Goal: Transaction & Acquisition: Purchase product/service

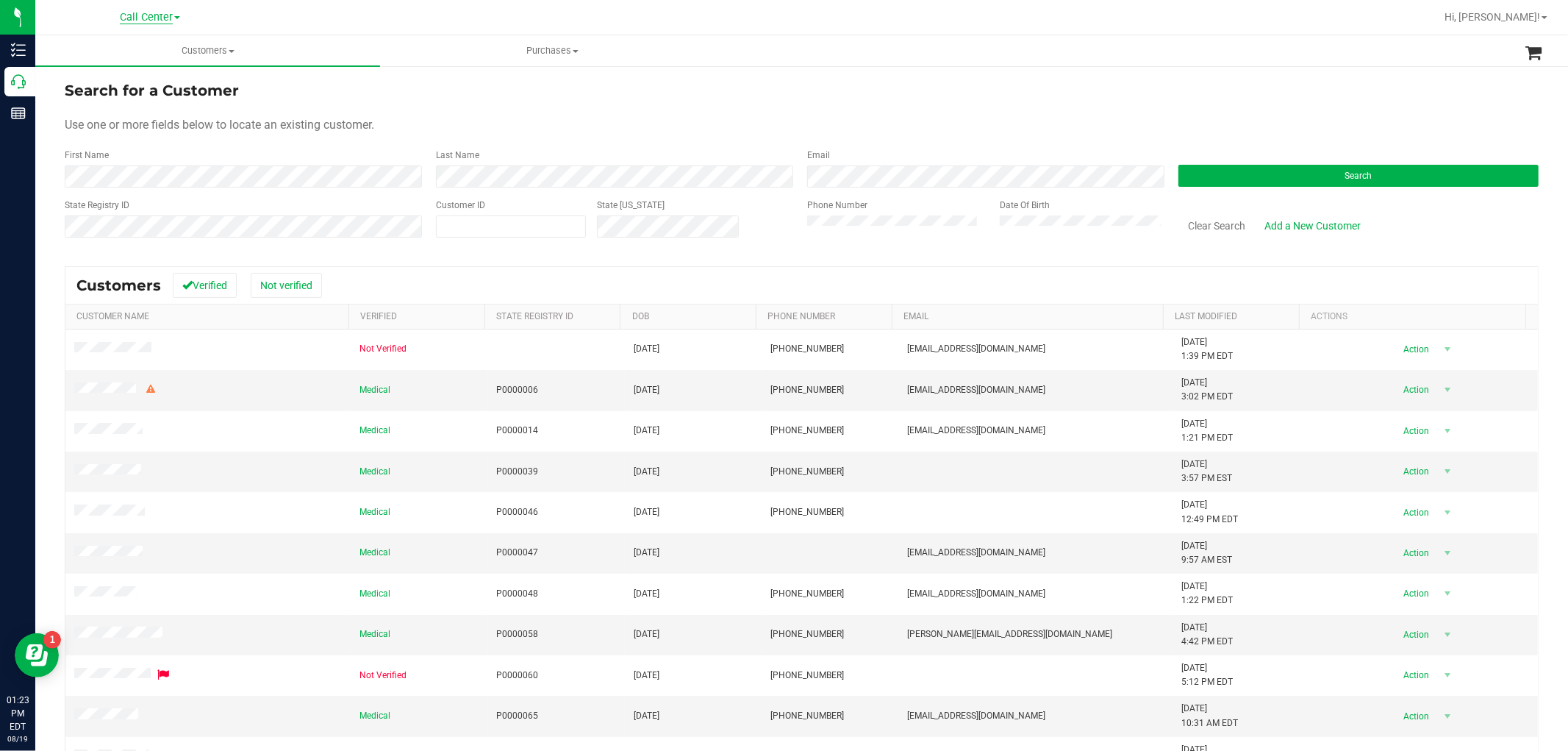
click at [158, 13] on span "Call Center" at bounding box center [146, 18] width 53 height 14
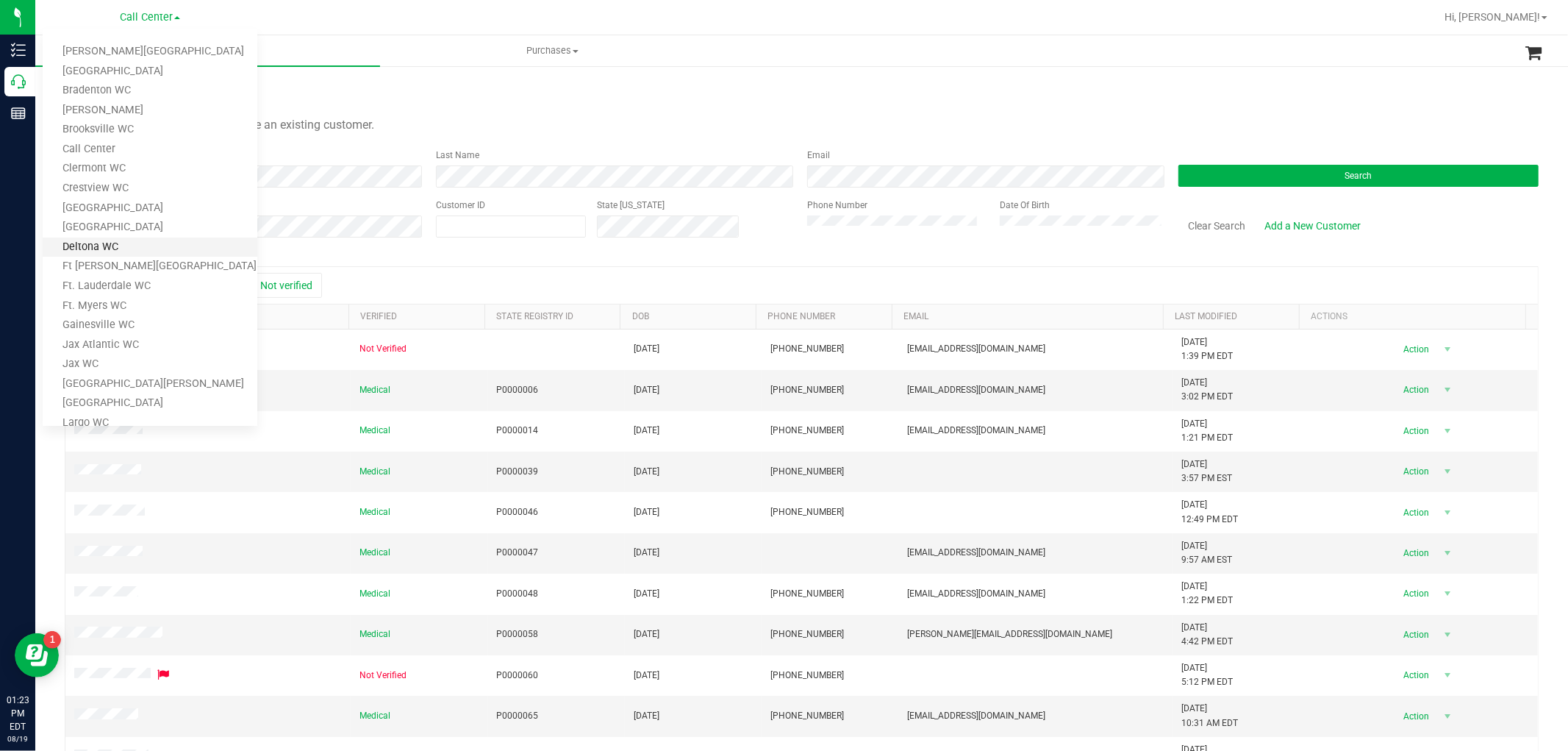
click at [131, 247] on link "Deltona WC" at bounding box center [149, 247] width 215 height 20
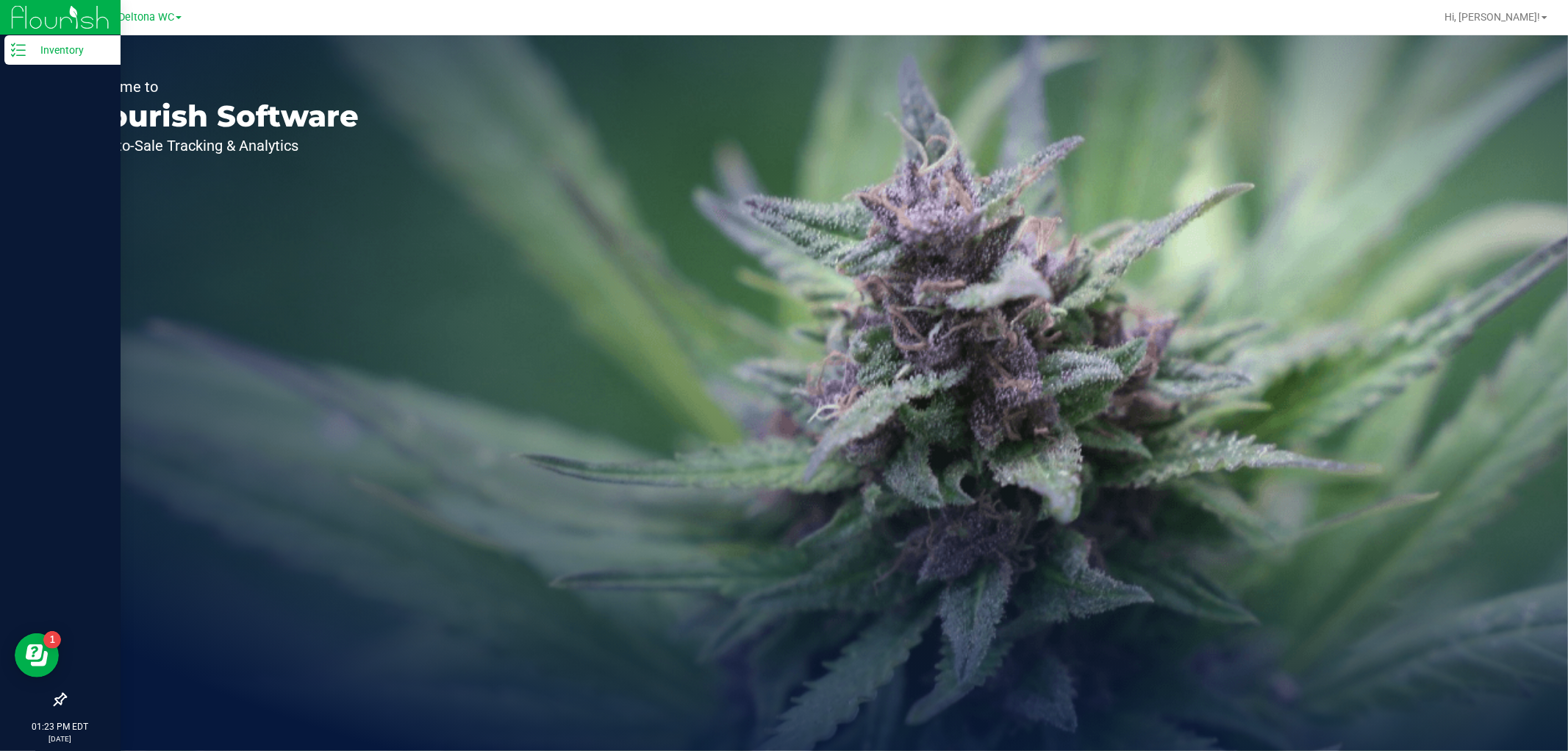
click at [14, 49] on icon at bounding box center [18, 49] width 14 height 14
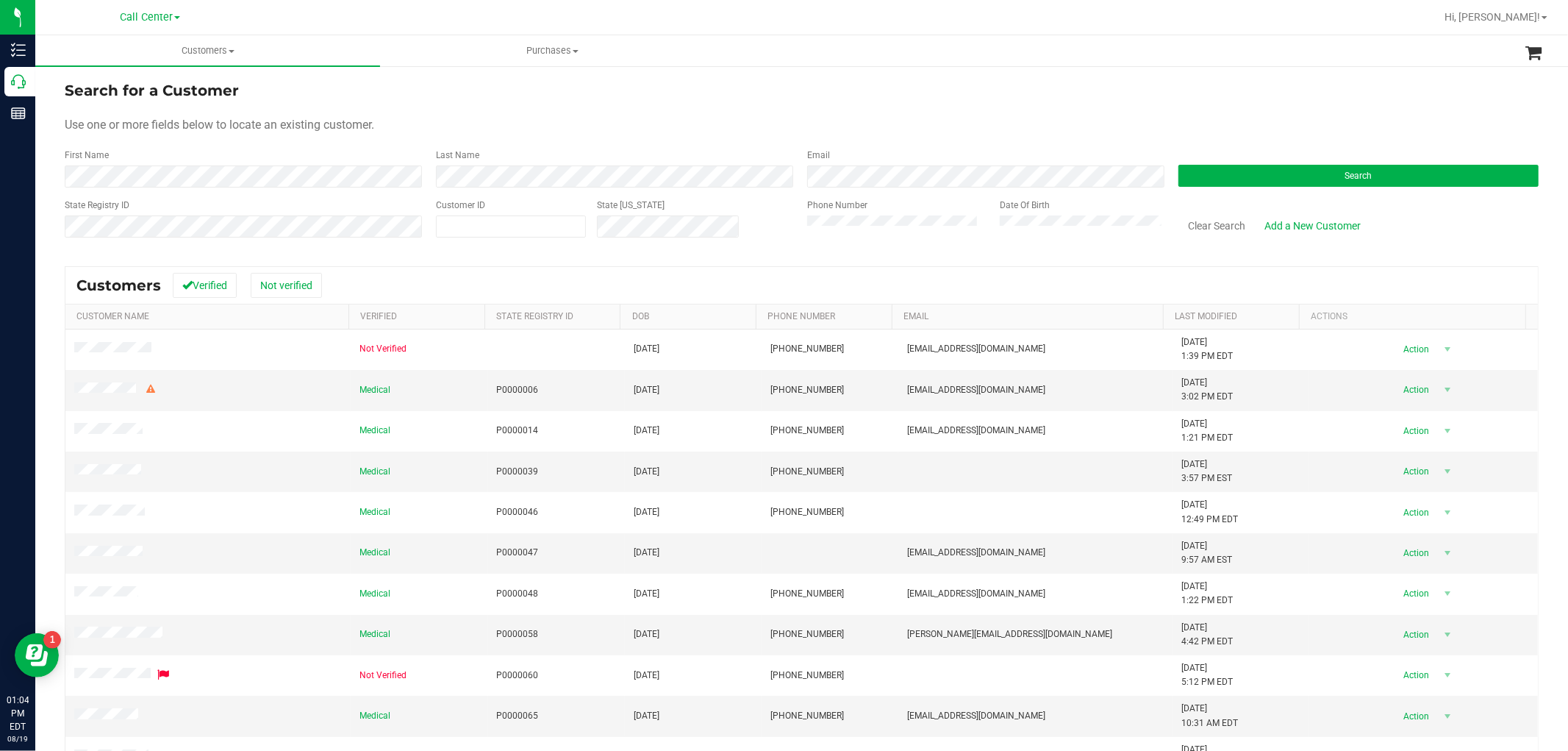
click at [1229, 159] on div "Search" at bounding box center [1353, 168] width 372 height 39
click at [1224, 169] on button "Search" at bounding box center [1359, 176] width 360 height 22
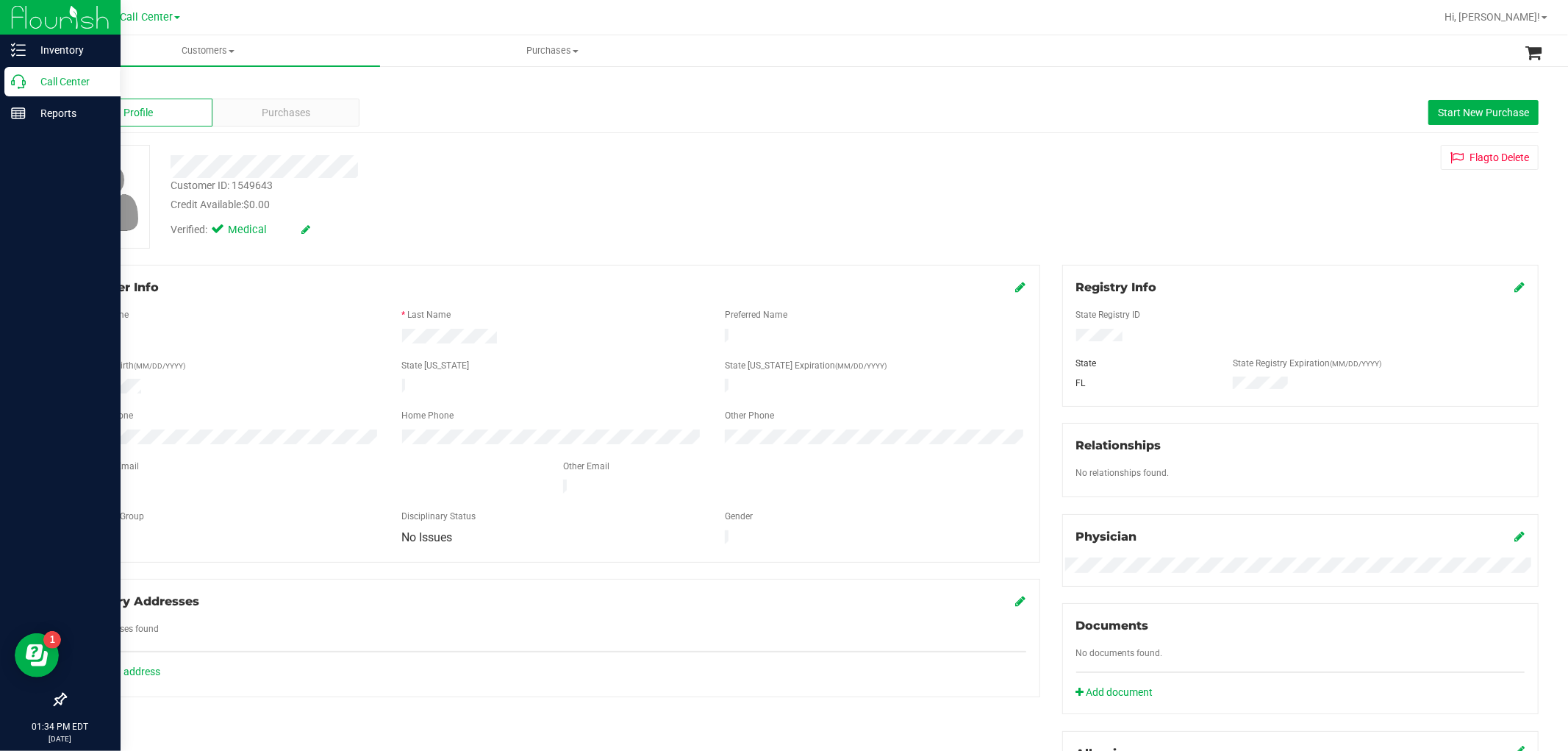
click at [23, 90] on div "Call Center" at bounding box center [63, 81] width 116 height 30
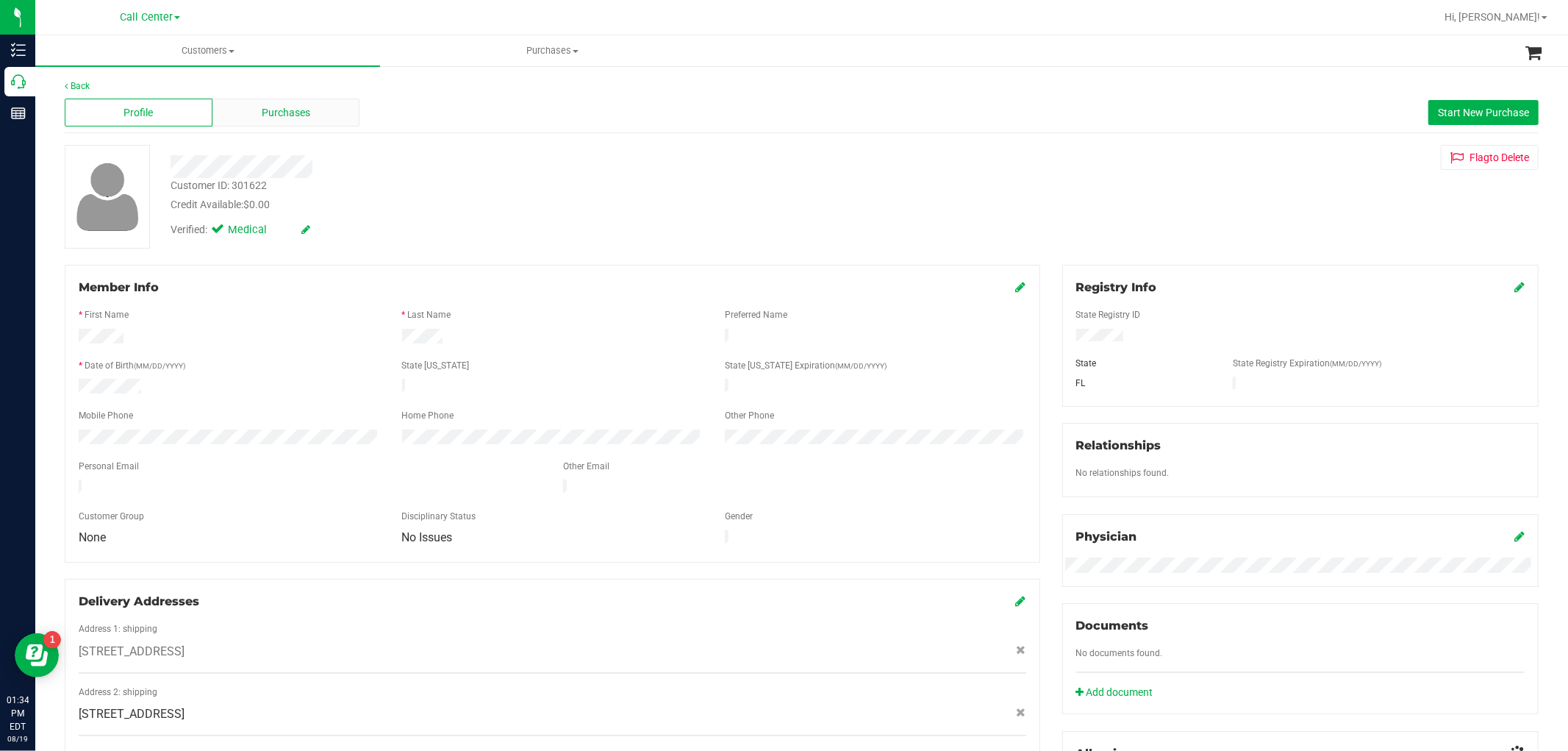
click at [265, 109] on span "Purchases" at bounding box center [286, 113] width 49 height 15
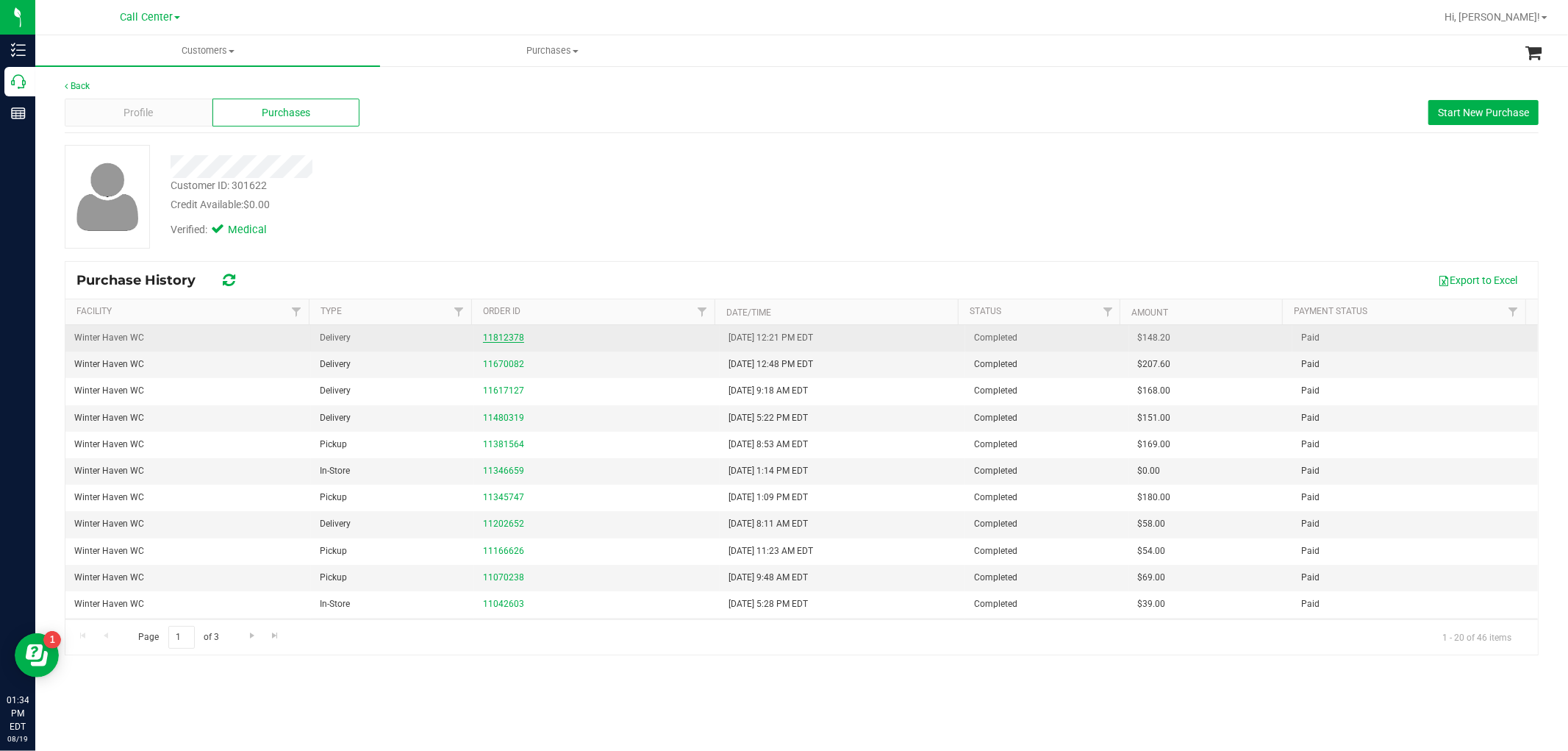
click at [488, 336] on link "11812378" at bounding box center [504, 338] width 41 height 10
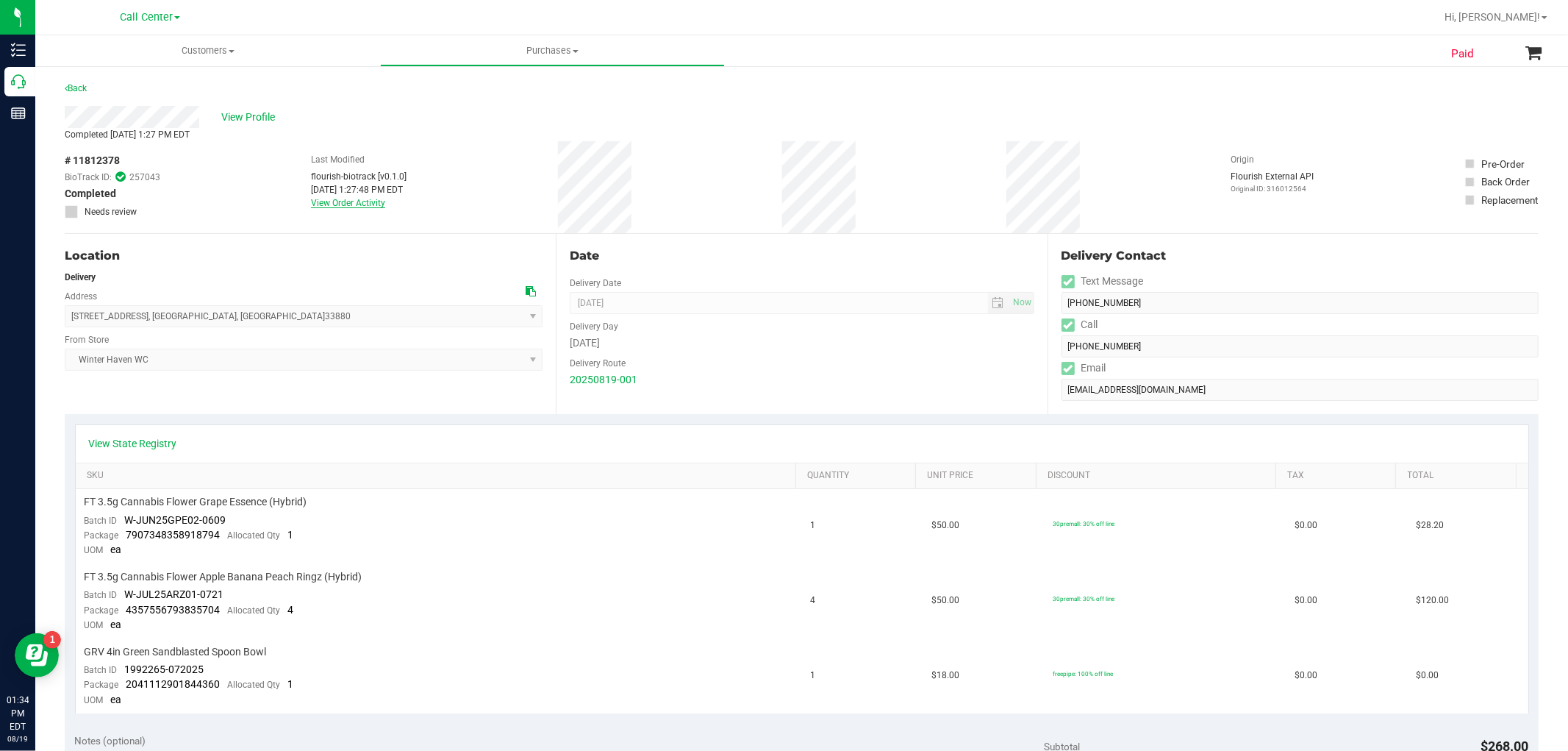
click at [368, 198] on link "View Order Activity" at bounding box center [348, 203] width 74 height 10
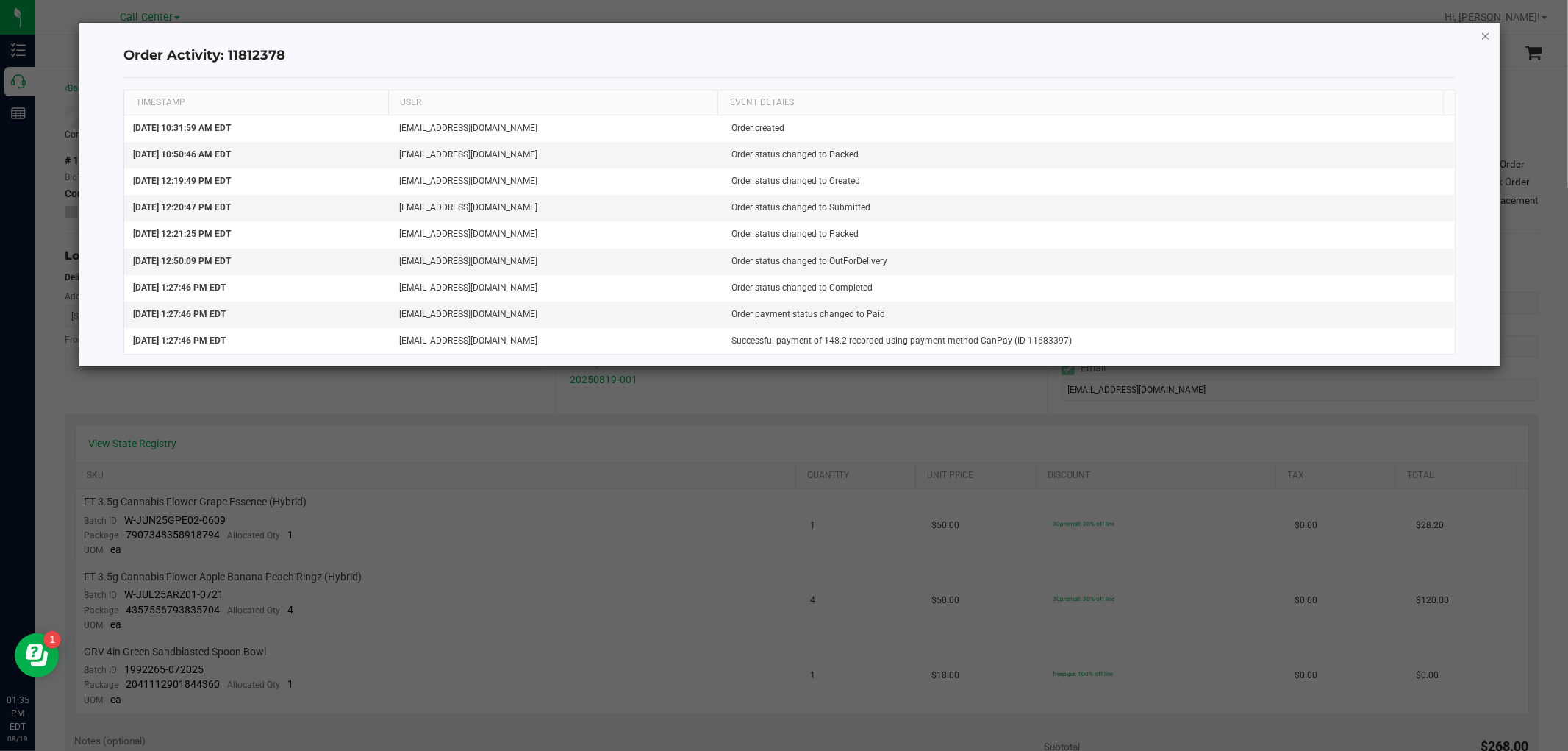
click at [1483, 41] on icon "button" at bounding box center [1486, 35] width 10 height 18
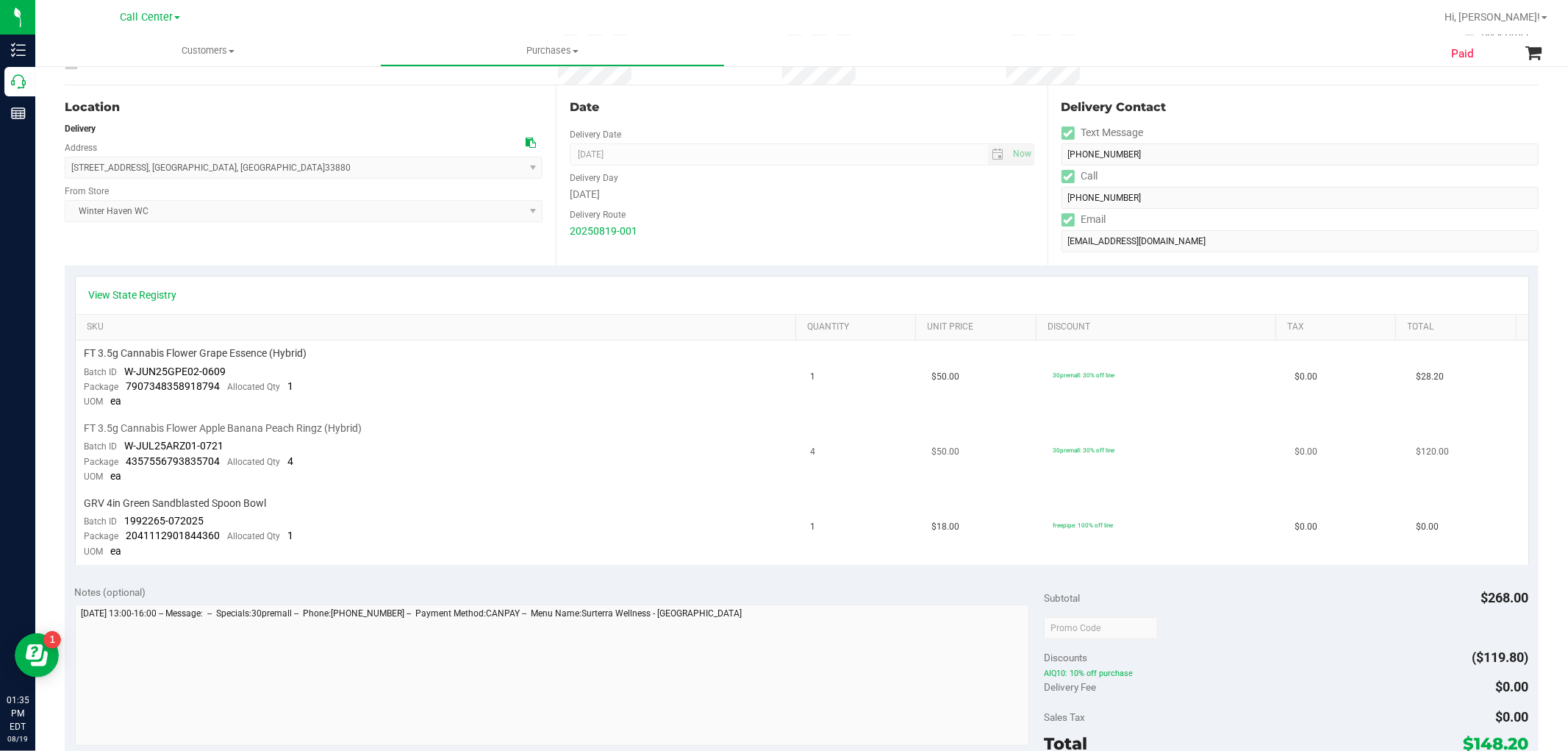
scroll to position [164, 0]
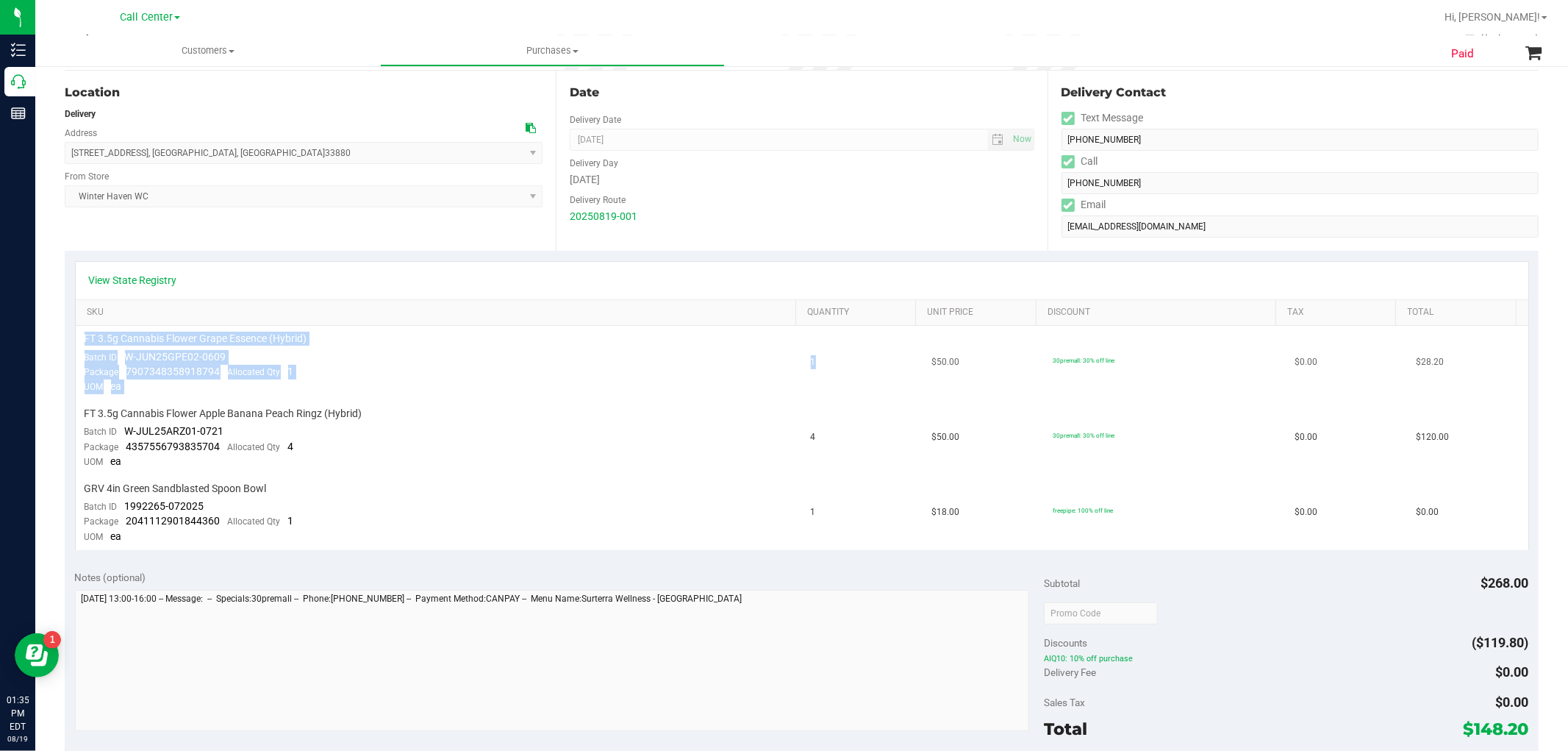
drag, startPoint x: 83, startPoint y: 339, endPoint x: 833, endPoint y: 386, distance: 751.5
click at [833, 386] on tr "FT 3.5g Cannabis Flower Grape Essence (Hybrid) Batch ID W-JUN25GPE02-0609 Packa…" at bounding box center [802, 363] width 1453 height 75
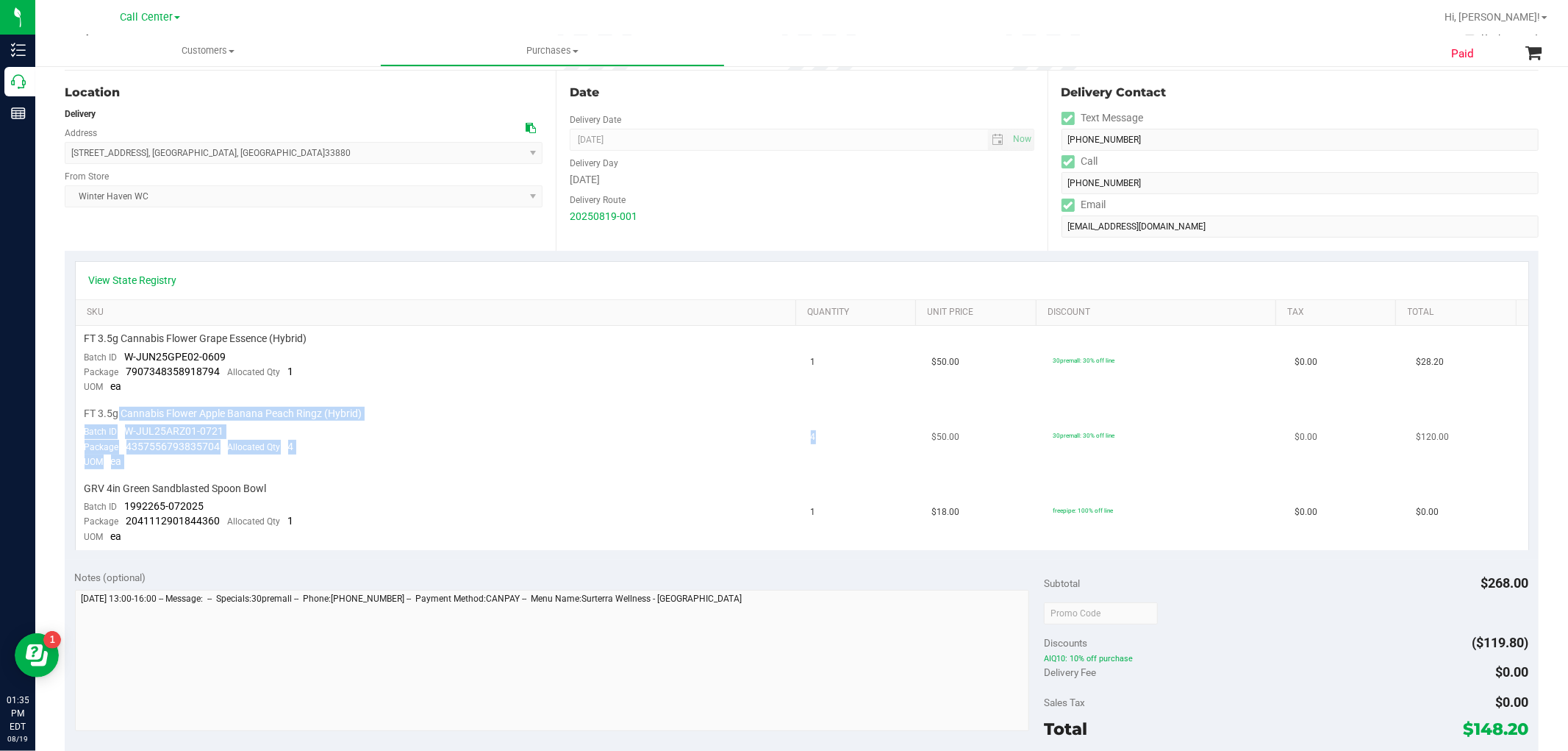
drag, startPoint x: 118, startPoint y: 408, endPoint x: 809, endPoint y: 436, distance: 691.6
click at [809, 436] on tr "FT 3.5g Cannabis Flower Apple Banana Peach Ringz (Hybrid) Batch ID W-JUL25ARZ01…" at bounding box center [802, 438] width 1453 height 75
click at [570, 453] on td "FT 3.5g Cannabis Flower Apple Banana Peach Ringz (Hybrid) Batch ID W-JUL25ARZ01…" at bounding box center [439, 438] width 727 height 75
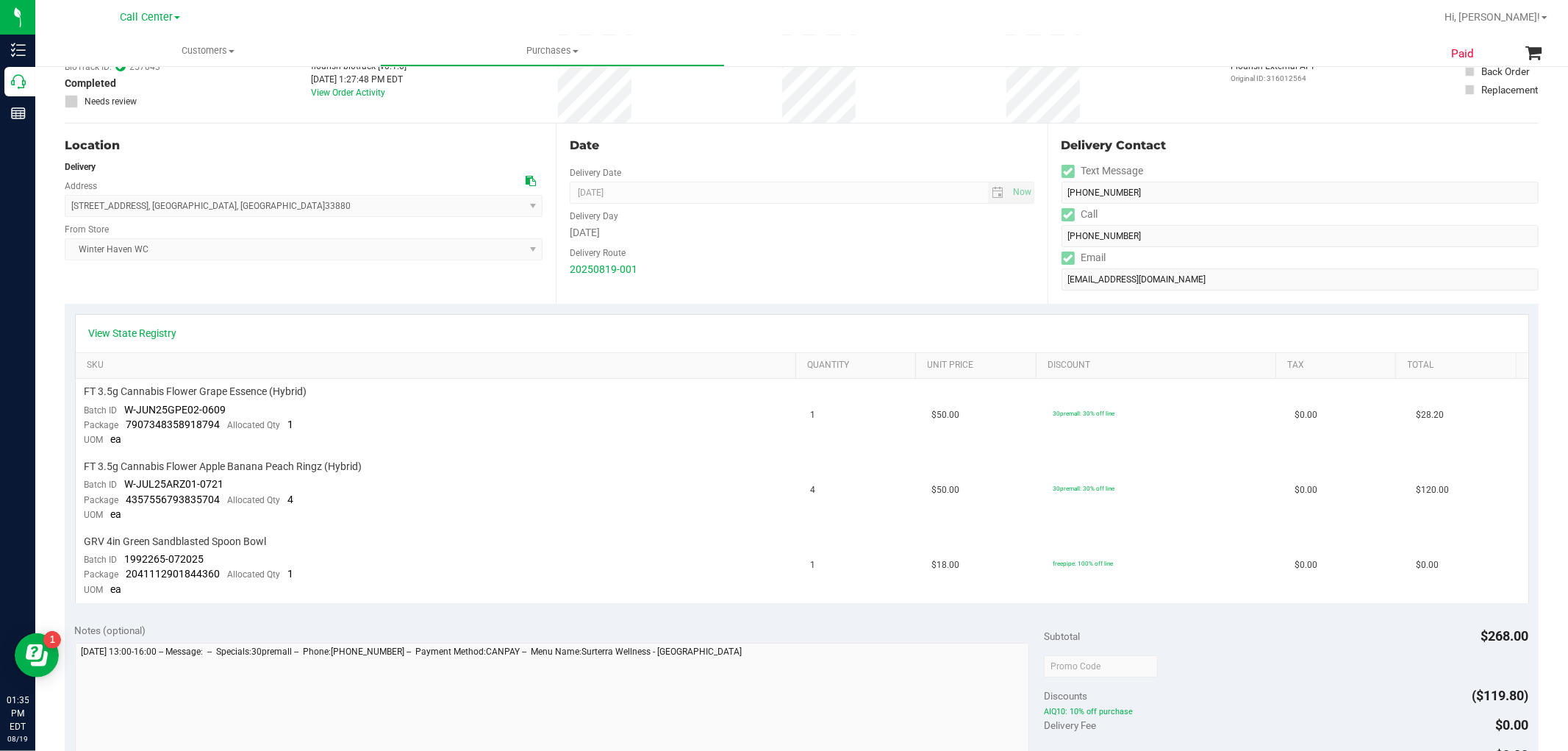
scroll to position [81, 0]
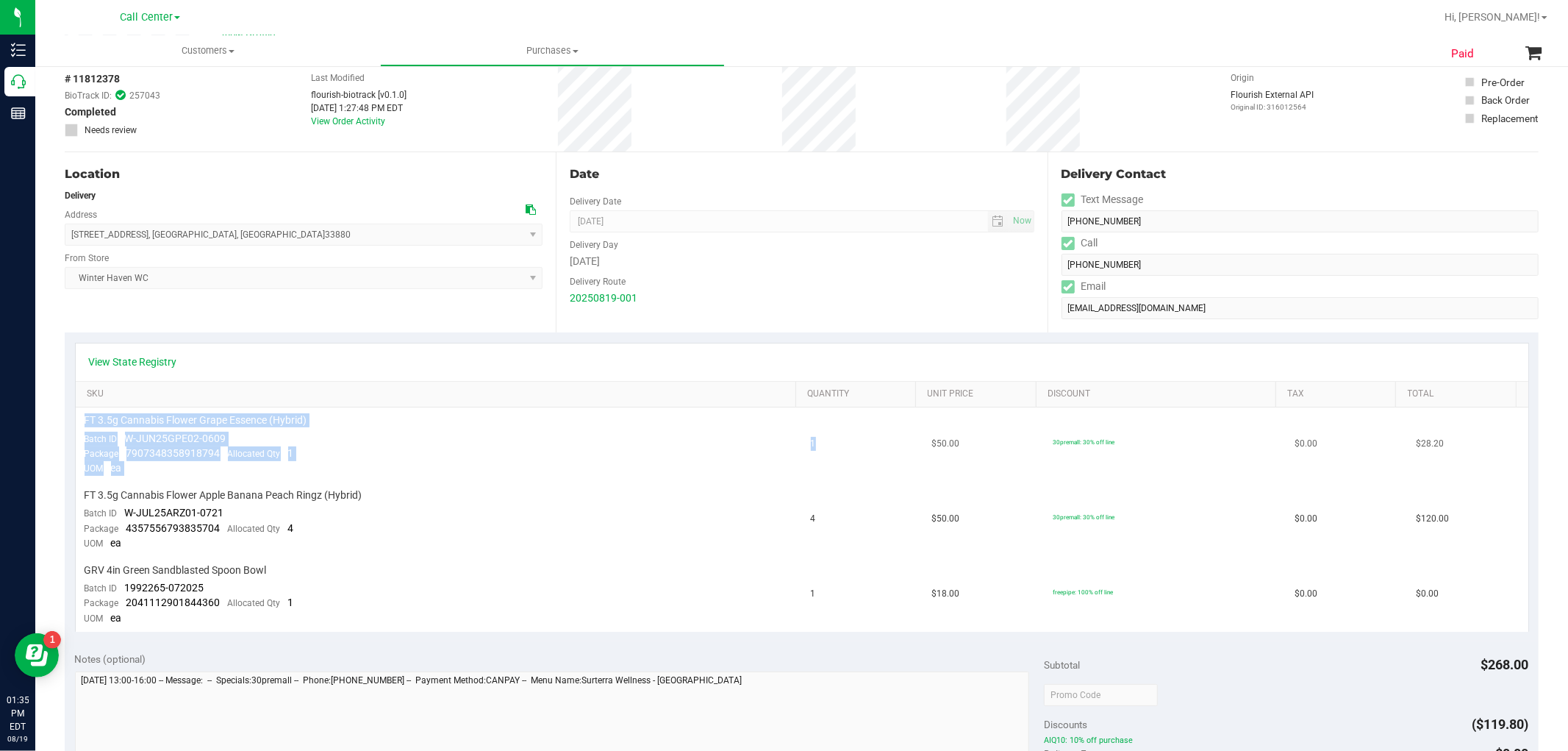
drag, startPoint x: 813, startPoint y: 444, endPoint x: 84, endPoint y: 424, distance: 729.3
click at [84, 424] on tr "FT 3.5g Cannabis Flower Grape Essence (Hybrid) Batch ID W-JUN25GPE02-0609 Packa…" at bounding box center [802, 445] width 1453 height 75
click at [372, 430] on td "FT 3.5g Cannabis Flower Grape Essence (Hybrid) Batch ID W-JUN25GPE02-0609 Packa…" at bounding box center [439, 445] width 727 height 75
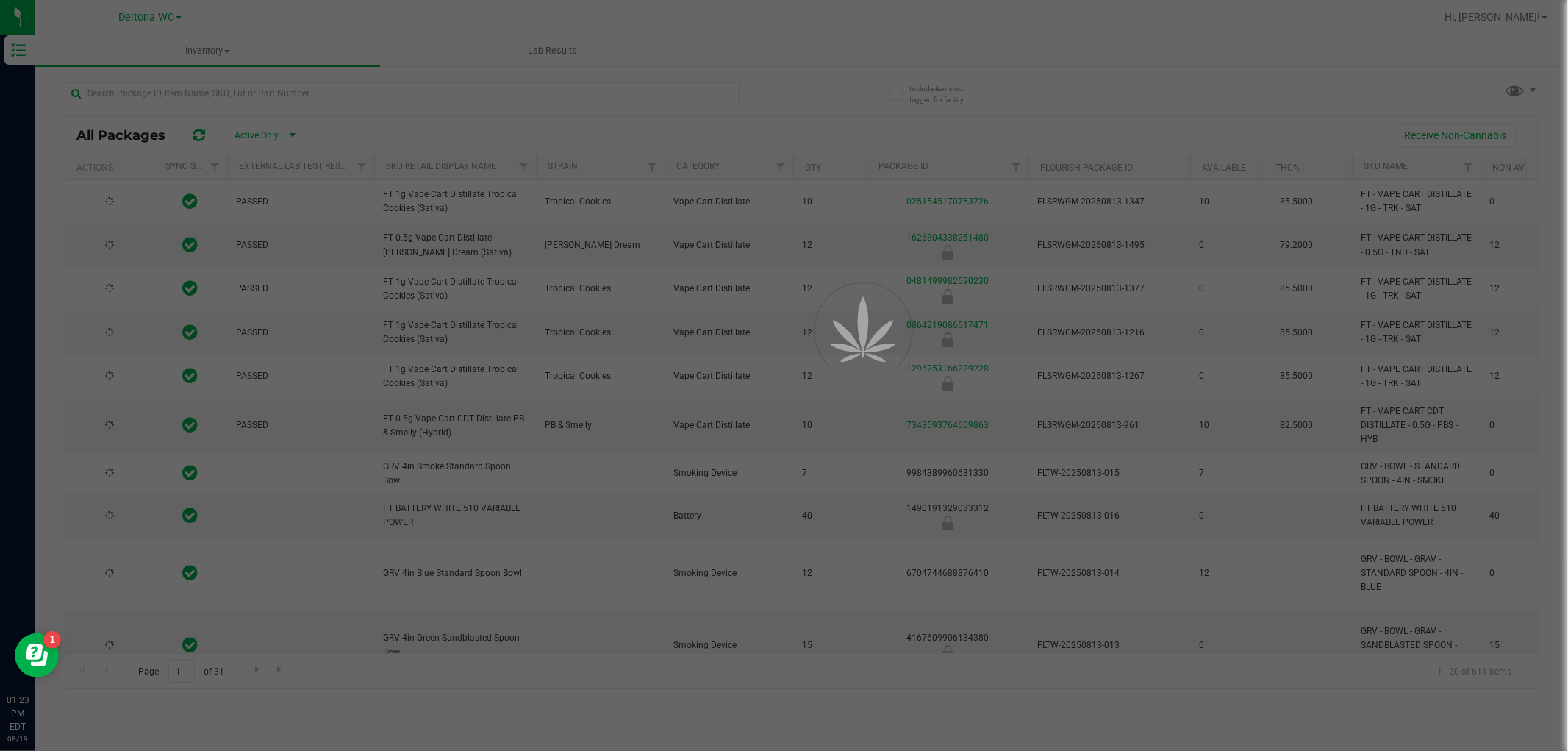
click at [221, 89] on div at bounding box center [784, 375] width 1568 height 751
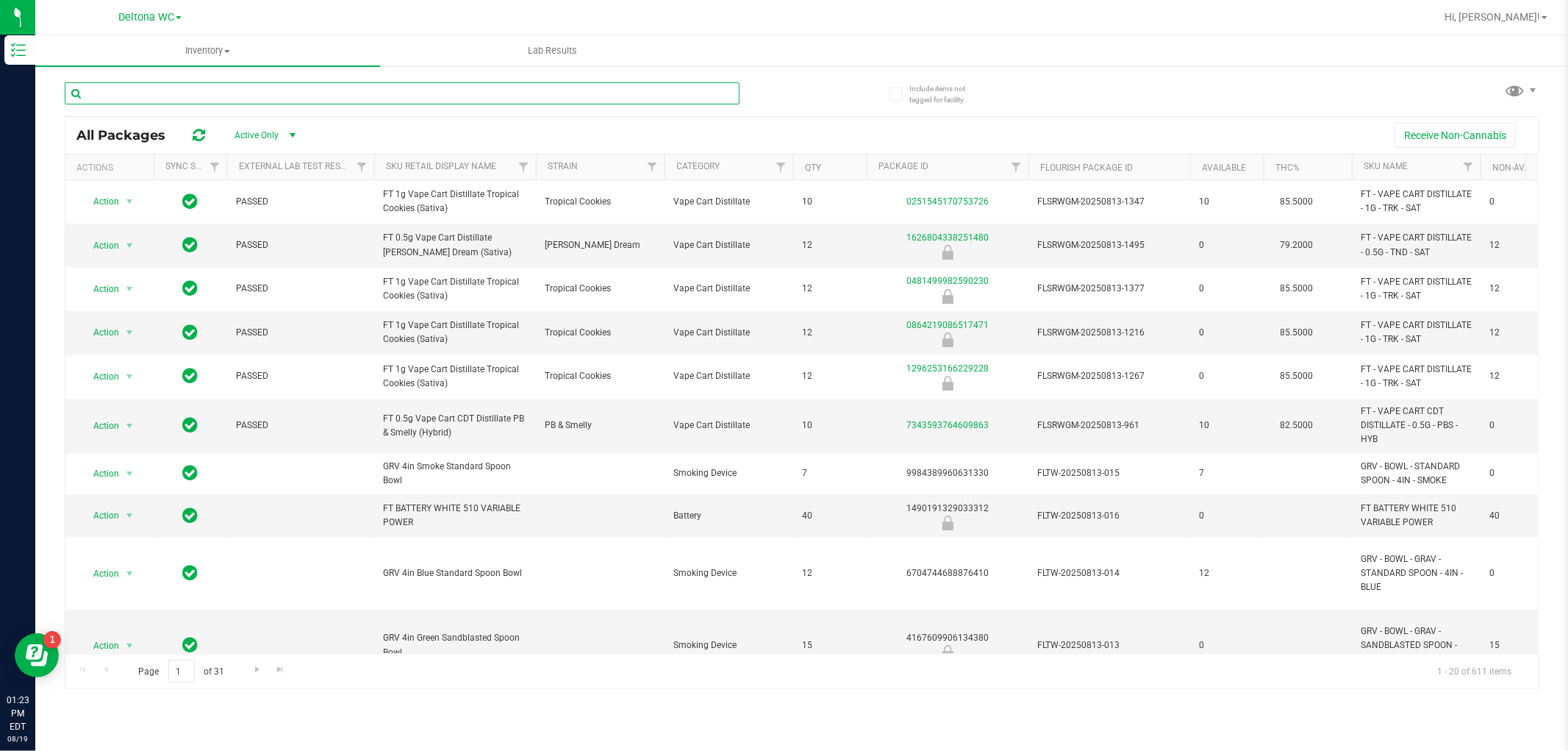
click at [236, 91] on input "text" at bounding box center [402, 93] width 675 height 22
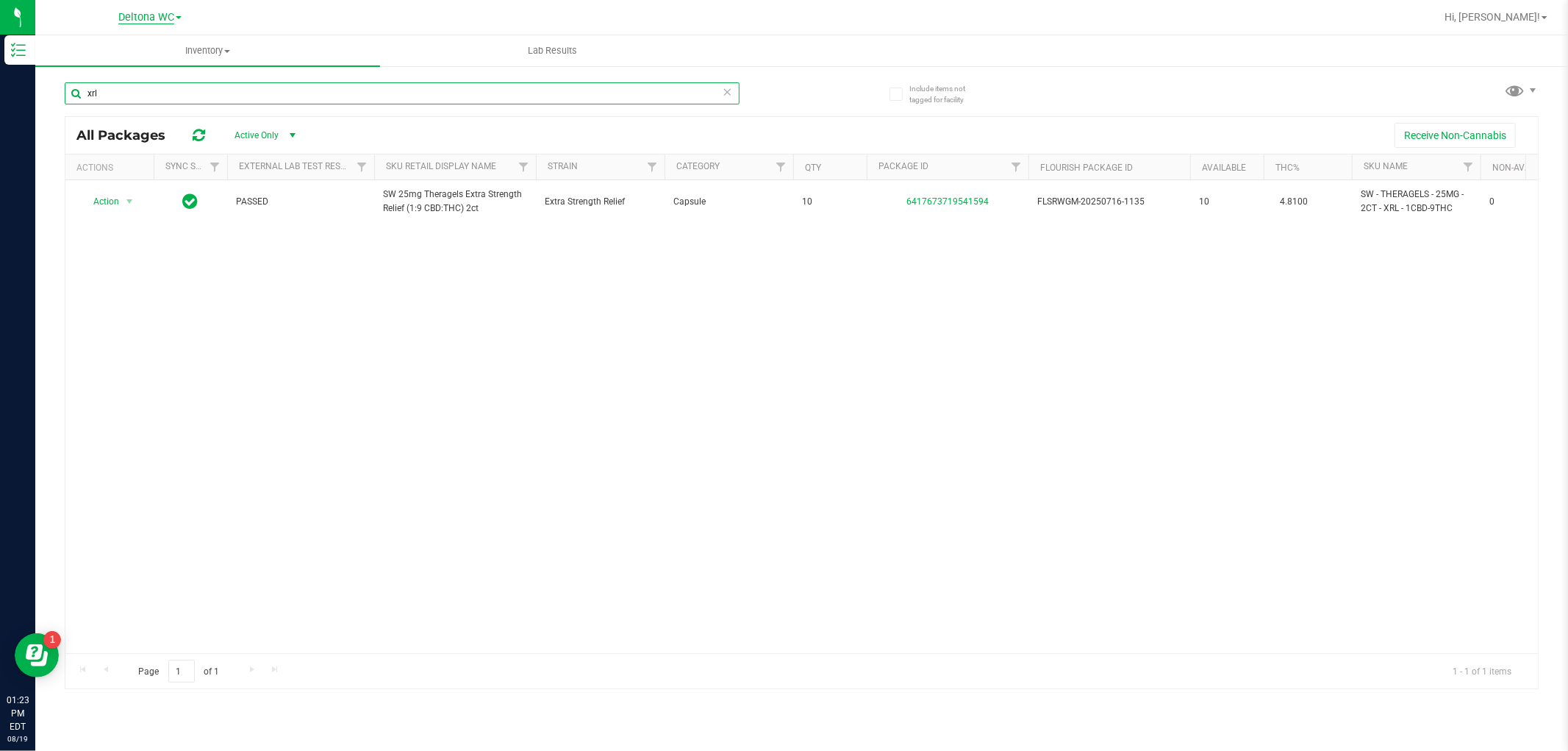
type input "xrl"
click at [145, 11] on span "Deltona WC" at bounding box center [146, 18] width 56 height 14
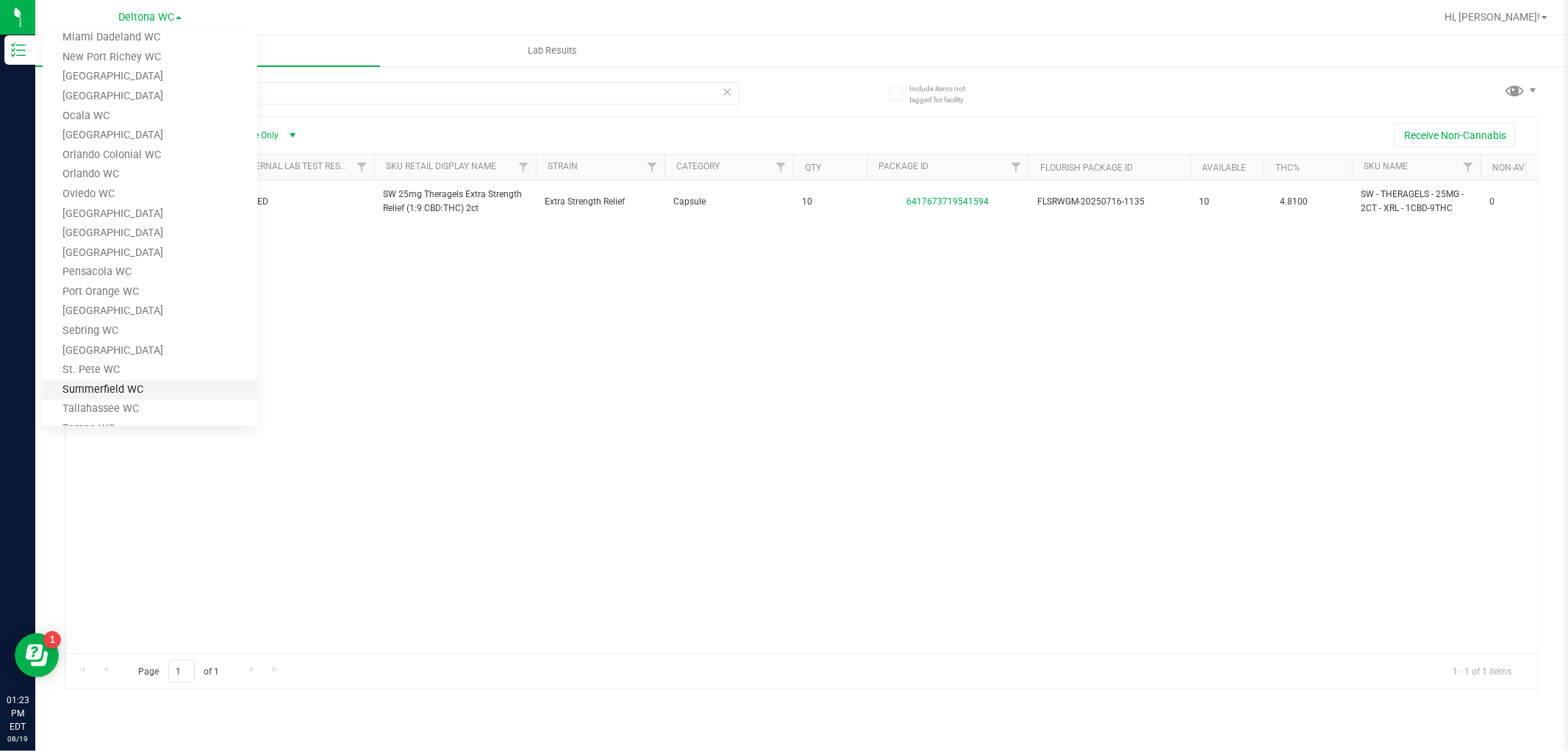
scroll to position [490, 0]
click at [133, 265] on link "Port Orange WC" at bounding box center [149, 266] width 215 height 20
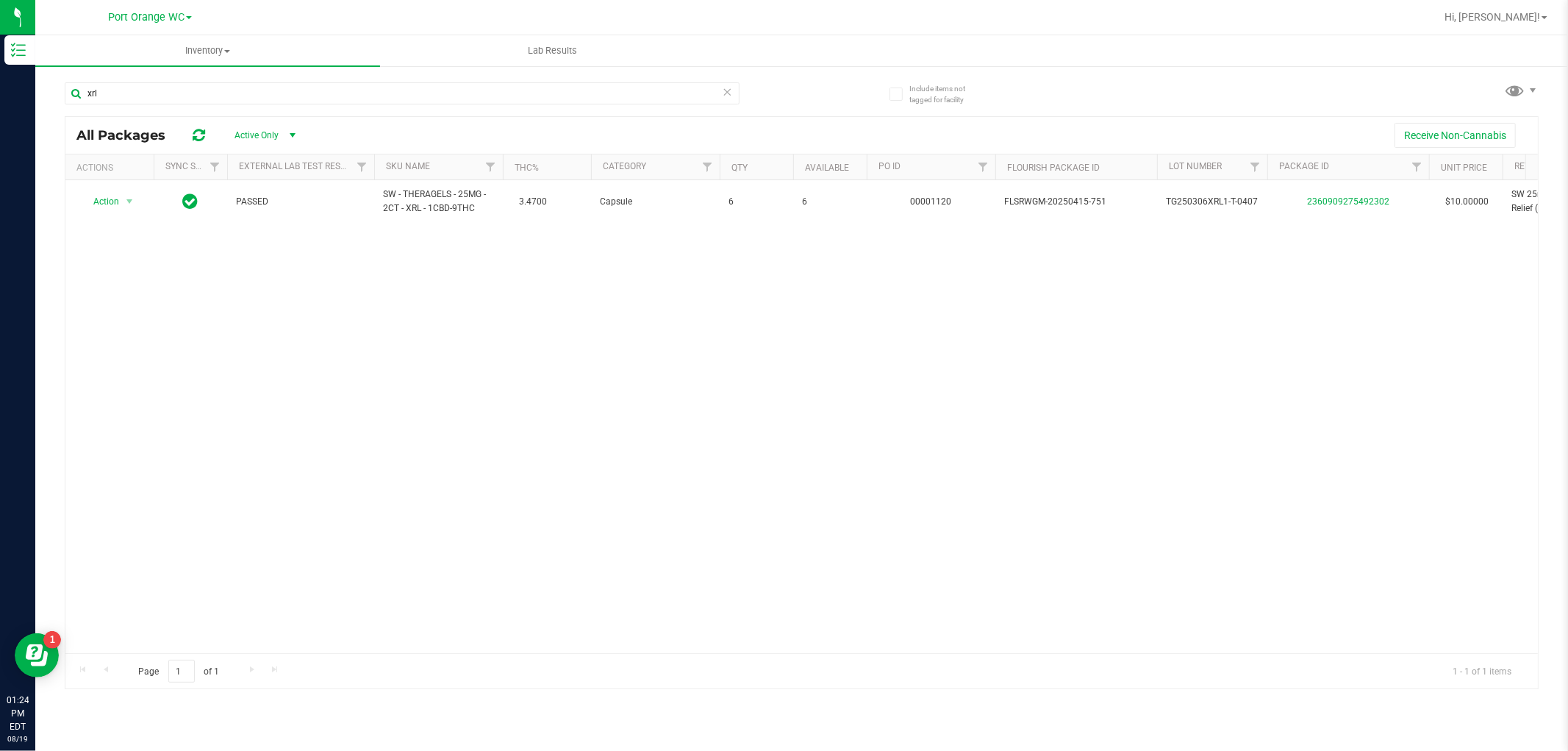
click at [729, 93] on icon at bounding box center [727, 91] width 10 height 18
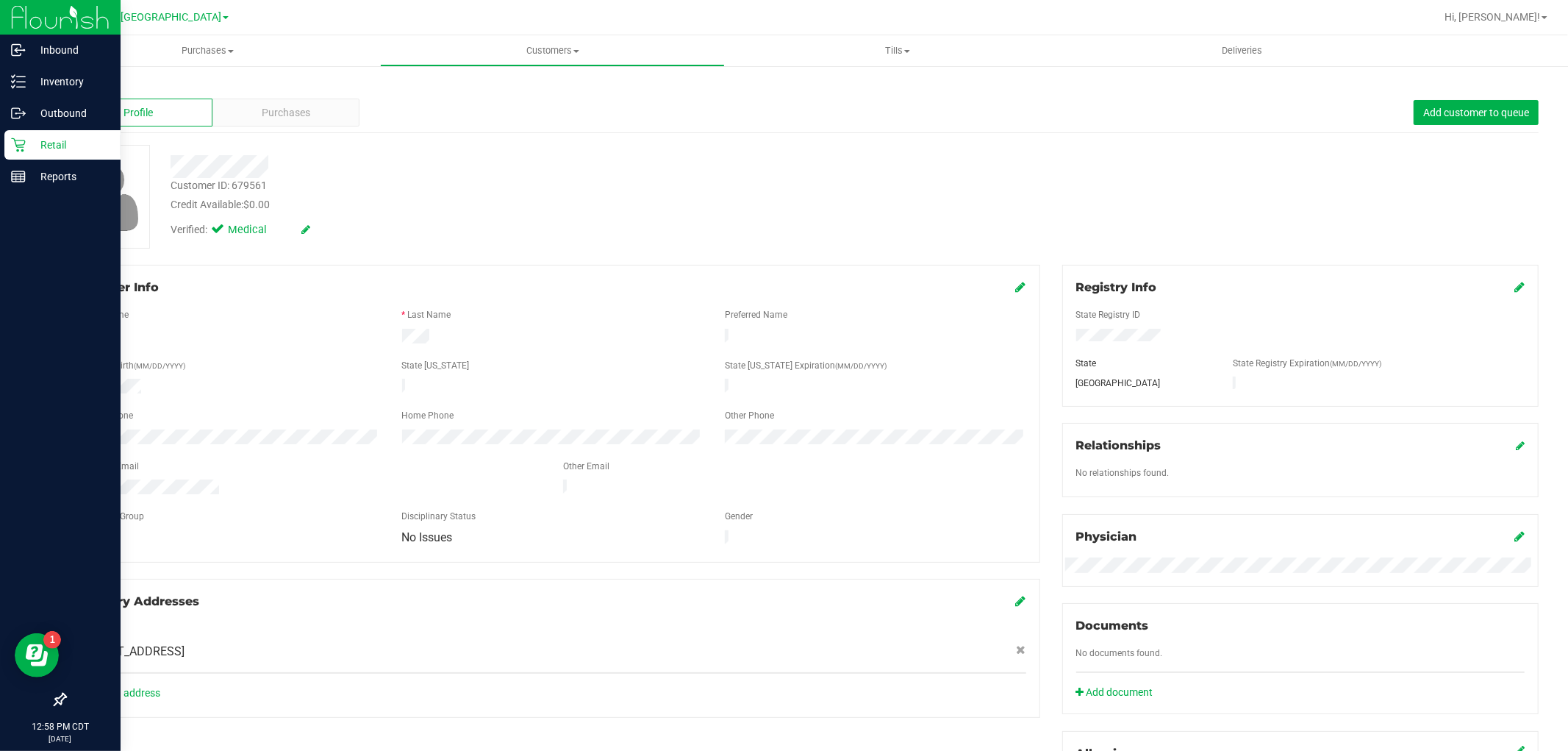
click at [26, 144] on p "Retail" at bounding box center [69, 145] width 89 height 18
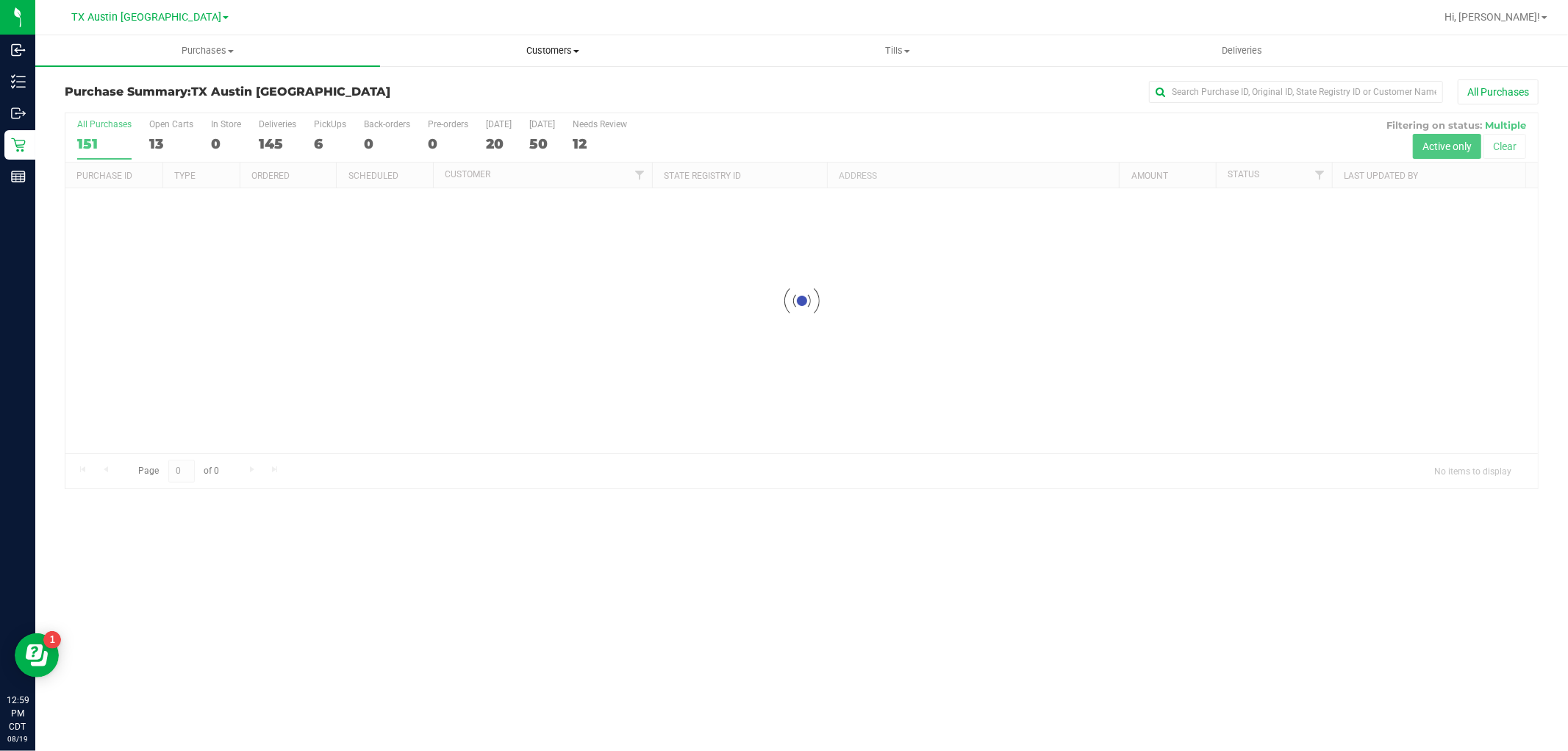
click at [569, 56] on span "Customers" at bounding box center [553, 50] width 343 height 14
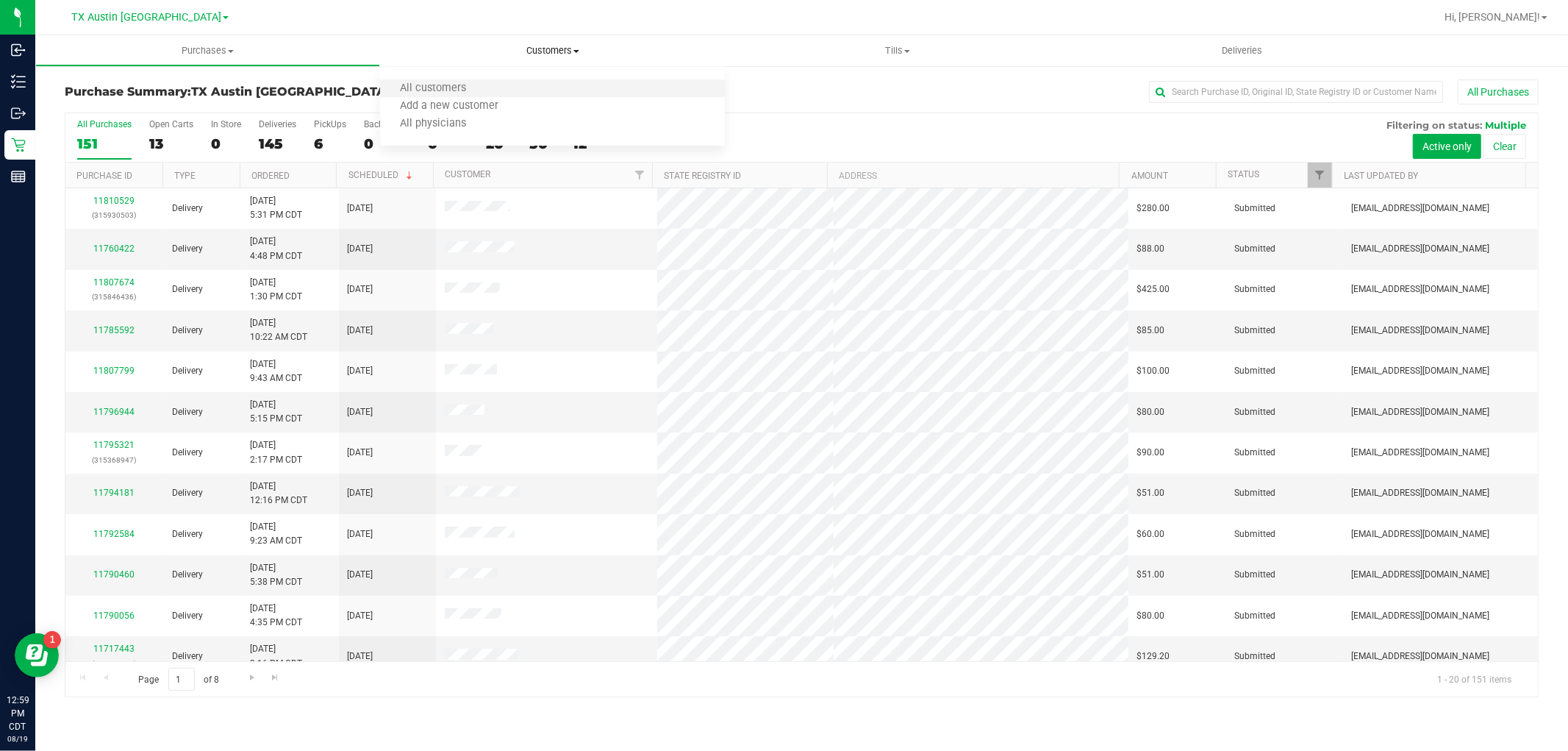
click at [554, 94] on li "All customers" at bounding box center [553, 89] width 345 height 18
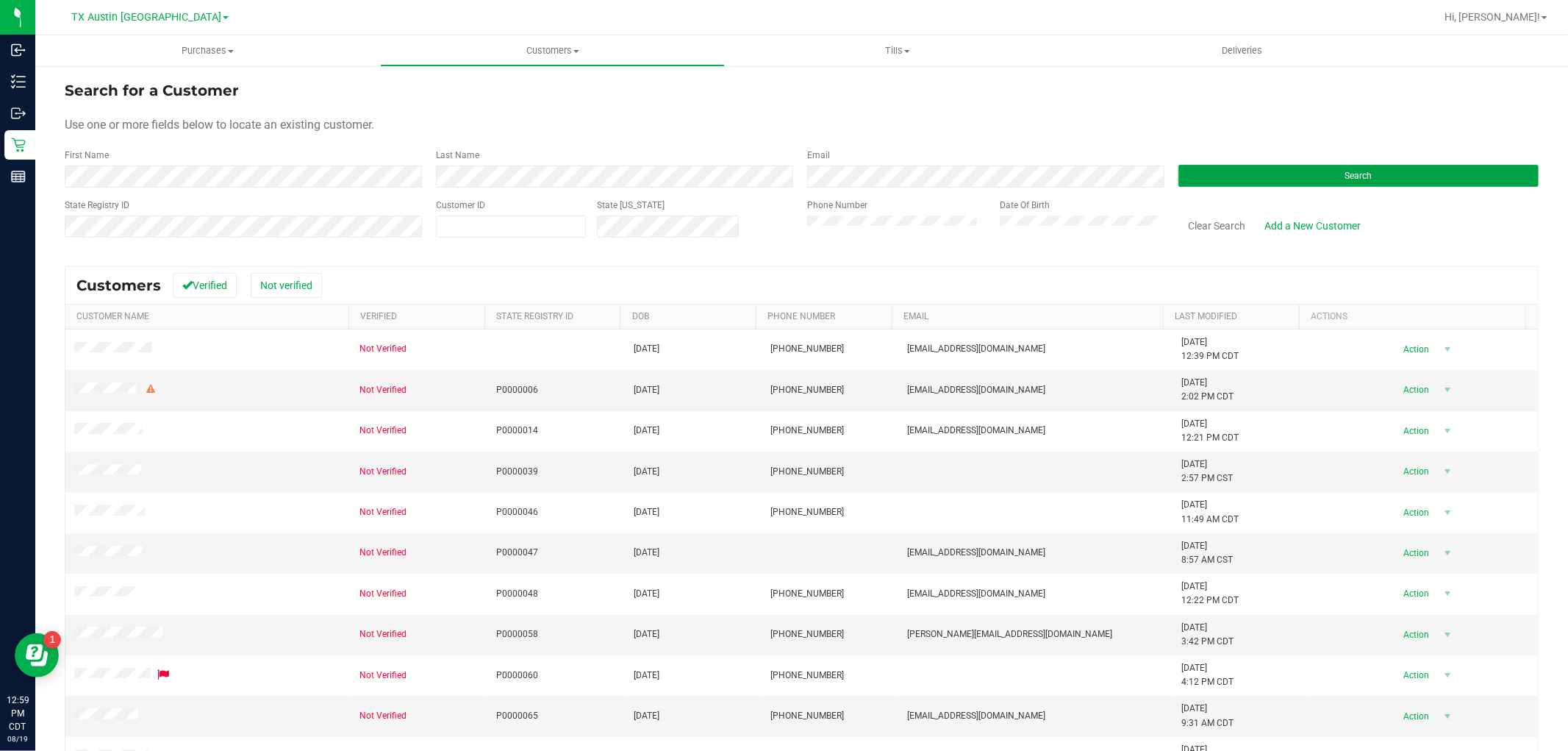
click at [1396, 182] on button "Search" at bounding box center [1359, 176] width 360 height 22
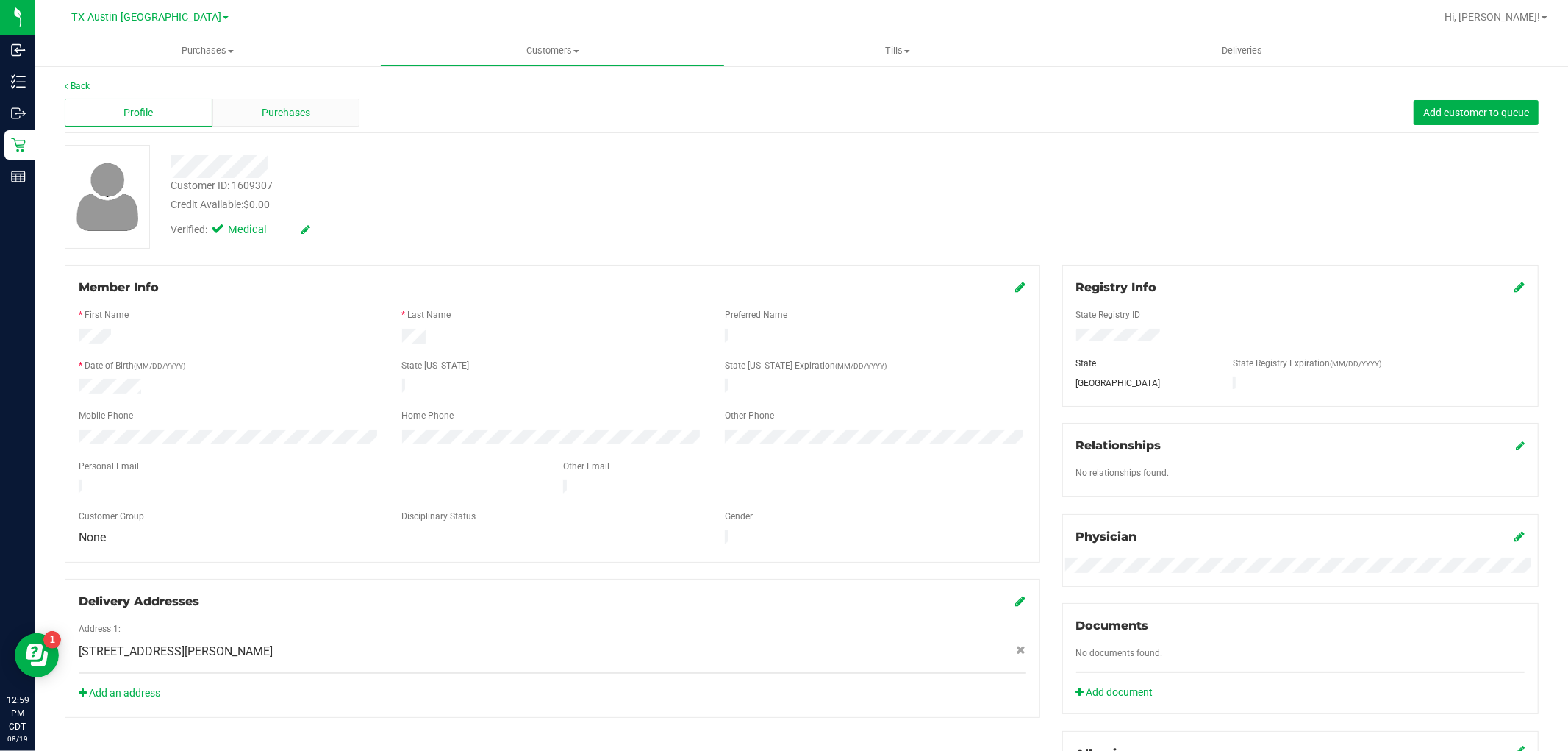
click at [302, 116] on span "Purchases" at bounding box center [286, 113] width 49 height 15
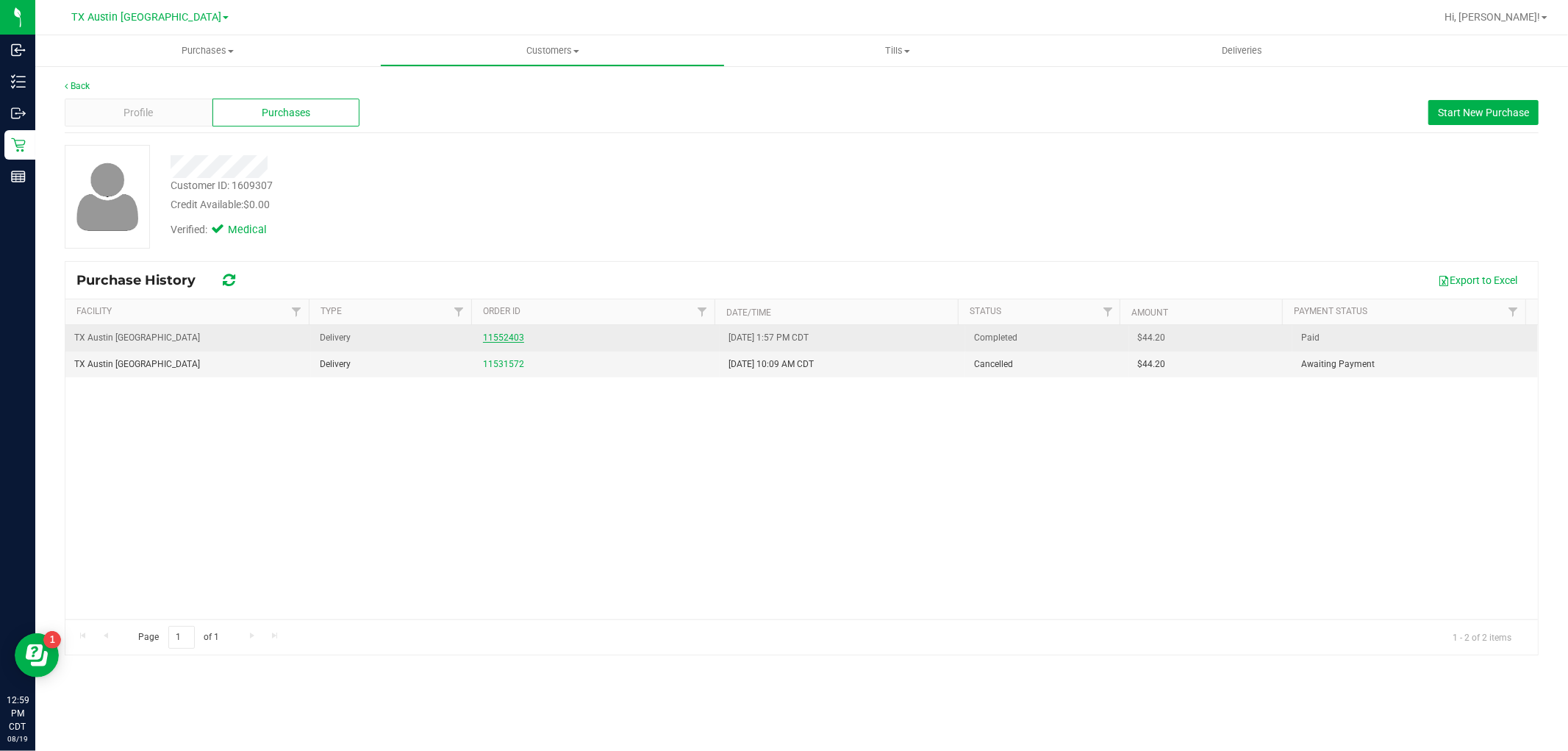
click at [503, 338] on link "11552403" at bounding box center [504, 338] width 41 height 10
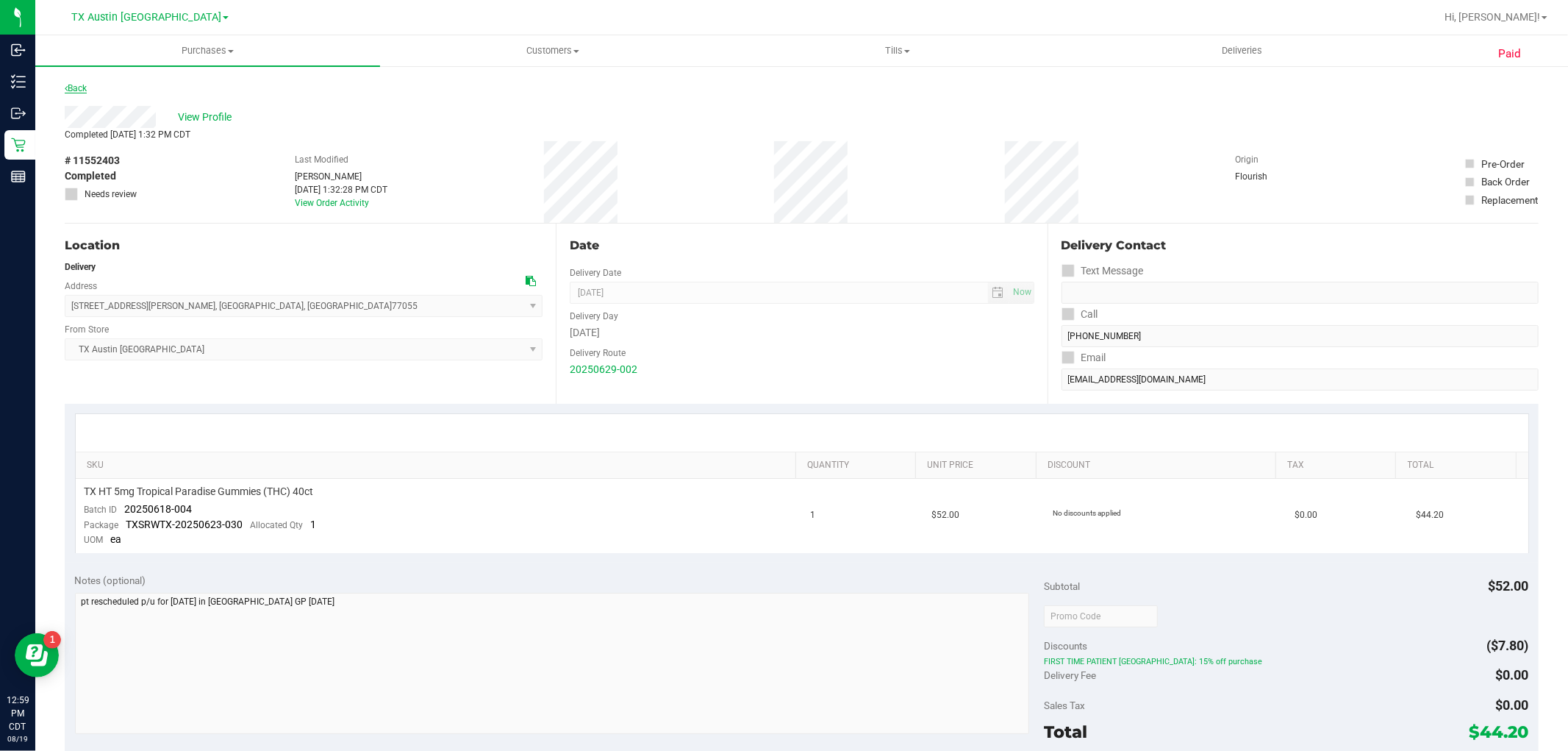
click at [83, 92] on link "Back" at bounding box center [76, 88] width 22 height 10
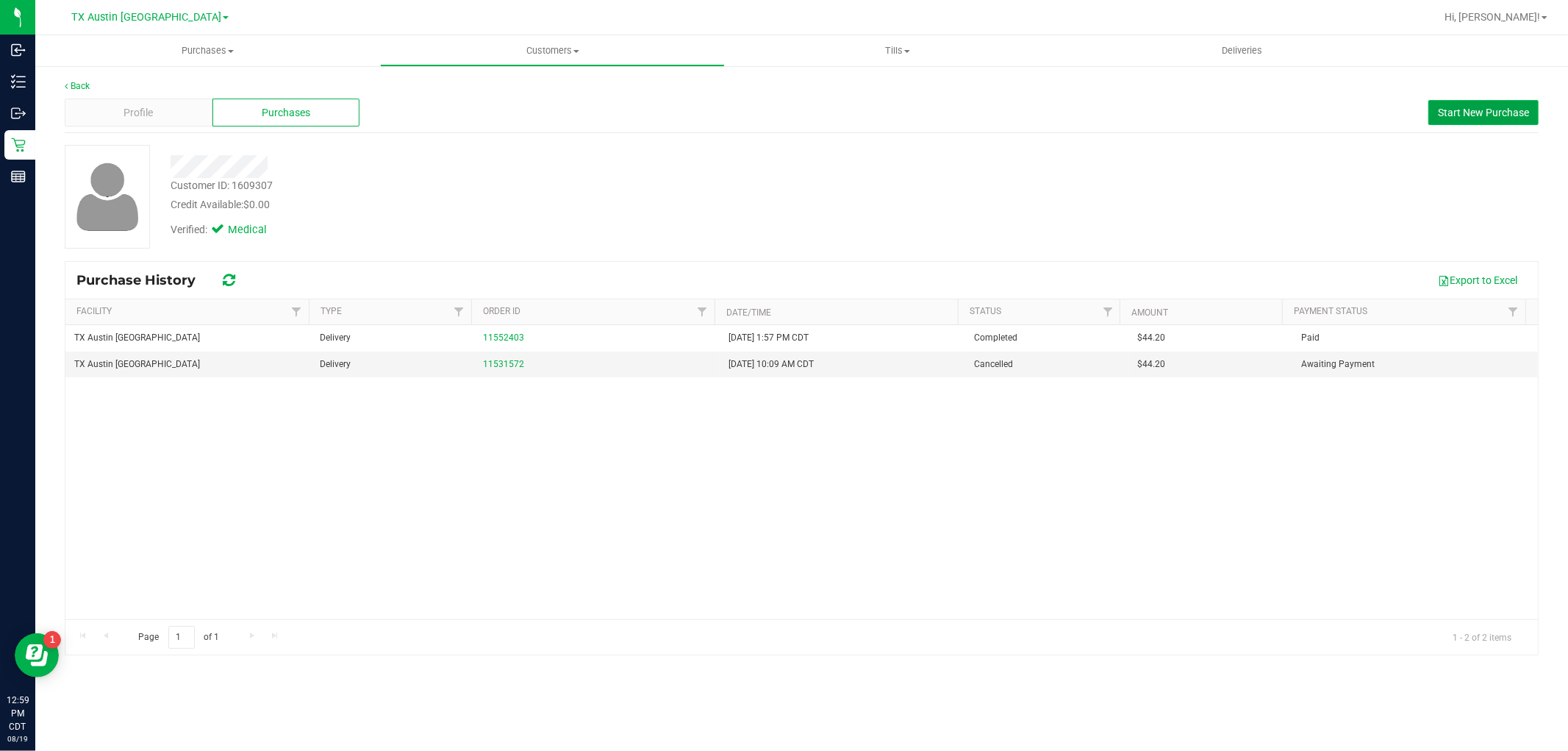
click at [1456, 109] on span "Start New Purchase" at bounding box center [1483, 113] width 91 height 12
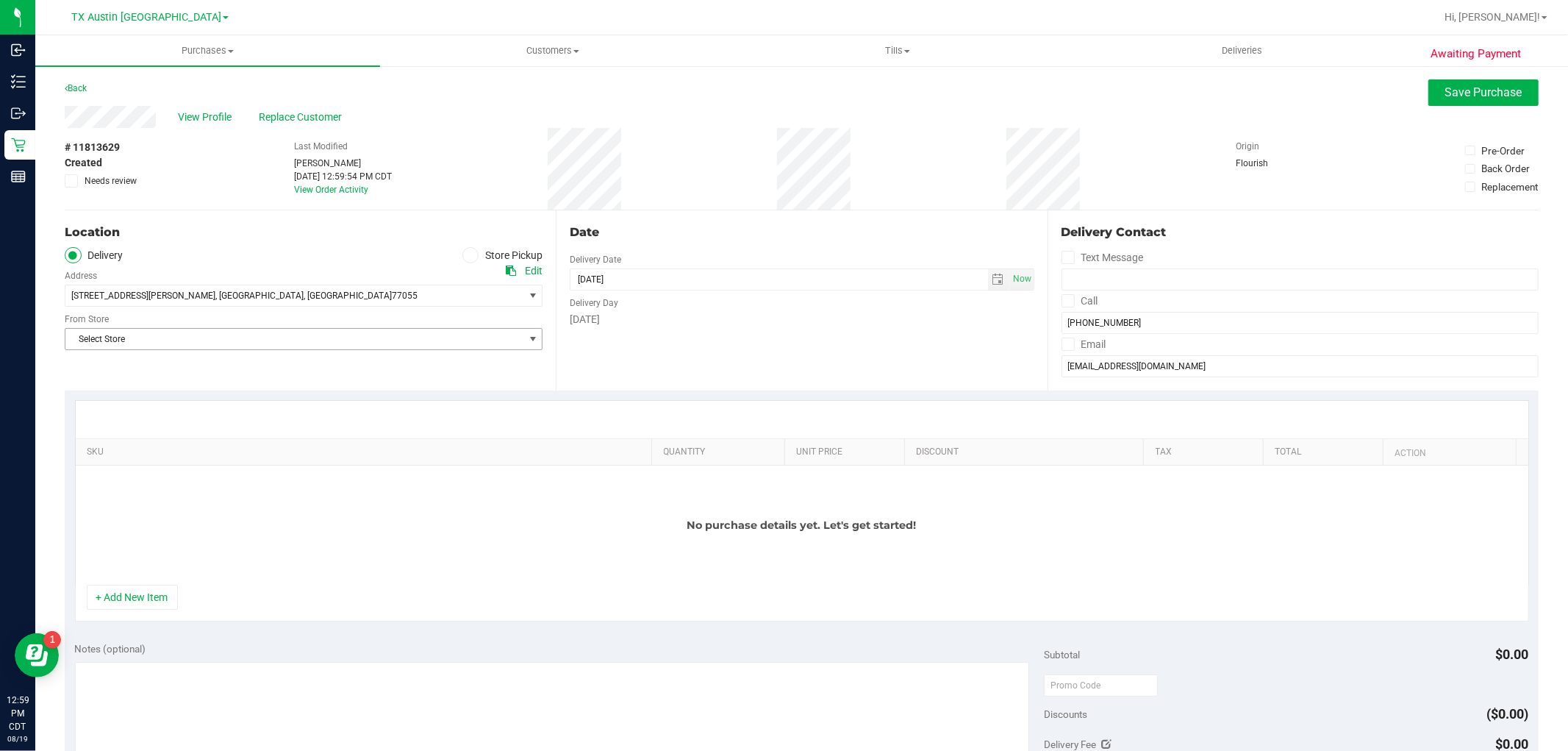
click at [461, 334] on span "Select Store" at bounding box center [294, 339] width 458 height 21
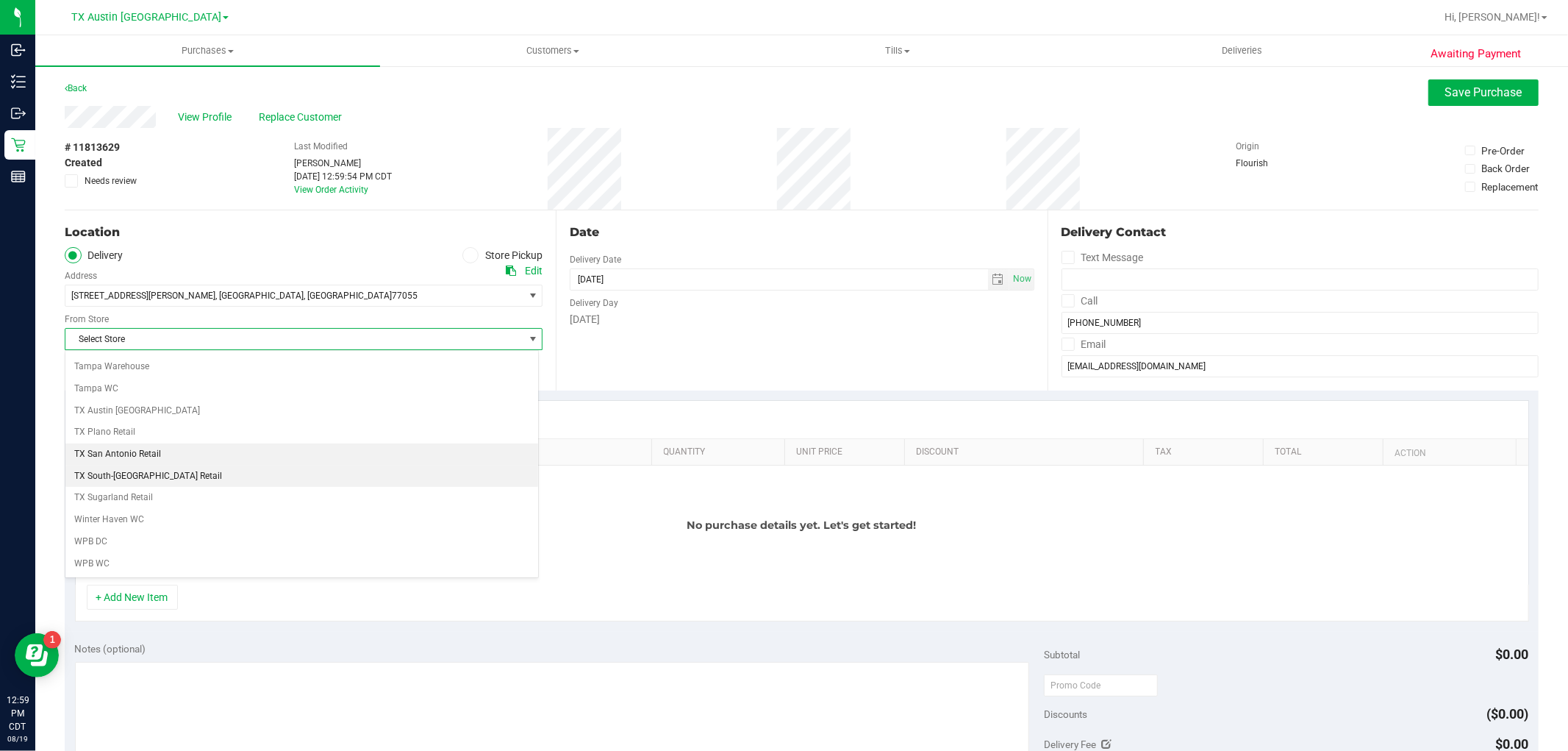
scroll to position [1077, 0]
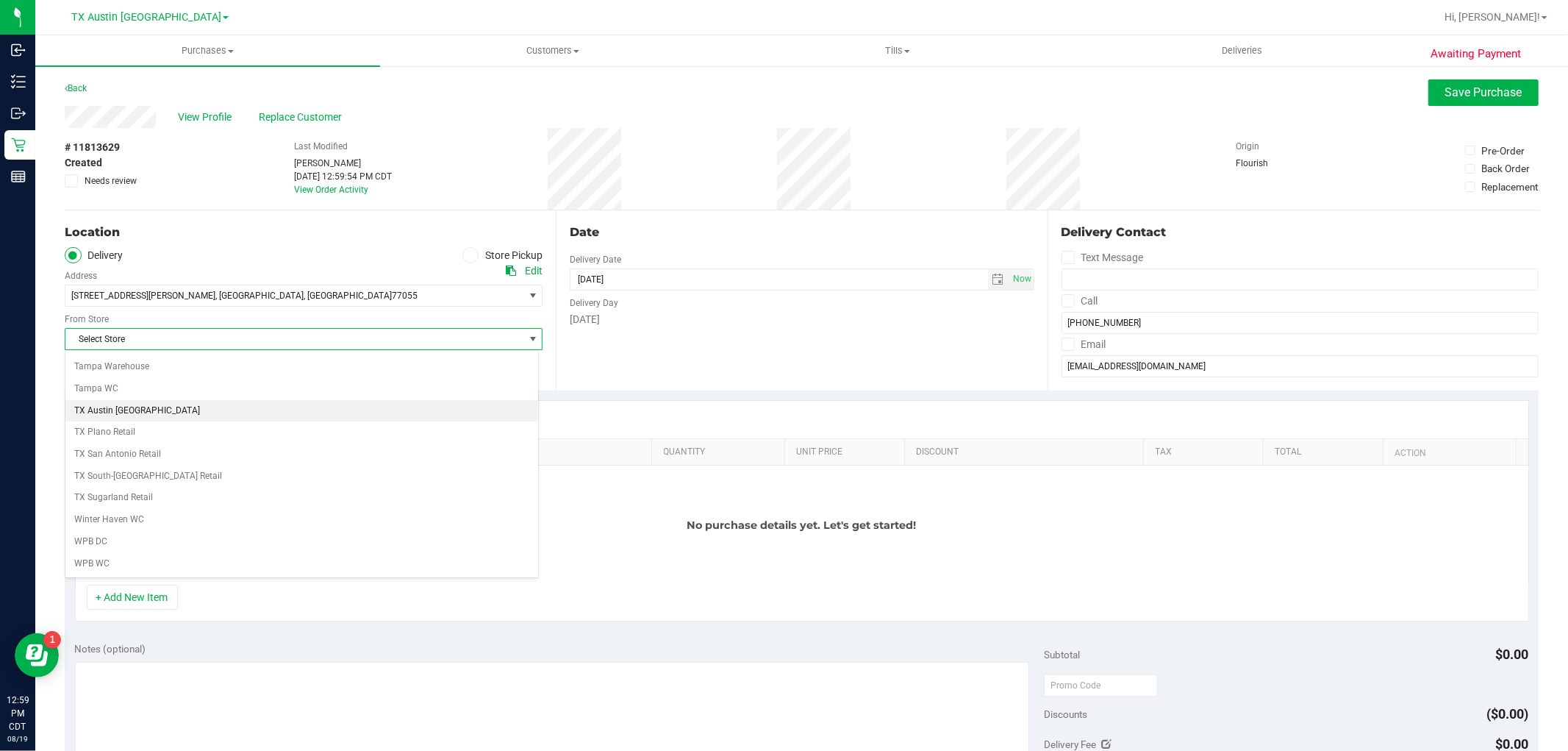
click at [187, 410] on li "TX Austin [GEOGRAPHIC_DATA]" at bounding box center [301, 411] width 473 height 22
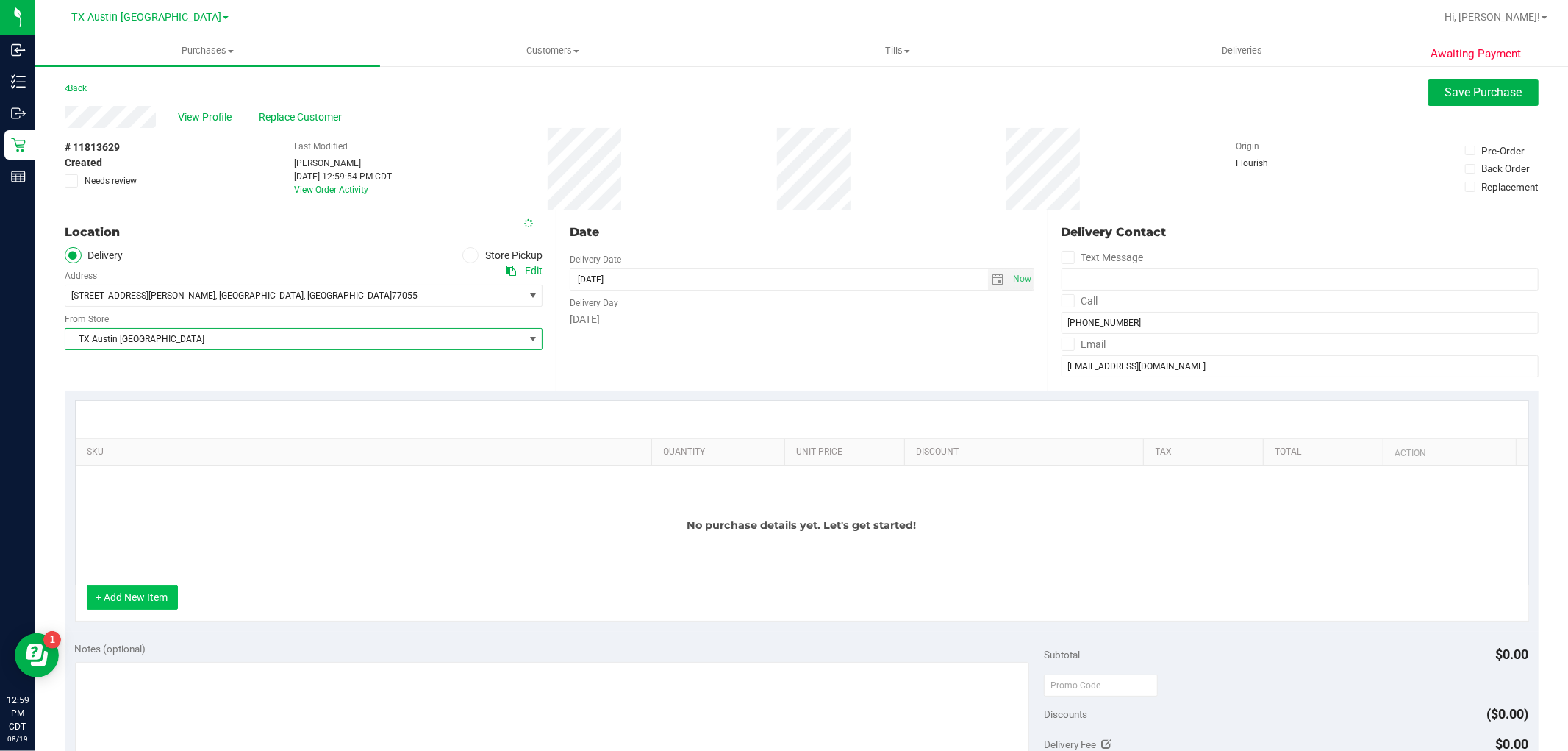
click at [148, 594] on button "+ Add New Item" at bounding box center [132, 597] width 91 height 25
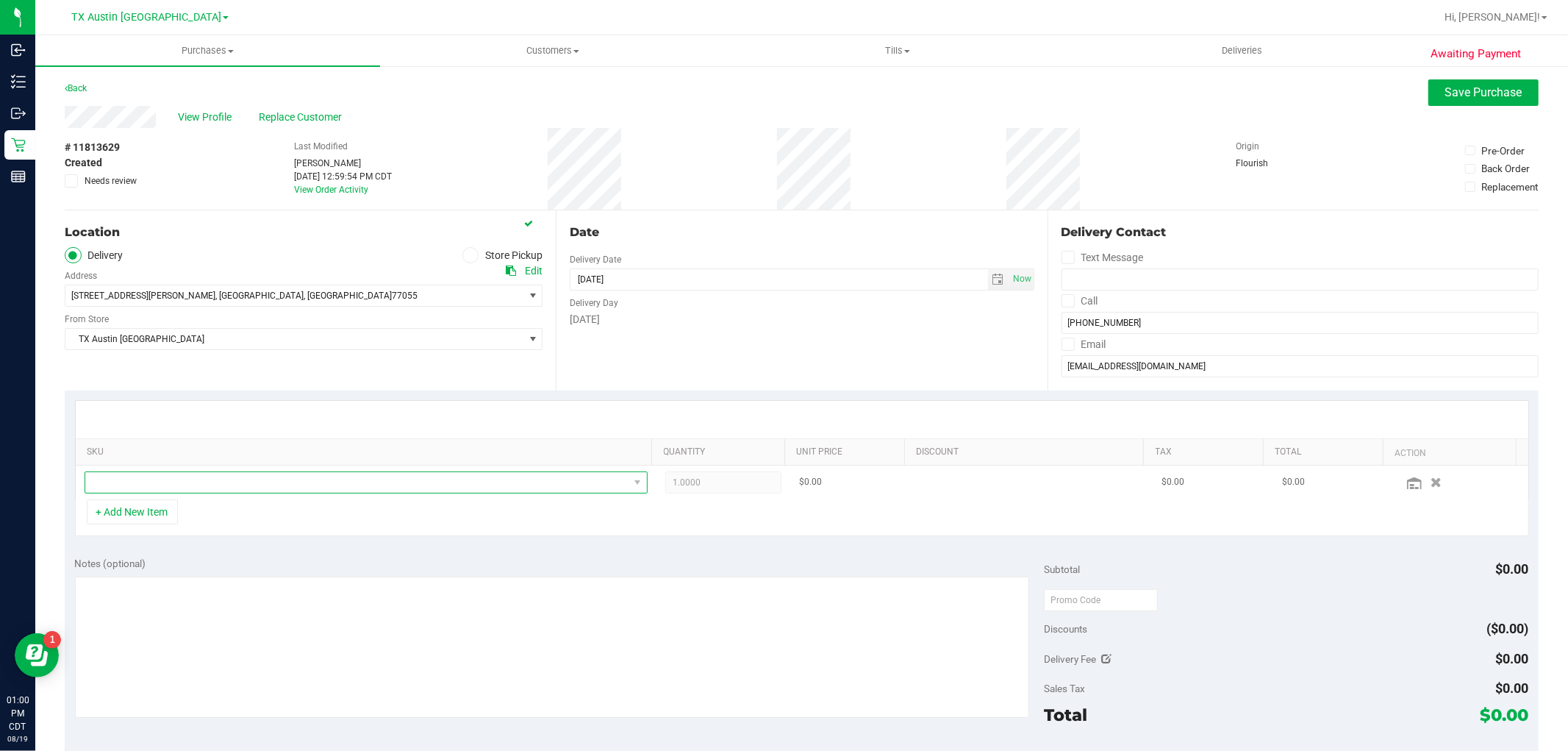
click at [195, 484] on span "NO DATA FOUND" at bounding box center [357, 483] width 543 height 21
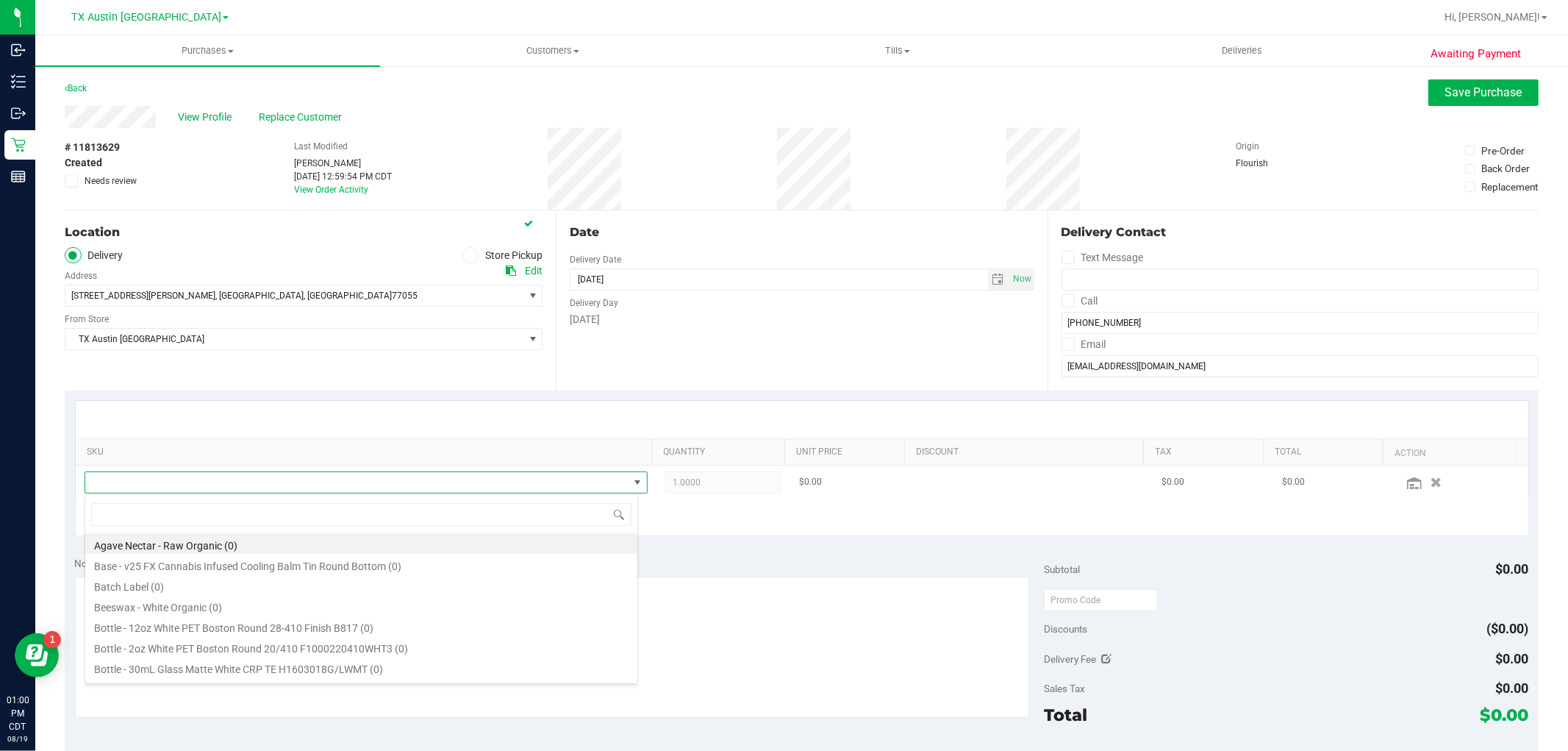
scroll to position [22, 549]
type input "tropical"
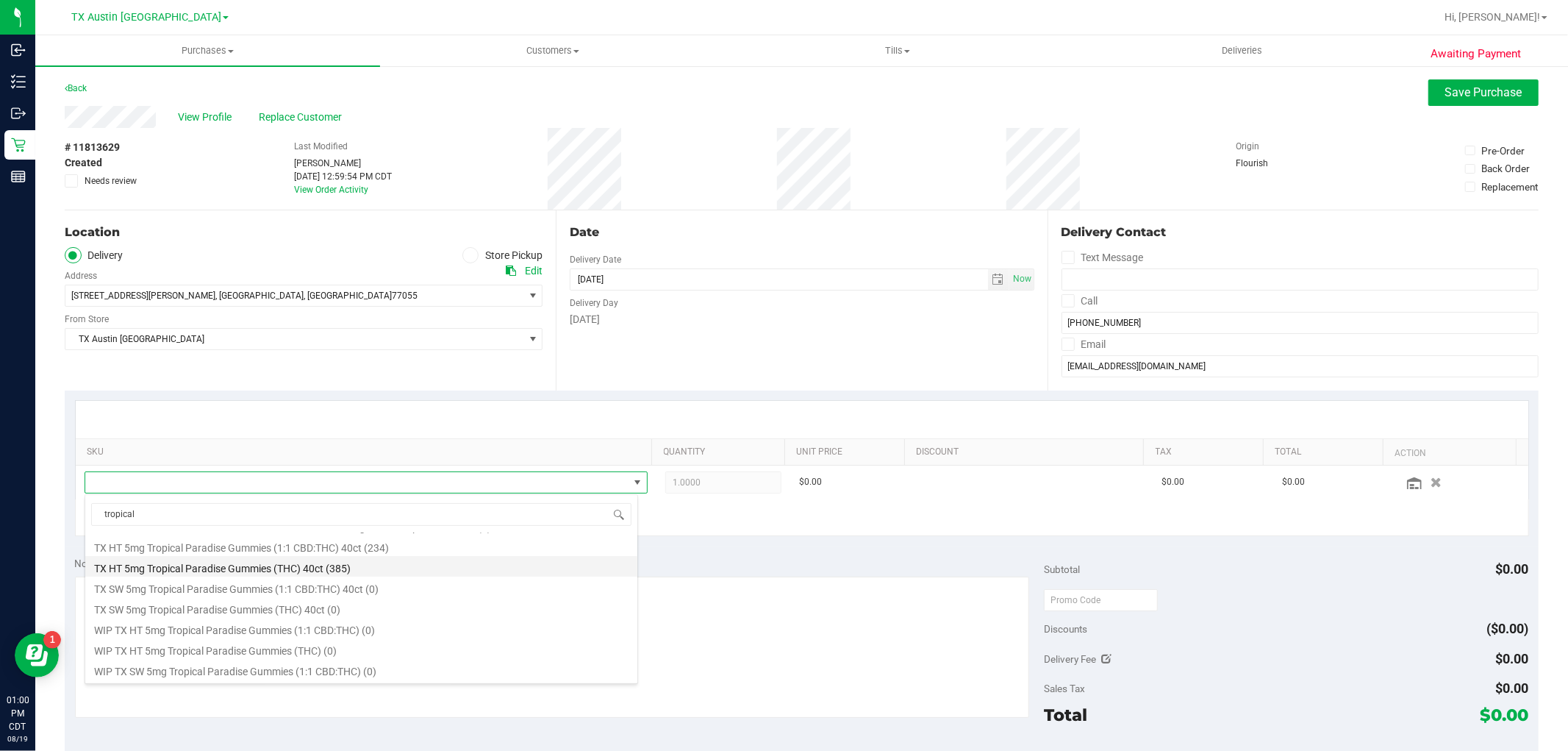
click at [384, 571] on li "TX HT 5mg Tropical Paradise Gummies (THC) 40ct (385)" at bounding box center [361, 567] width 552 height 21
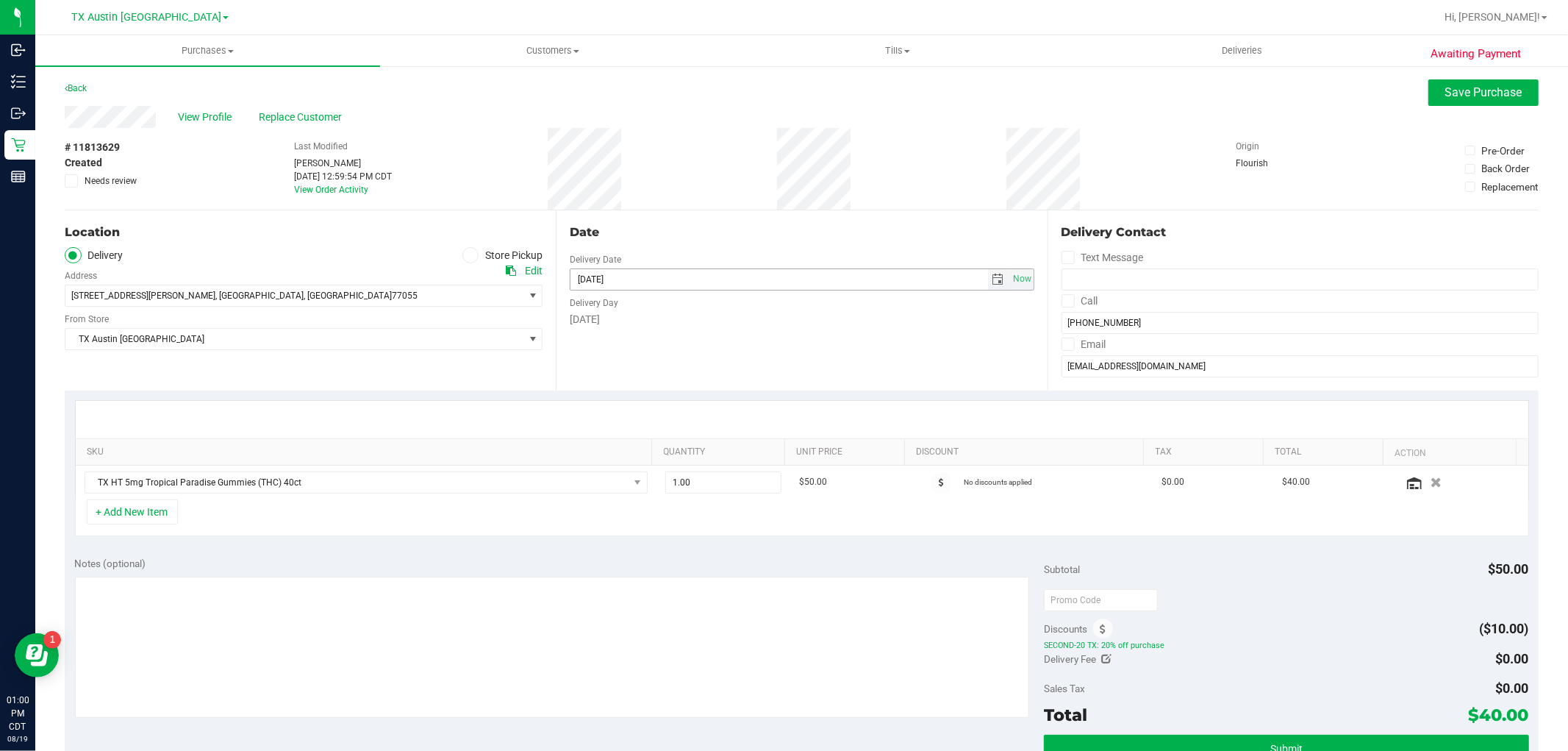
click at [992, 282] on span "select" at bounding box center [998, 279] width 12 height 12
click at [670, 430] on link "21" at bounding box center [665, 429] width 22 height 23
type input "08/21/2025"
click at [664, 645] on textarea at bounding box center [552, 647] width 955 height 141
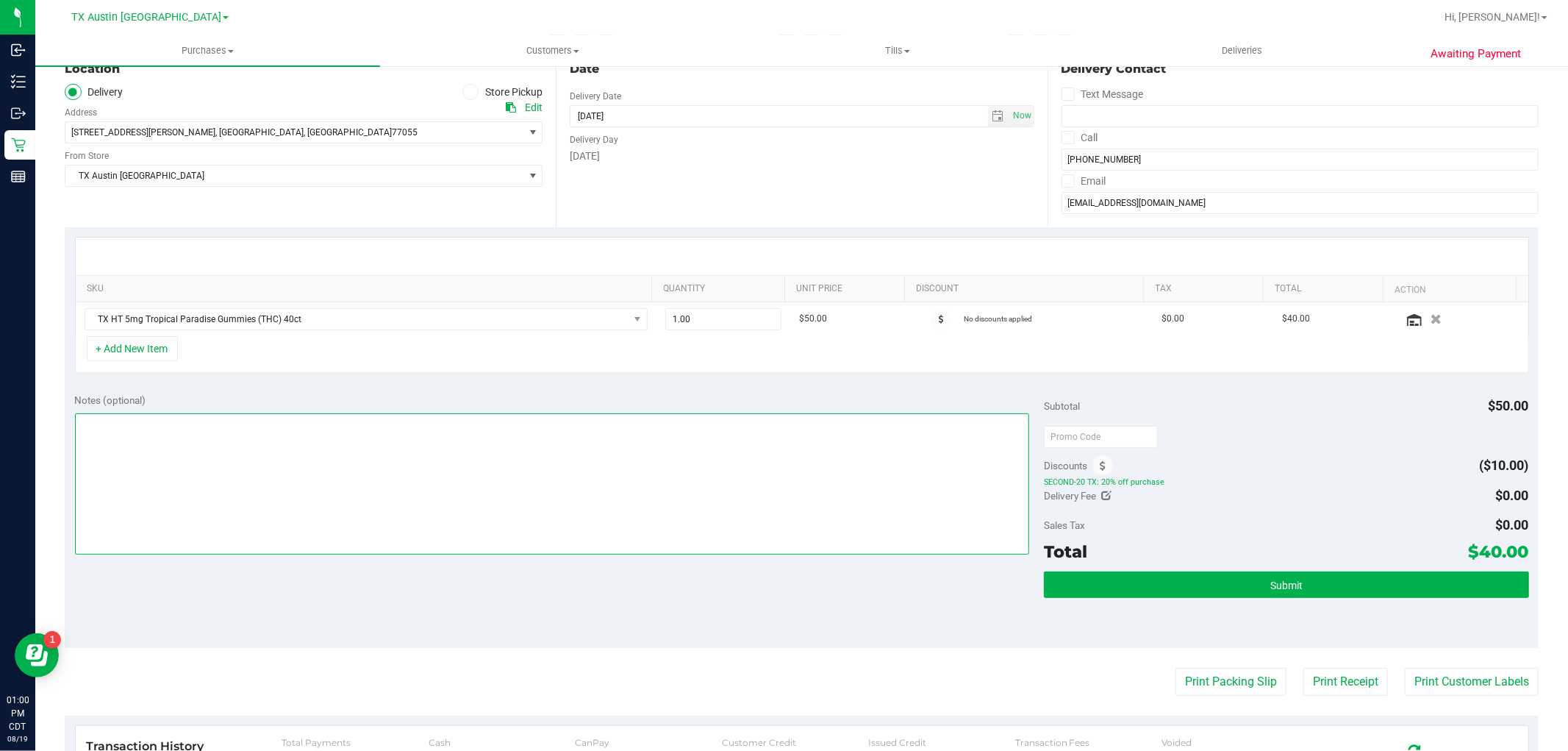
scroll to position [81, 0]
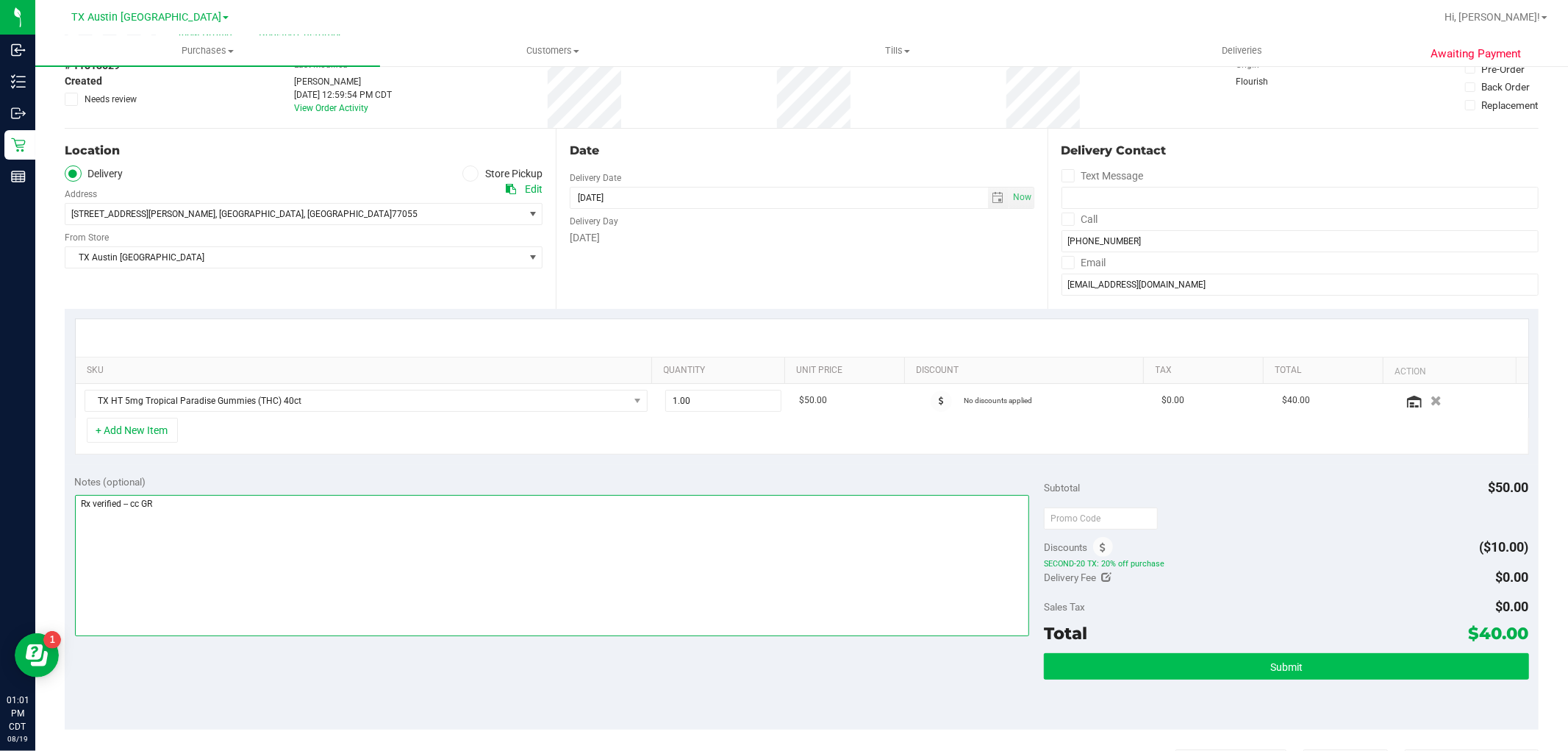
type textarea "Rx verified -- cc GR"
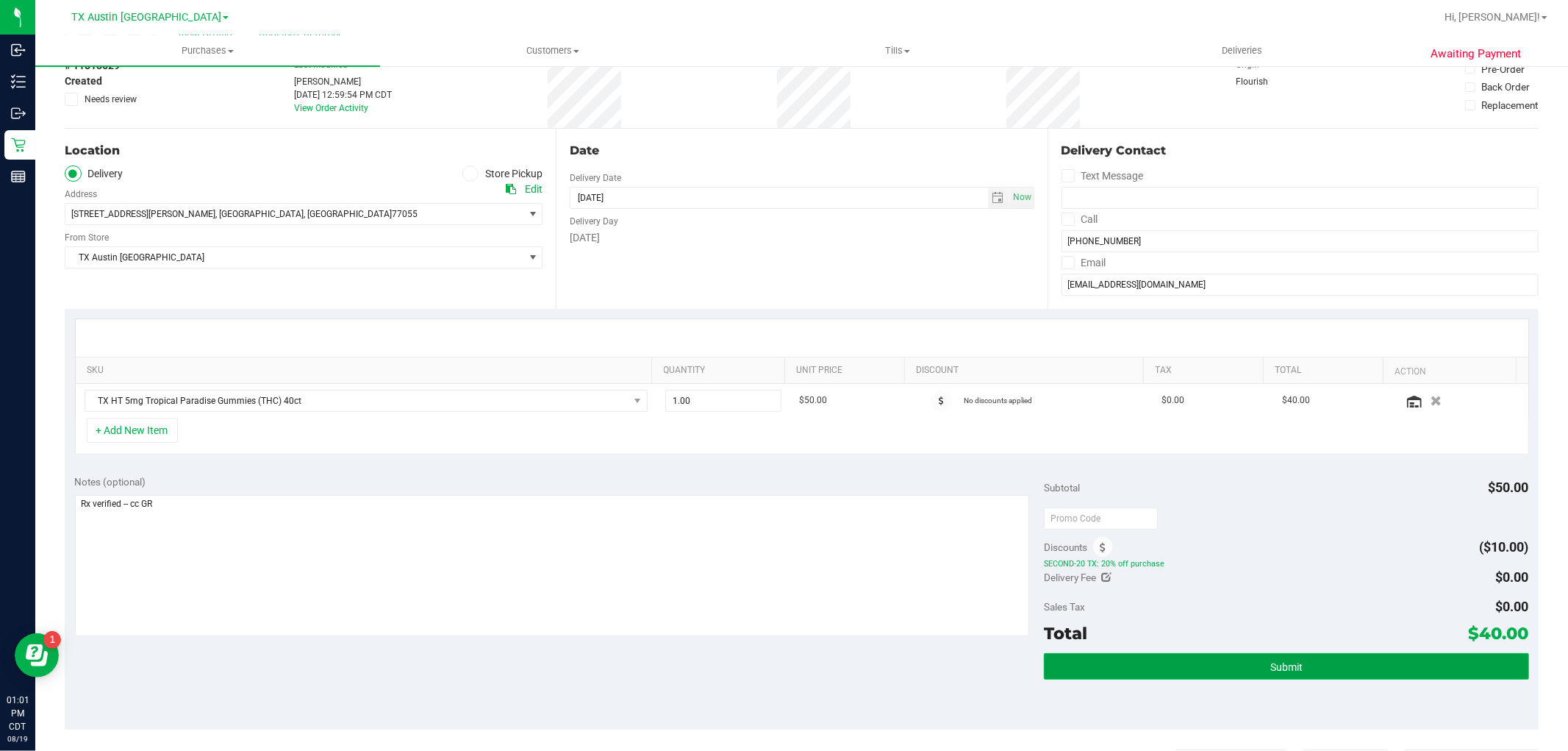
click at [1288, 670] on span "Submit" at bounding box center [1286, 667] width 33 height 12
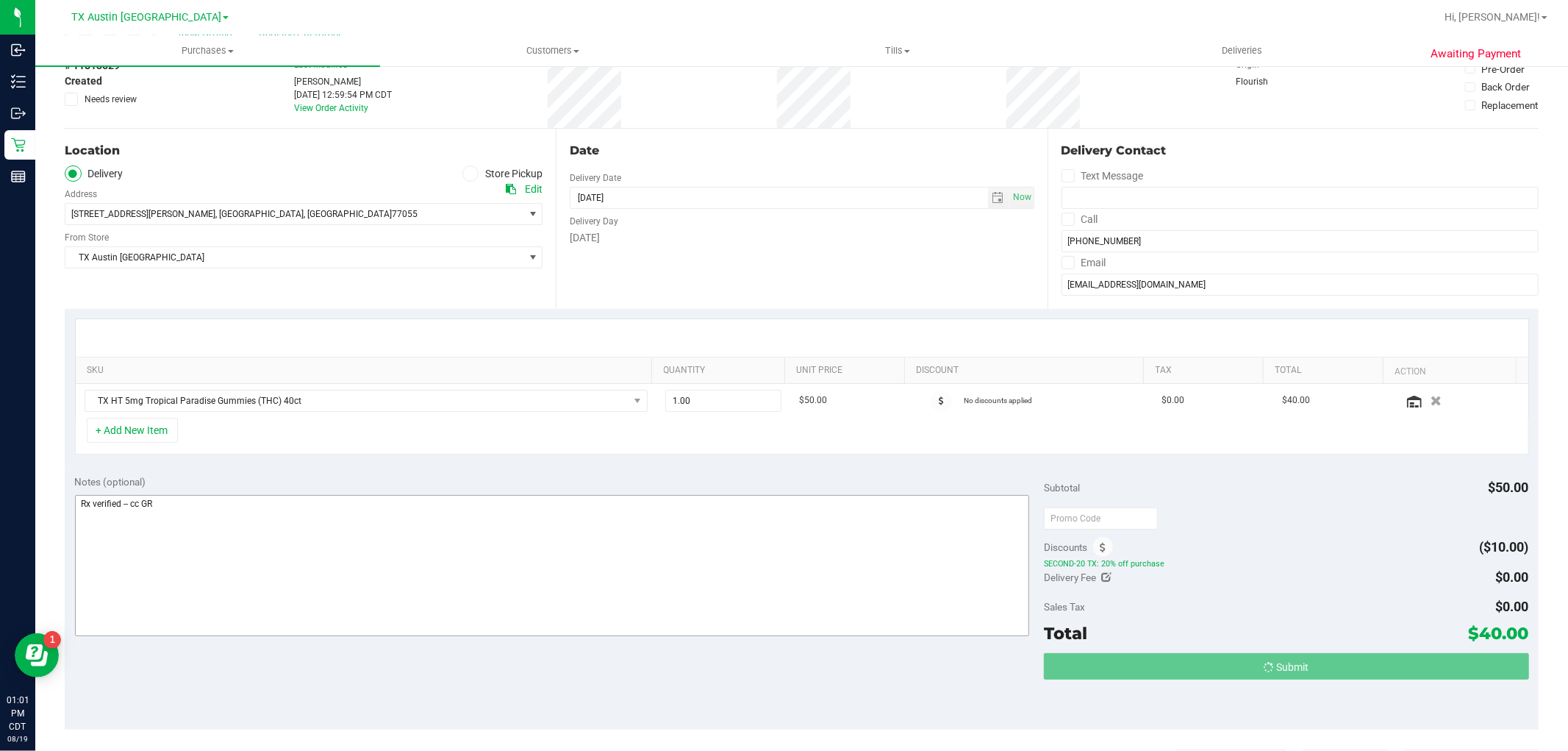
scroll to position [0, 0]
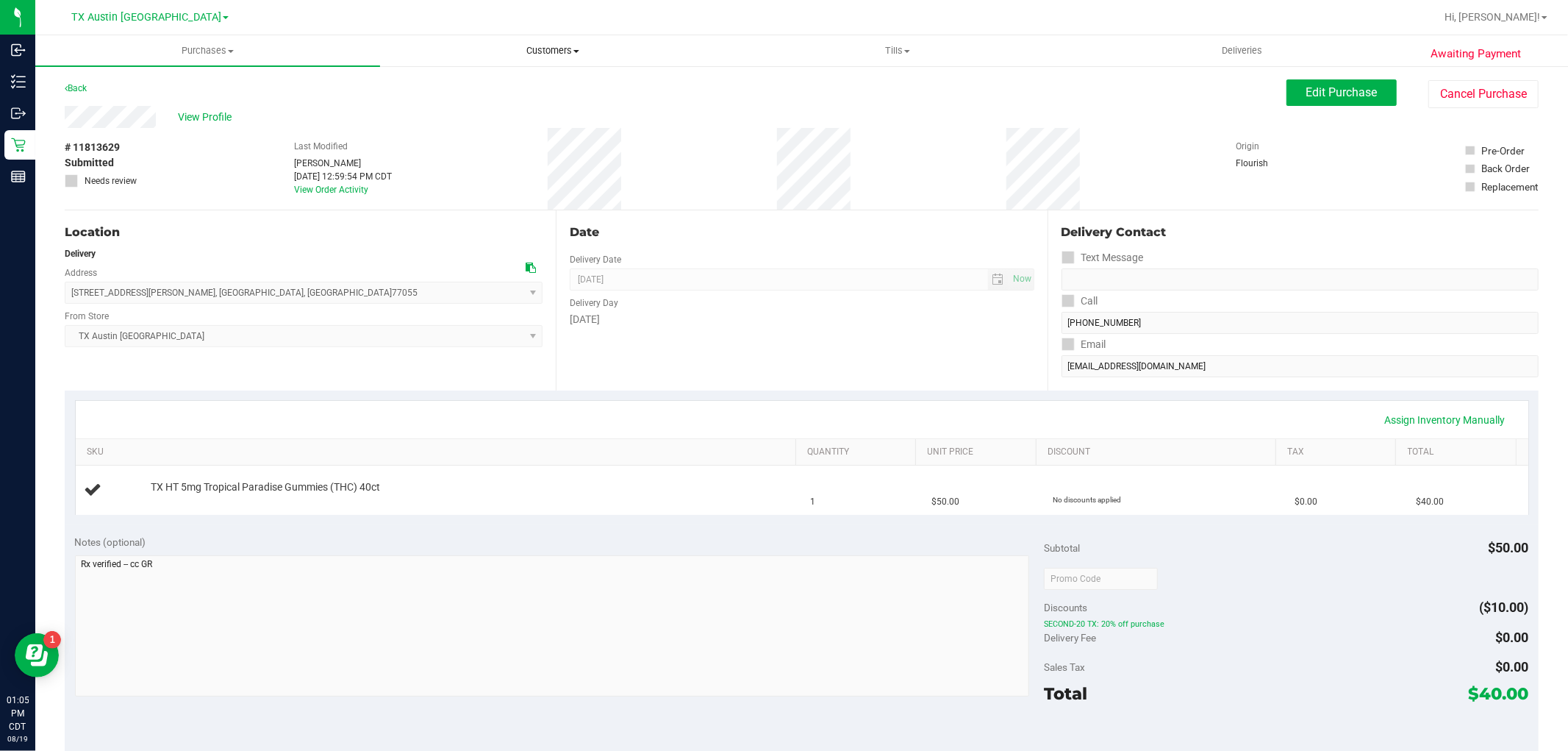
click at [569, 53] on span "Customers" at bounding box center [553, 50] width 343 height 14
click at [554, 96] on li "All customers" at bounding box center [553, 89] width 345 height 18
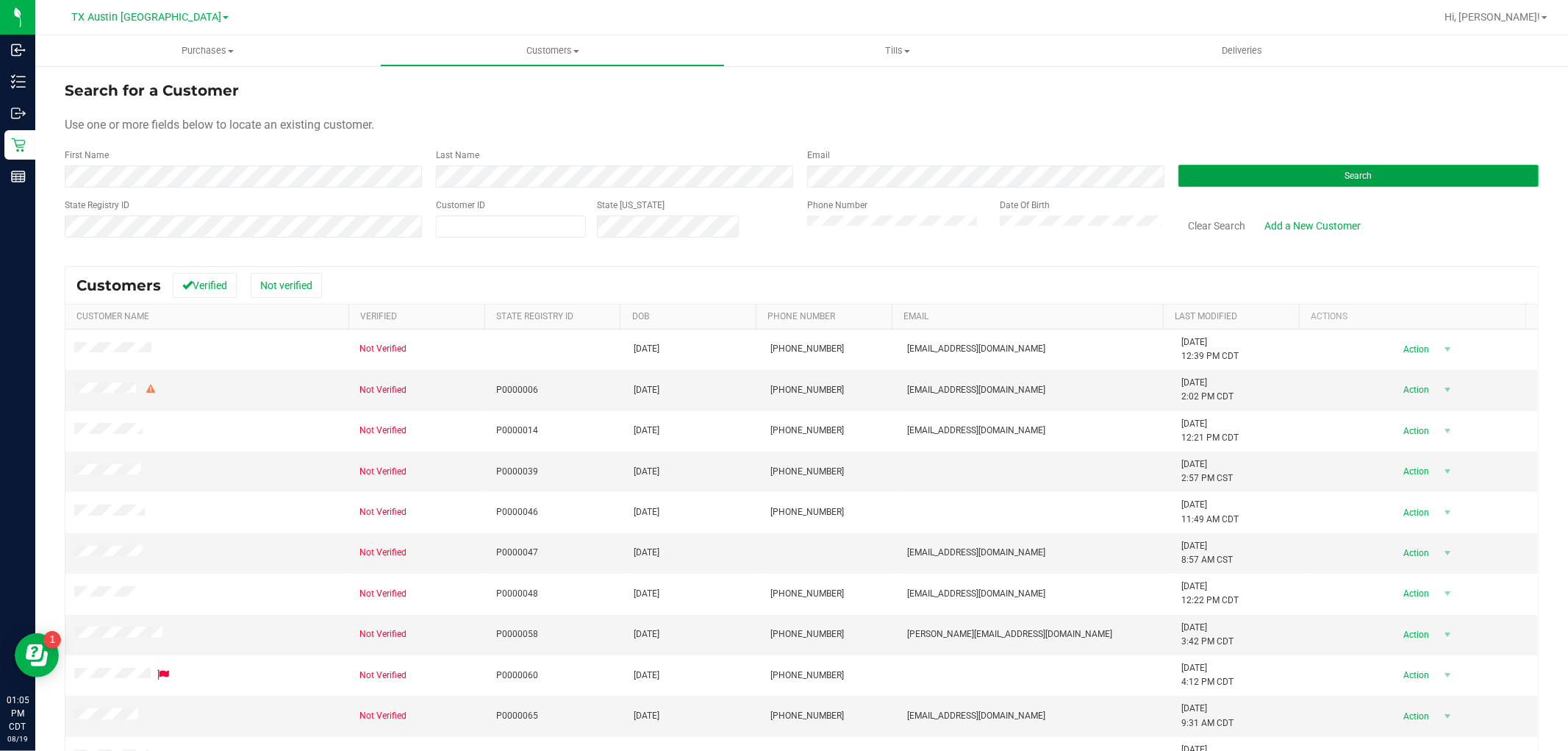
click at [1241, 168] on button "Search" at bounding box center [1359, 176] width 360 height 22
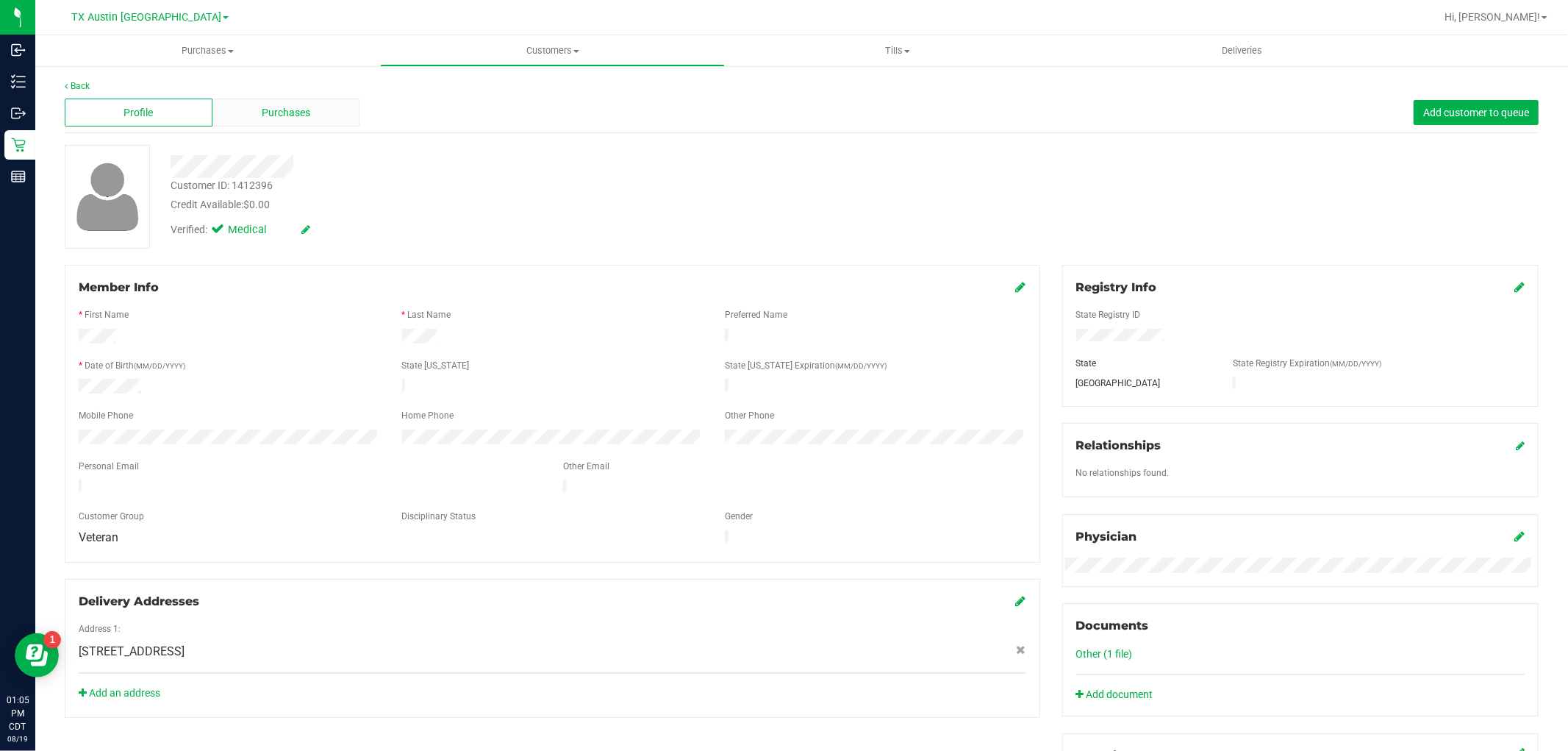
click at [301, 118] on span "Purchases" at bounding box center [286, 113] width 49 height 15
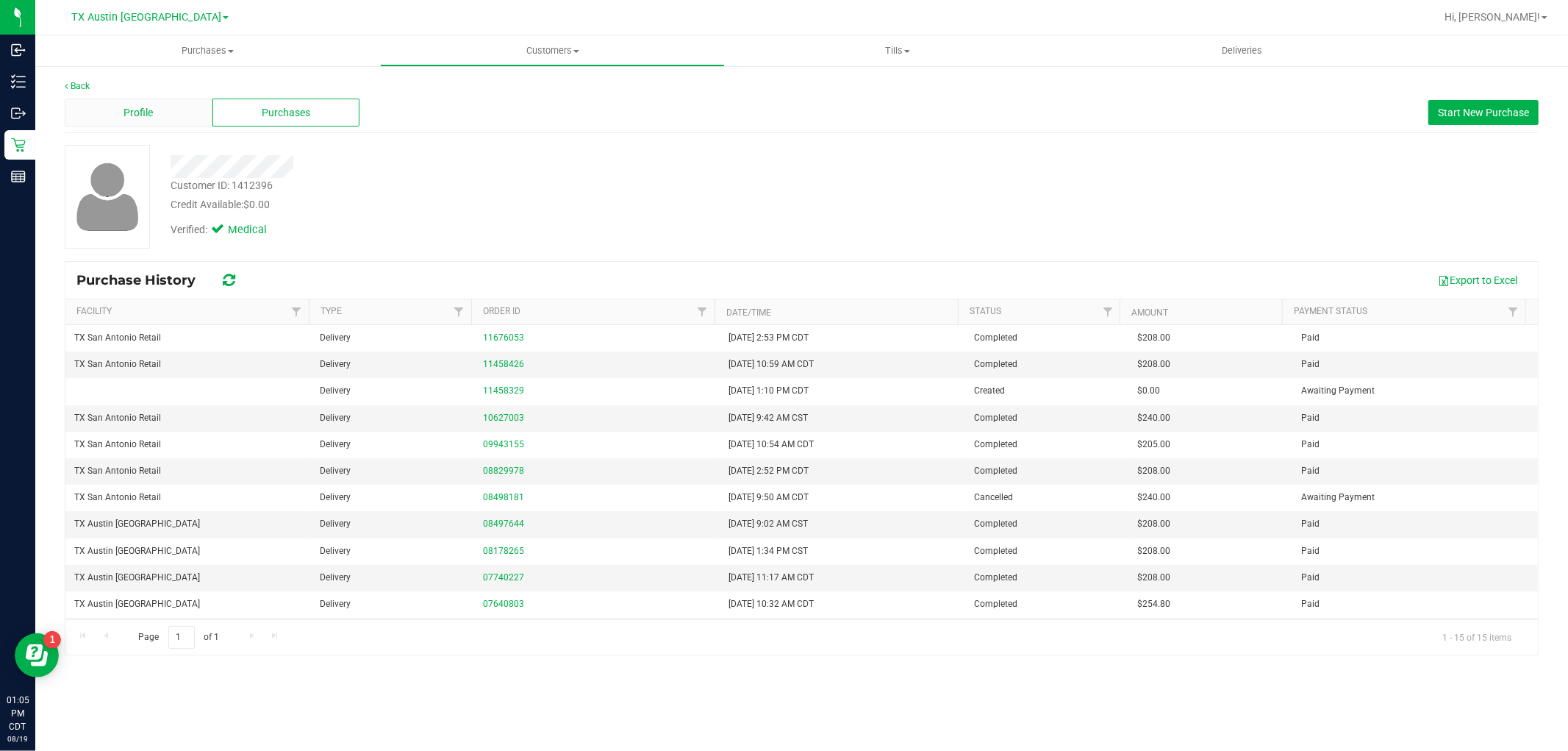
click at [156, 123] on div "Profile" at bounding box center [138, 113] width 148 height 28
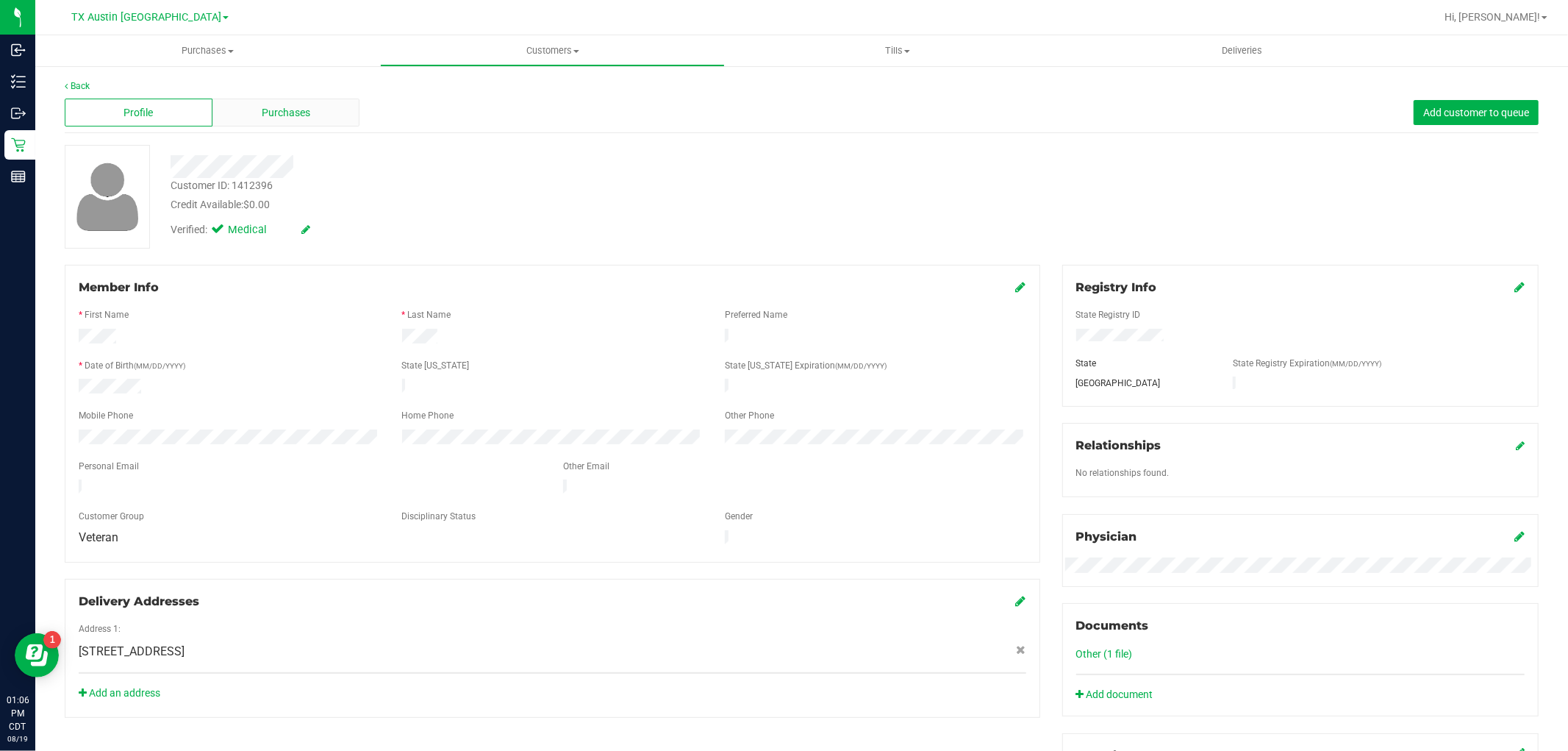
click at [266, 118] on span "Purchases" at bounding box center [286, 113] width 49 height 15
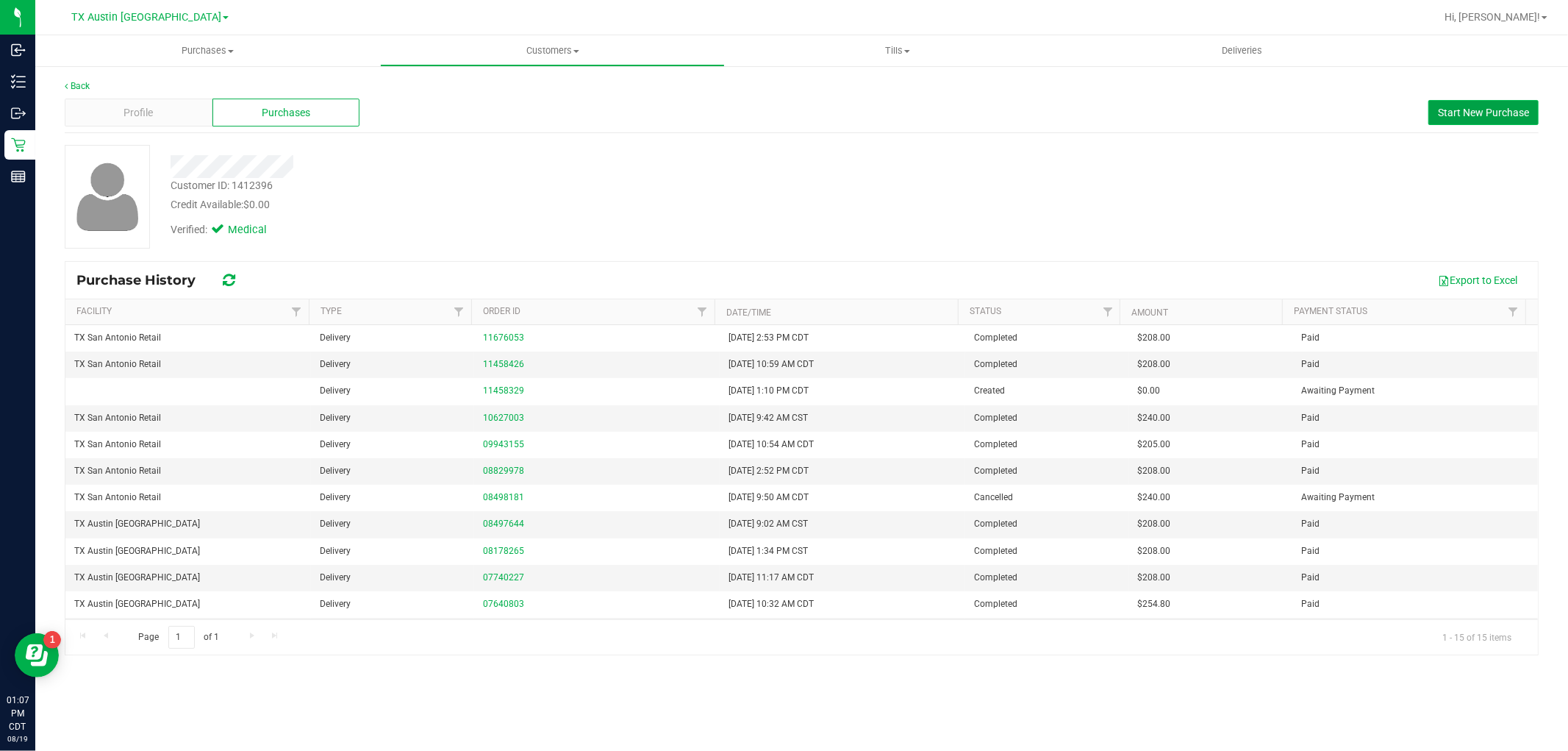
click at [1495, 107] on span "Start New Purchase" at bounding box center [1483, 113] width 91 height 12
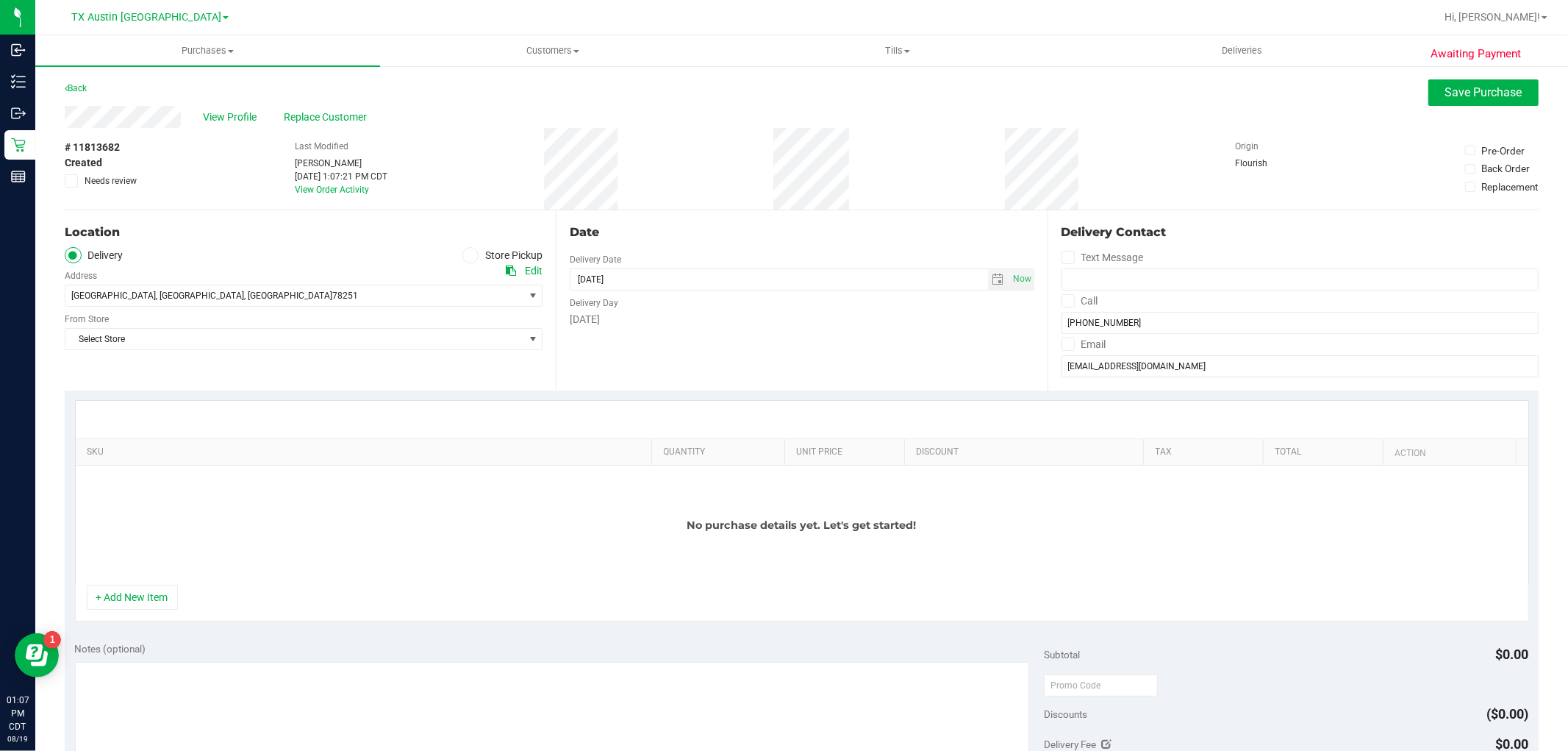
drag, startPoint x: 184, startPoint y: 117, endPoint x: 44, endPoint y: 117, distance: 140.0
click at [44, 117] on div "Awaiting Payment Back Save Purchase View Profile Replace Customer # 11813682 Cr…" at bounding box center [802, 652] width 1533 height 1175
click at [1234, 353] on div "Email" at bounding box center [1300, 345] width 477 height 22
click at [1157, 370] on input "tmarthaburkey@satx.rr.com" at bounding box center [1300, 366] width 477 height 22
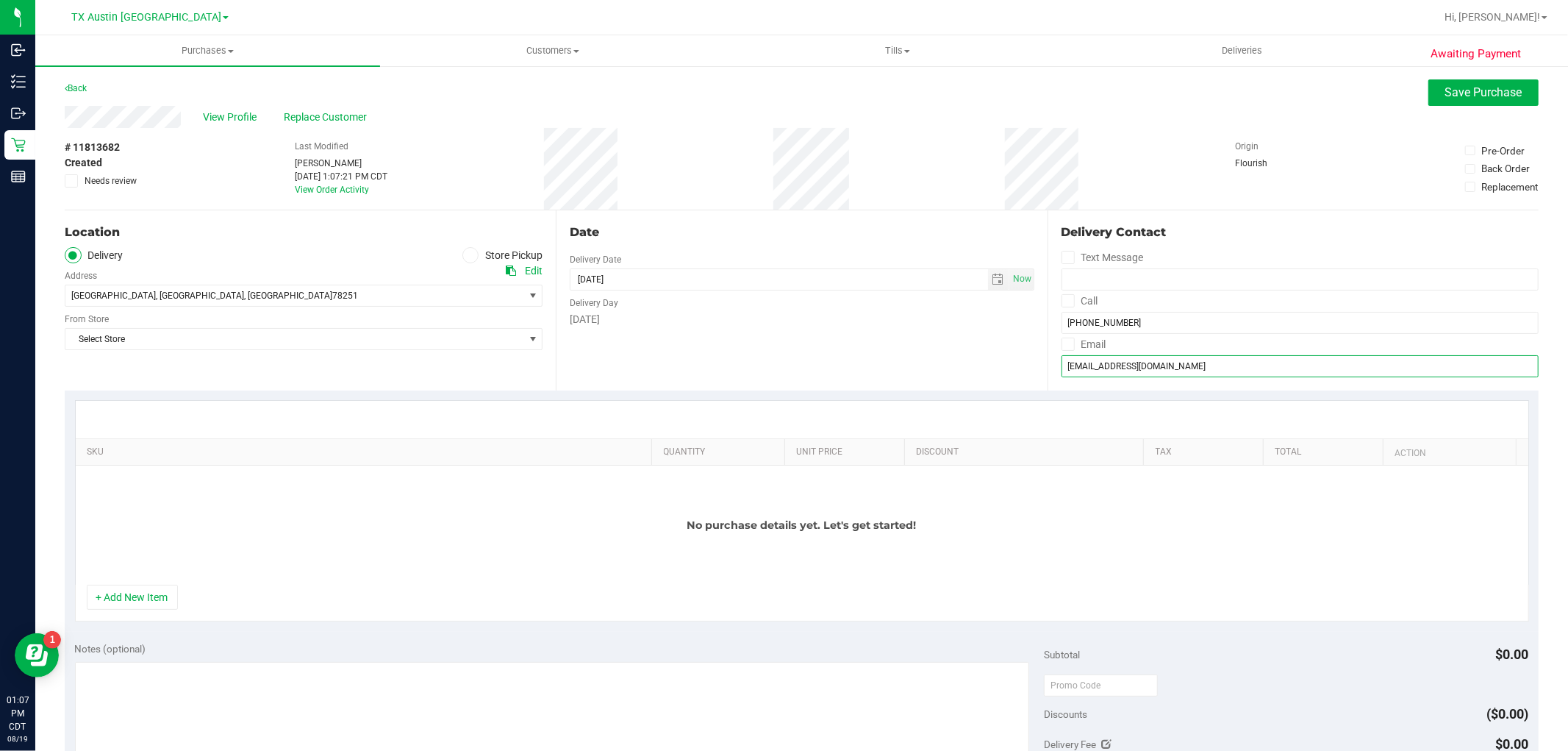
click at [1157, 370] on input "tmarthaburkey@satx.rr.com" at bounding box center [1300, 366] width 477 height 22
click at [988, 281] on span "select" at bounding box center [999, 279] width 22 height 21
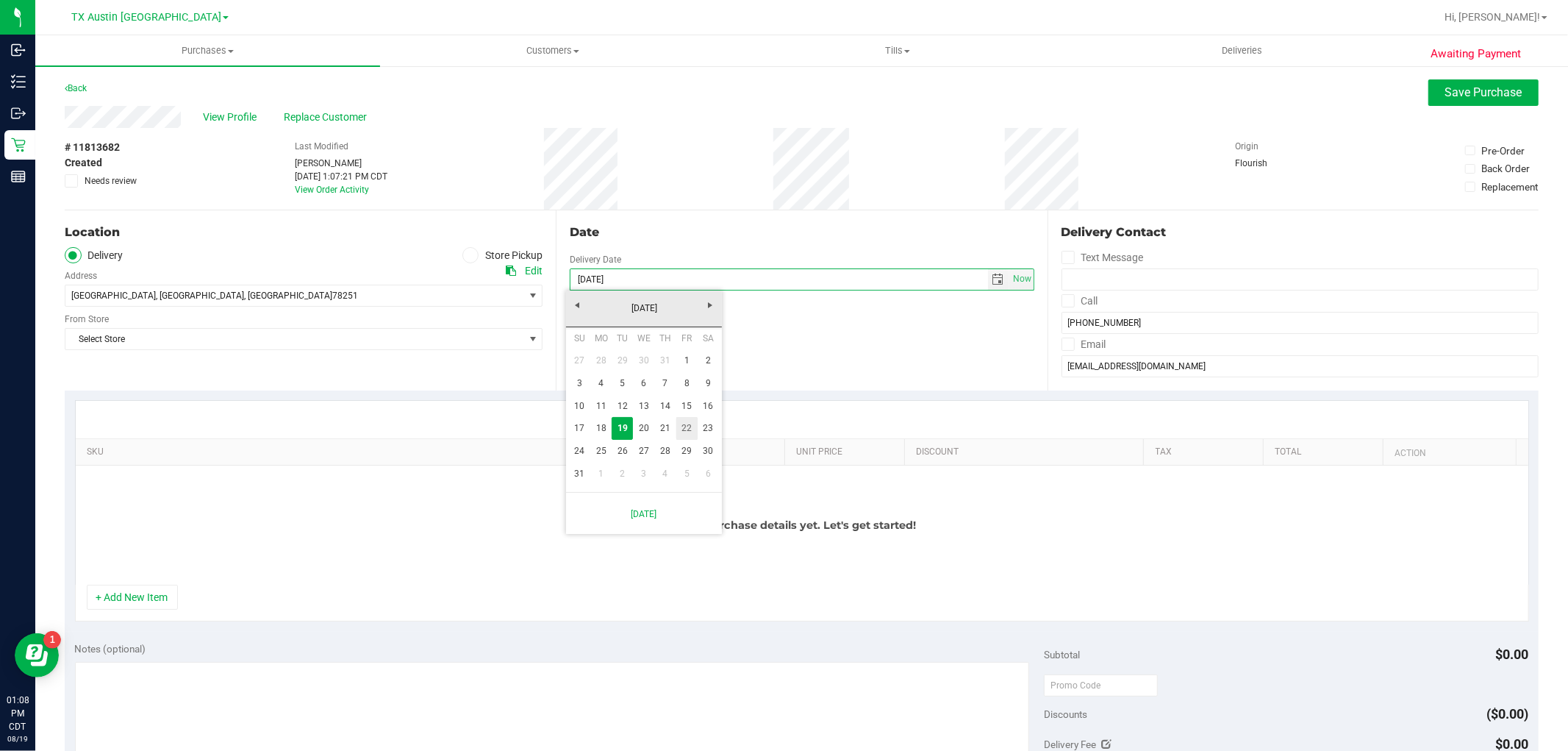
click at [687, 431] on link "22" at bounding box center [687, 429] width 22 height 23
type input "08/22/2025"
click at [514, 338] on span "Select Store" at bounding box center [294, 339] width 458 height 21
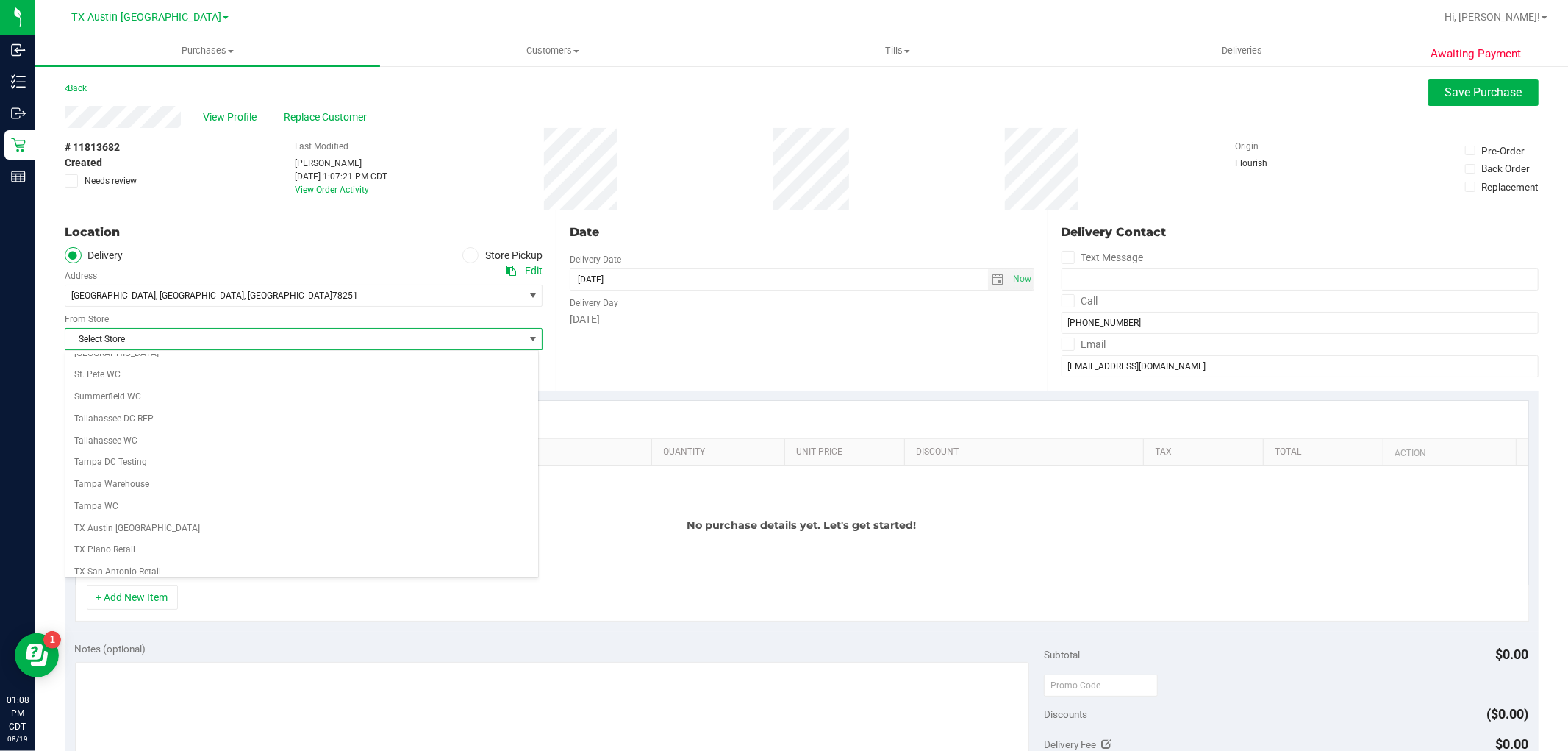
scroll to position [981, 0]
click at [218, 543] on li "TX San Antonio Retail" at bounding box center [301, 543] width 473 height 22
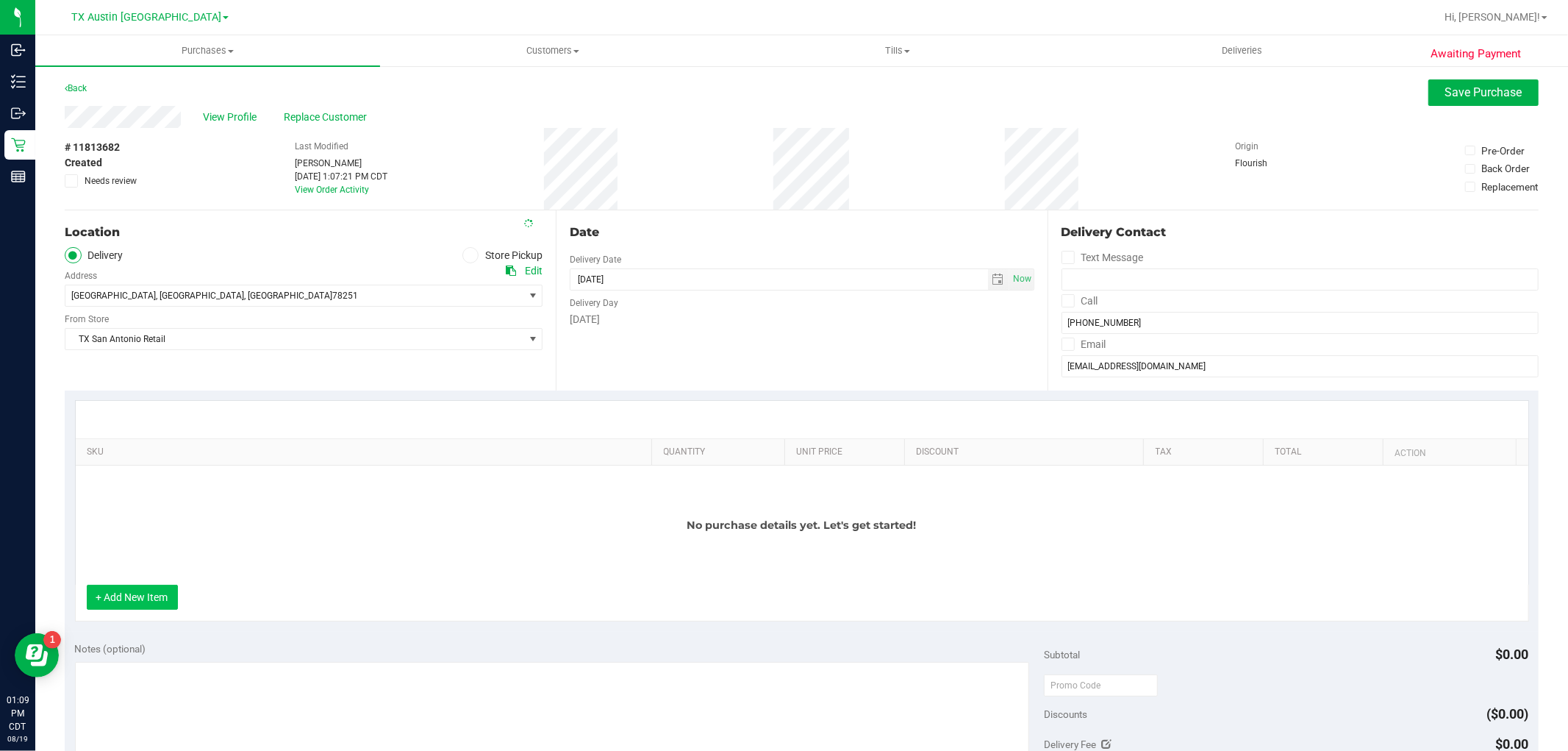
click at [163, 595] on button "+ Add New Item" at bounding box center [132, 597] width 91 height 25
click at [156, 600] on button "+ Add New Item" at bounding box center [132, 597] width 91 height 25
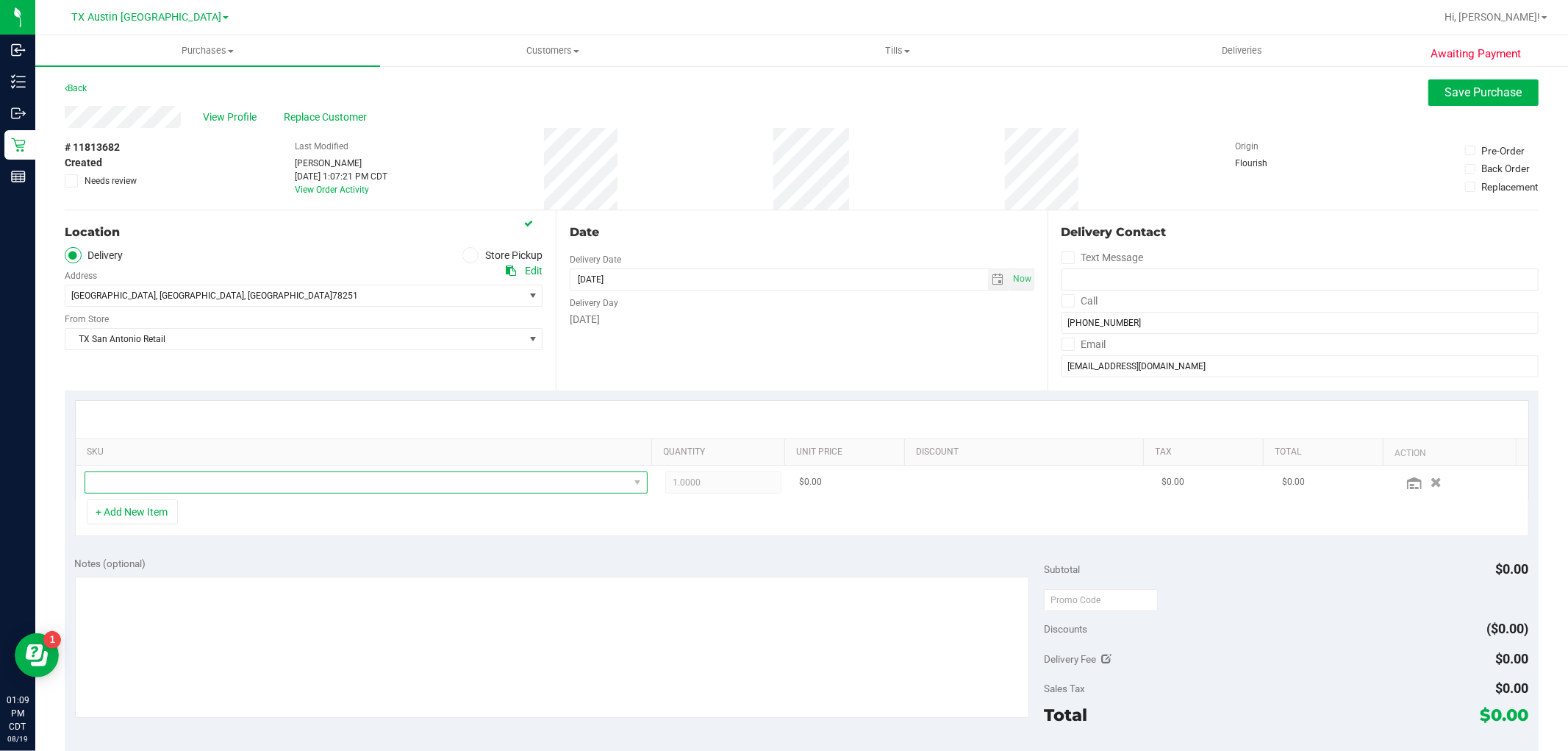
click at [258, 485] on span "NO DATA FOUND" at bounding box center [357, 483] width 543 height 21
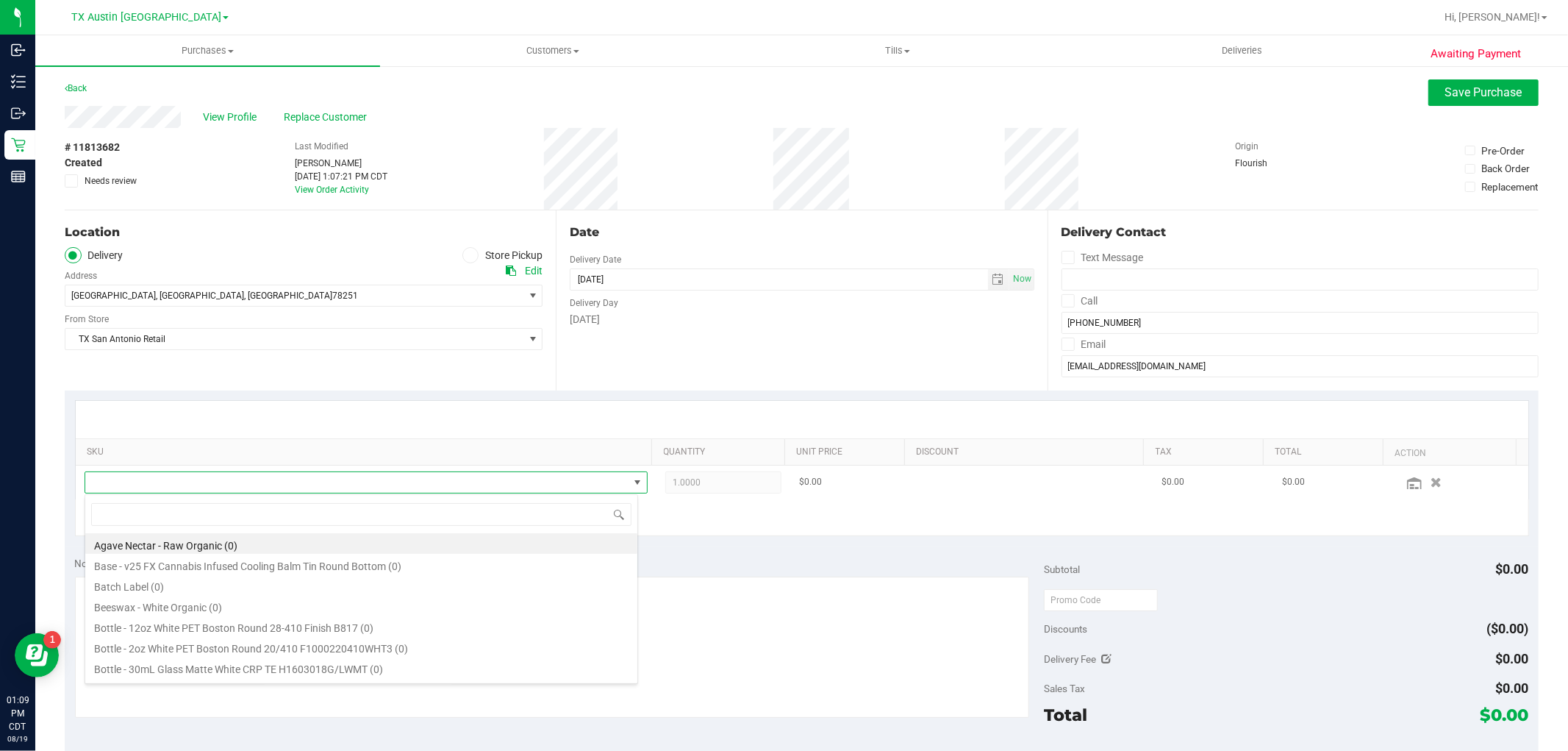
scroll to position [22, 549]
type input "tropical"
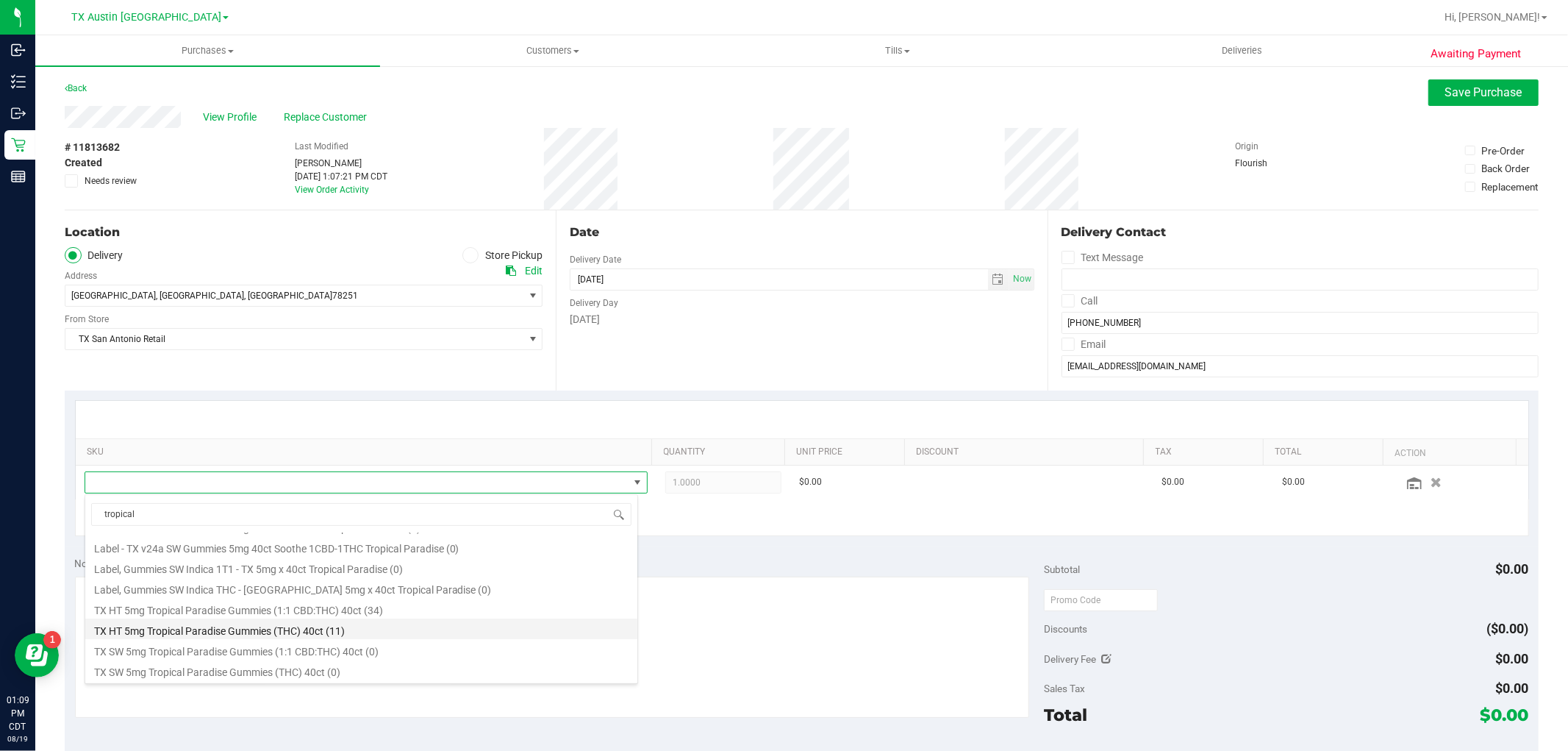
click at [370, 634] on li "TX HT 5mg Tropical Paradise Gummies (THC) 40ct (11)" at bounding box center [361, 629] width 552 height 21
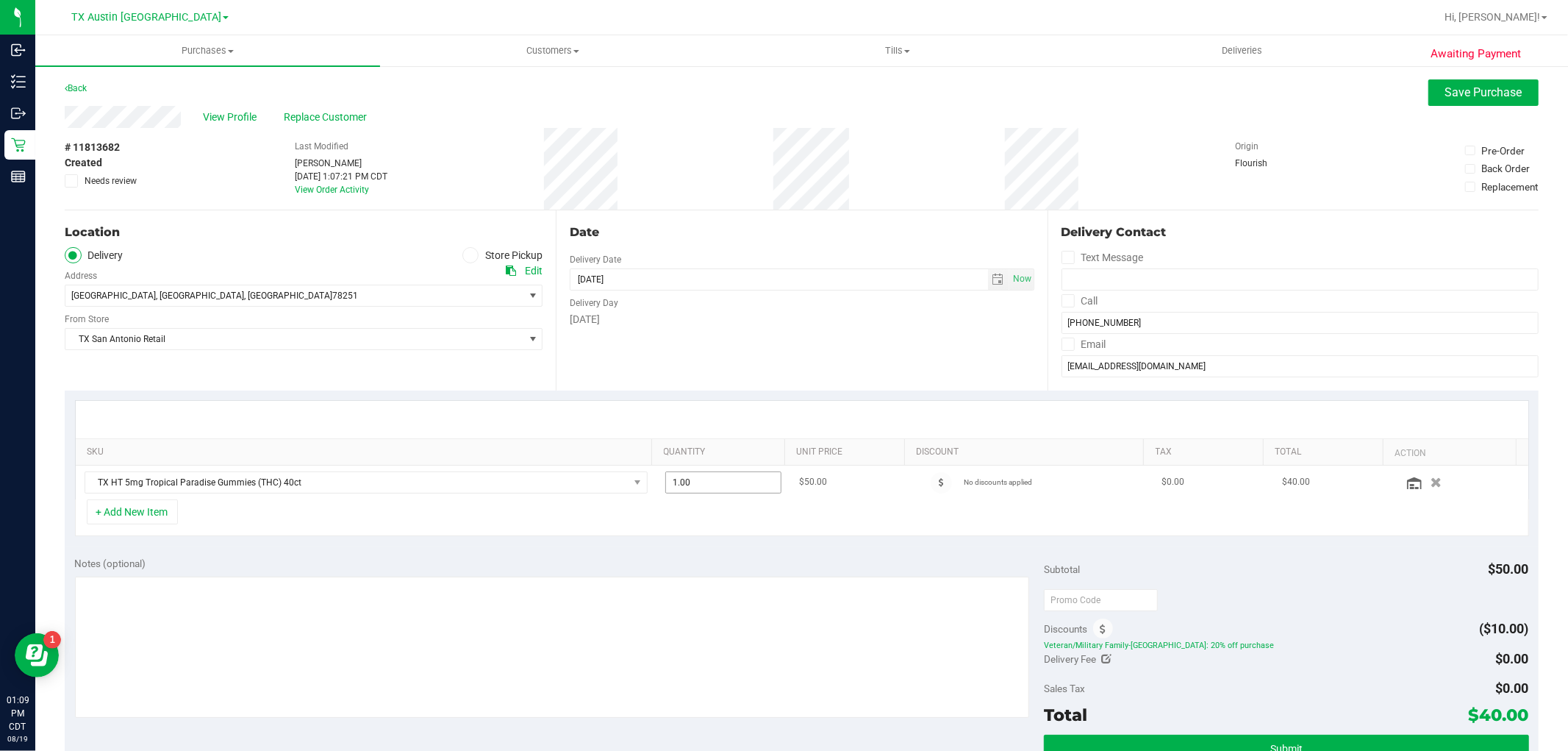
click at [748, 488] on span "1.00 1" at bounding box center [723, 483] width 116 height 22
click at [748, 488] on input "1" at bounding box center [723, 483] width 115 height 21
type input "5"
type input "5.00"
click at [847, 520] on div "+ Add New Item" at bounding box center [802, 518] width 1454 height 37
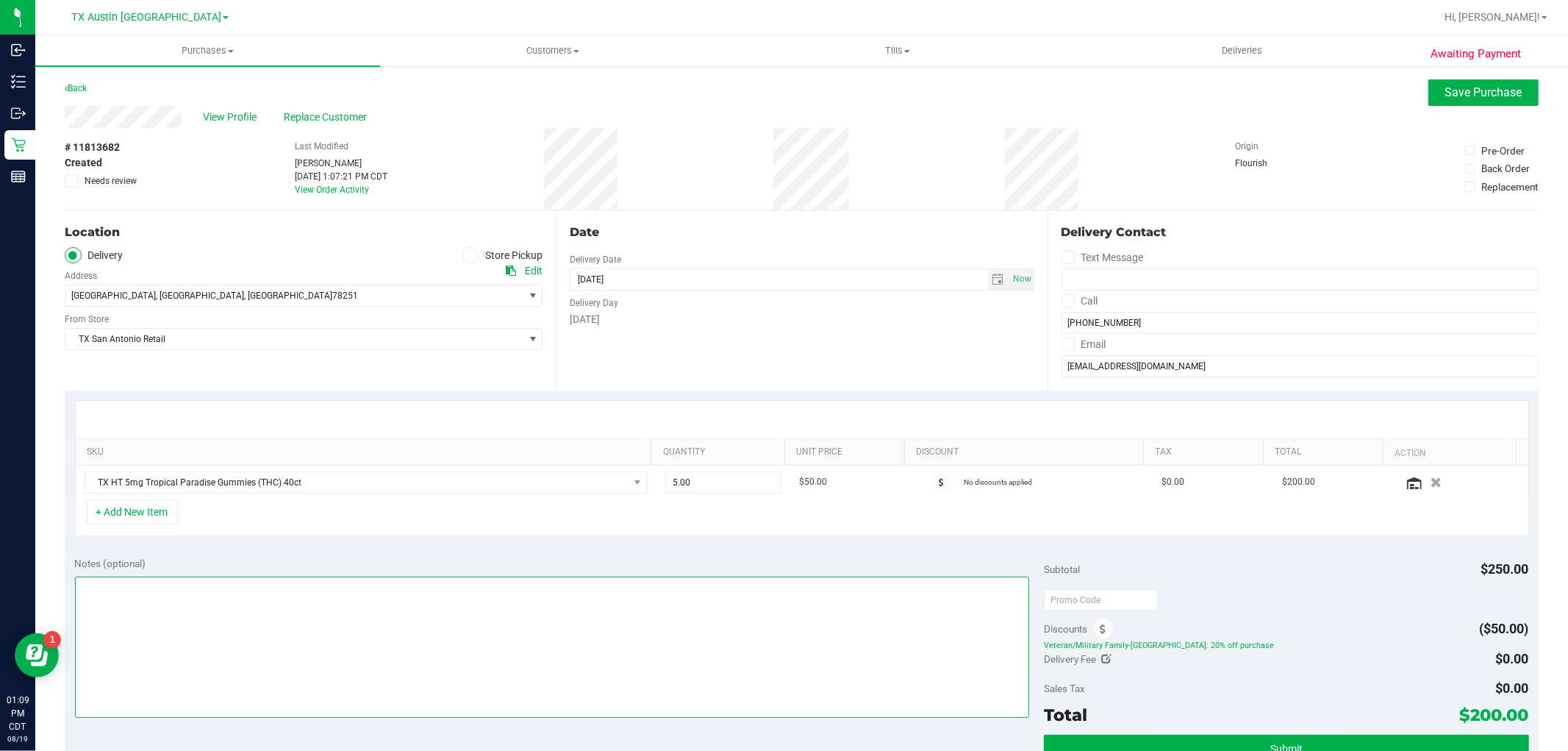
click at [936, 637] on textarea at bounding box center [552, 647] width 955 height 141
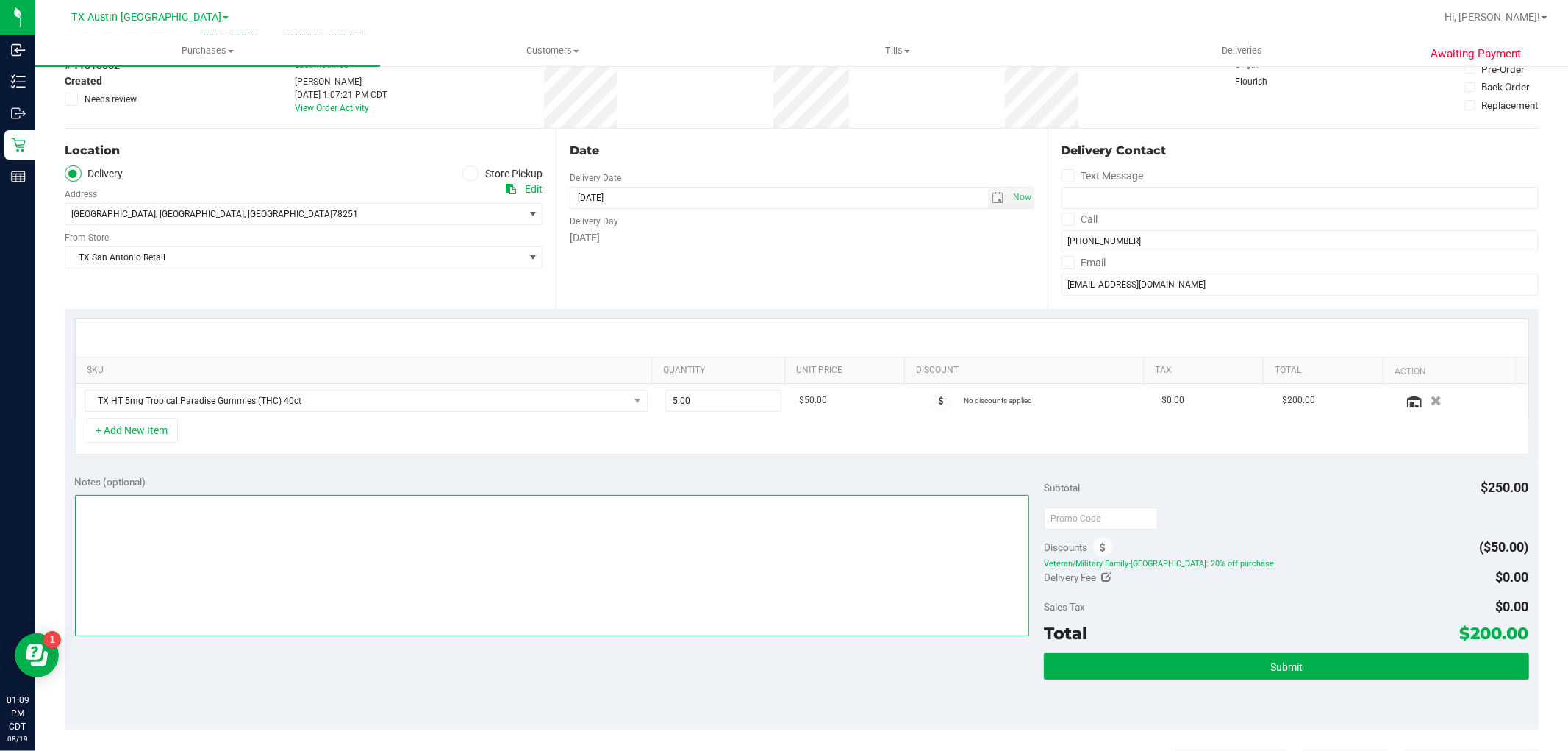
scroll to position [0, 0]
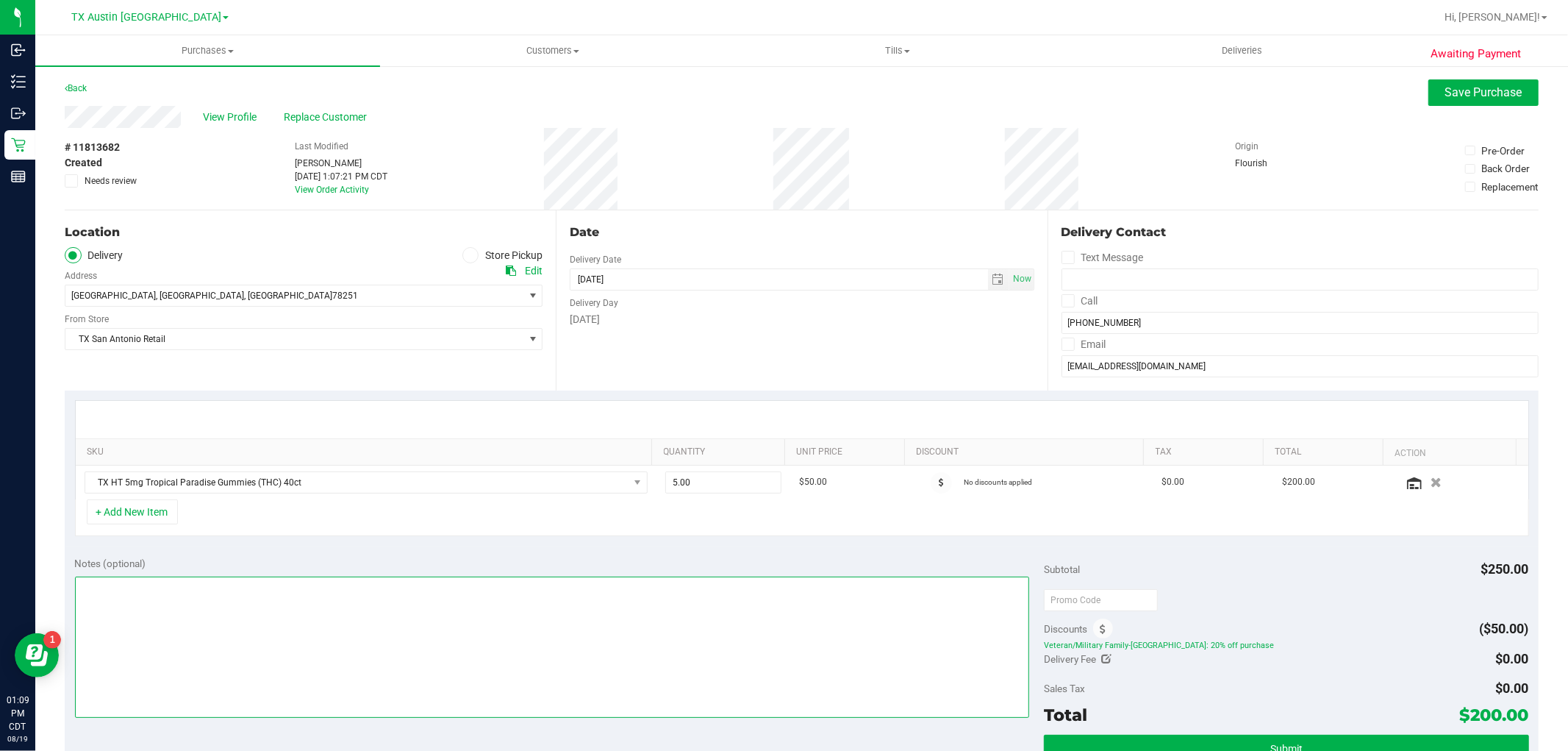
click at [183, 615] on textarea at bounding box center [552, 647] width 955 height 141
paste textarea "(Region – Zone), Slot #, Initials + Date"
click at [96, 590] on textarea at bounding box center [552, 647] width 955 height 141
click at [153, 583] on textarea at bounding box center [552, 647] width 955 height 141
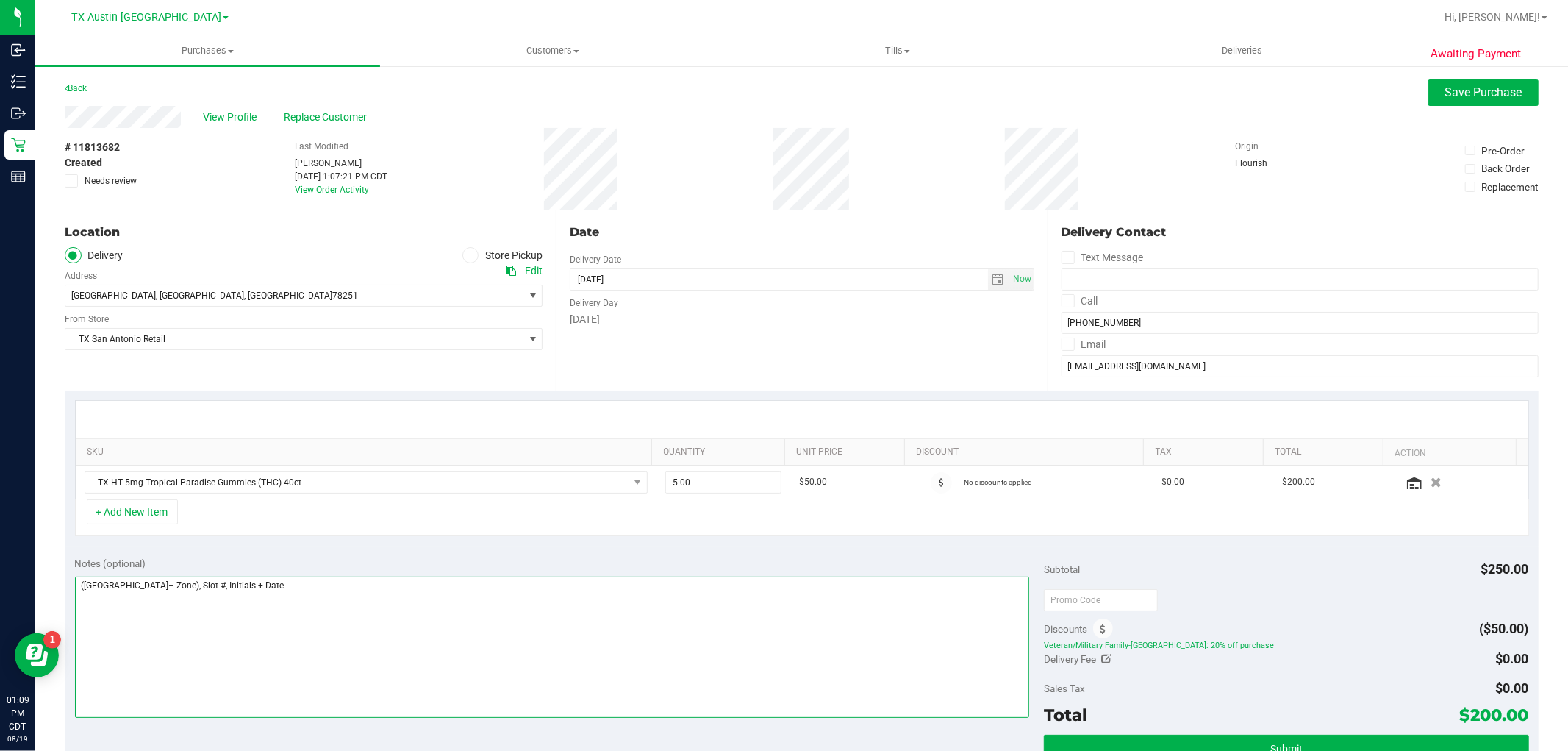
click at [153, 583] on textarea at bounding box center [552, 647] width 955 height 141
click at [187, 589] on textarea at bounding box center [552, 647] width 955 height 141
type textarea "(San Antonio– Core), Slot #6 -- cc GR"
click at [195, 116] on div "View Profile Replace Customer" at bounding box center [802, 117] width 1474 height 22
click at [65, 116] on div "View Profile Replace Customer" at bounding box center [802, 117] width 1474 height 22
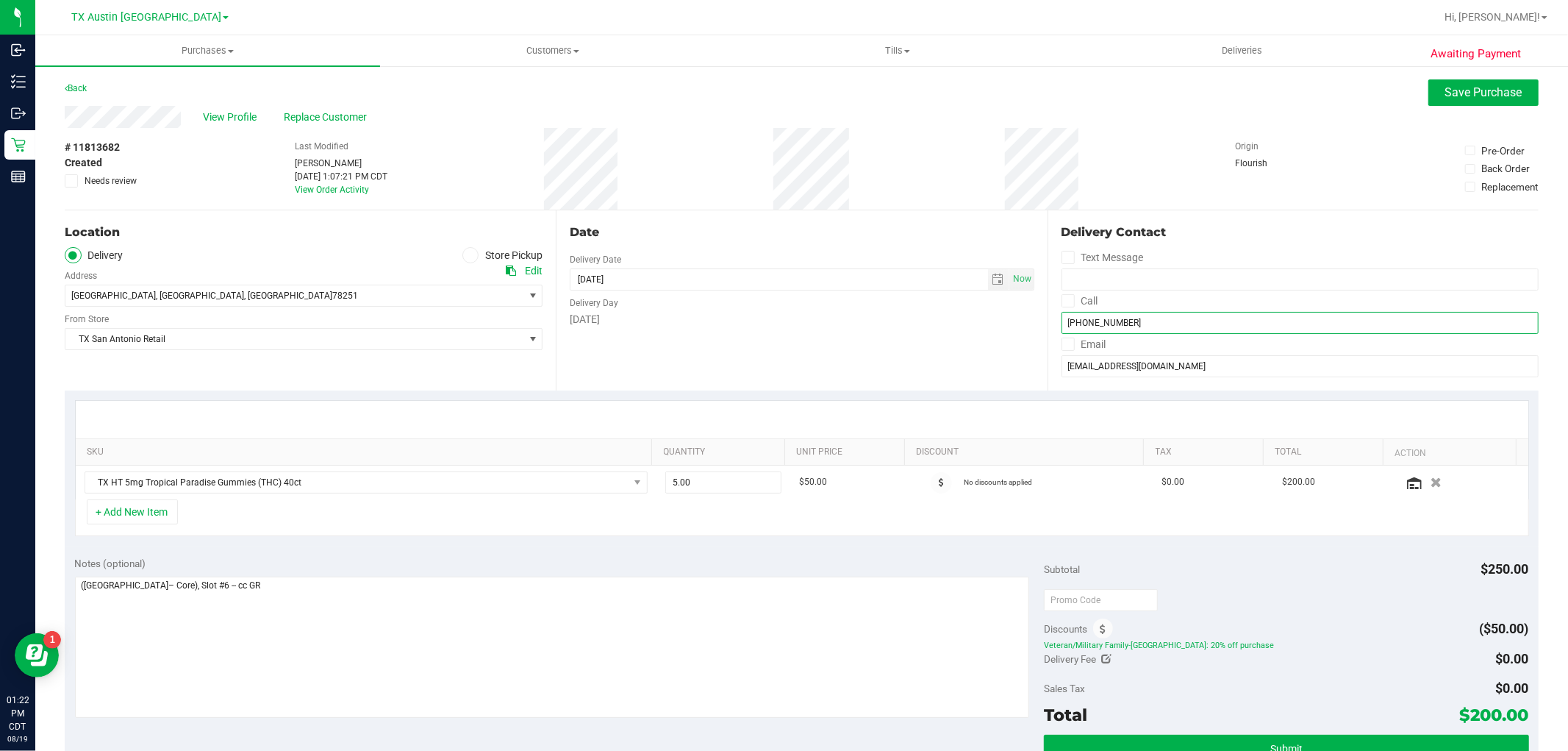
click at [1143, 328] on input "(210) 740-2747" at bounding box center [1300, 323] width 477 height 22
click at [854, 325] on div "Friday" at bounding box center [802, 319] width 464 height 15
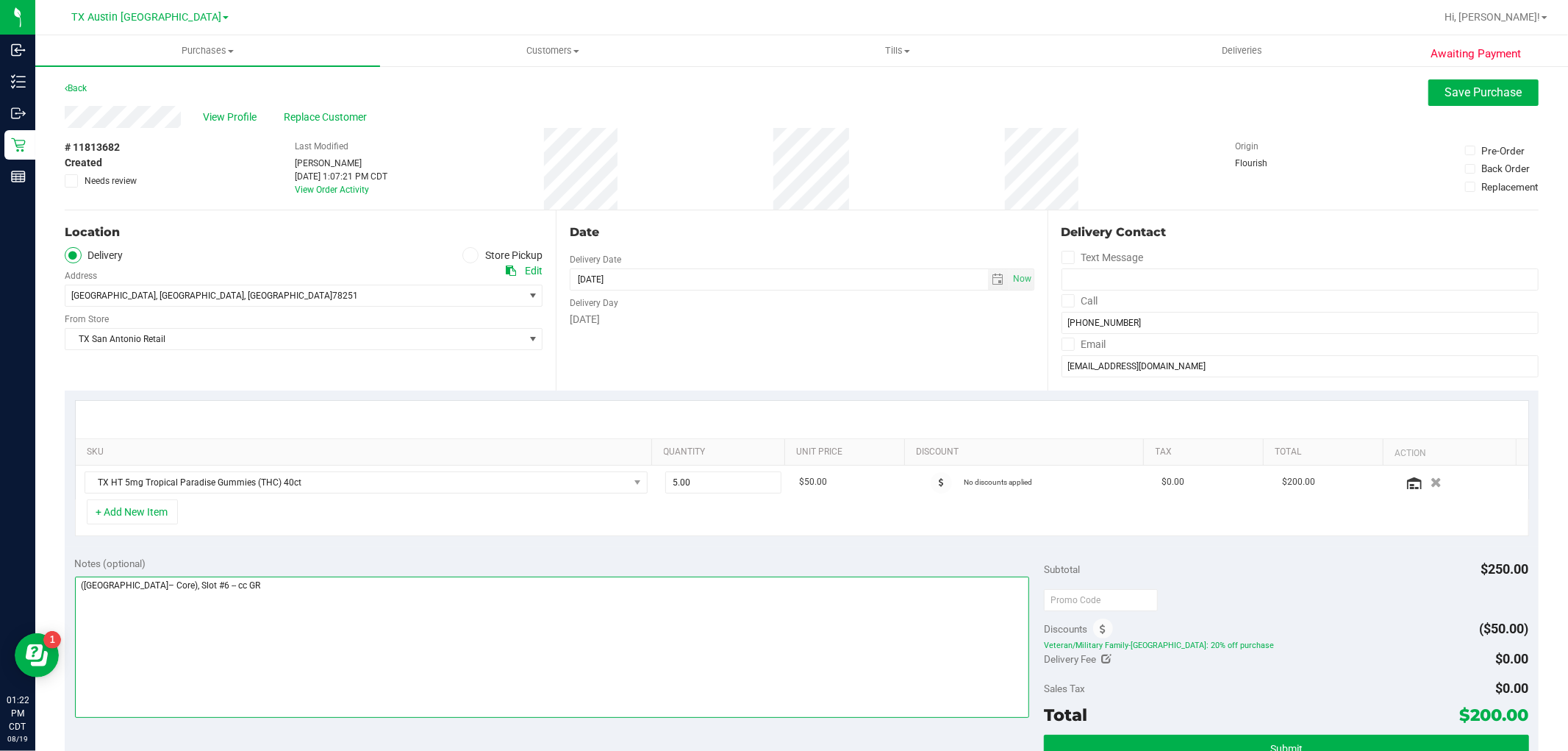
click at [680, 602] on textarea at bounding box center [552, 647] width 955 height 141
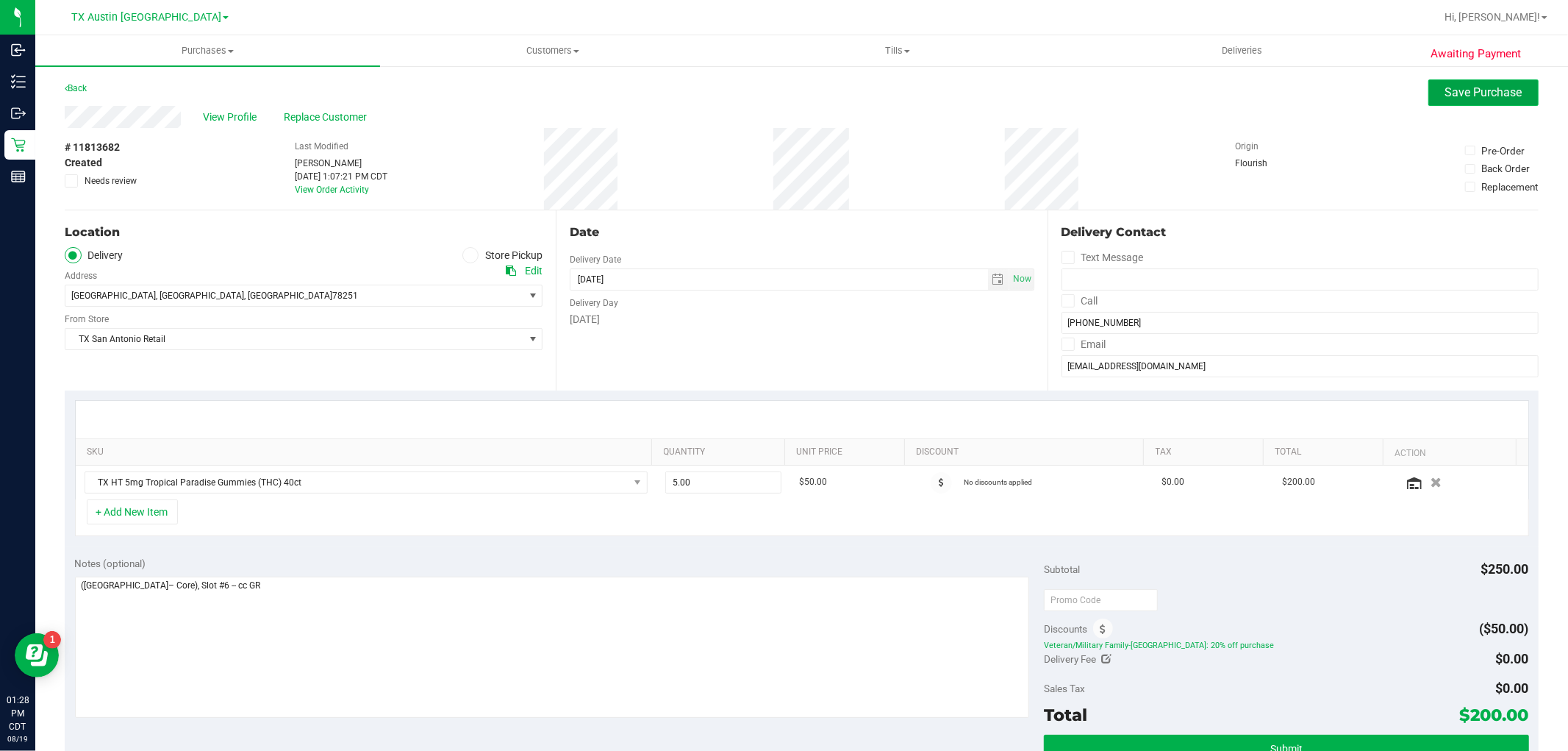
click at [1464, 93] on span "Save Purchase" at bounding box center [1483, 93] width 77 height 14
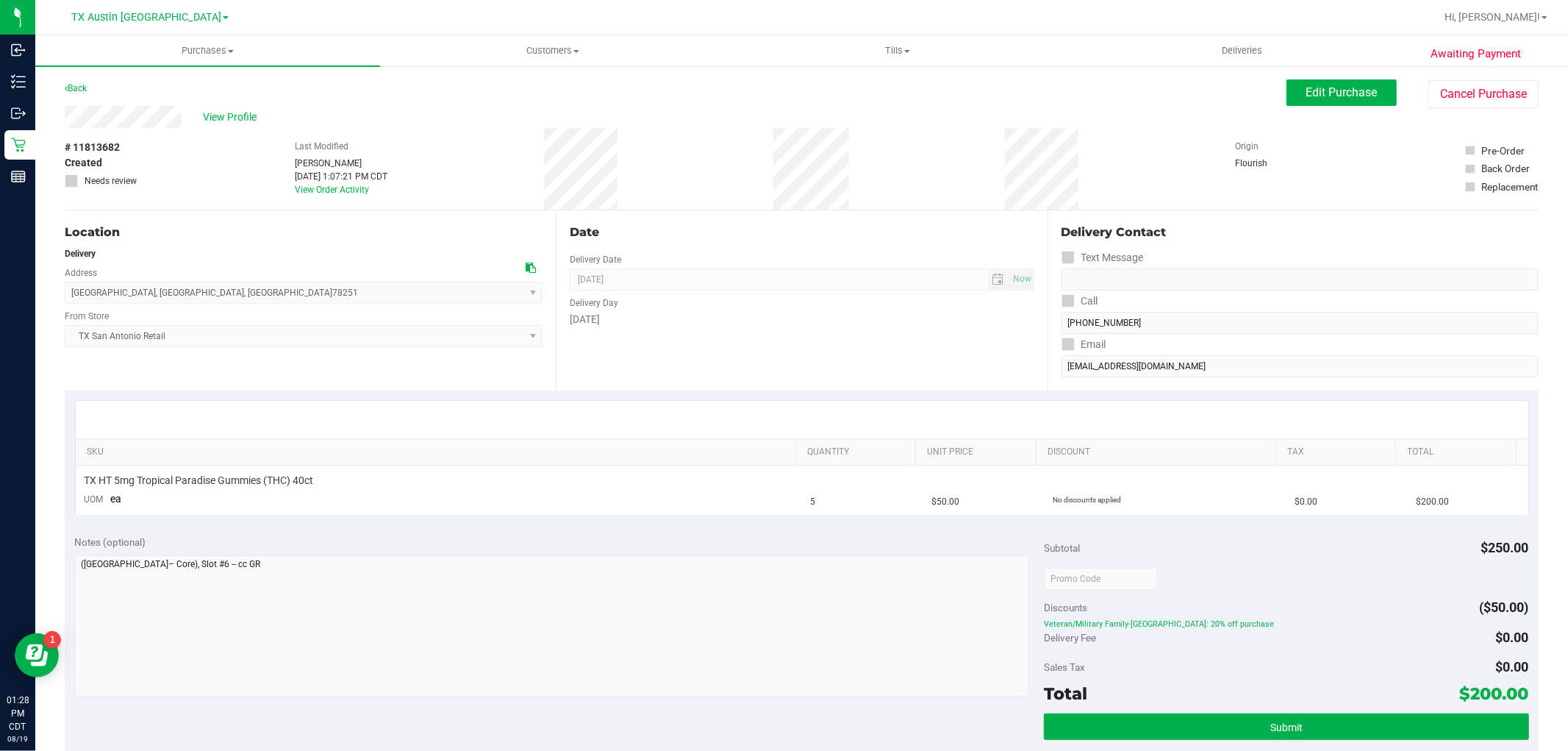
click at [244, 119] on span "View Profile" at bounding box center [232, 117] width 59 height 15
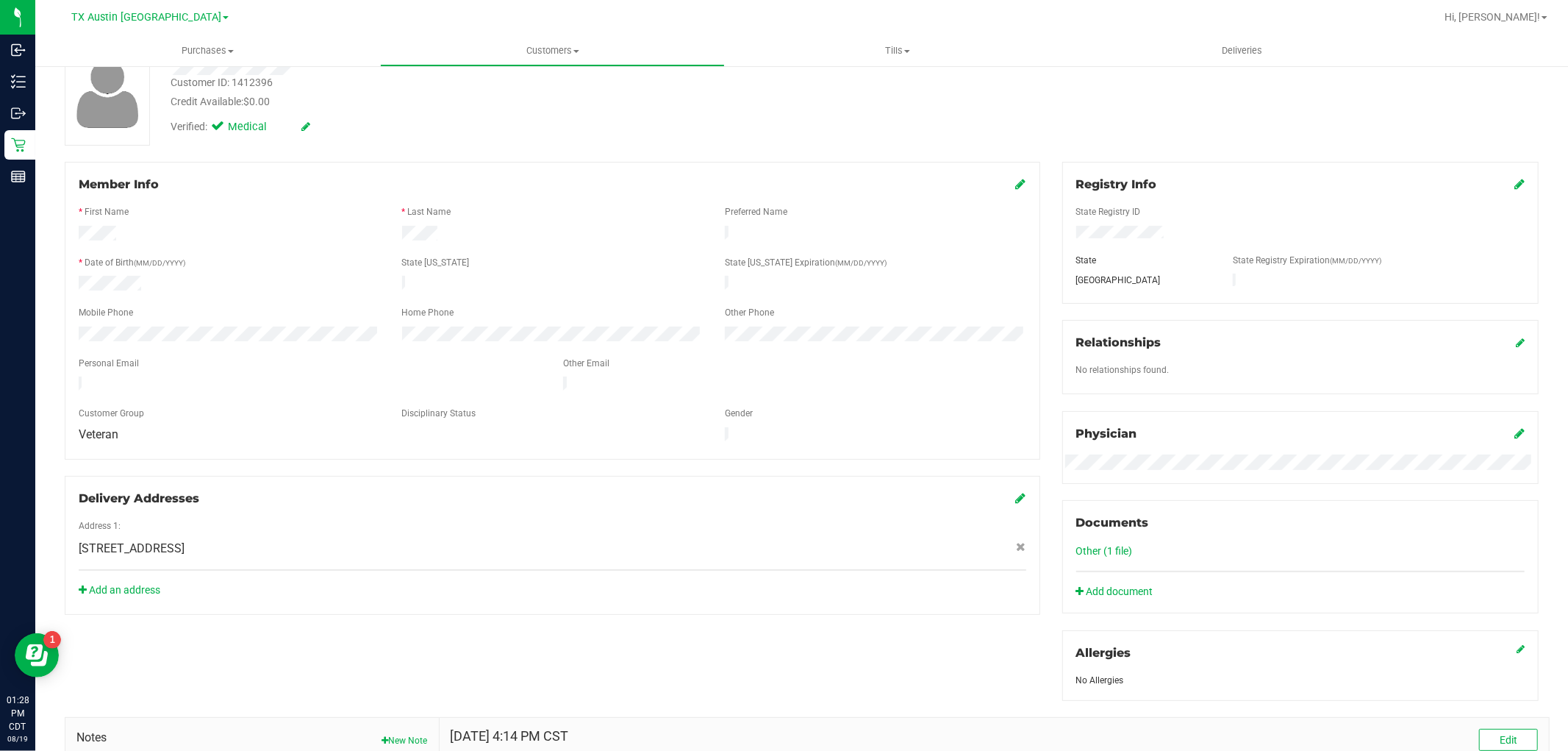
scroll to position [315, 0]
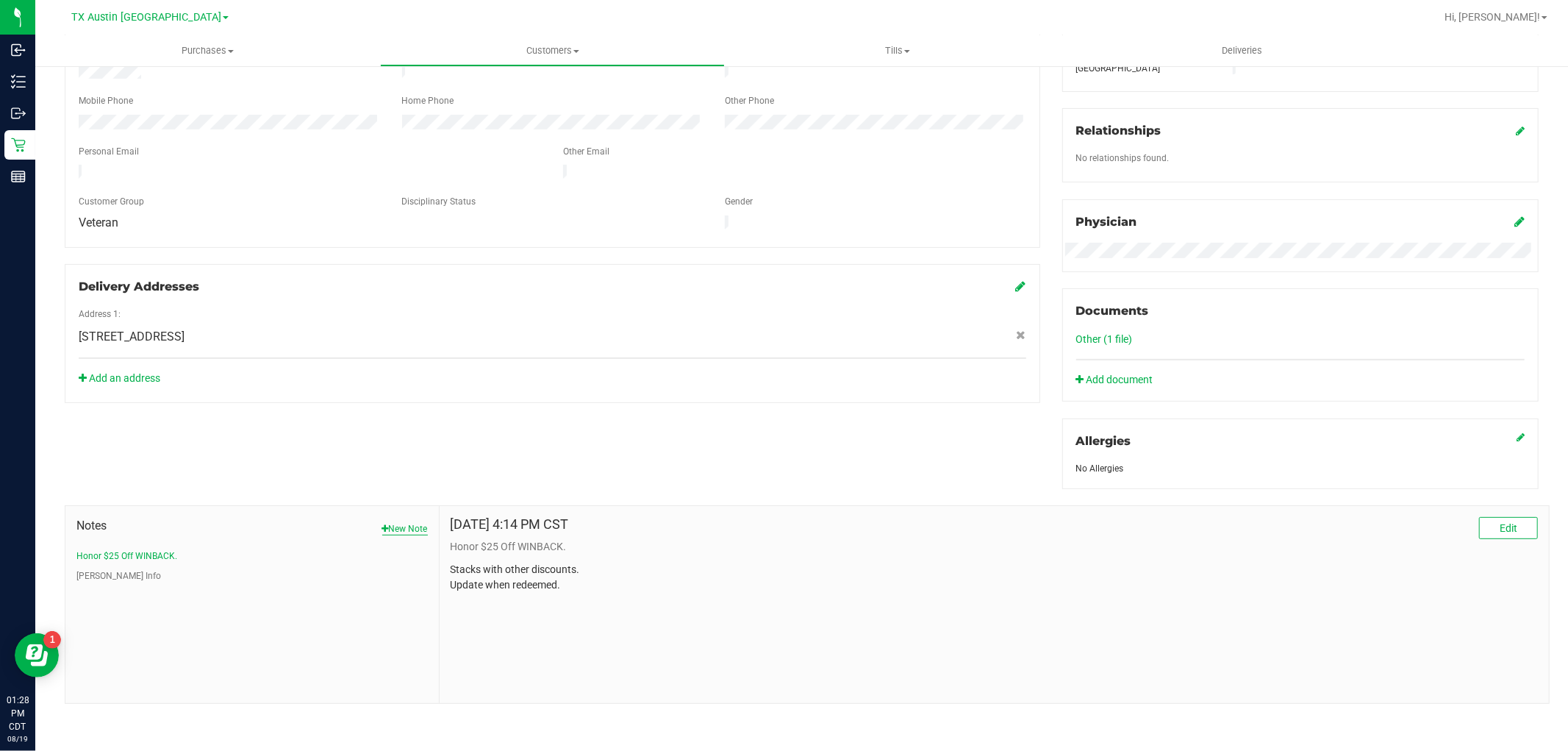
click at [395, 525] on button "New Note" at bounding box center [404, 529] width 45 height 14
paste textarea "Completed By: Gabriela Ramirez Contact Reasons: feedback.complaint.order Order …"
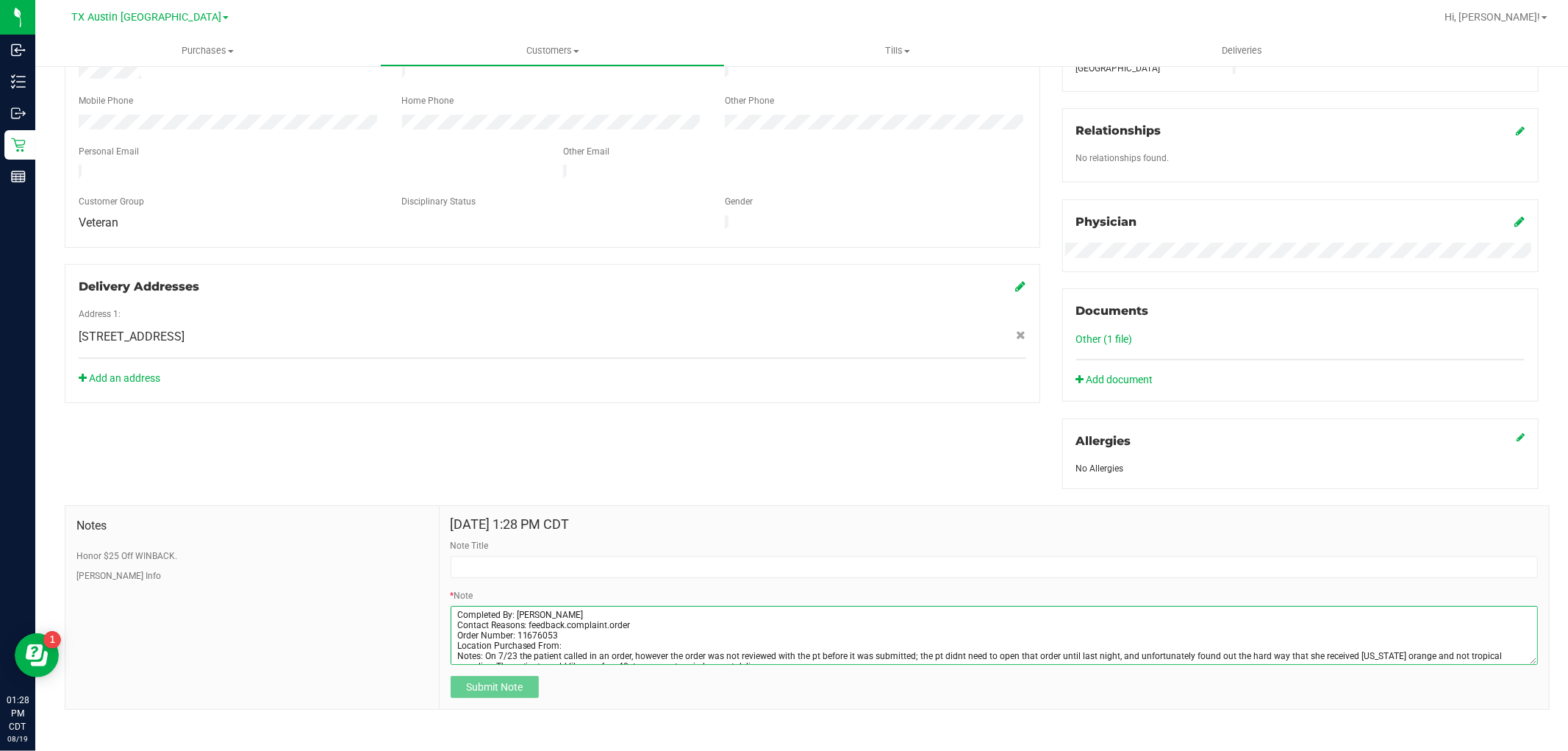
scroll to position [8, 0]
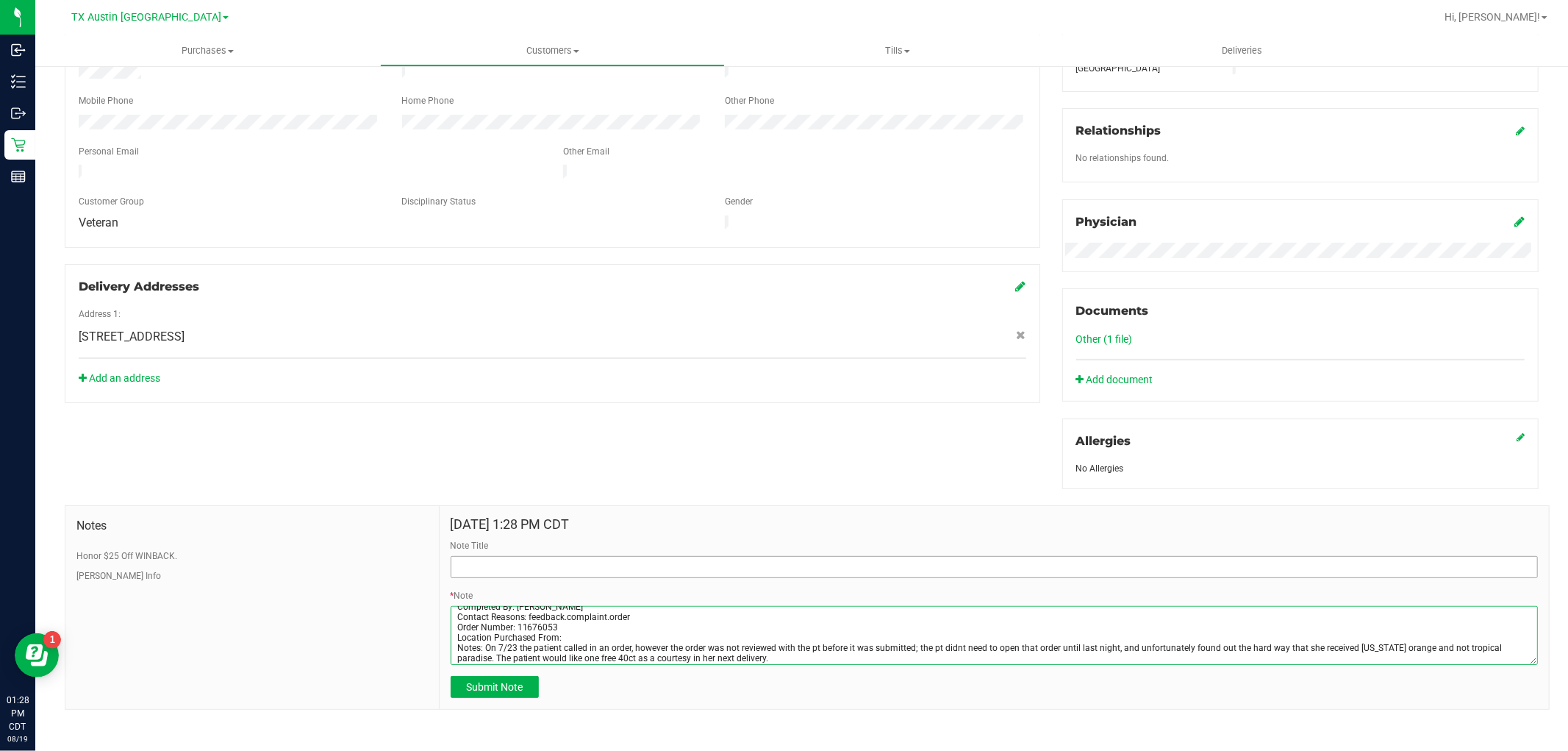
type textarea "Completed By: Gabriela Ramirez Contact Reasons: feedback.complaint.order Order …"
click at [527, 572] on input "Note Title" at bounding box center [994, 567] width 1087 height 22
type input "O"
type input "Received Wrong Items"
click at [513, 686] on span "Submit Note" at bounding box center [494, 687] width 57 height 12
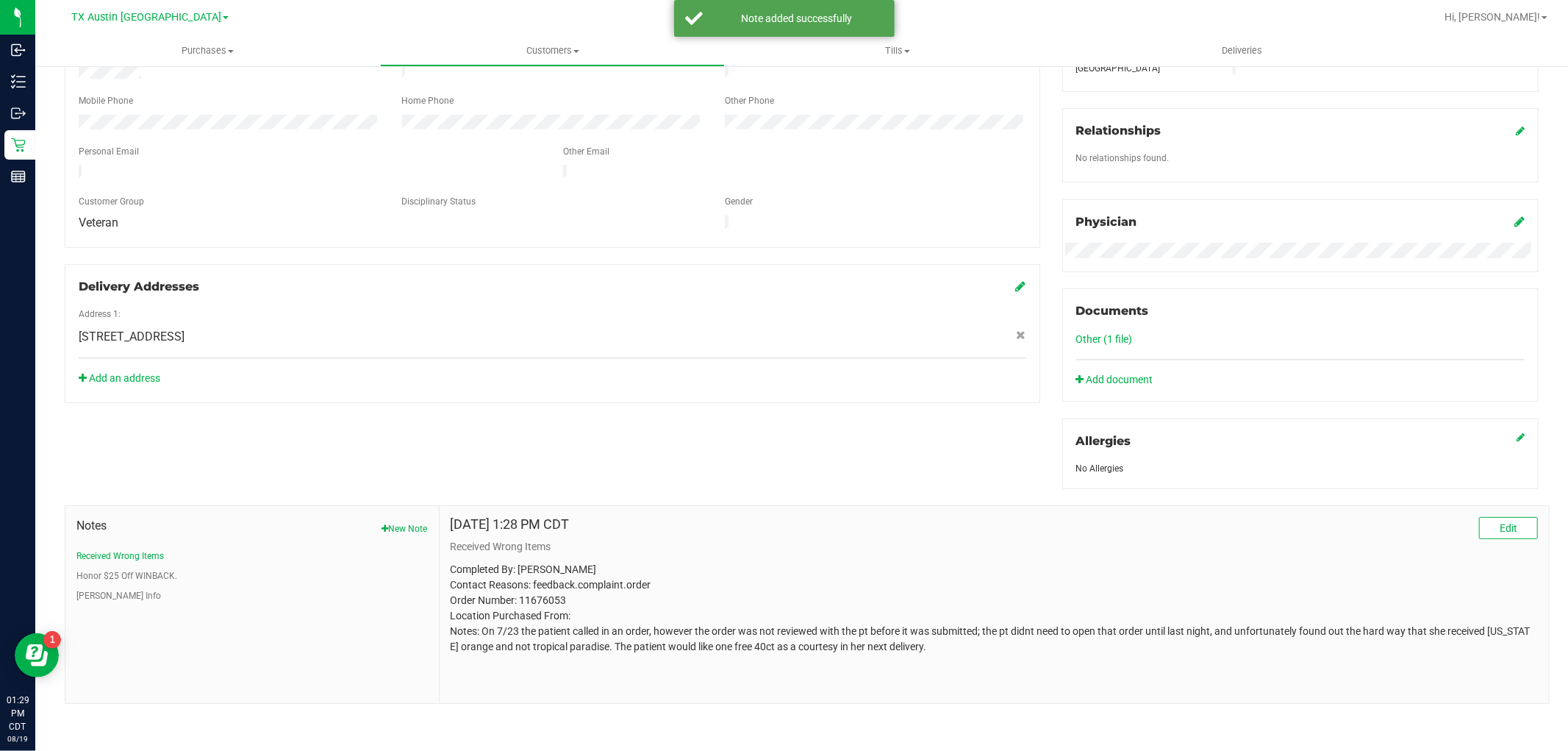
scroll to position [0, 0]
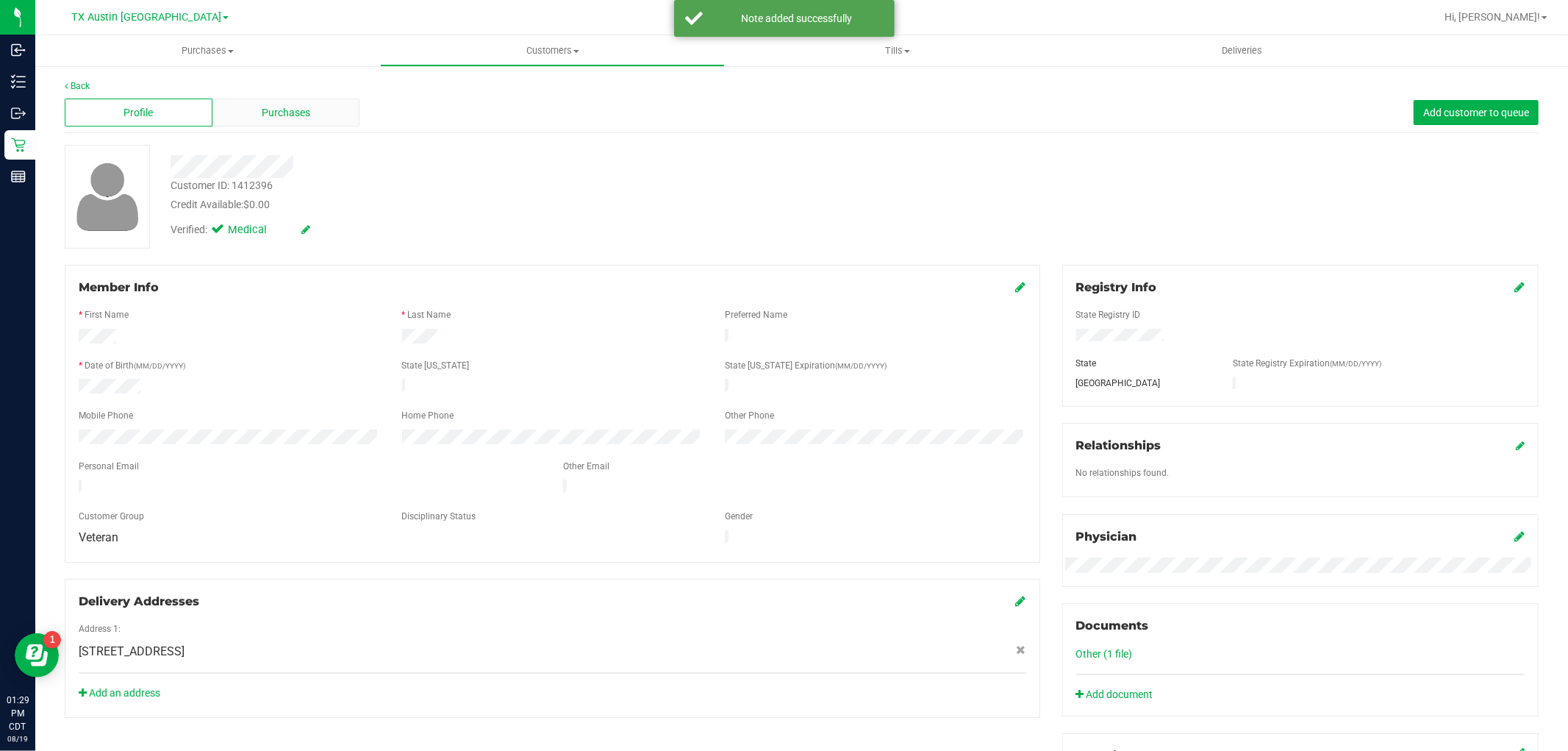
click at [321, 114] on div "Purchases" at bounding box center [286, 113] width 148 height 28
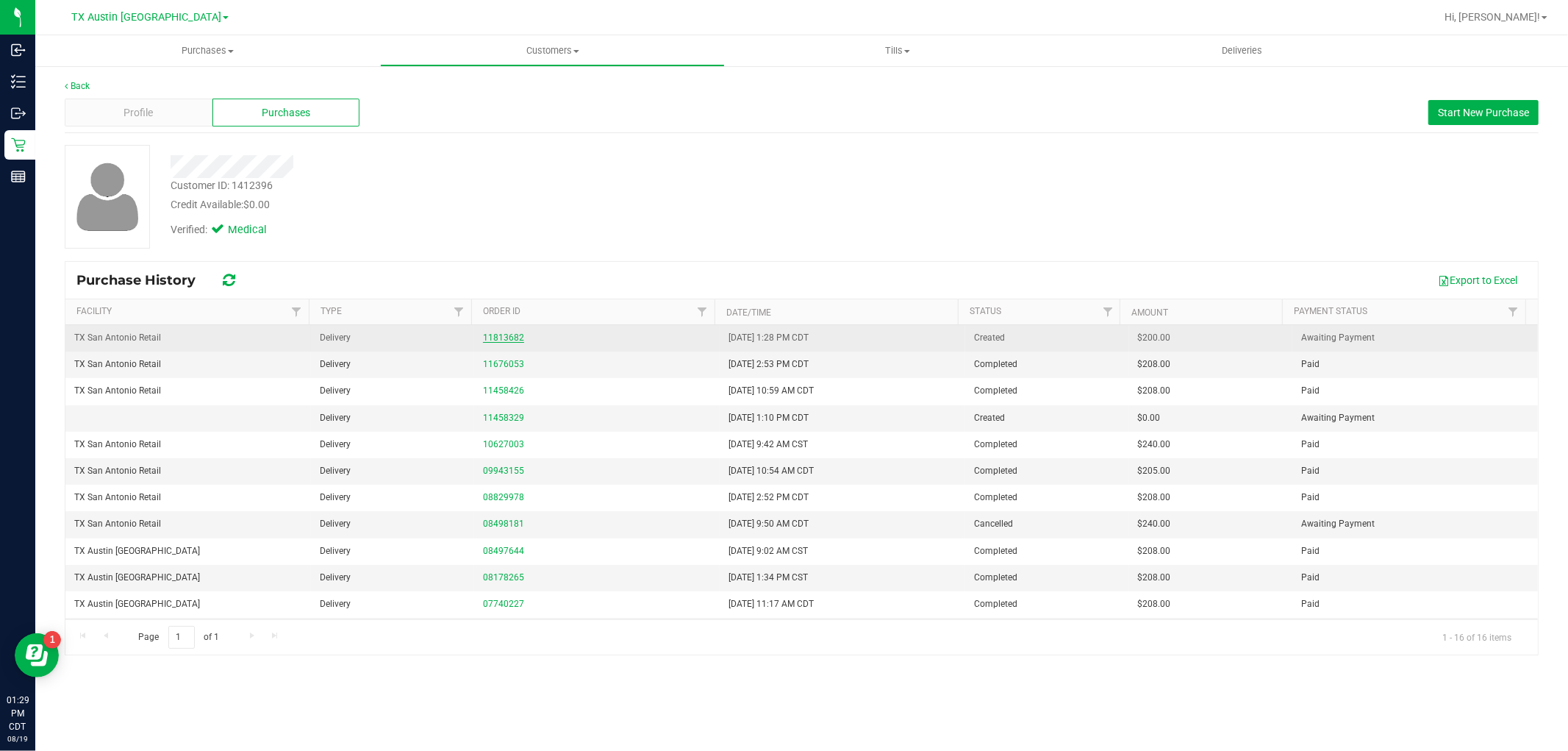
click at [514, 334] on link "11813682" at bounding box center [504, 338] width 41 height 10
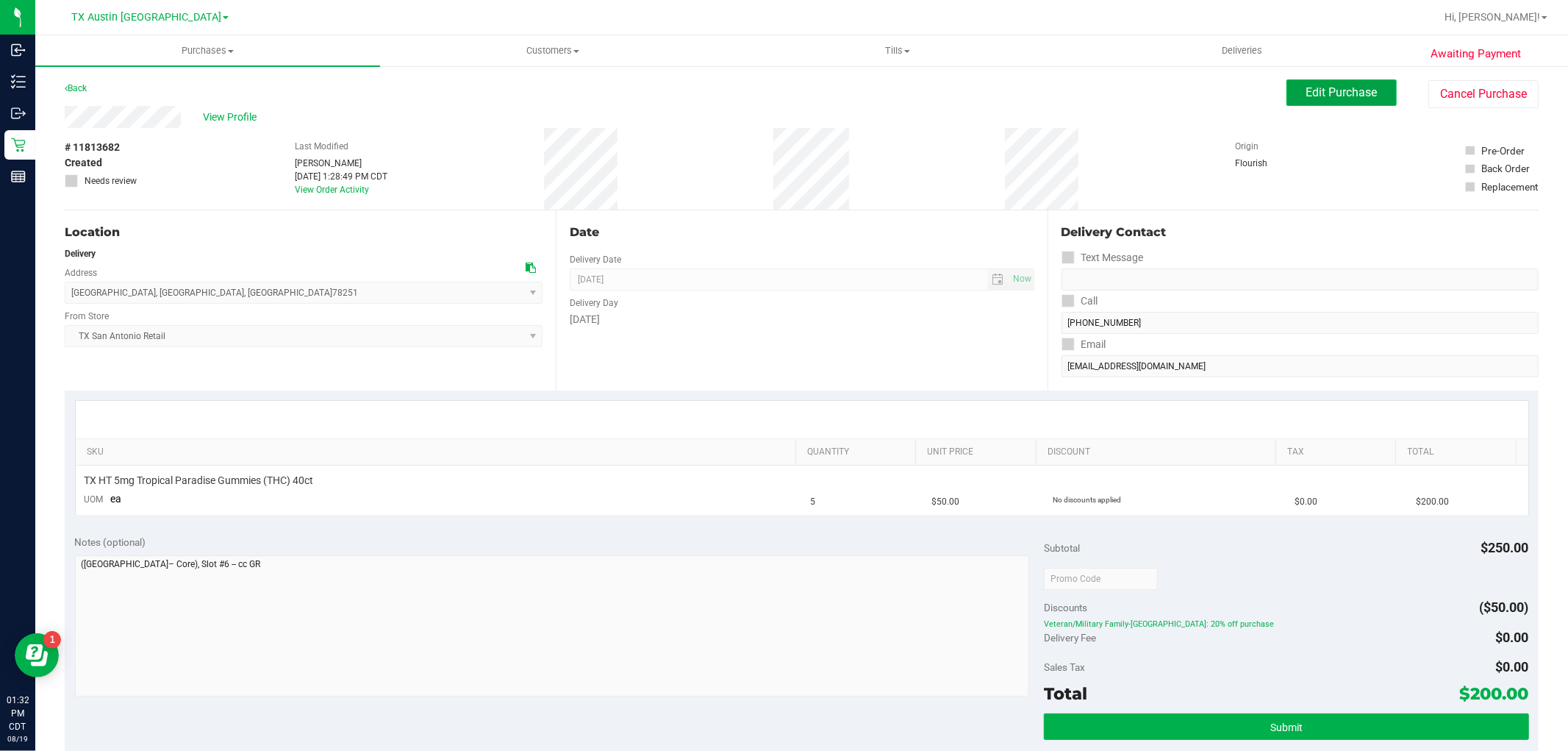
click at [1306, 89] on span "Edit Purchase" at bounding box center [1341, 93] width 71 height 14
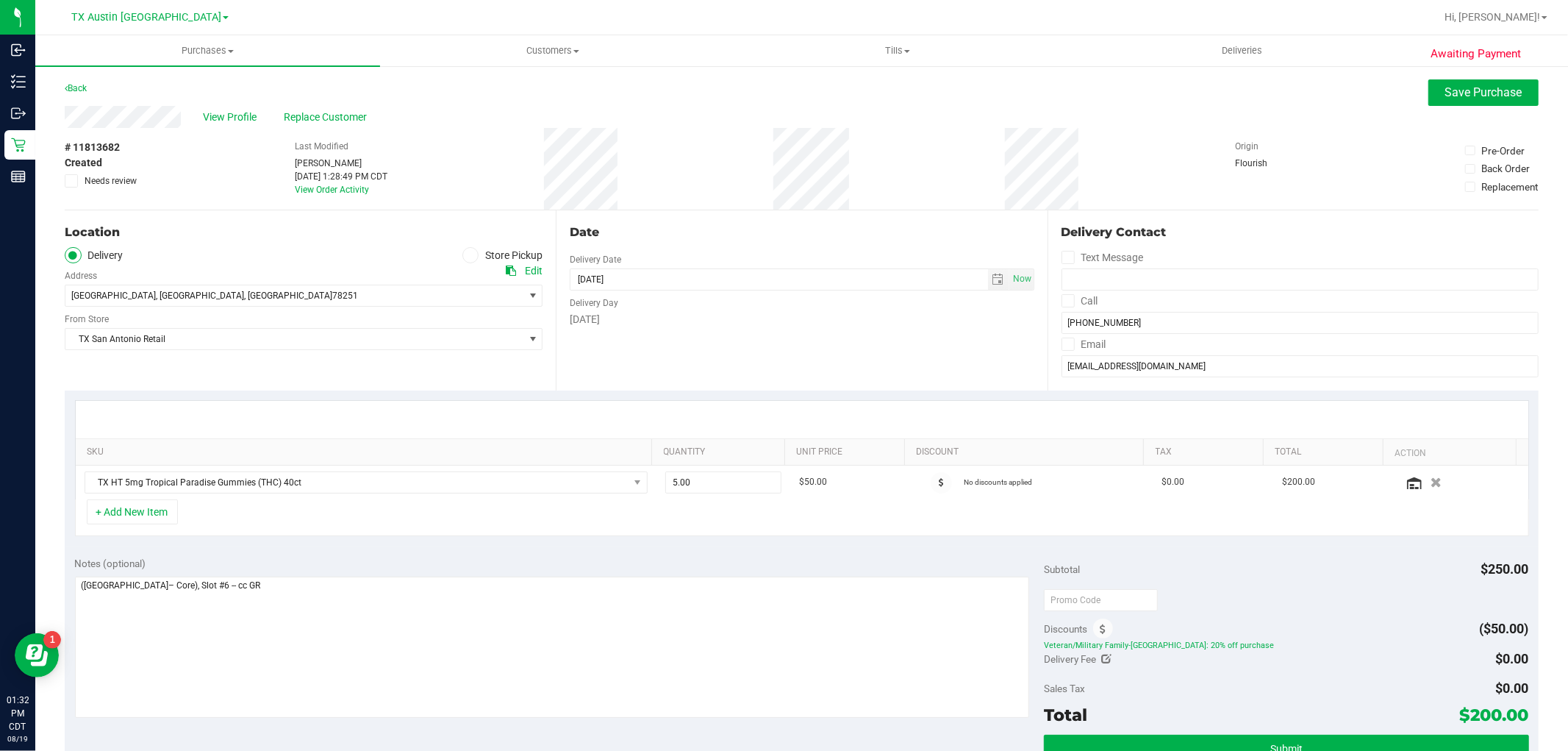
click at [80, 567] on span "Notes (optional)" at bounding box center [110, 563] width 71 height 12
click at [77, 582] on textarea at bounding box center [552, 647] width 955 height 141
click at [413, 588] on textarea at bounding box center [552, 647] width 955 height 141
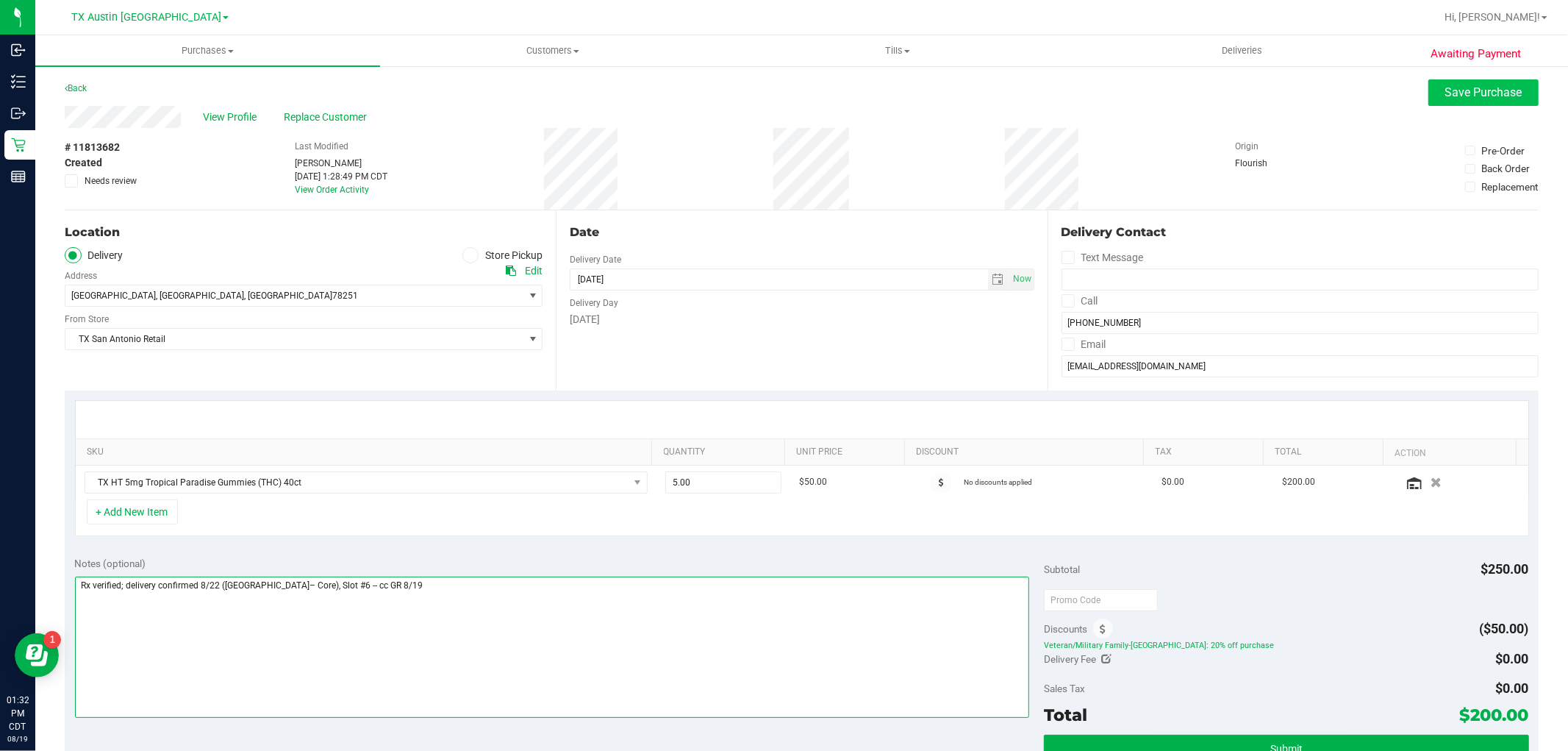
type textarea "Rx verified; delivery confirmed 8/22 (San Antonio– Core), Slot #6 -- cc GR 8/19"
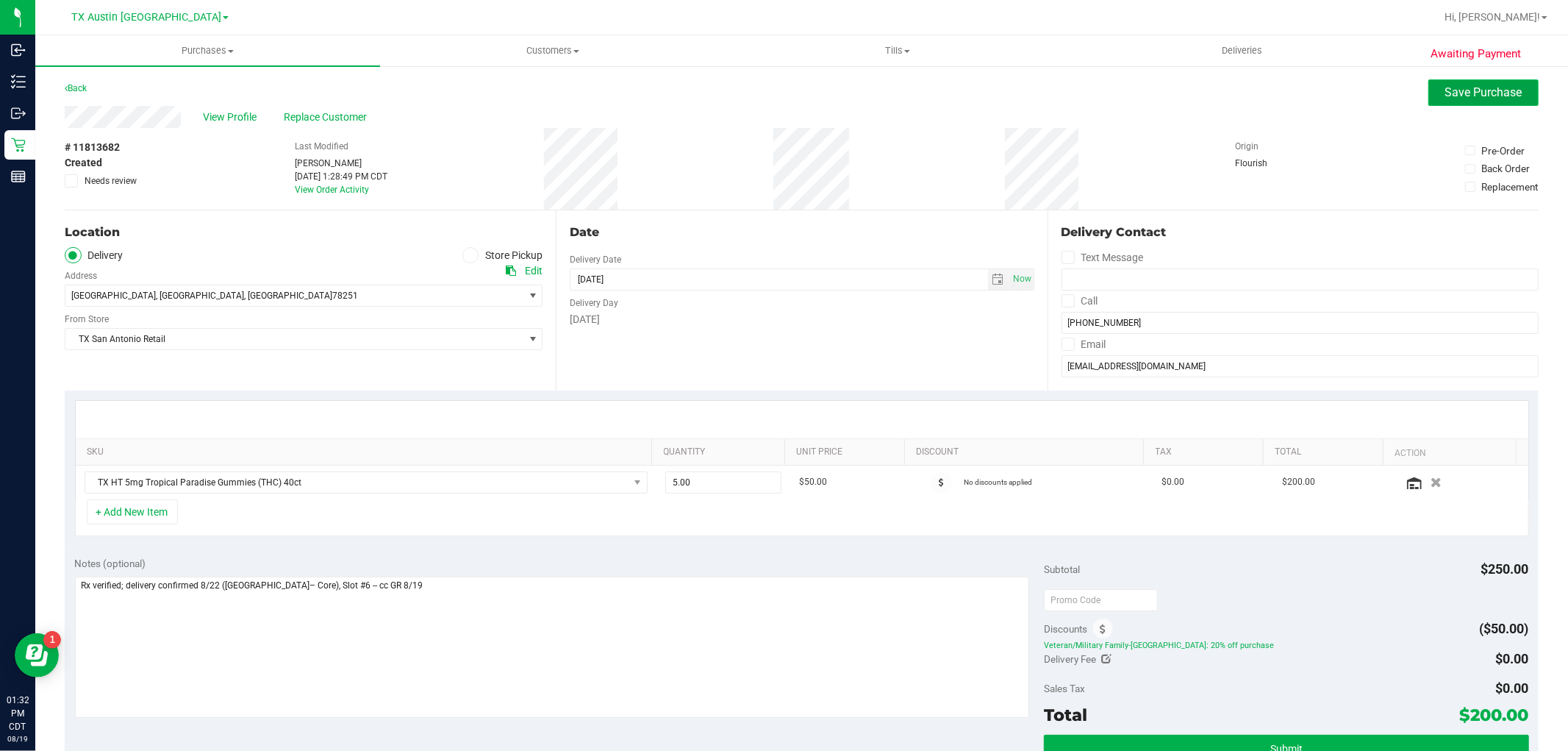
click at [1450, 91] on span "Save Purchase" at bounding box center [1483, 93] width 77 height 14
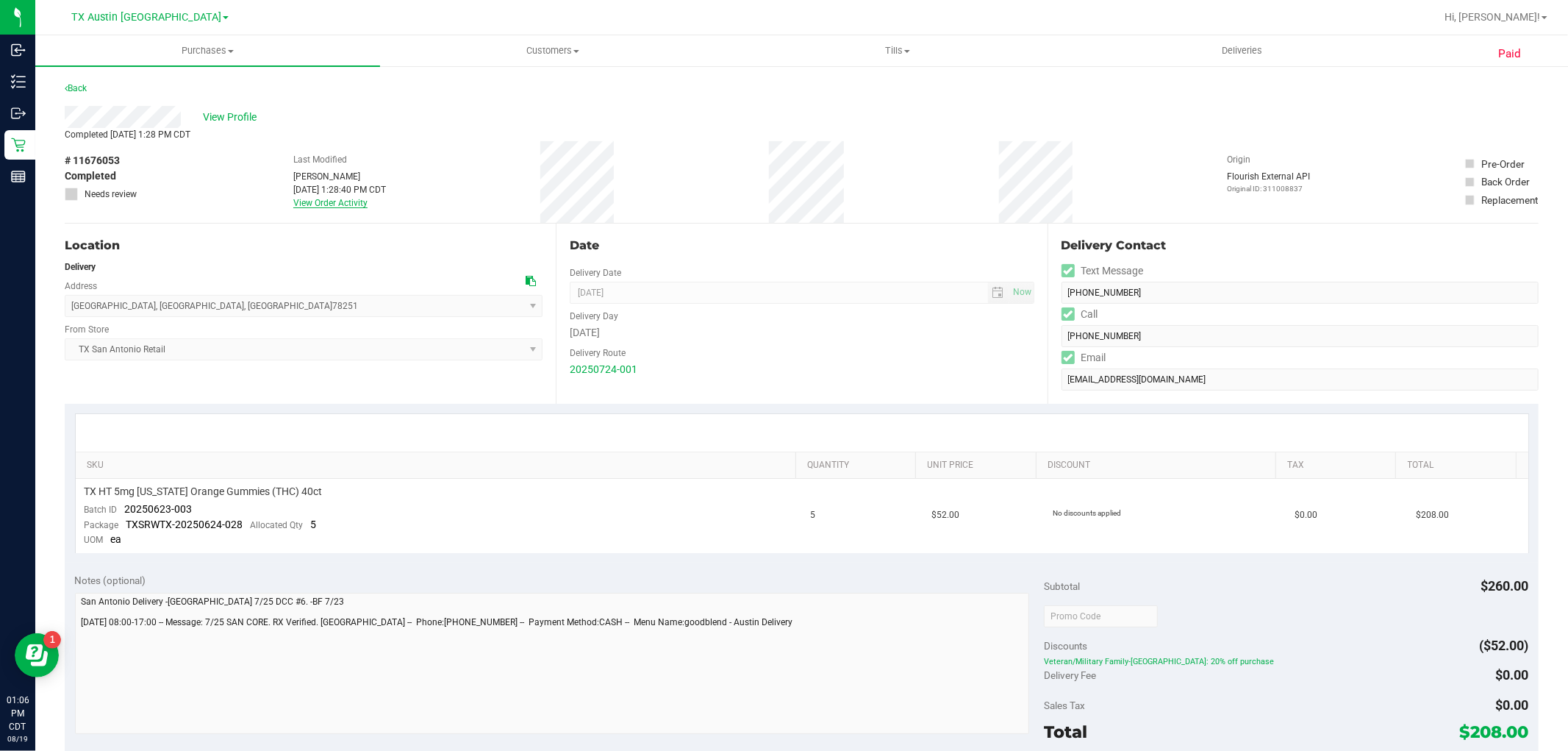
click at [348, 198] on link "View Order Activity" at bounding box center [330, 203] width 74 height 10
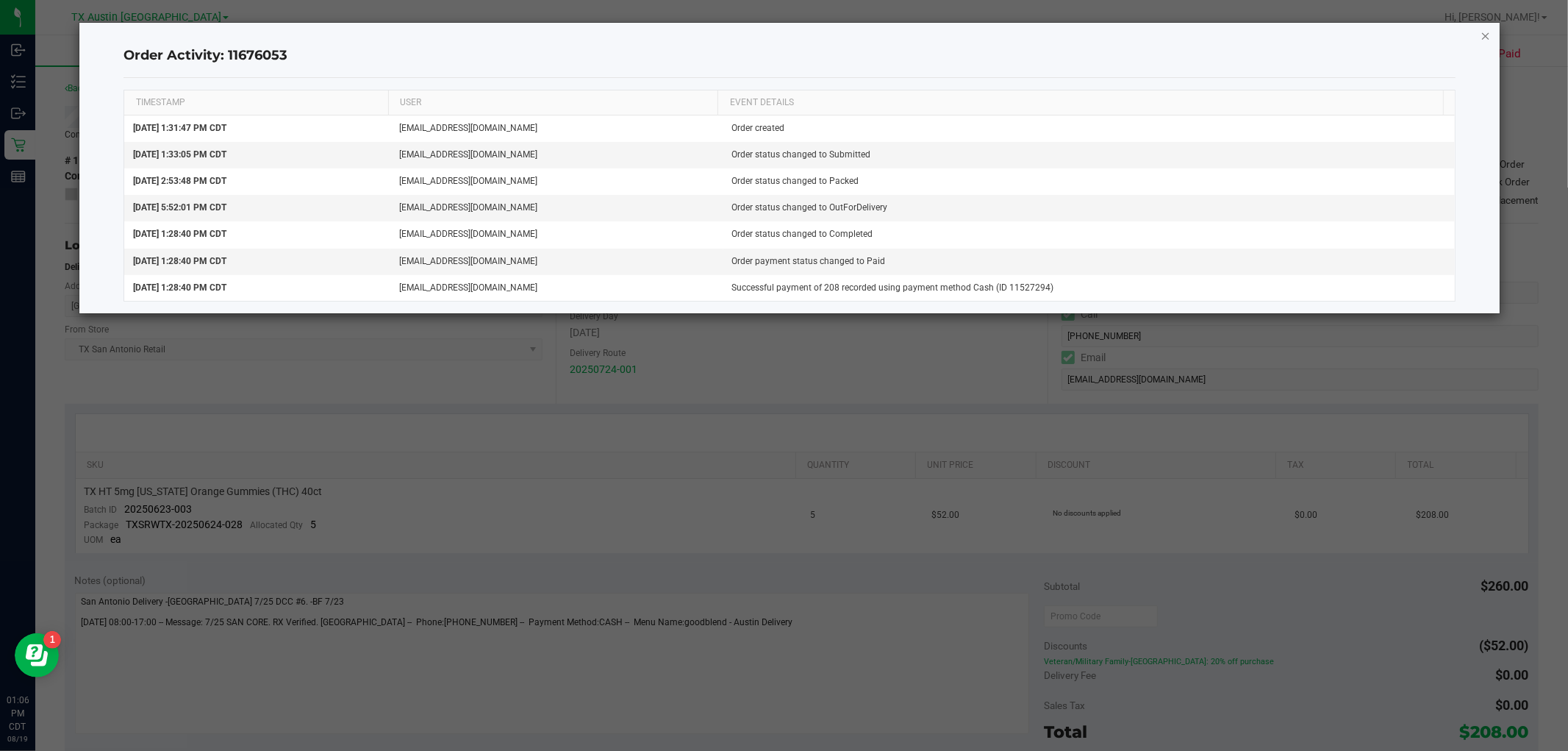
click at [1488, 30] on icon "button" at bounding box center [1486, 35] width 10 height 18
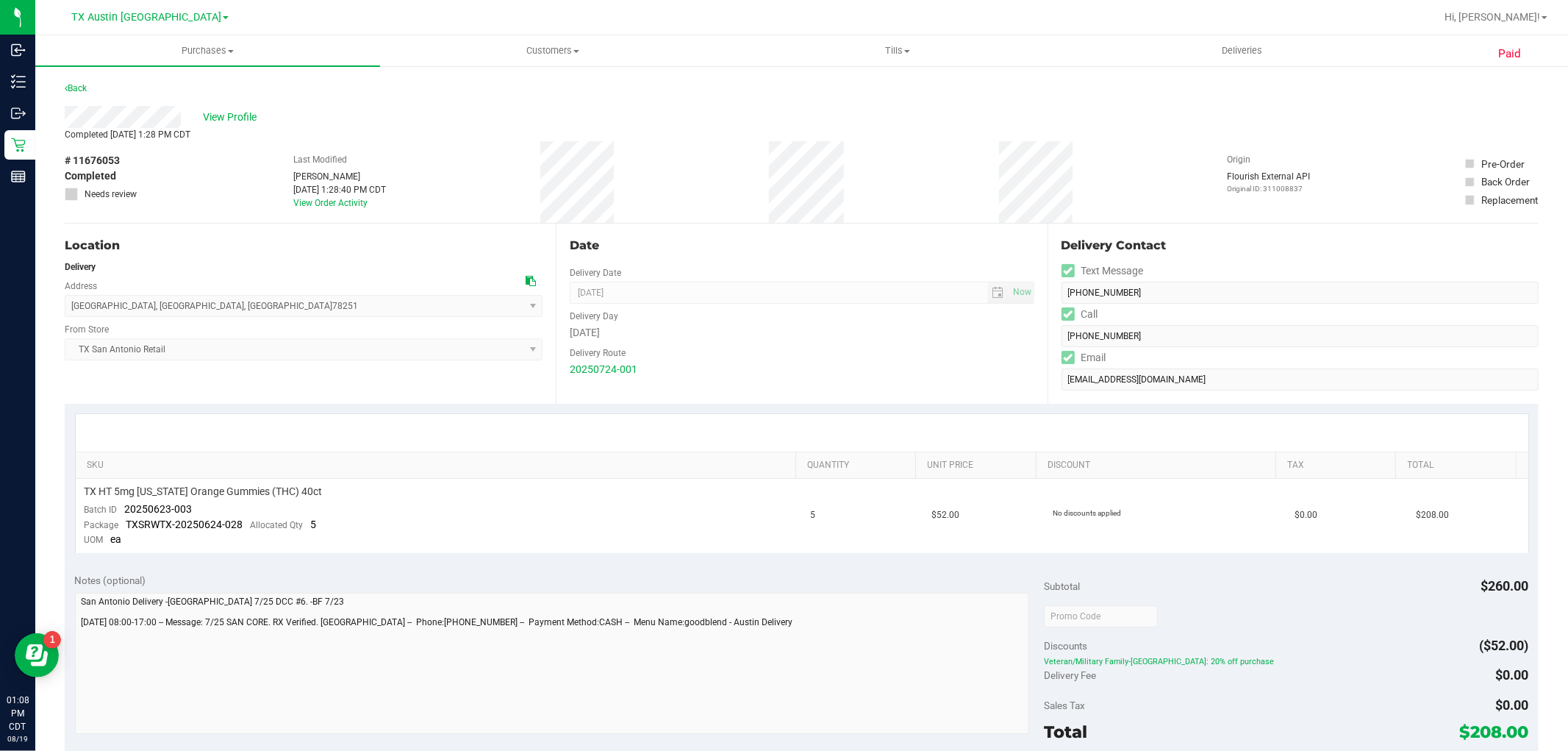
click at [526, 278] on icon at bounding box center [530, 281] width 10 height 10
click at [112, 157] on span "# 11676053" at bounding box center [92, 160] width 55 height 15
copy span "11676053"
click at [566, 53] on span "Customers" at bounding box center [553, 50] width 343 height 14
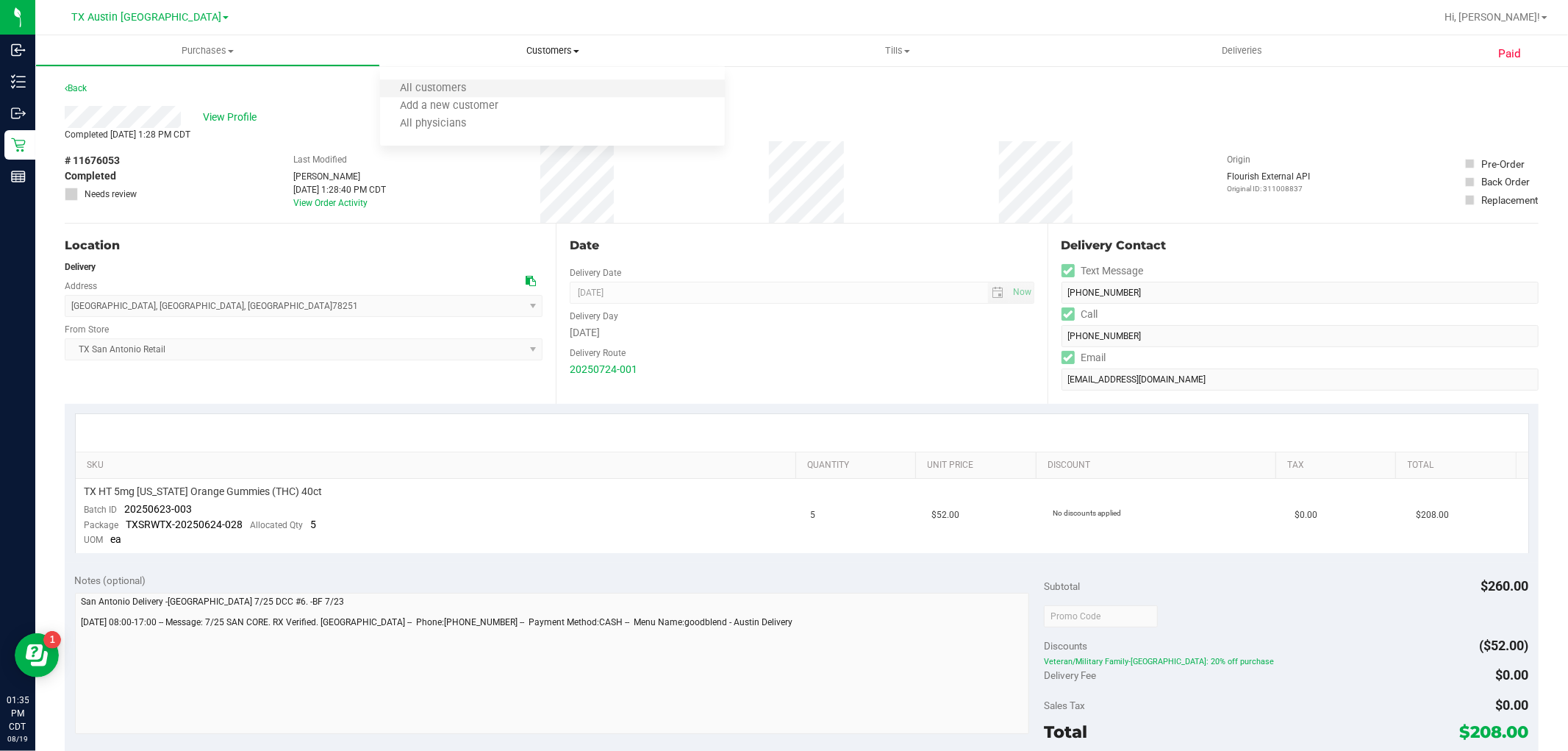
click at [541, 92] on li "All customers" at bounding box center [553, 89] width 345 height 18
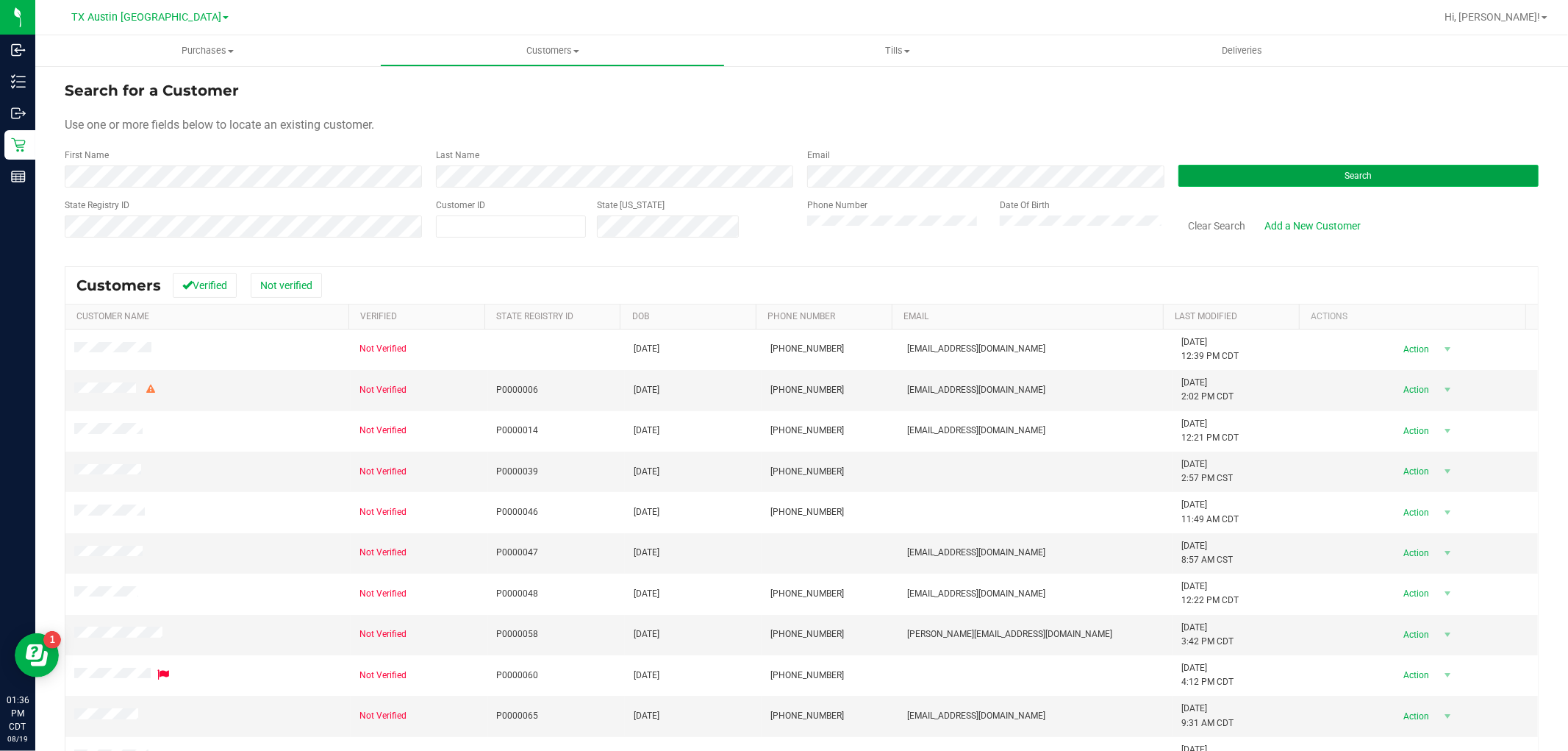
click at [1217, 168] on button "Search" at bounding box center [1359, 176] width 360 height 22
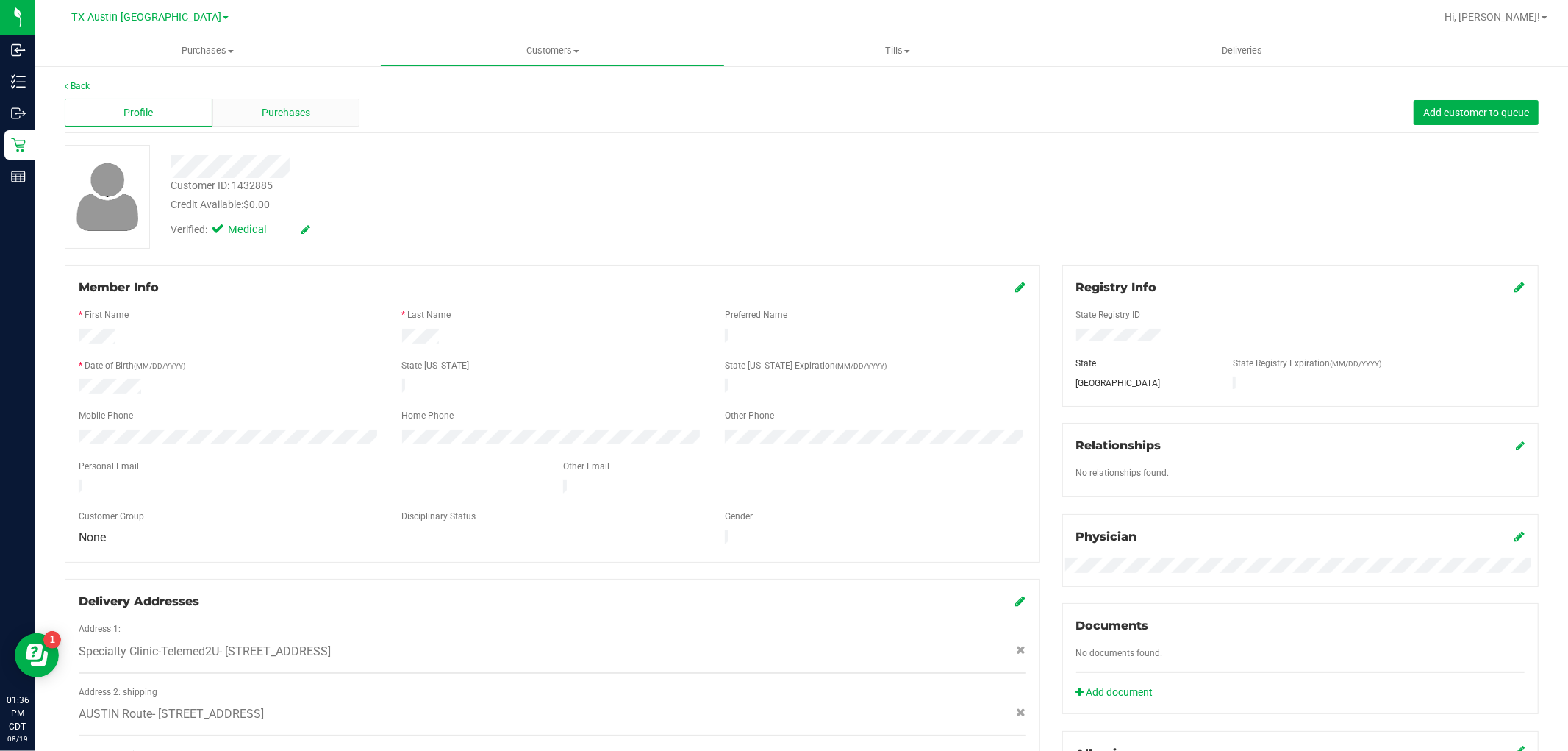
click at [287, 108] on span "Purchases" at bounding box center [286, 113] width 49 height 15
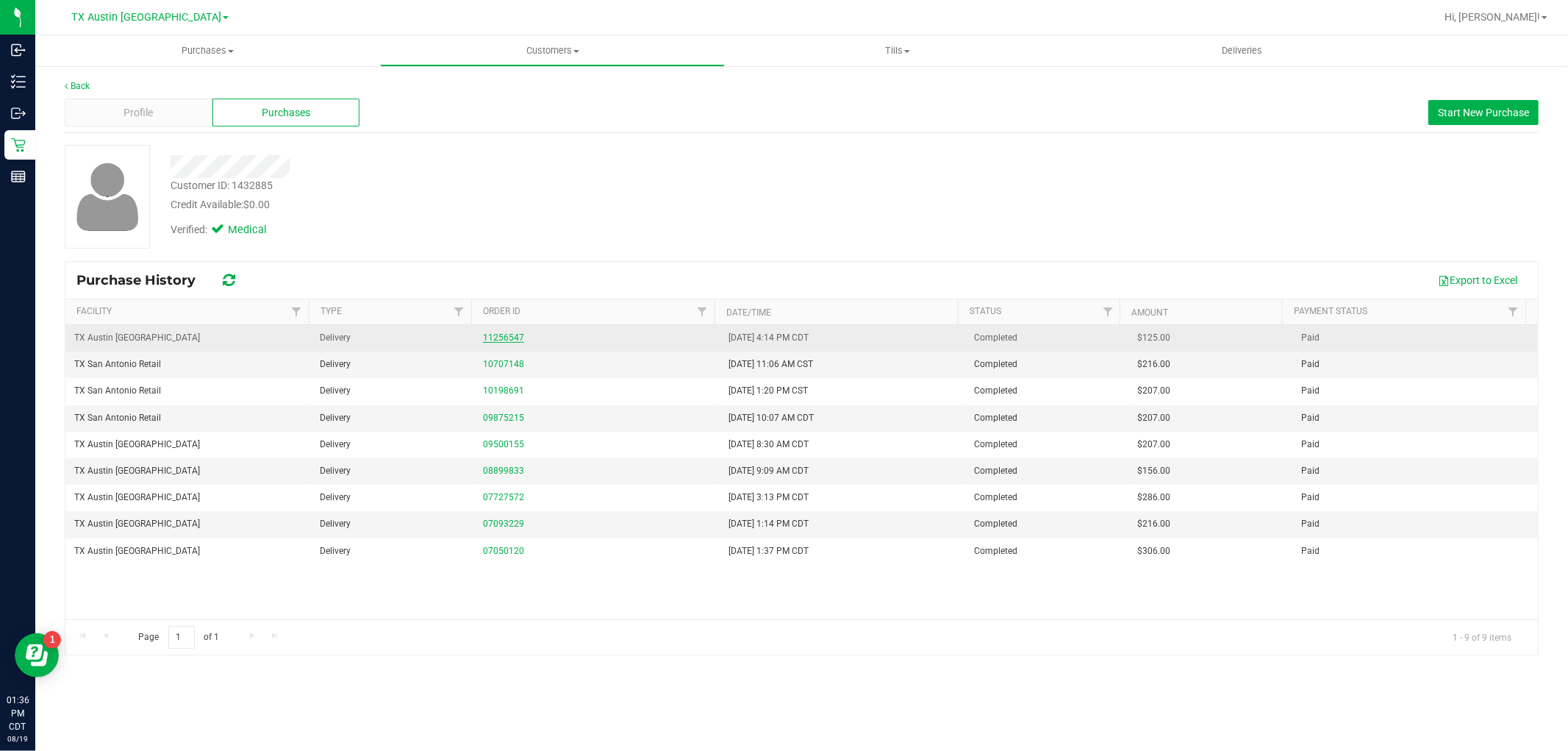
click at [503, 334] on link "11256547" at bounding box center [504, 338] width 41 height 10
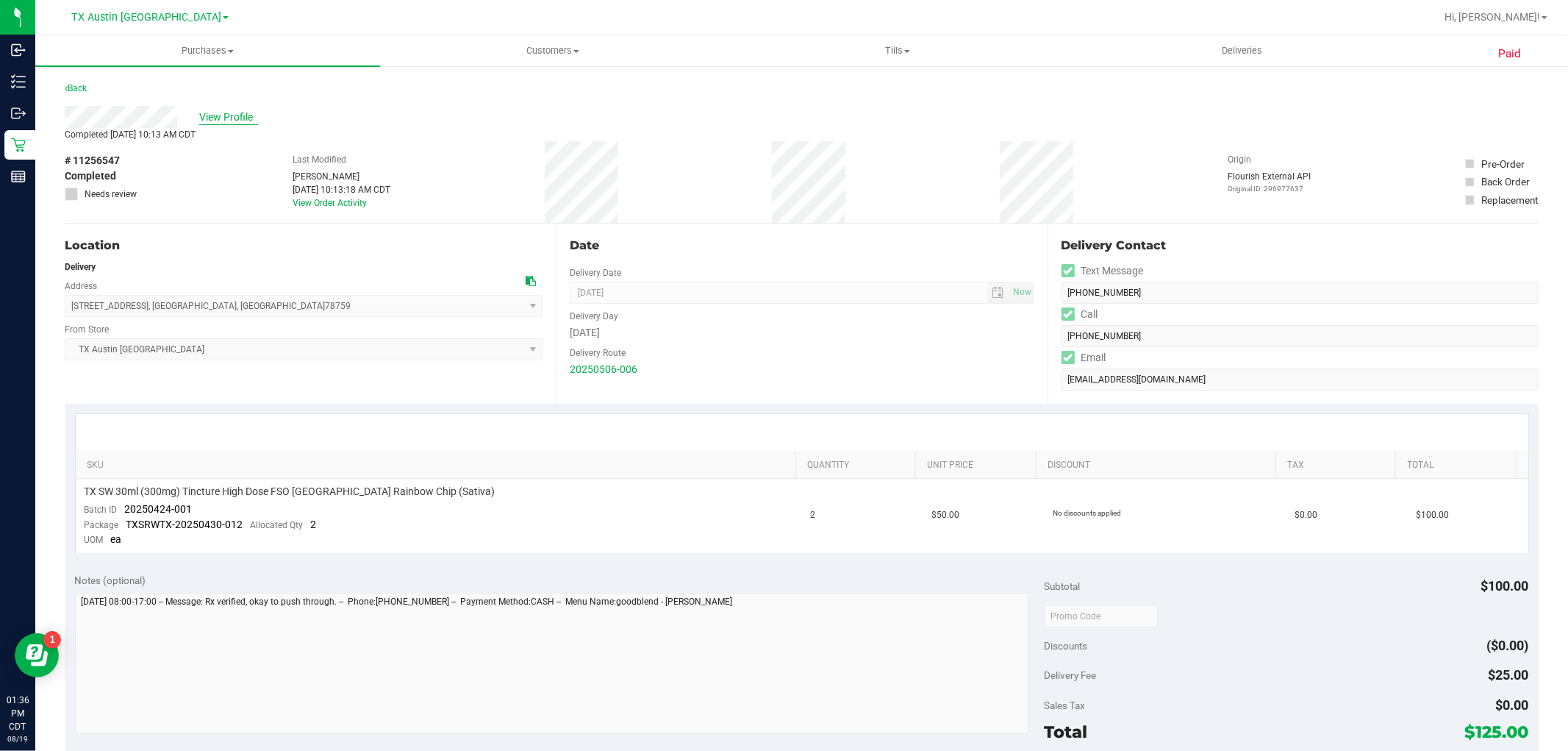
click at [211, 117] on span "View Profile" at bounding box center [229, 117] width 59 height 15
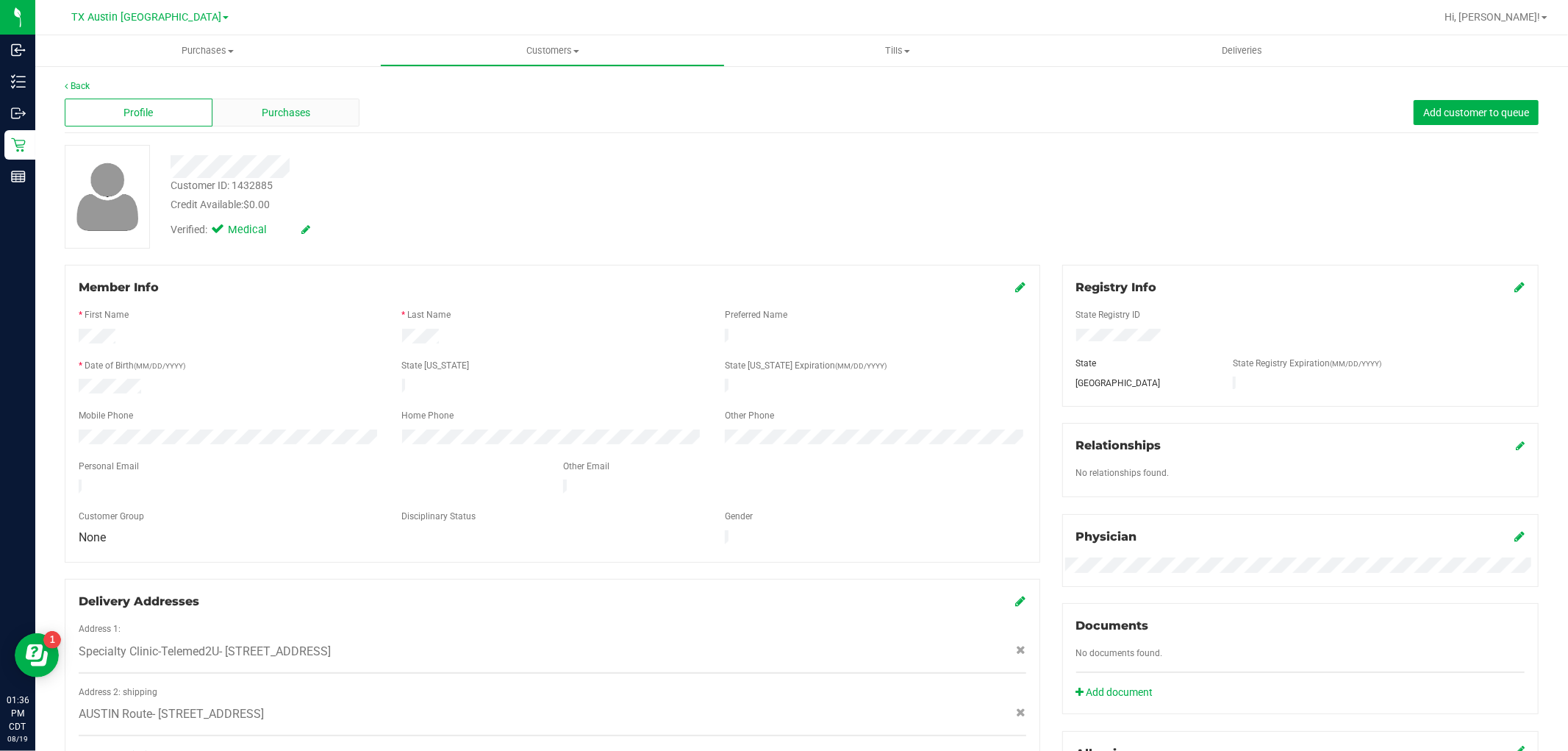
click at [305, 108] on span "Purchases" at bounding box center [286, 113] width 49 height 15
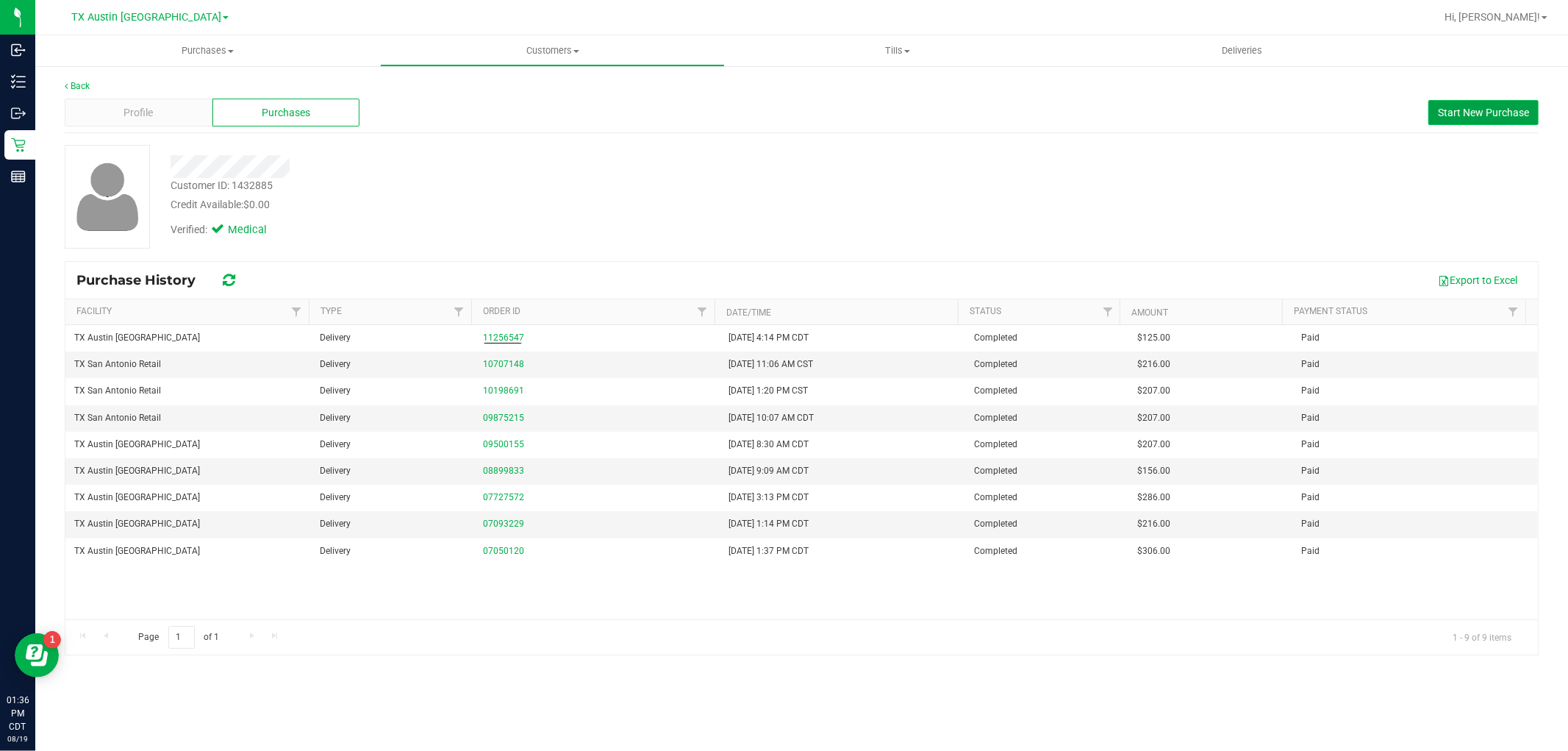
click at [1507, 118] on button "Start New Purchase" at bounding box center [1483, 112] width 110 height 25
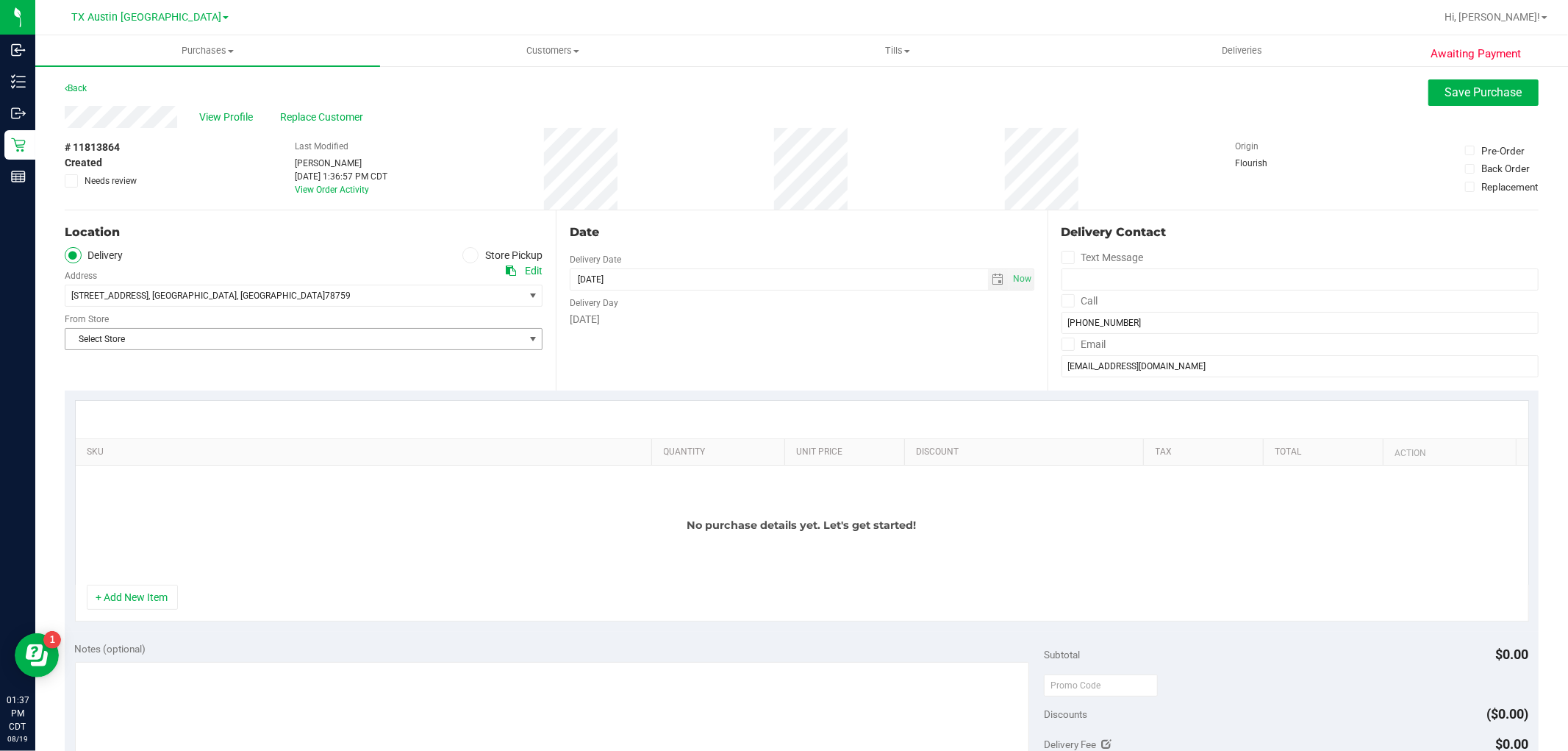
click at [527, 343] on span "select" at bounding box center [533, 339] width 12 height 12
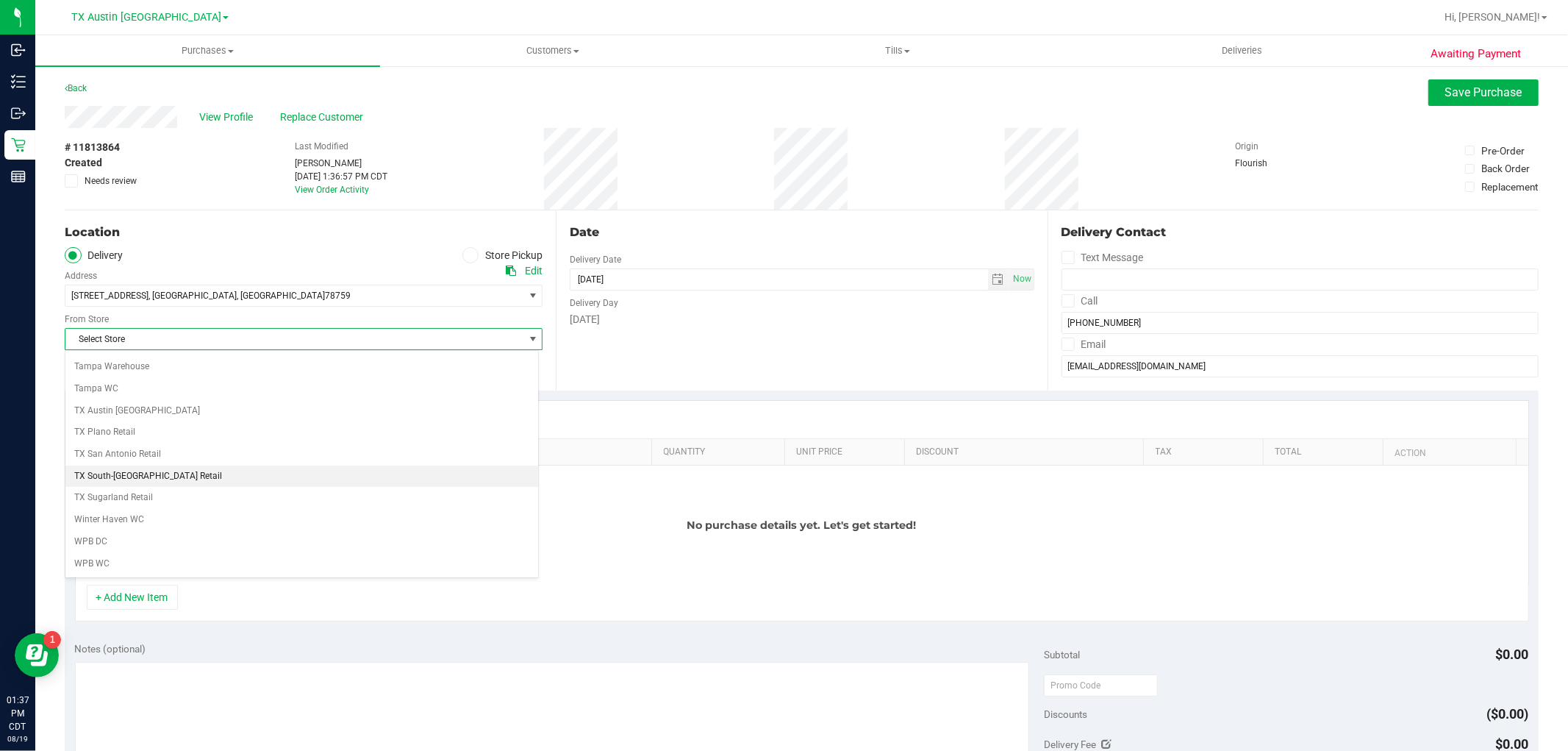
scroll to position [1077, 0]
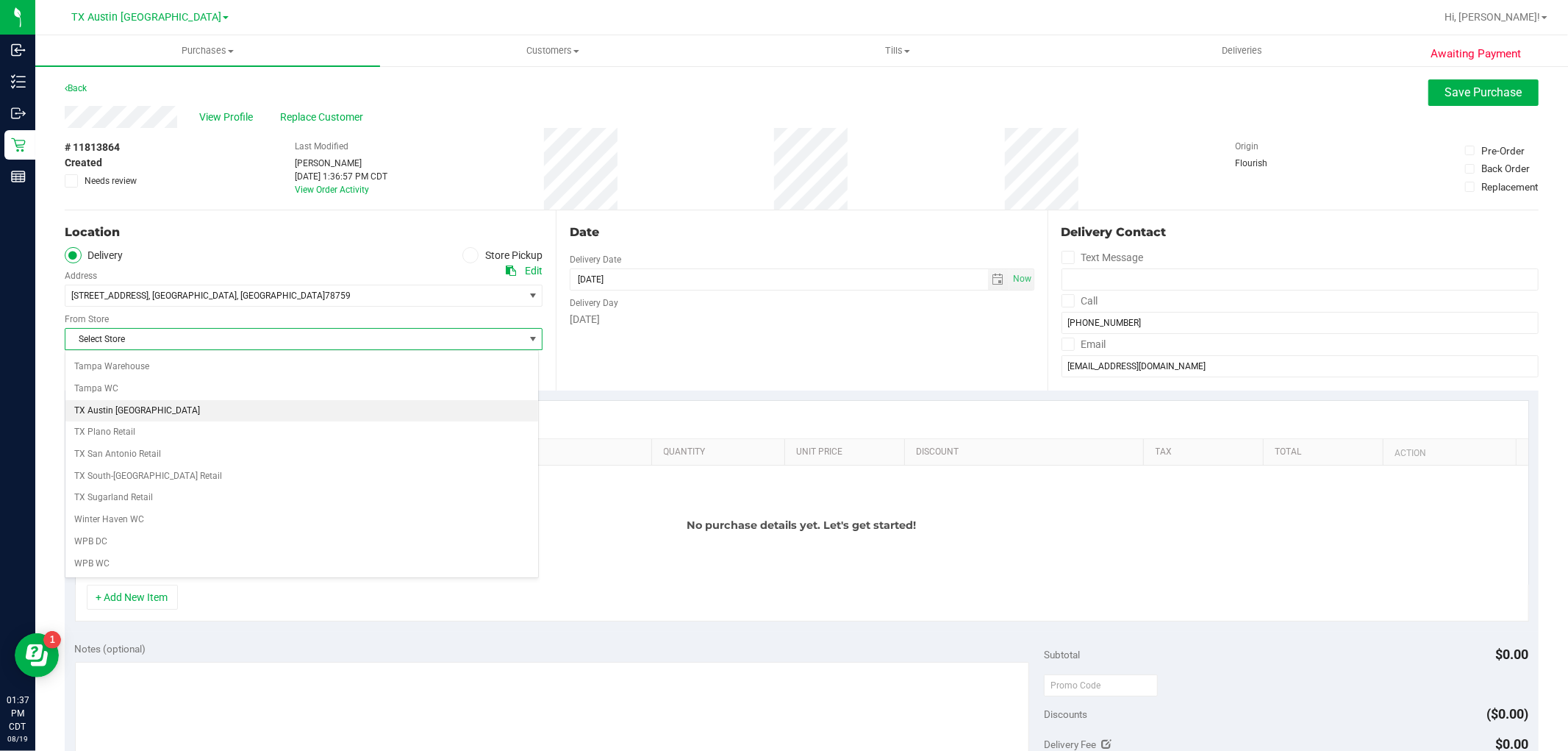
click at [124, 408] on li "TX Austin [GEOGRAPHIC_DATA]" at bounding box center [301, 411] width 473 height 22
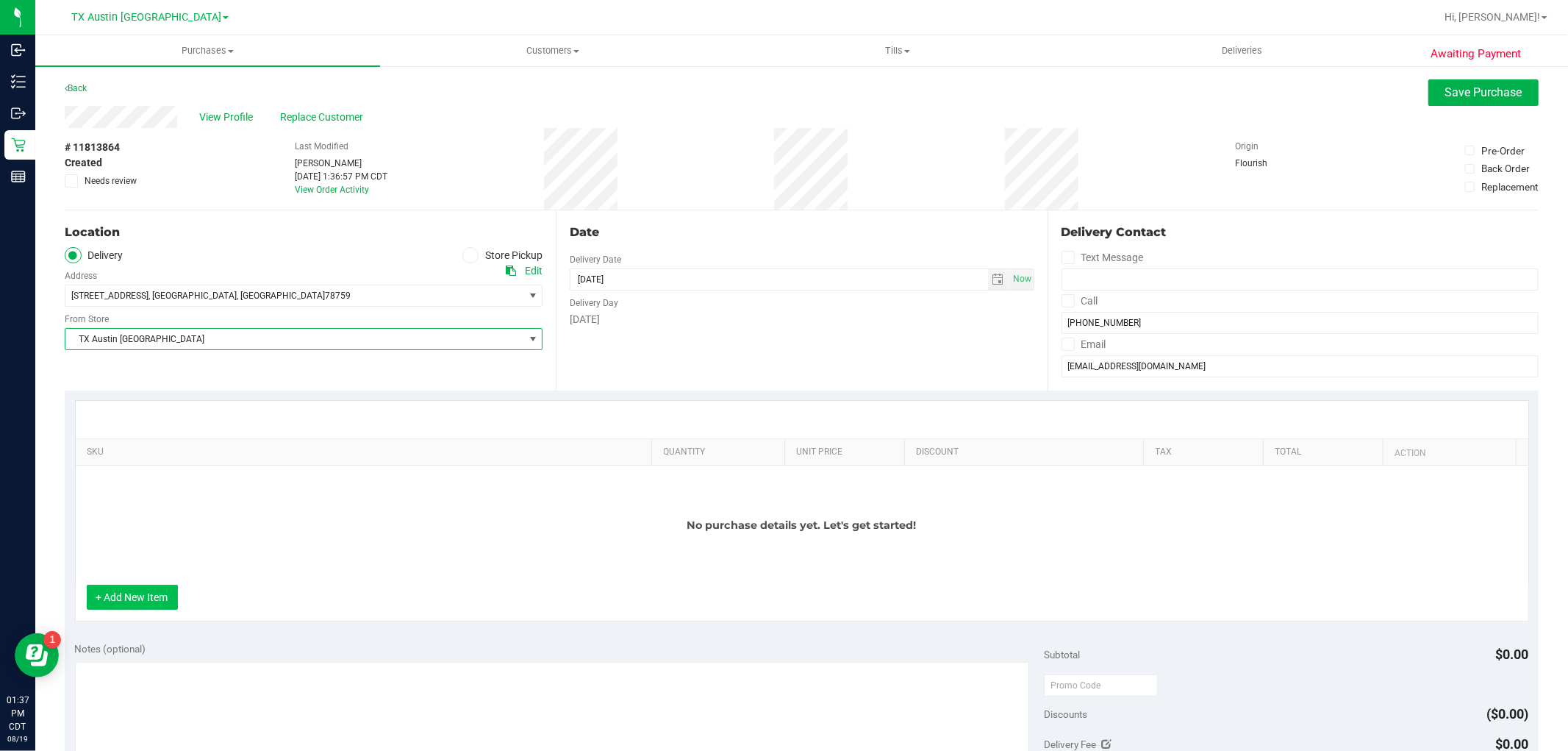
click at [146, 602] on button "+ Add New Item" at bounding box center [132, 597] width 91 height 25
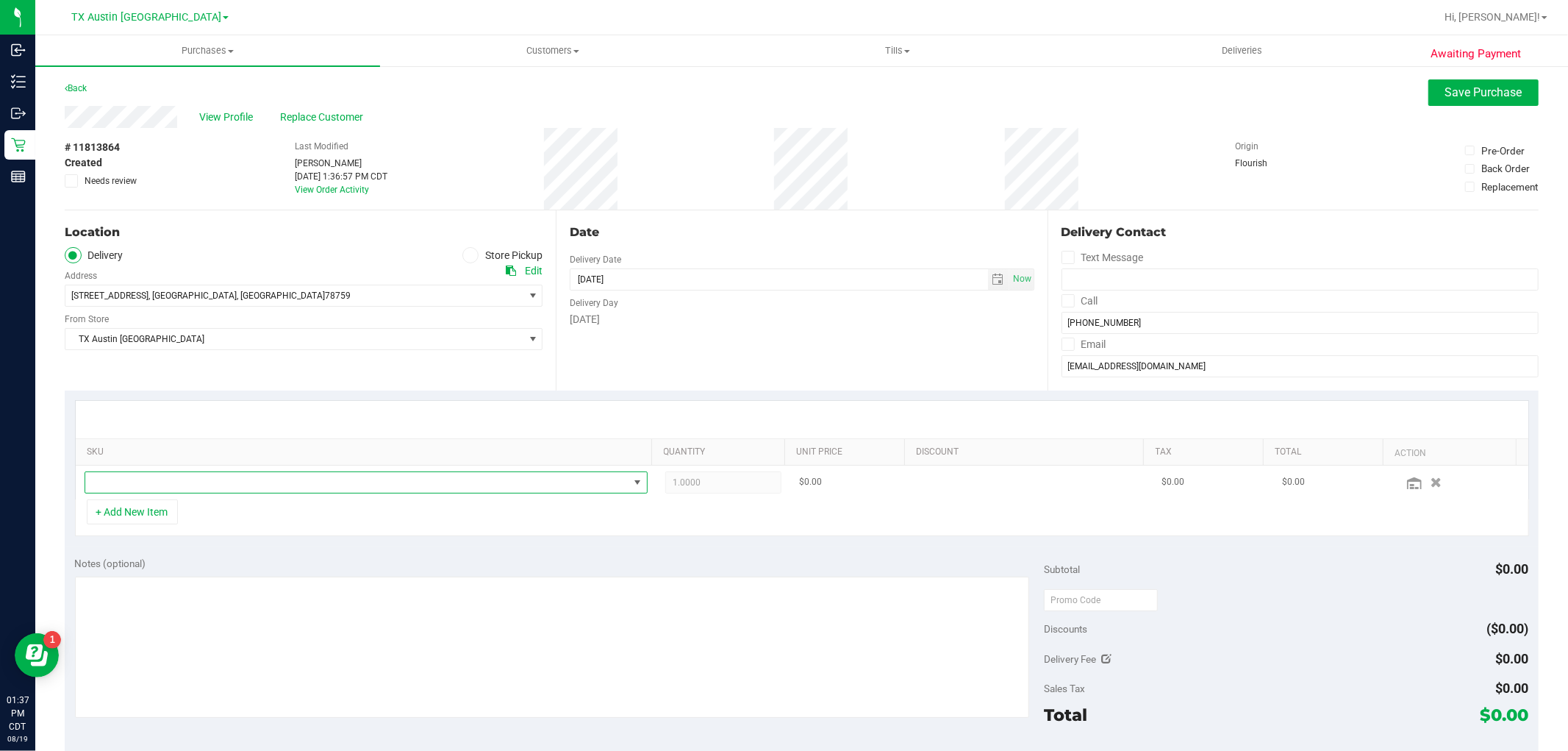
click at [417, 484] on span "NO DATA FOUND" at bounding box center [357, 483] width 543 height 21
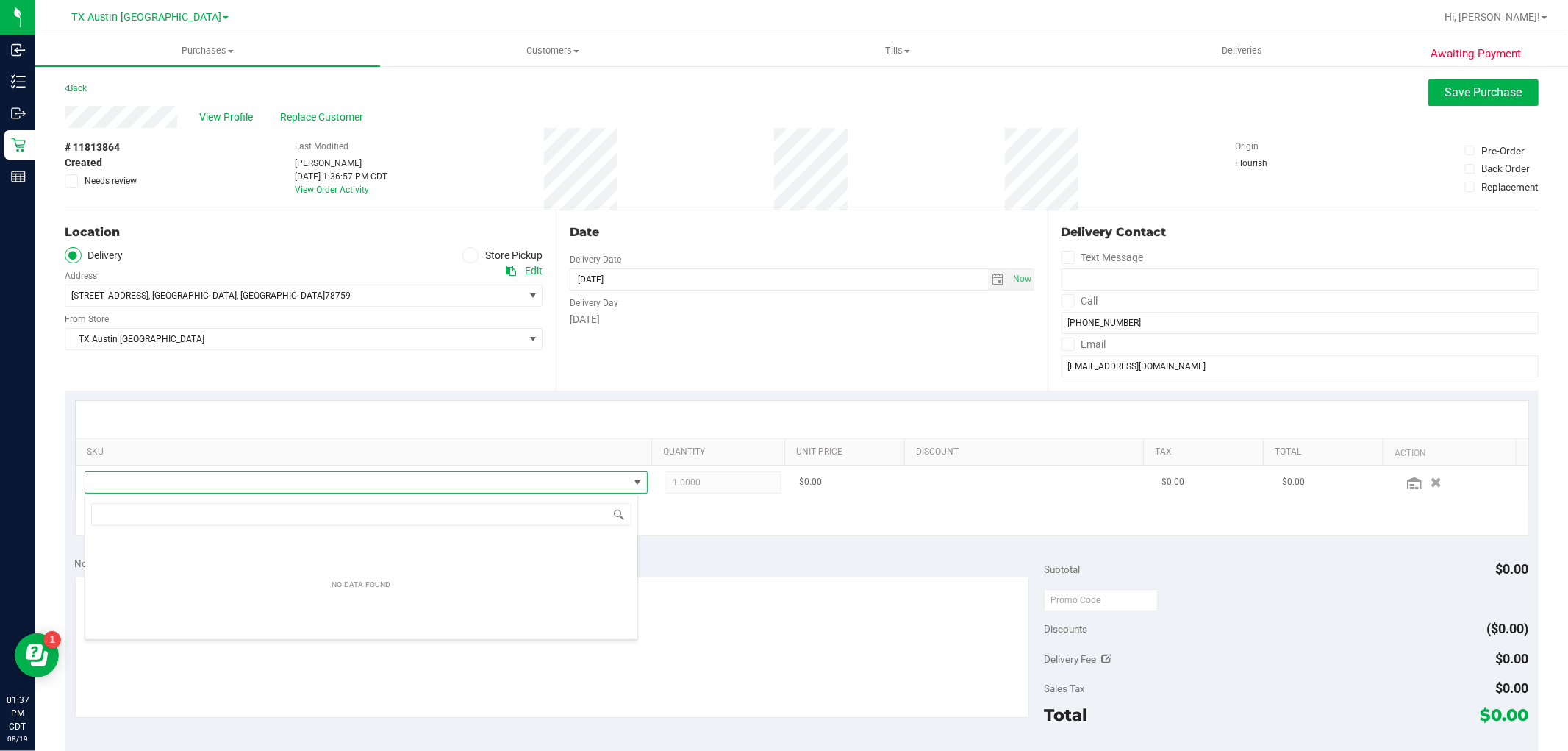
scroll to position [22, 549]
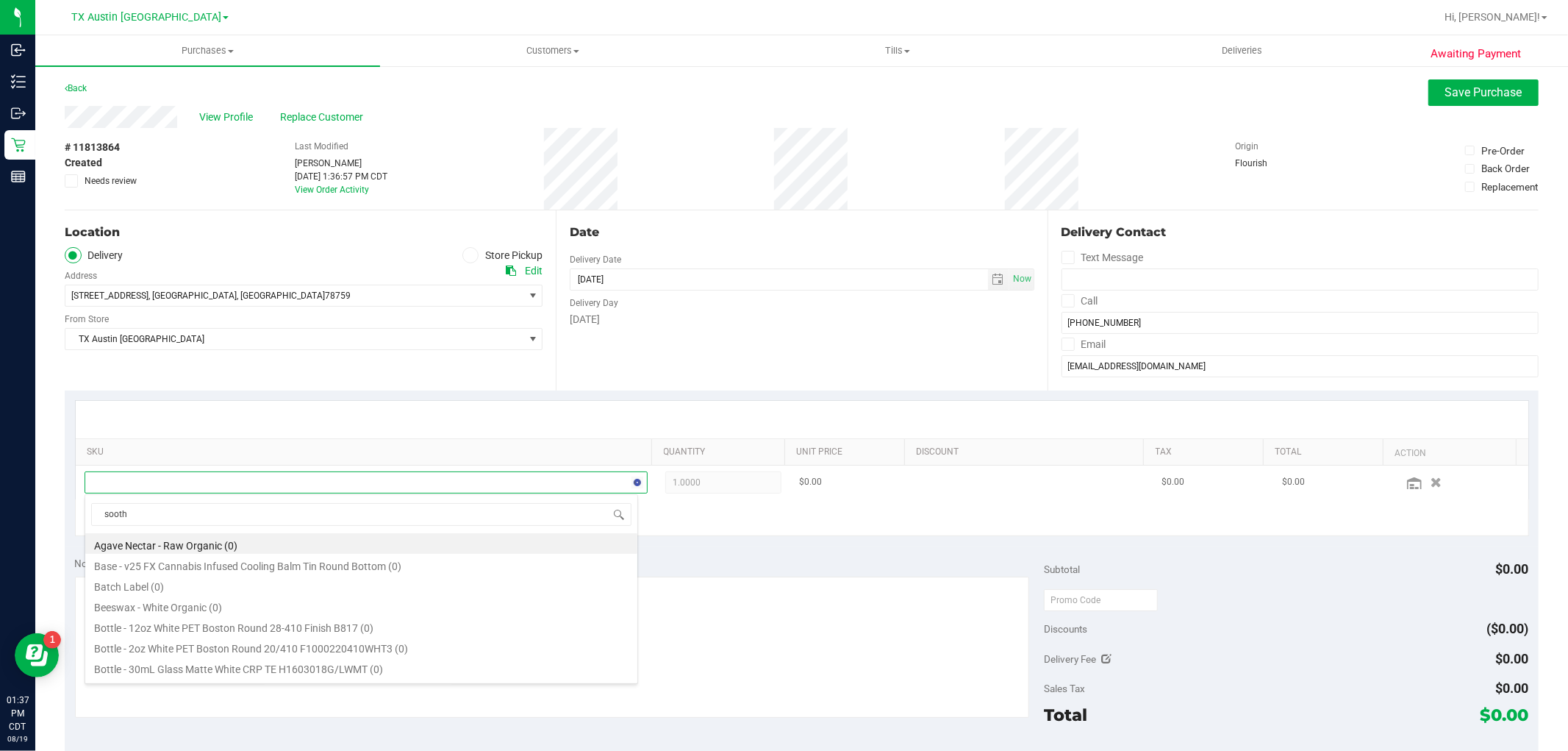
type input "soothe"
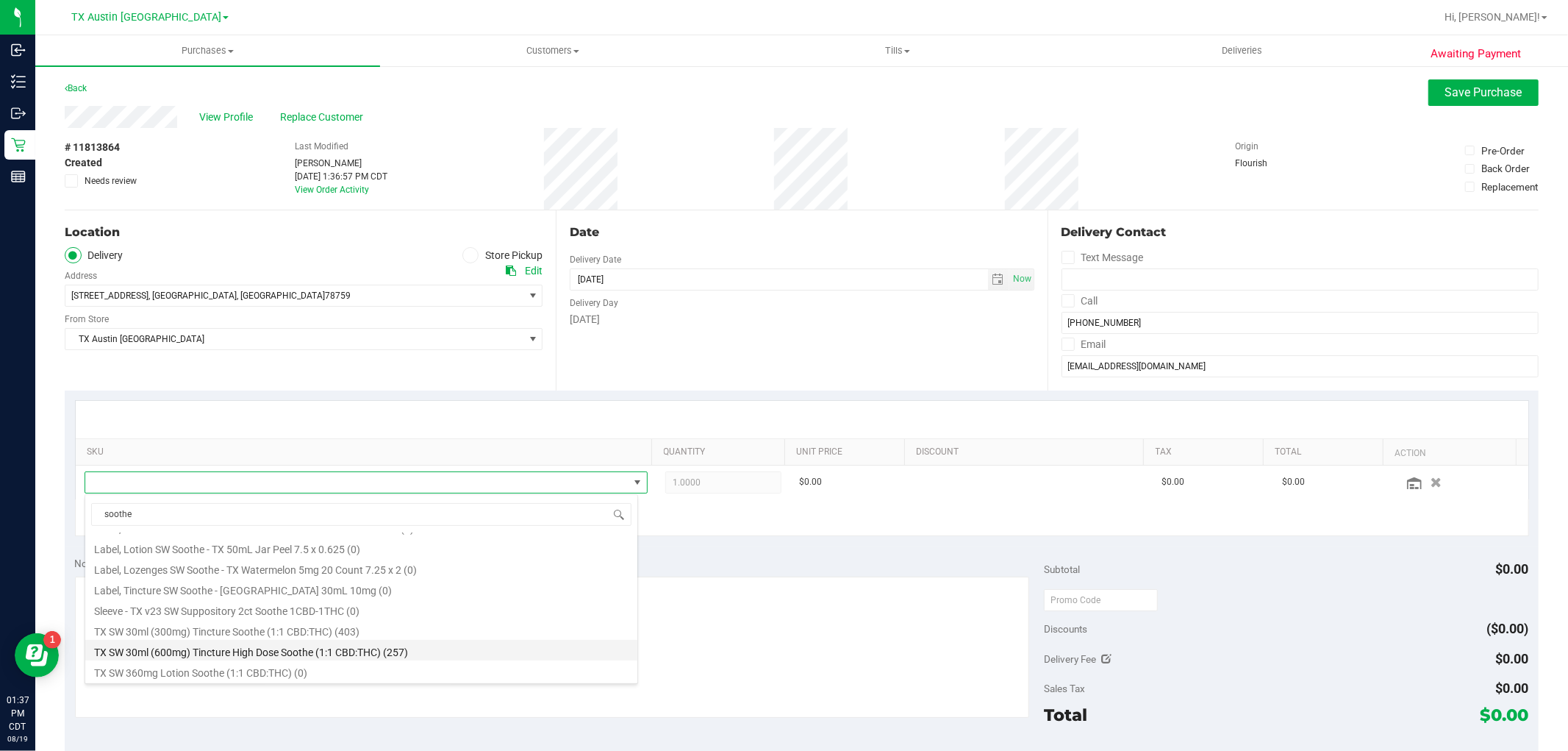
click at [481, 659] on li "TX SW 30ml (600mg) Tincture High Dose Soothe (1:1 CBD:THC) (257)" at bounding box center [361, 650] width 552 height 21
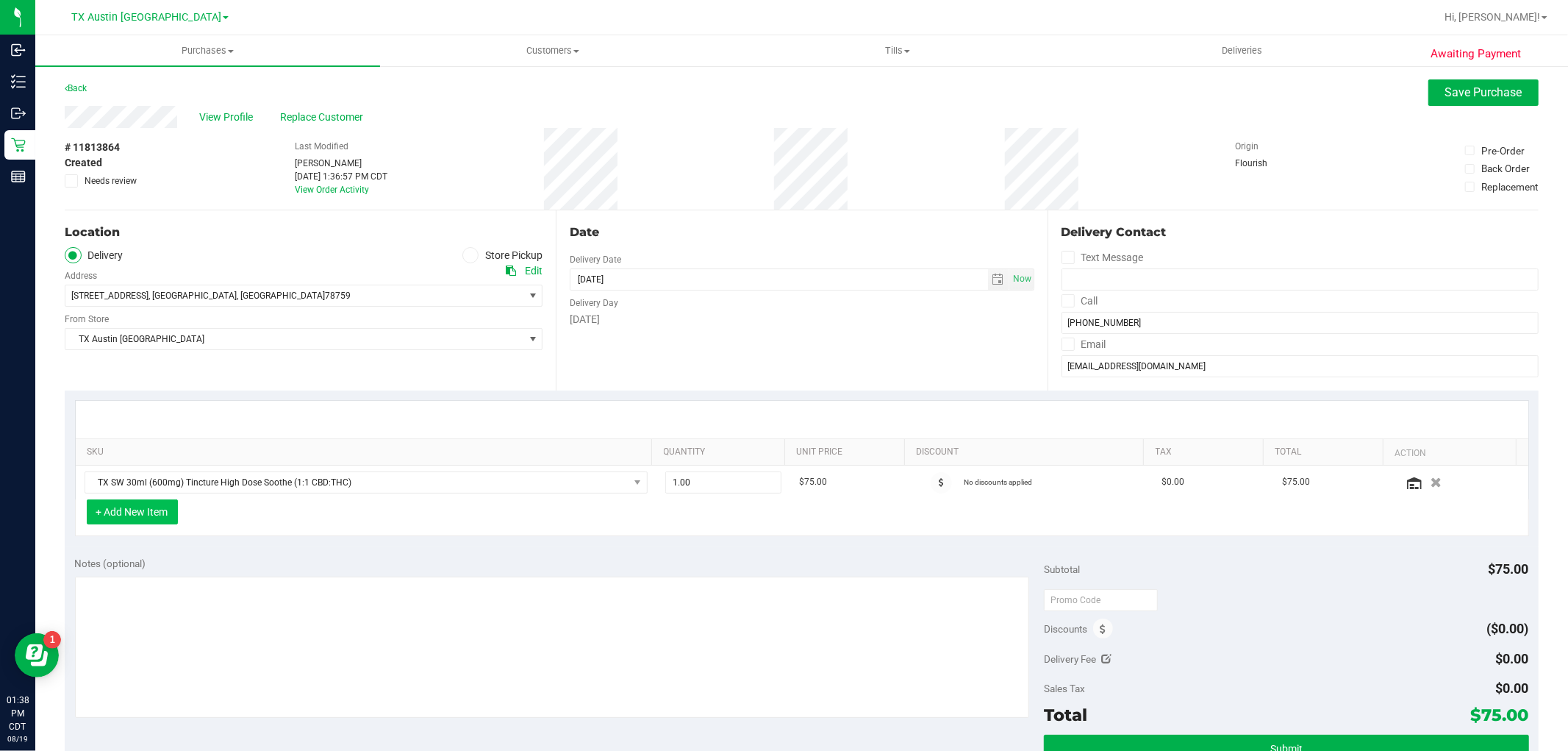
click at [128, 513] on button "+ Add New Item" at bounding box center [132, 512] width 91 height 25
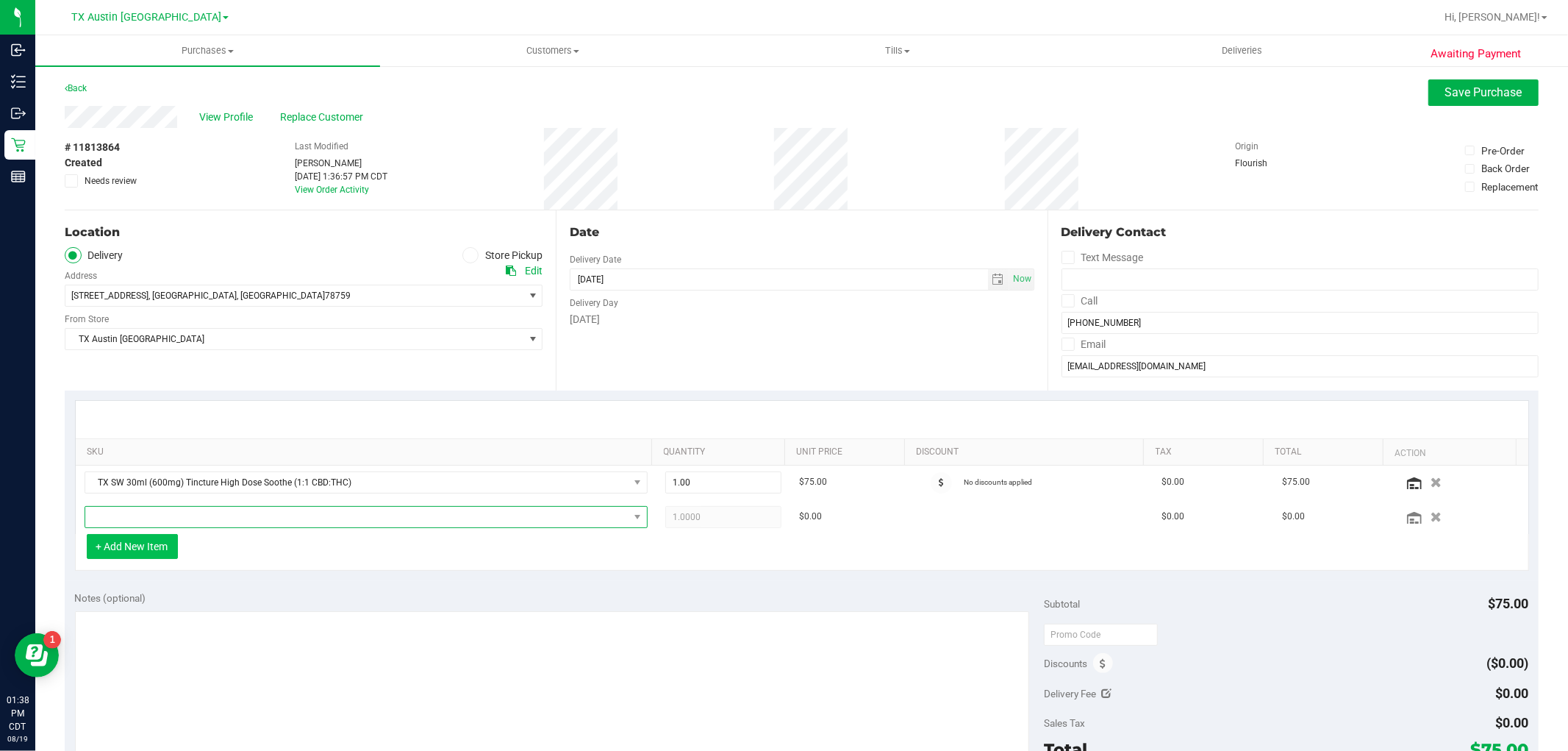
click at [128, 513] on span "NO DATA FOUND" at bounding box center [357, 517] width 543 height 21
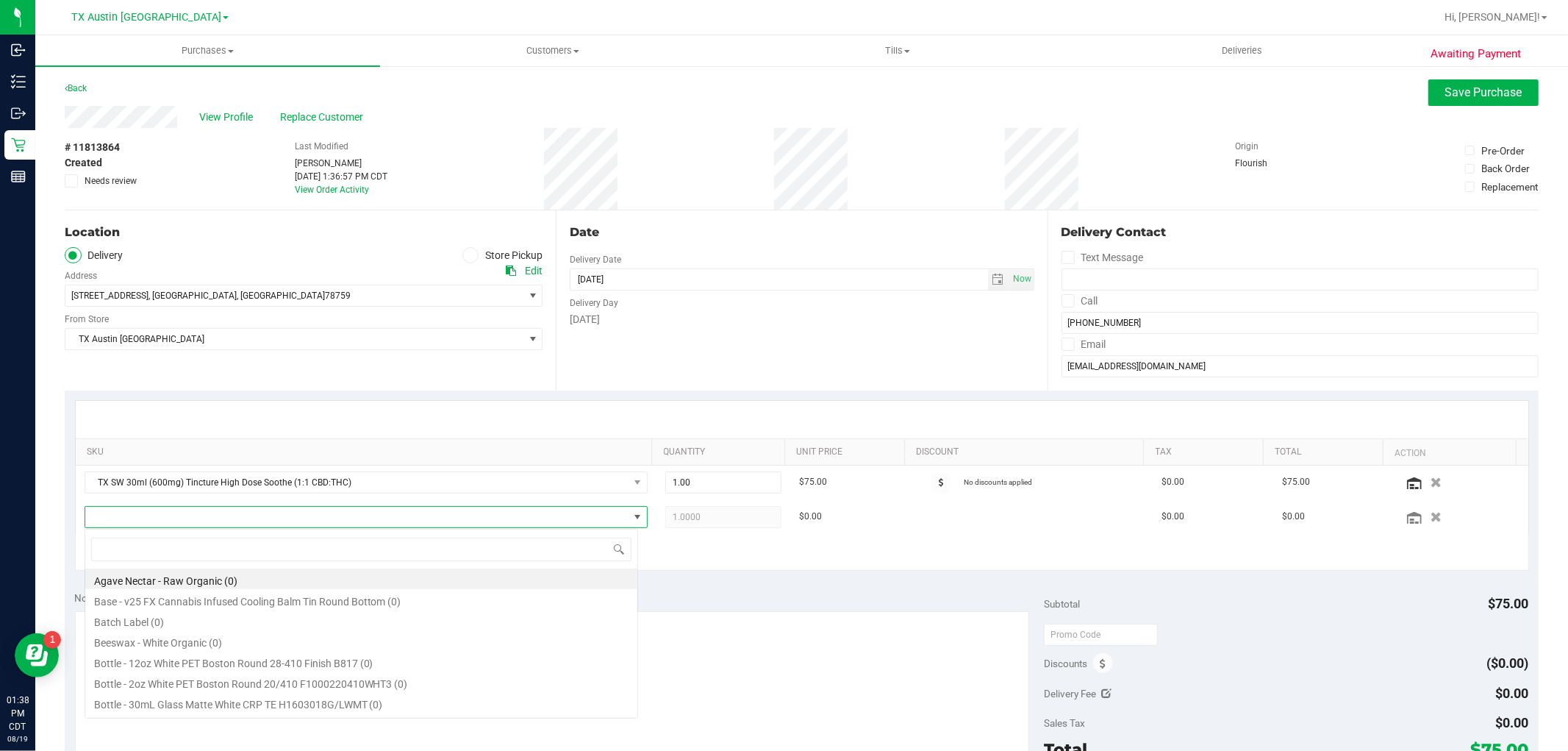
scroll to position [22, 549]
type input "tranqui"
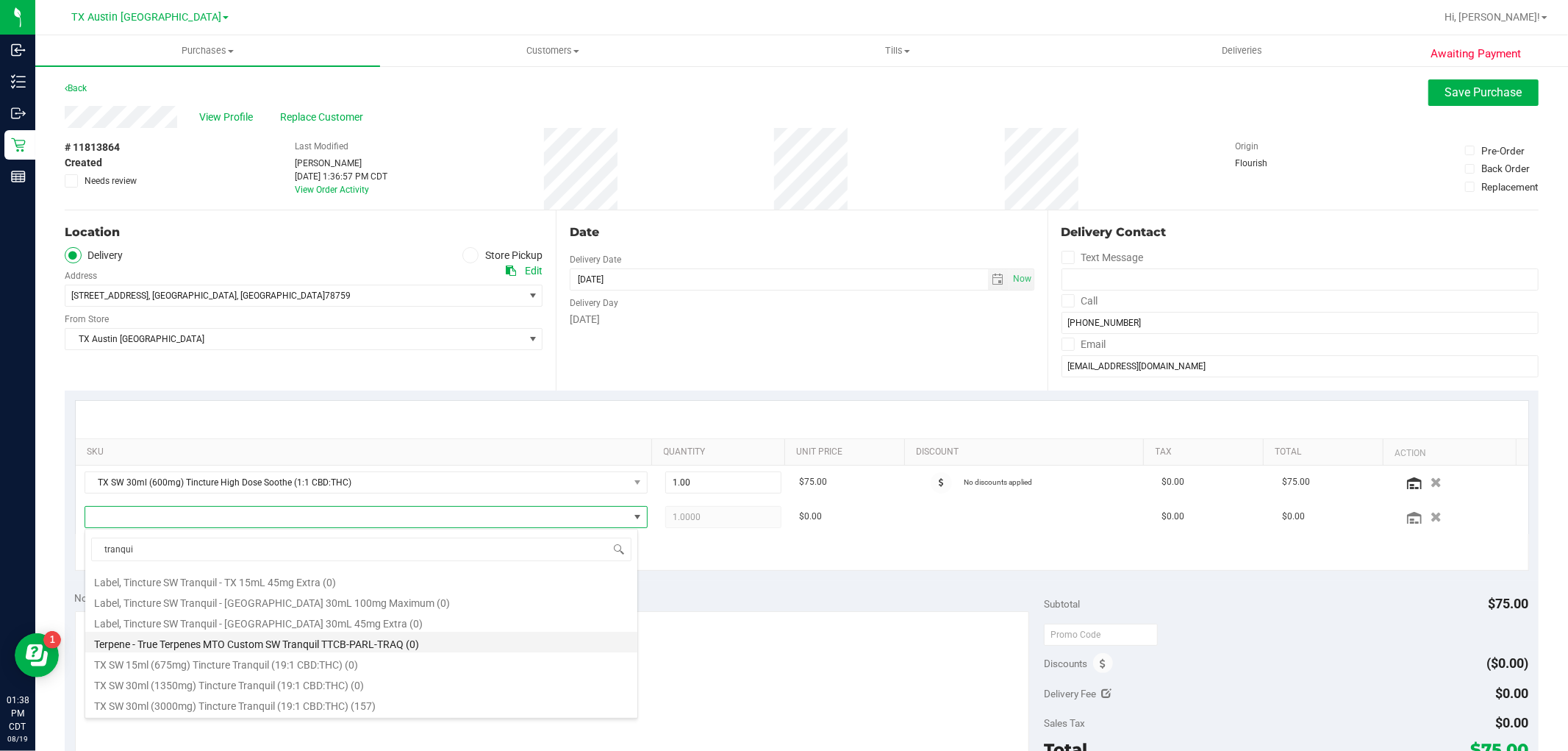
scroll to position [203, 0]
click at [344, 668] on li "TX SW 30ml (3000mg) Tincture Tranquil (19:1 CBD:THC) (157)" at bounding box center [361, 665] width 552 height 21
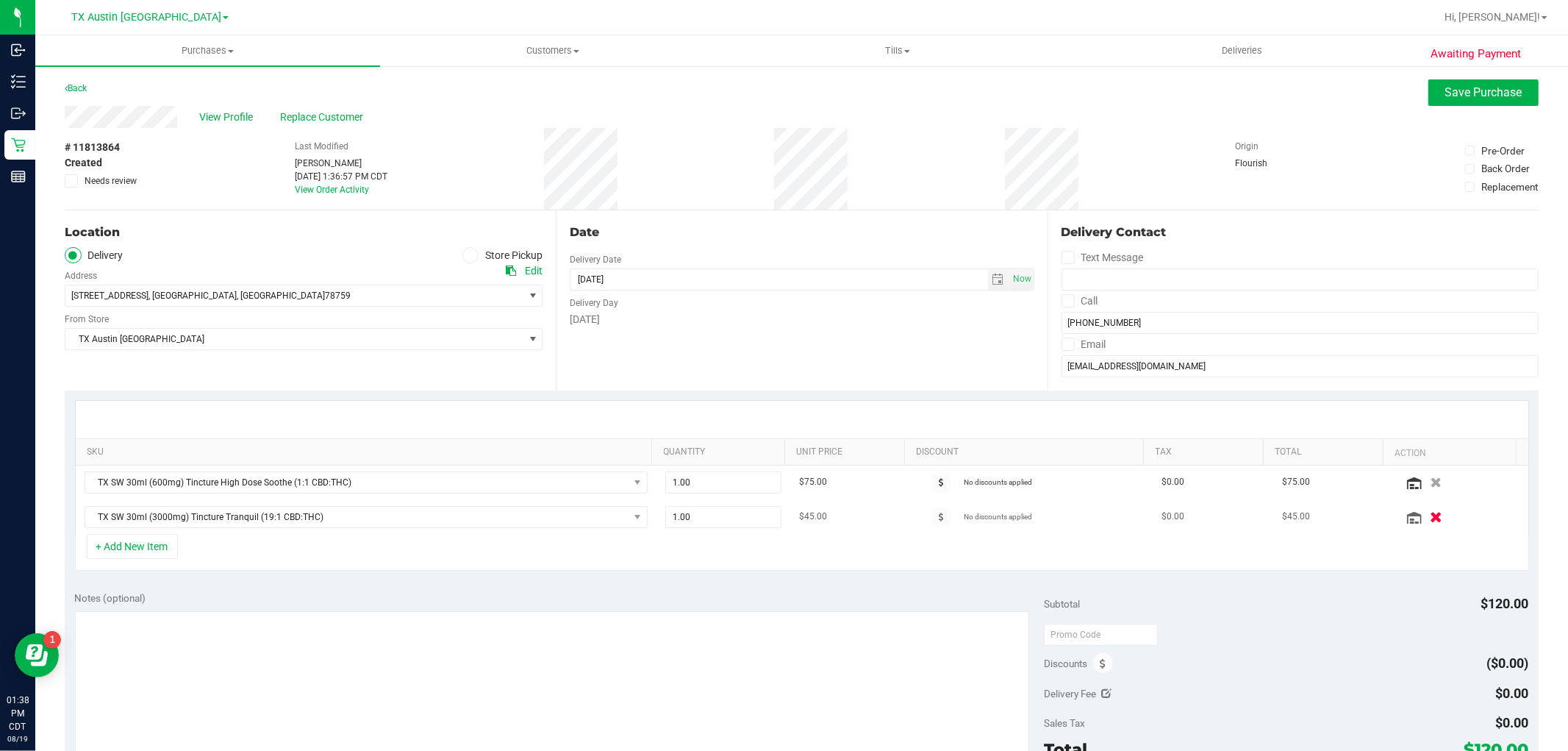
click at [1424, 523] on button "button" at bounding box center [1436, 516] width 25 height 15
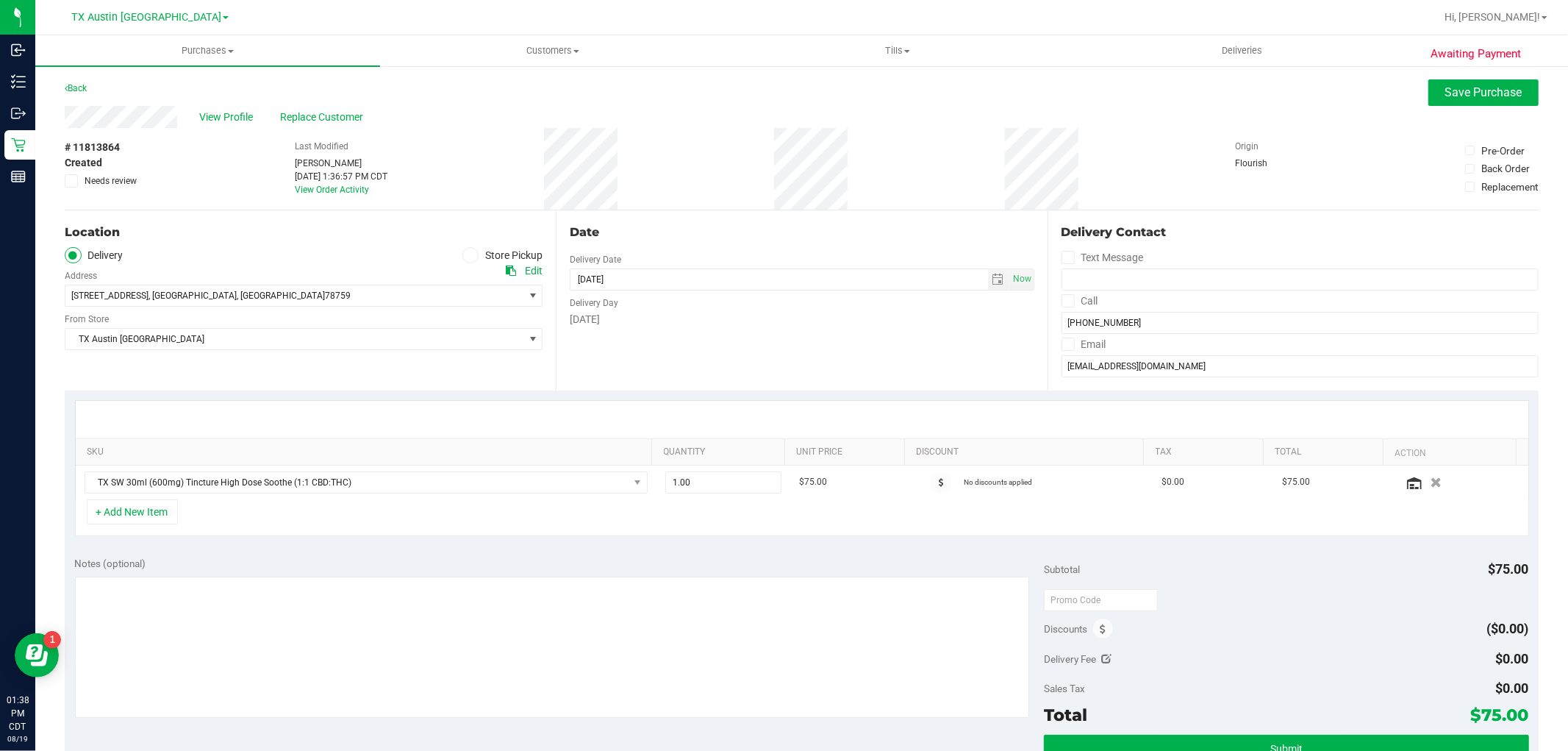
click at [510, 268] on icon at bounding box center [510, 271] width 10 height 10
click at [604, 484] on span "TX SW 30ml (600mg) Tincture High Dose Soothe (1:1 CBD:THC)" at bounding box center [357, 483] width 543 height 21
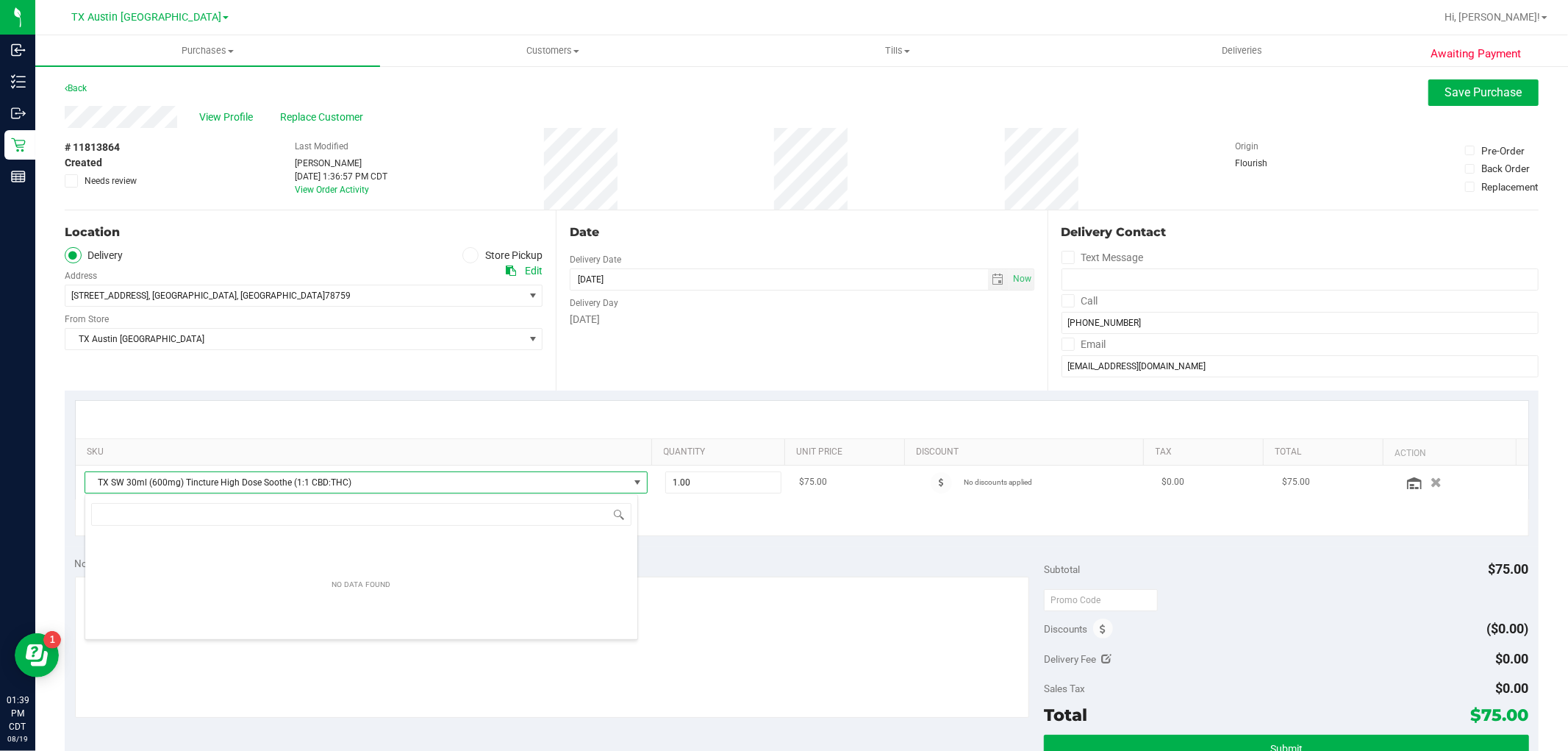
scroll to position [22, 549]
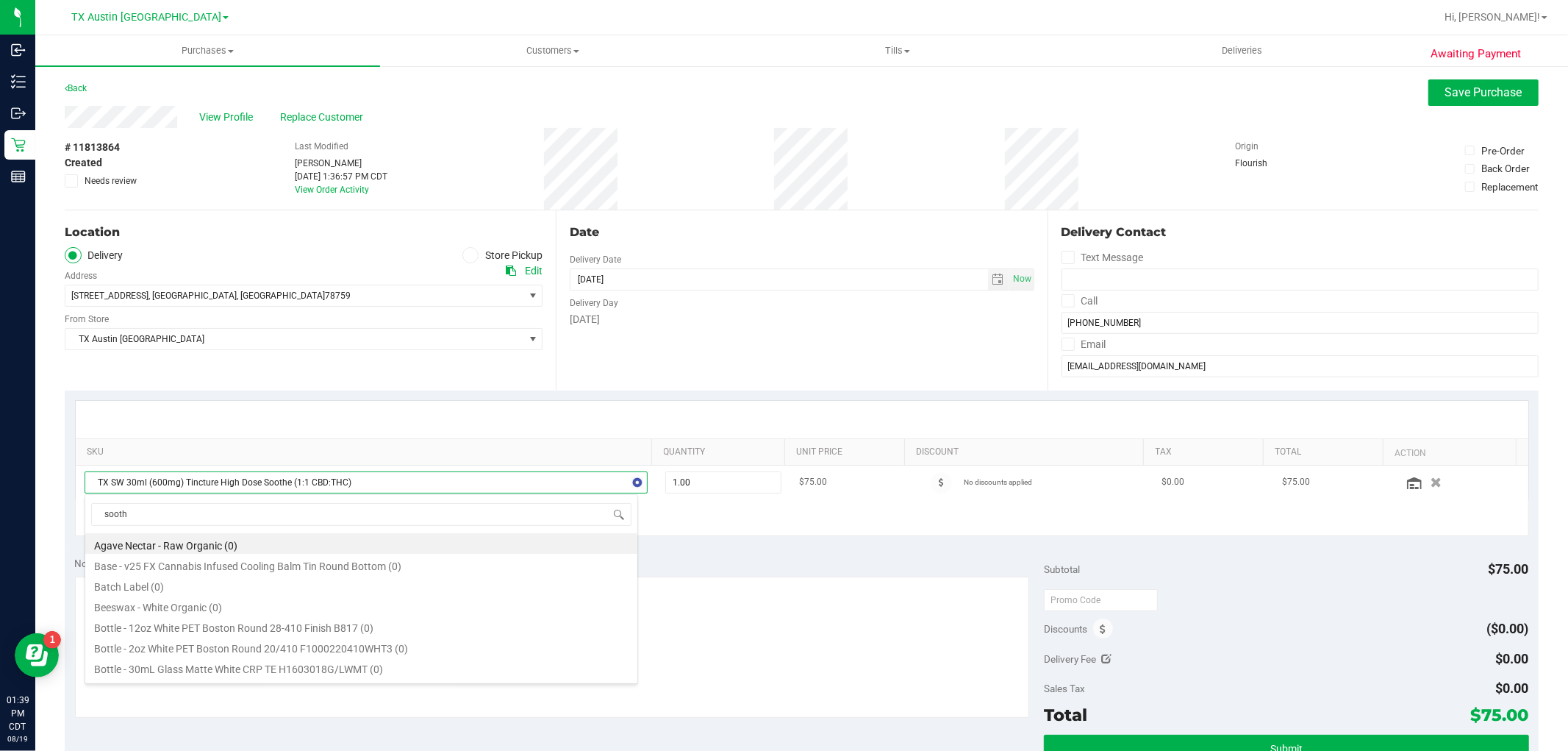
type input "soothe"
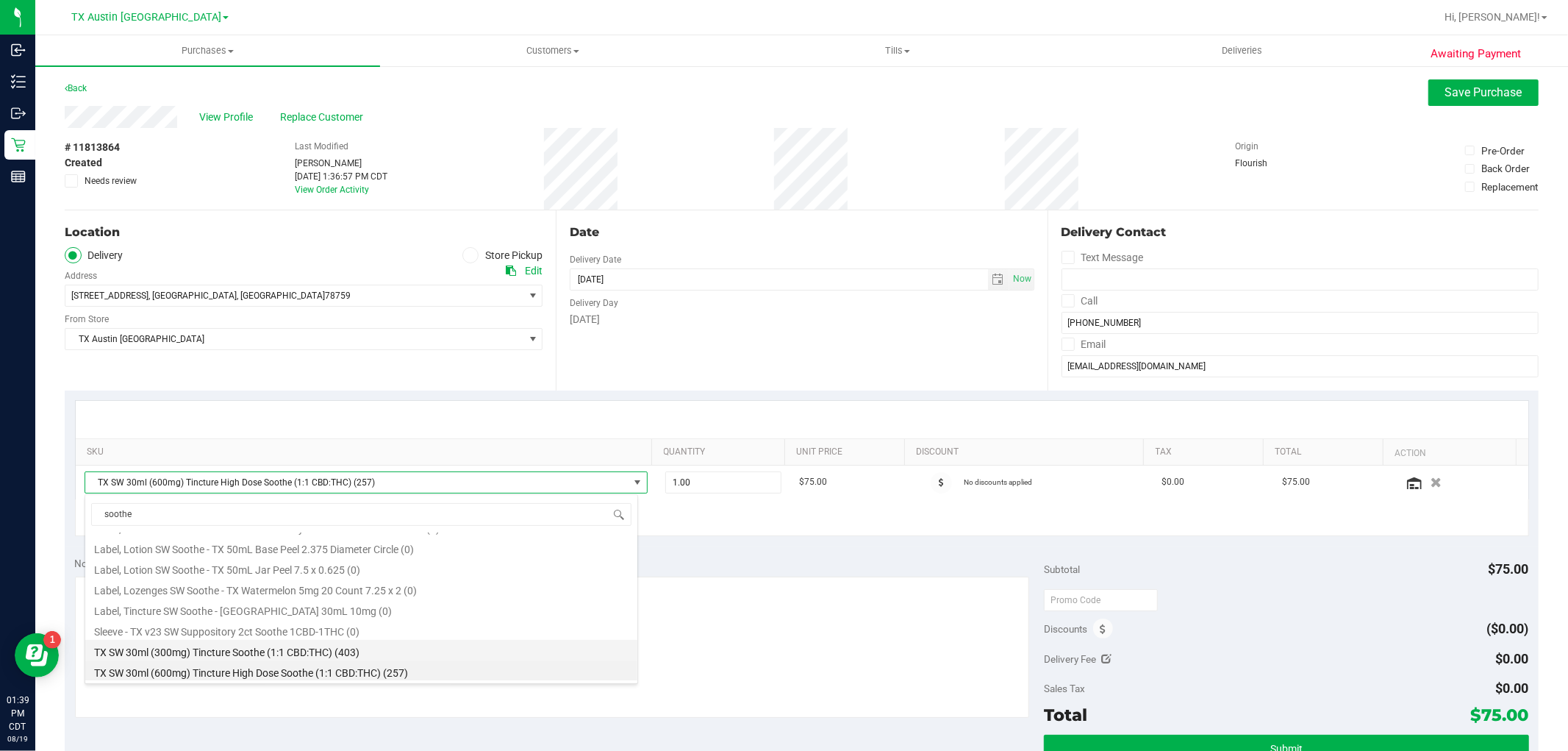
click at [359, 655] on li "TX SW 30ml (300mg) Tincture Soothe (1:1 CBD:THC) (403)" at bounding box center [361, 650] width 552 height 21
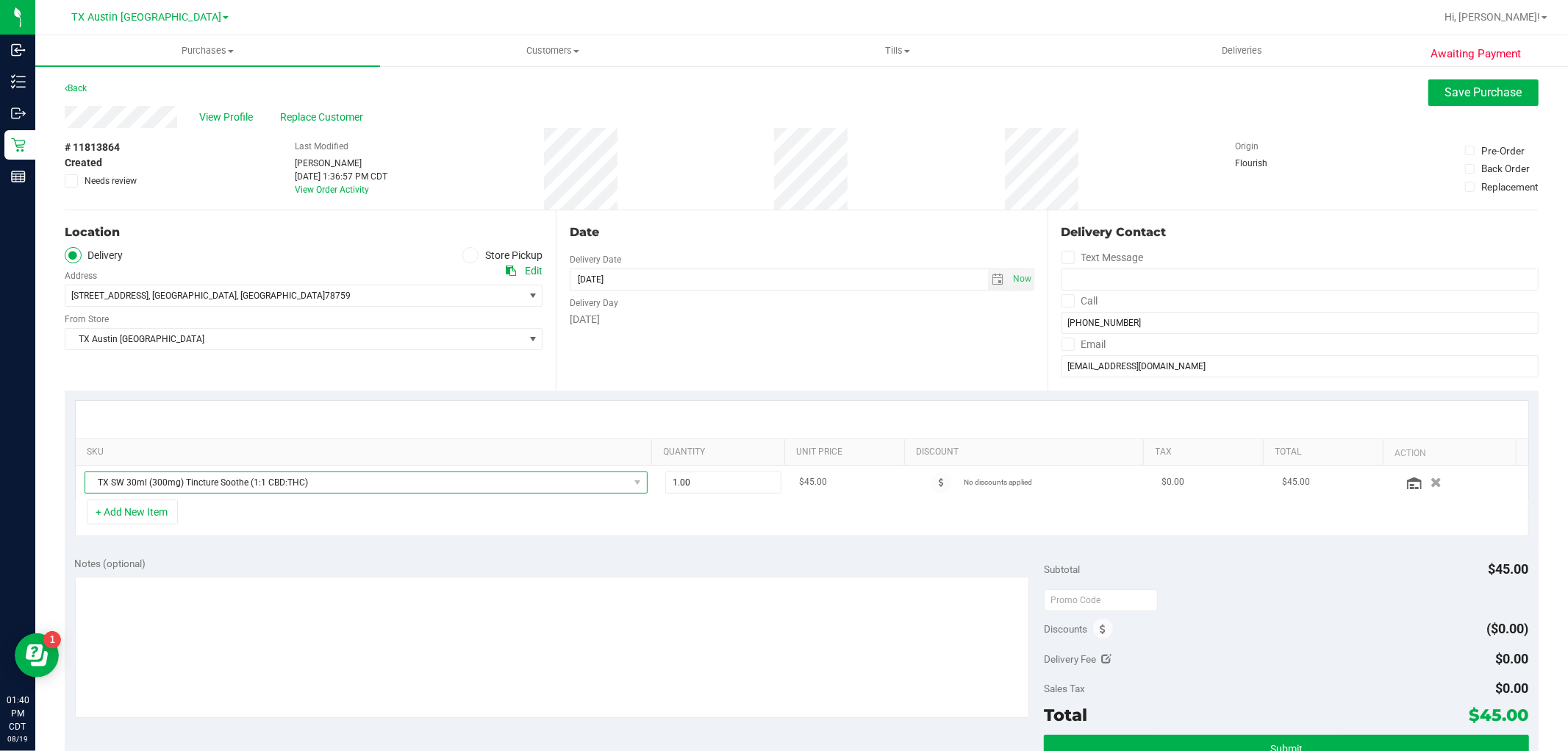
click at [606, 488] on span "TX SW 30ml (300mg) Tincture Soothe (1:1 CBD:THC)" at bounding box center [357, 483] width 543 height 21
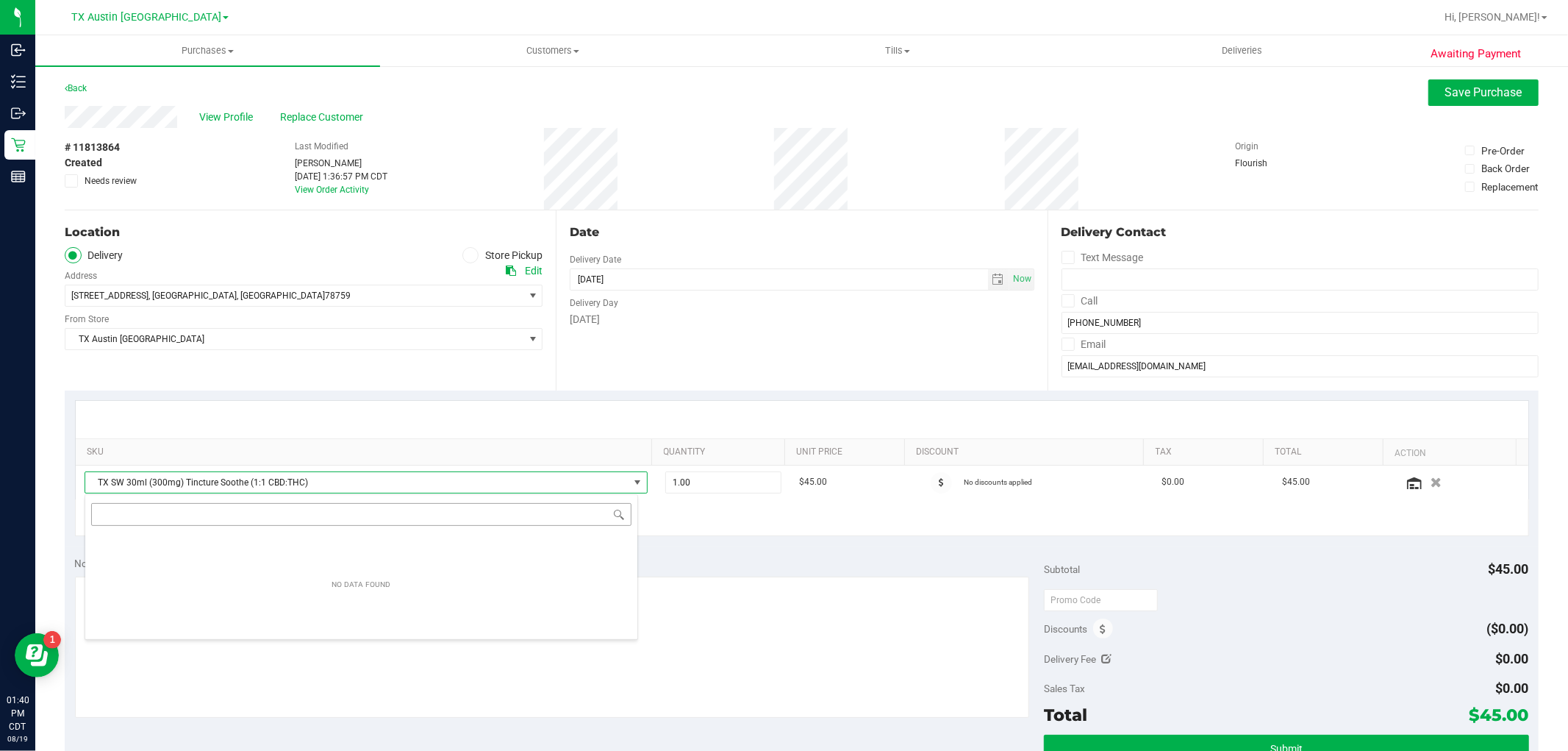
scroll to position [22, 549]
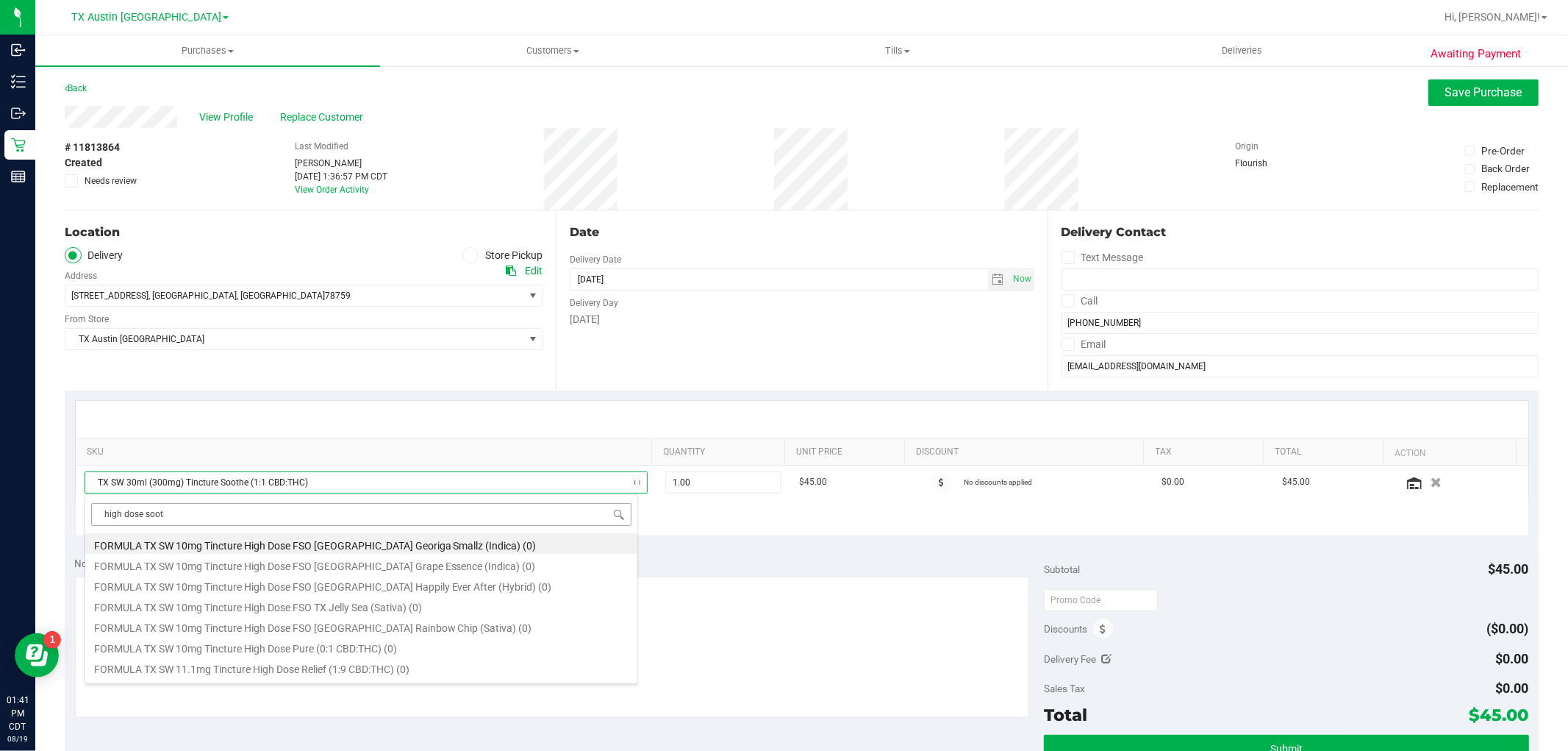
type input "high dose sooth"
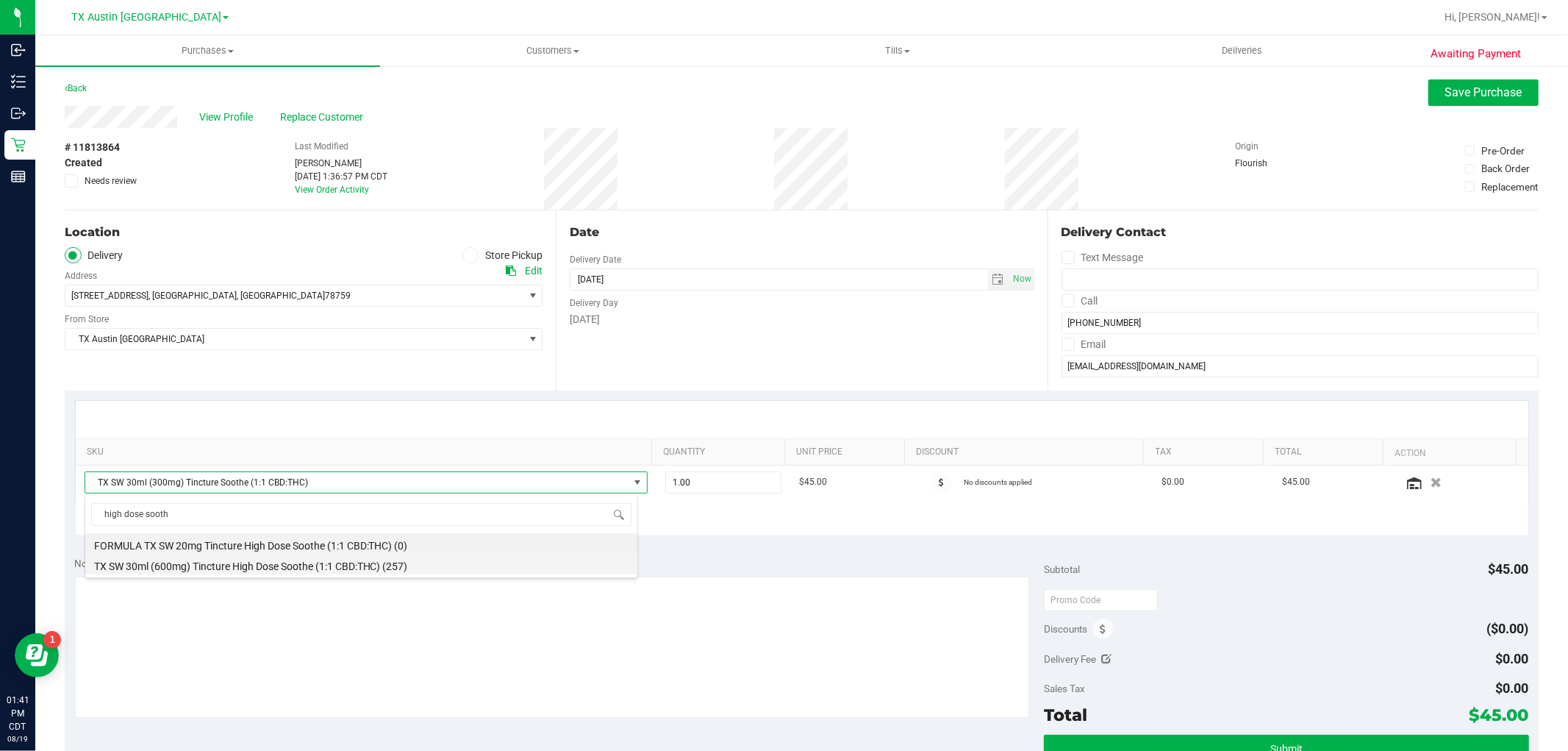
click at [447, 567] on li "TX SW 30ml (600mg) Tincture High Dose Soothe (1:1 CBD:THC) (257)" at bounding box center [361, 564] width 552 height 21
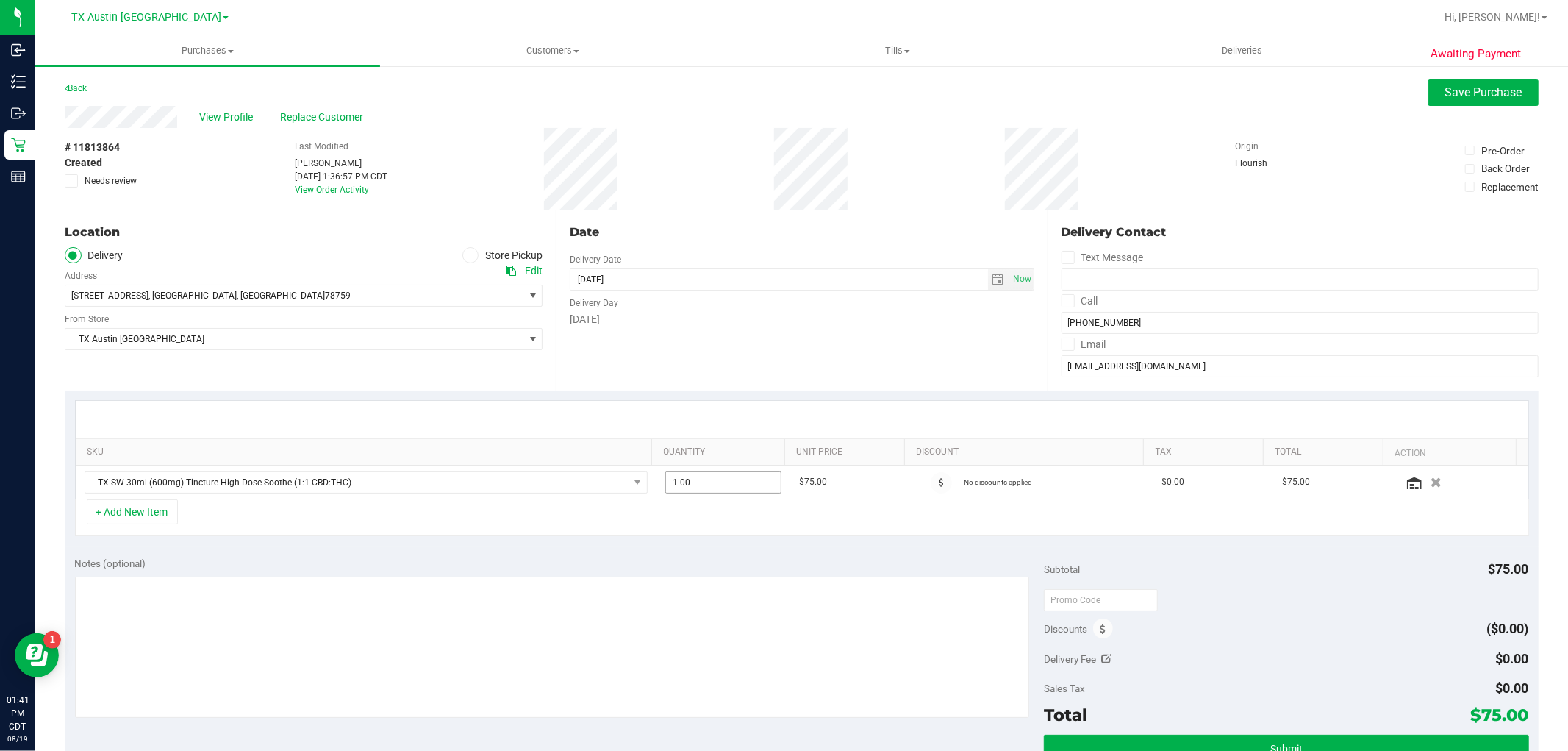
click at [711, 487] on span "1.00 1" at bounding box center [723, 483] width 116 height 22
click at [711, 487] on input "1" at bounding box center [723, 483] width 115 height 21
type input "2"
type input "2.00"
click at [725, 518] on div "+ Add New Item" at bounding box center [802, 518] width 1454 height 37
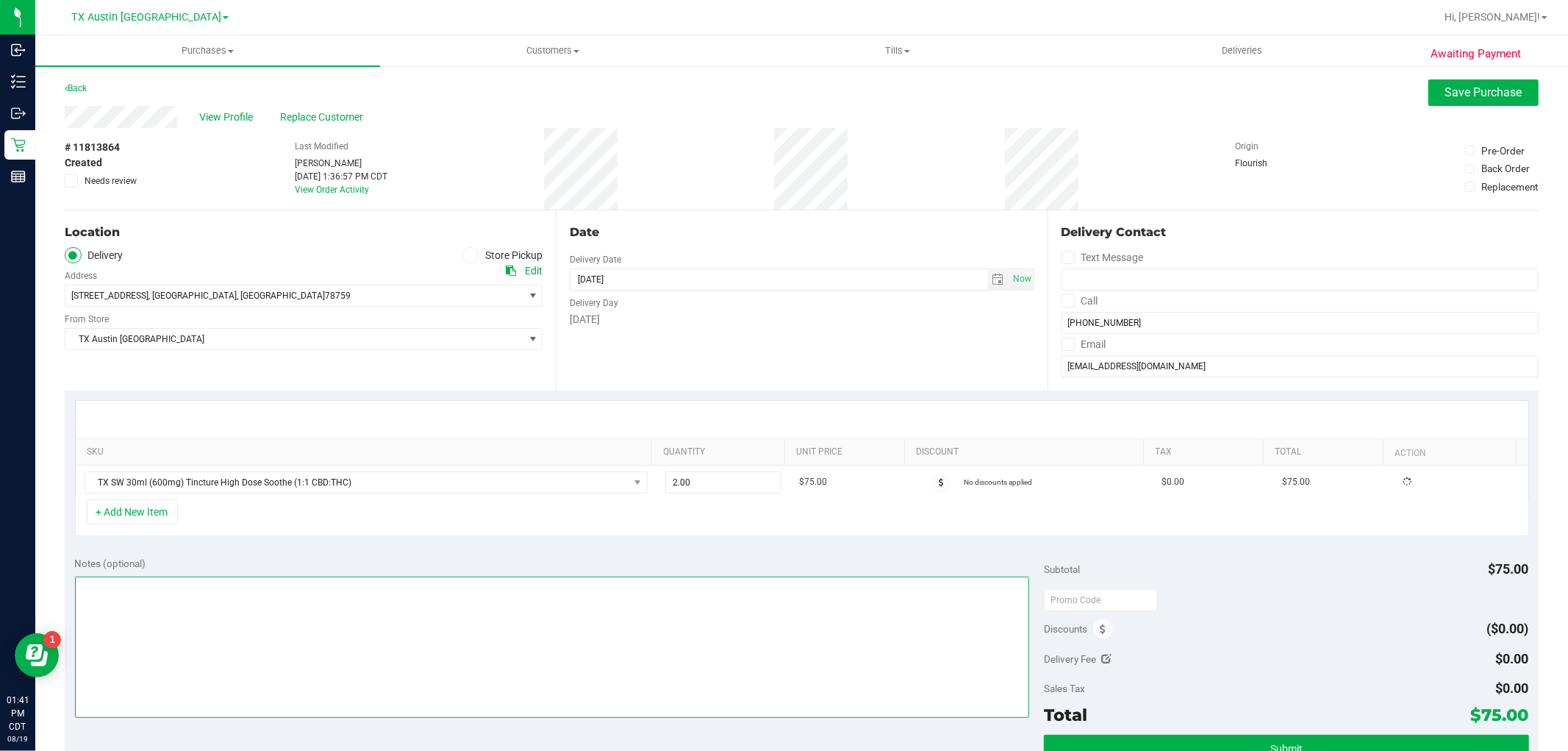
click at [746, 626] on textarea at bounding box center [552, 647] width 955 height 141
click at [794, 629] on textarea at bounding box center [552, 647] width 955 height 141
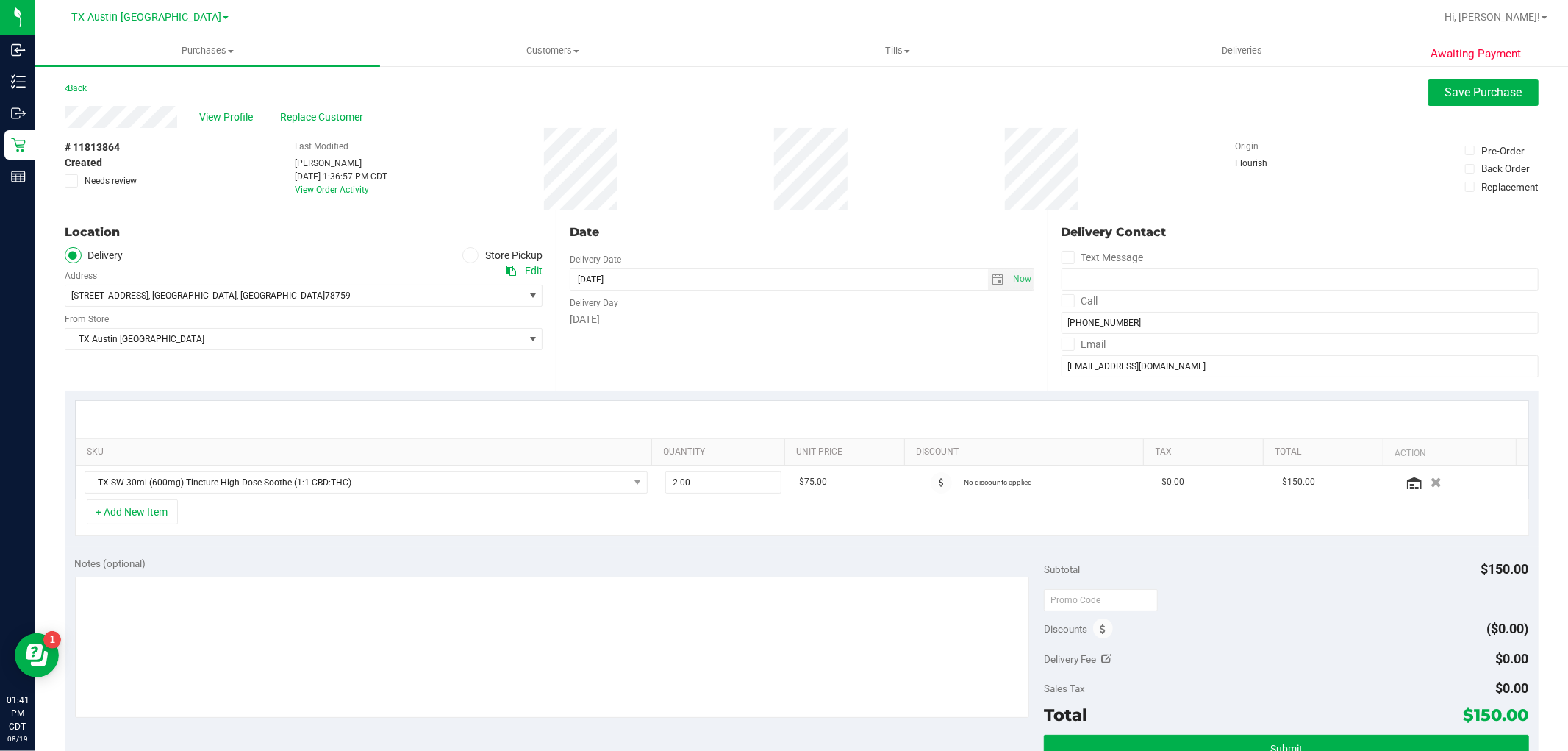
click at [506, 271] on icon at bounding box center [510, 271] width 10 height 10
paste textarea "(Region – Zone), Slot #, Initials + Date"
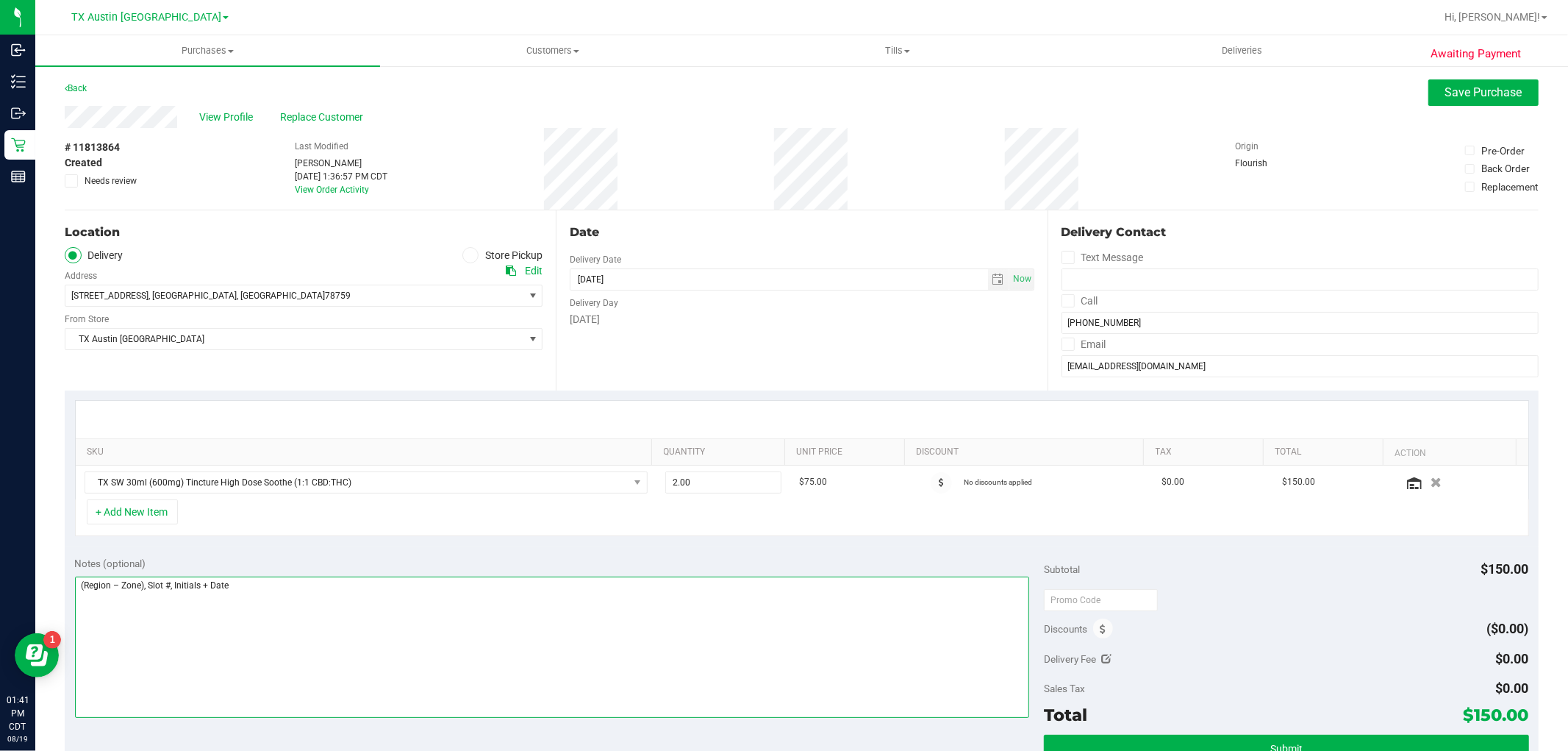
click at [173, 590] on textarea at bounding box center [552, 647] width 955 height 141
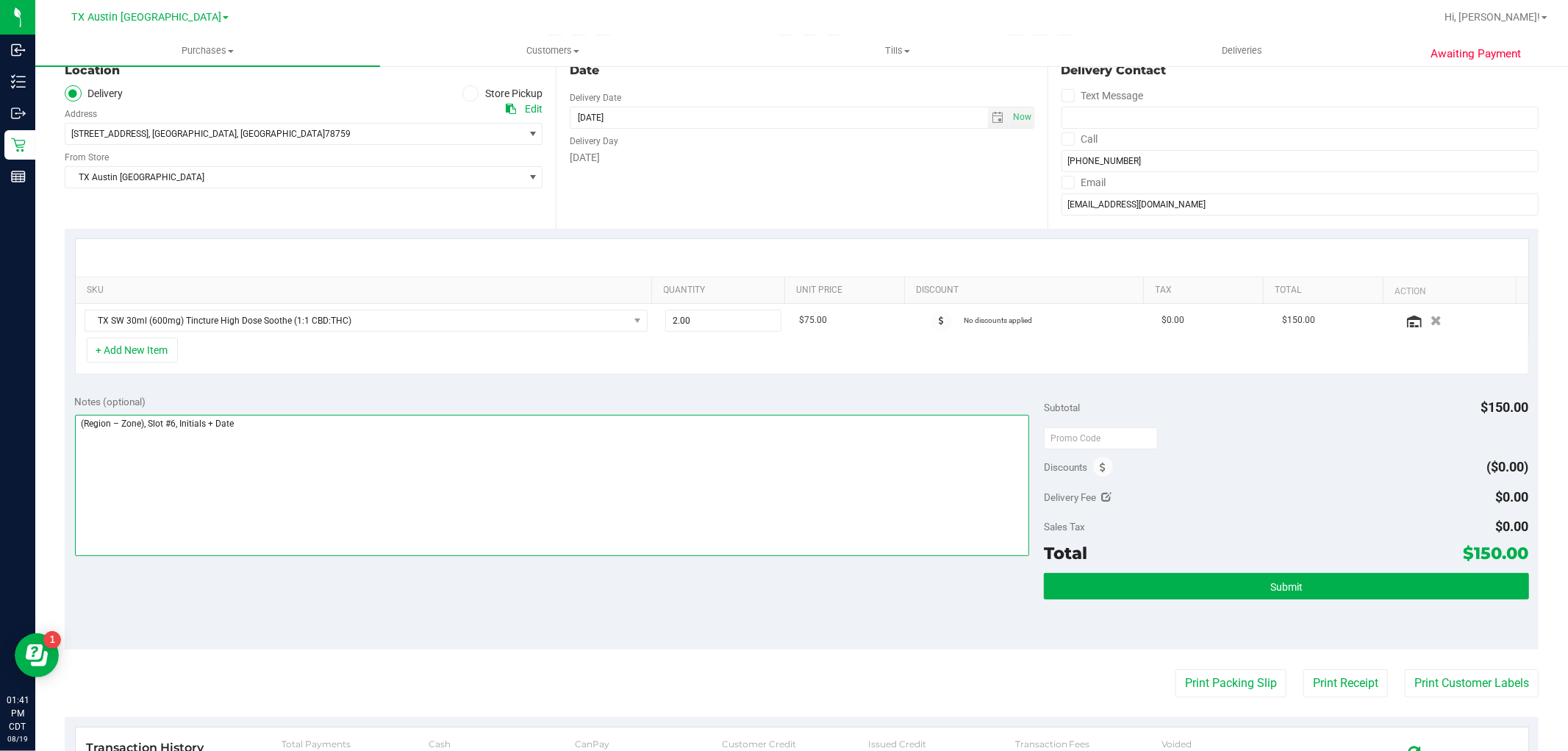
scroll to position [164, 0]
type textarea "(Region – Zone), Slot #6, Initials + Date"
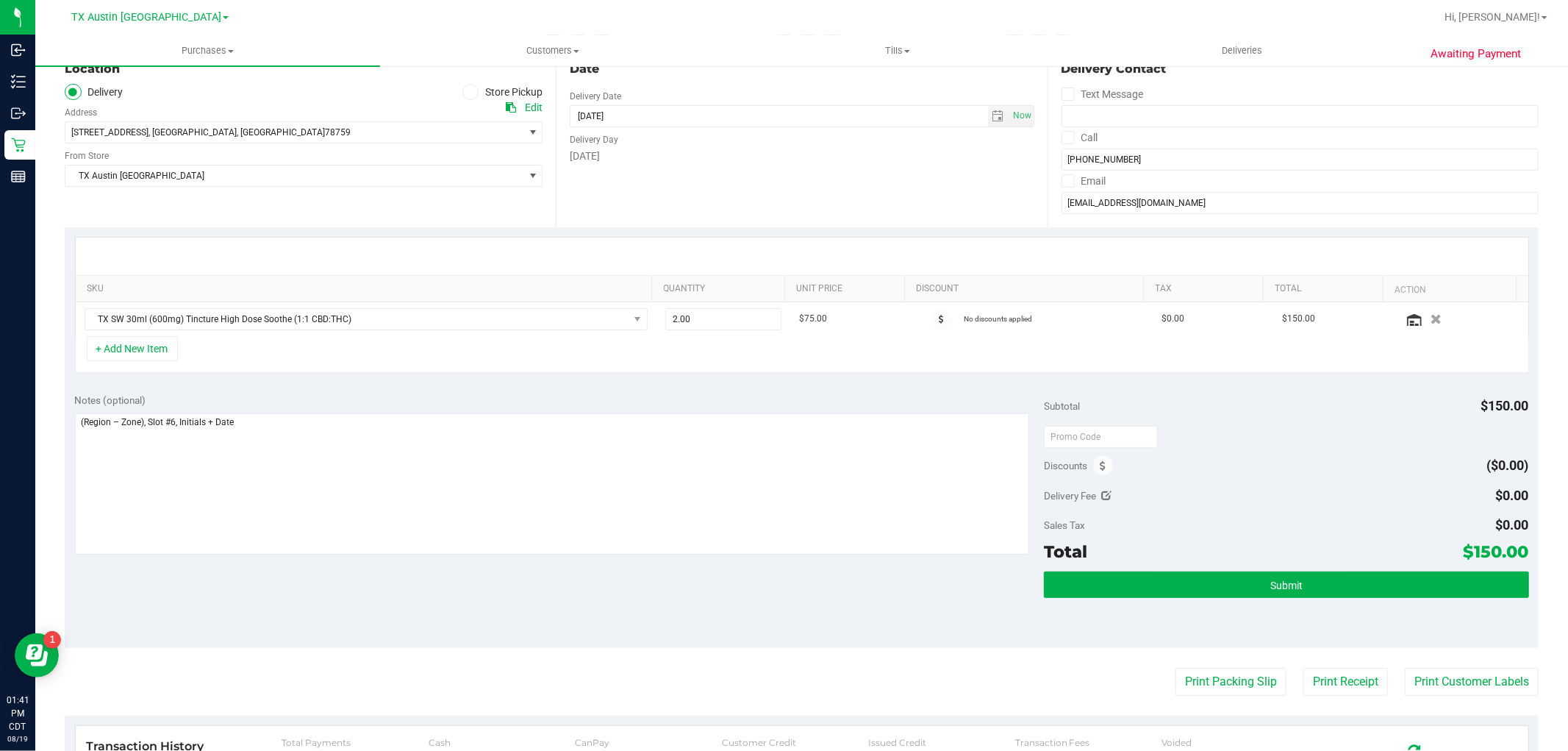
click at [1102, 491] on icon at bounding box center [1107, 496] width 10 height 10
type input "$0.00"
type input "0"
click at [1453, 505] on span at bounding box center [1474, 498] width 109 height 26
type input "25"
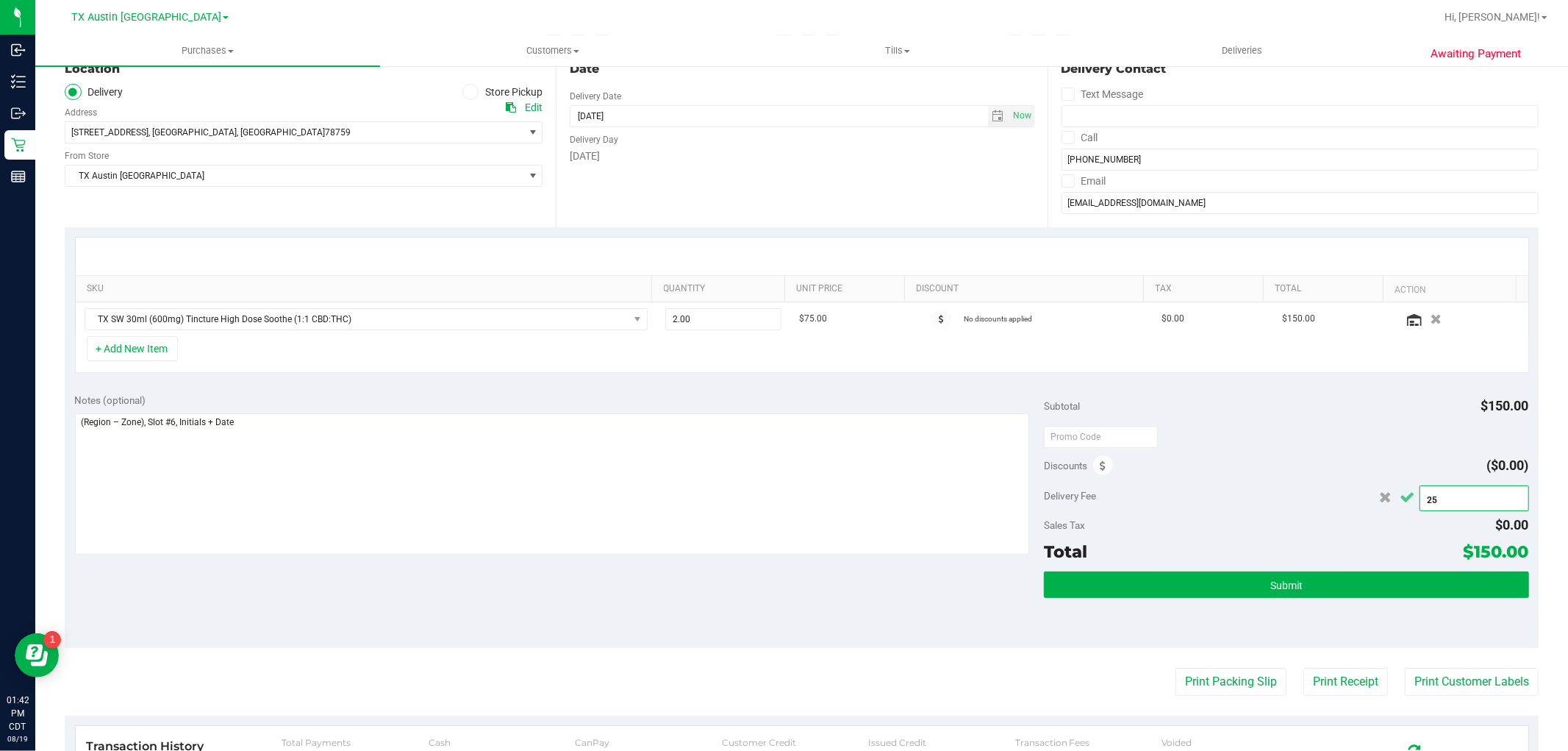
type input "$25.00"
click at [1403, 504] on icon "Cancel button" at bounding box center [1408, 498] width 14 height 11
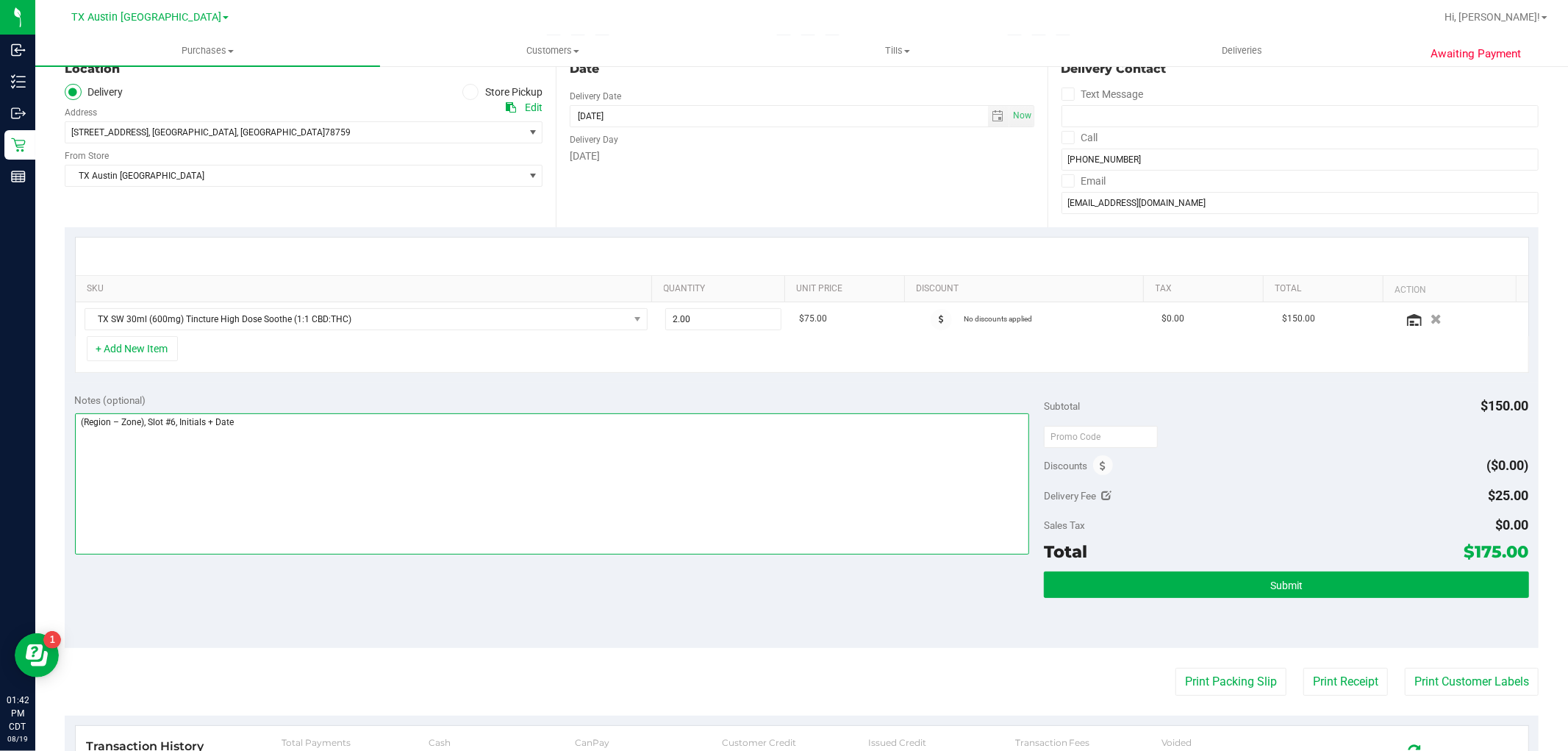
click at [804, 474] on textarea at bounding box center [552, 484] width 955 height 141
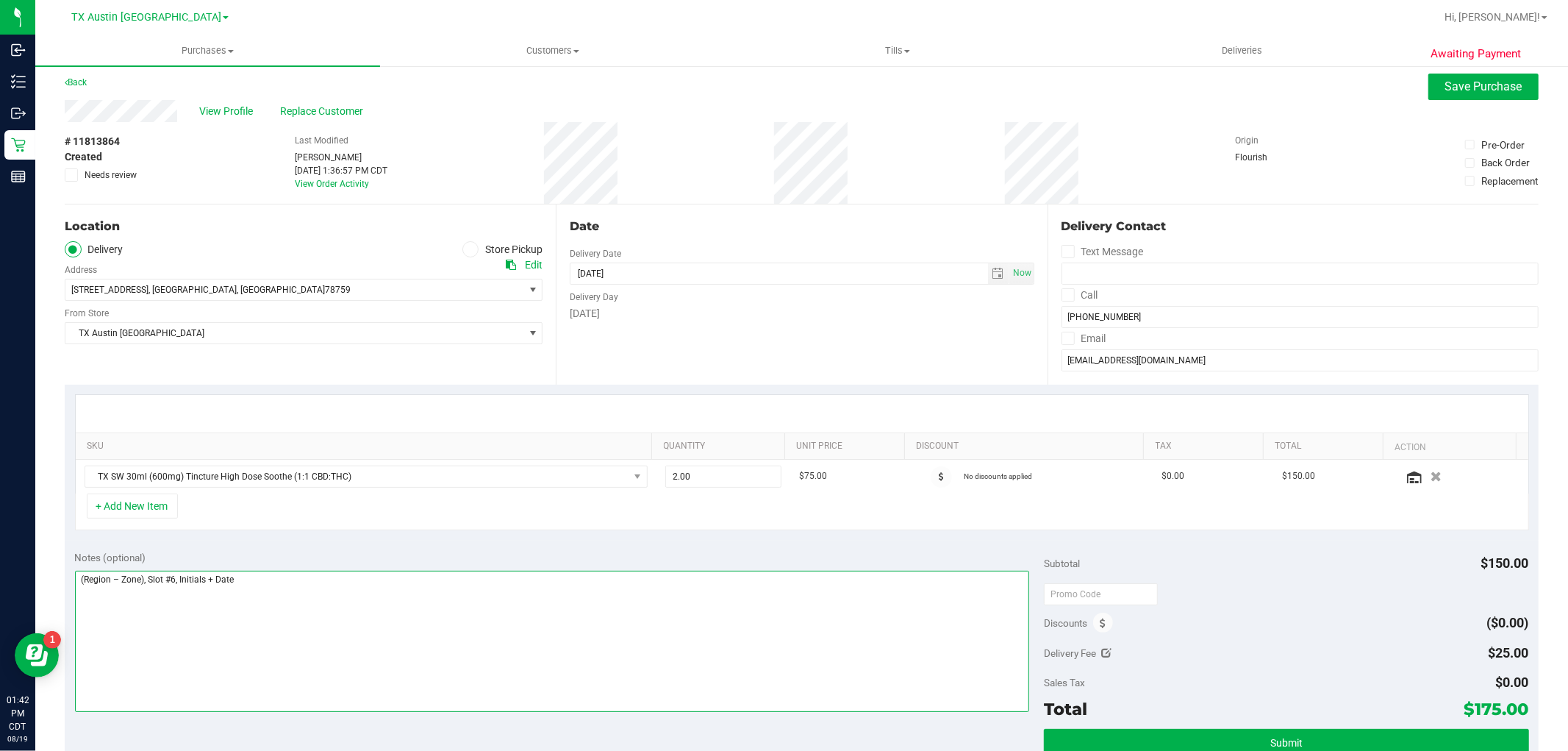
scroll to position [0, 0]
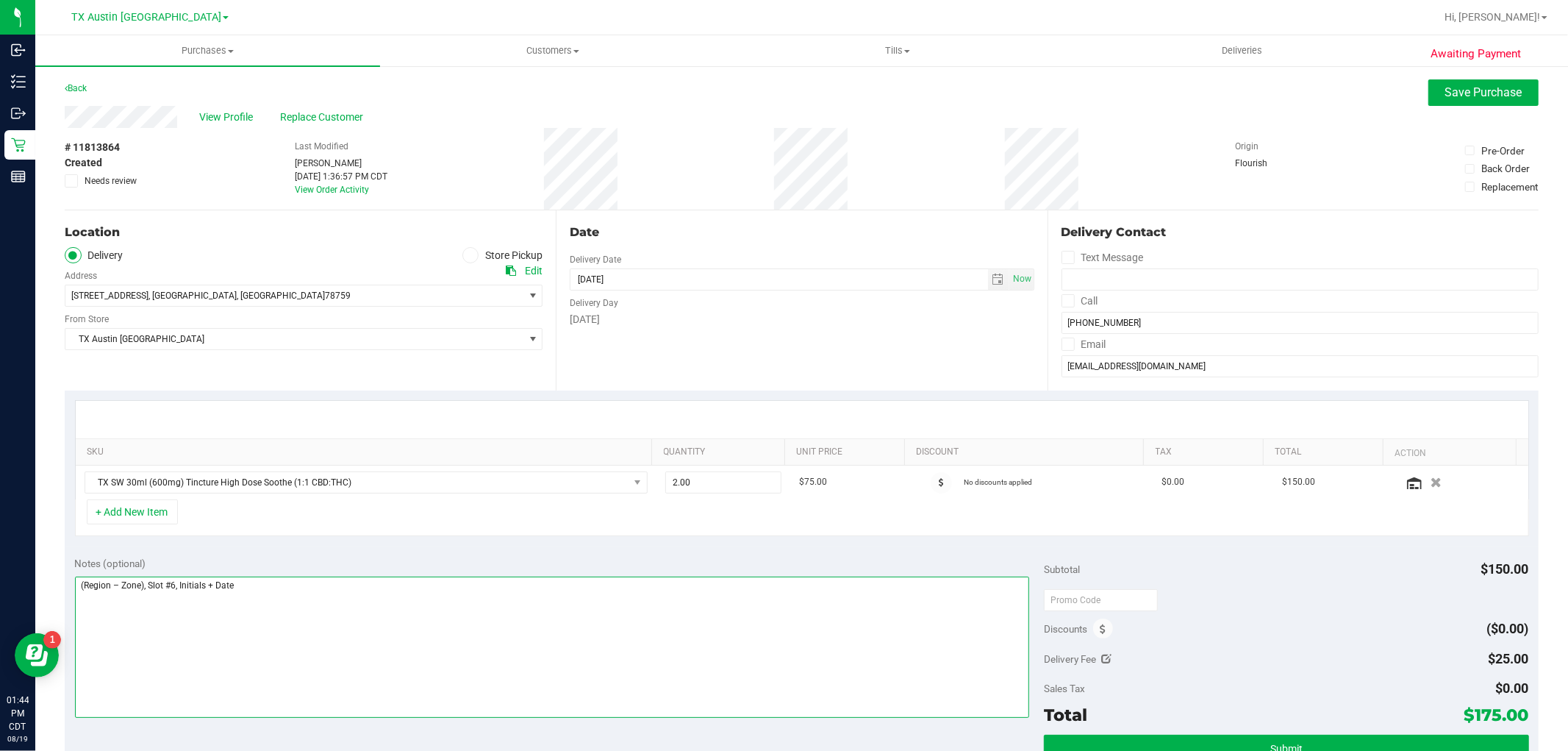
click at [410, 607] on textarea at bounding box center [552, 647] width 955 height 141
click at [817, 484] on td "$75.00" at bounding box center [850, 483] width 120 height 34
click at [992, 284] on span "select" at bounding box center [998, 279] width 12 height 12
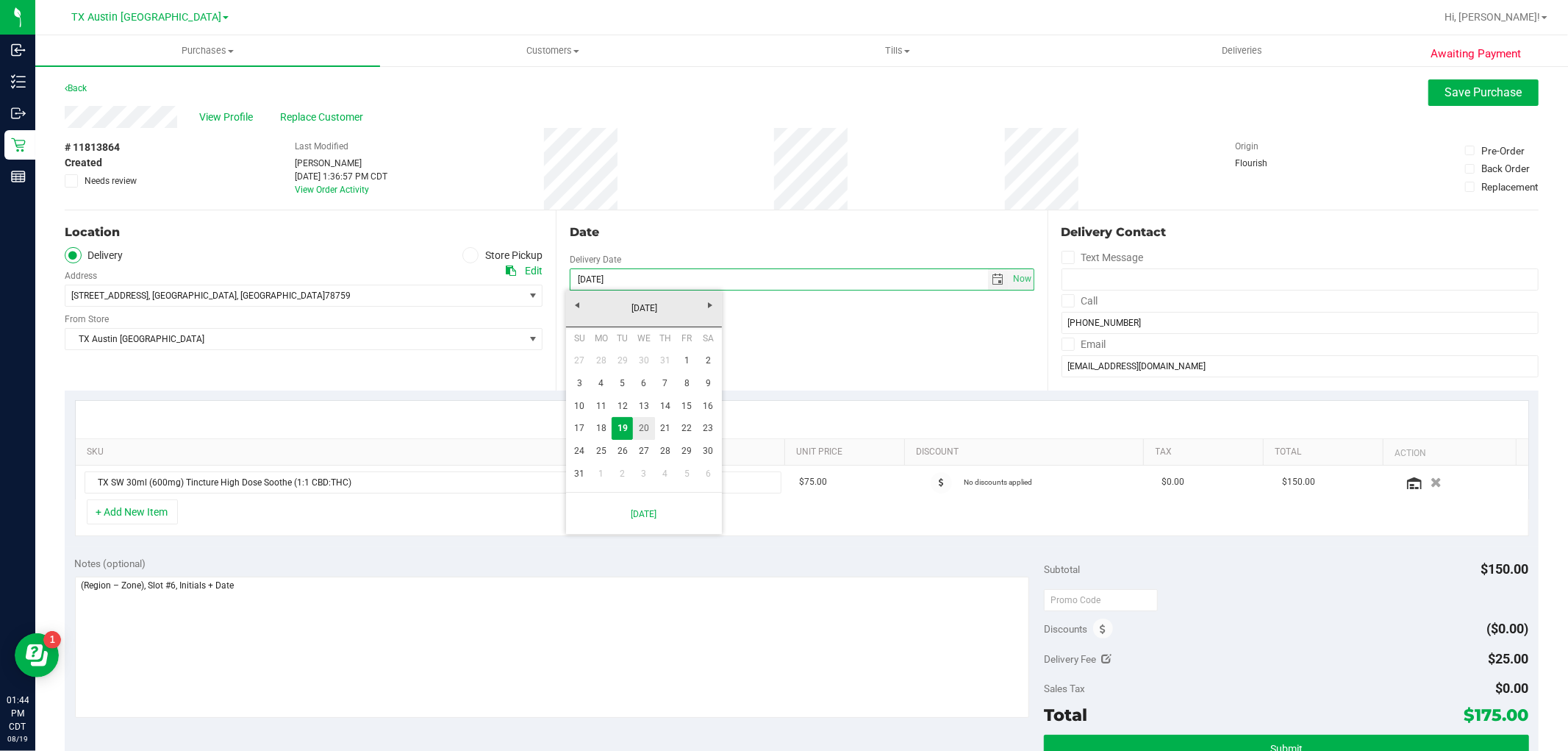
click at [640, 425] on link "20" at bounding box center [644, 429] width 22 height 23
type input "08/20/2025"
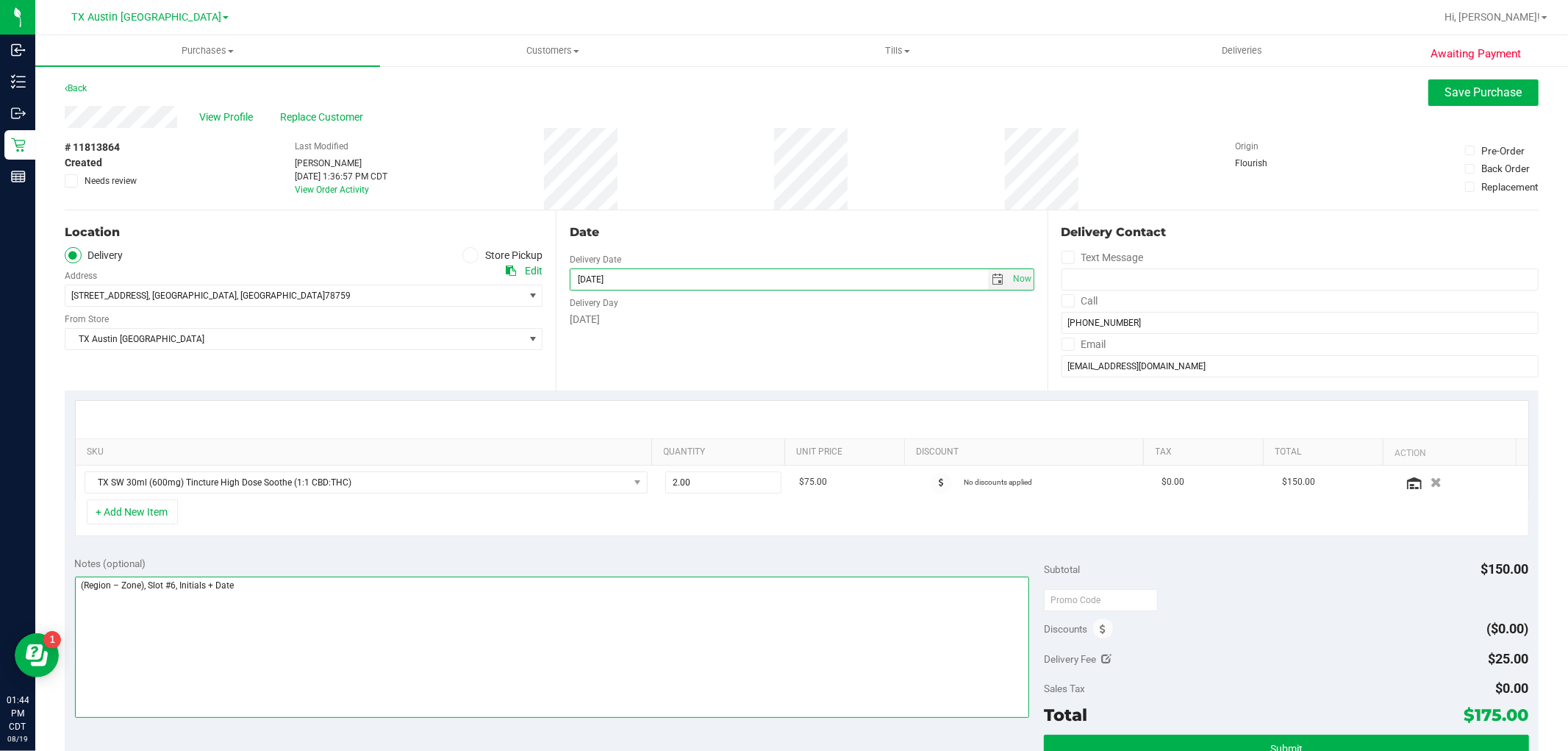
click at [174, 589] on textarea at bounding box center [552, 647] width 955 height 141
click at [878, 617] on textarea at bounding box center [552, 647] width 955 height 141
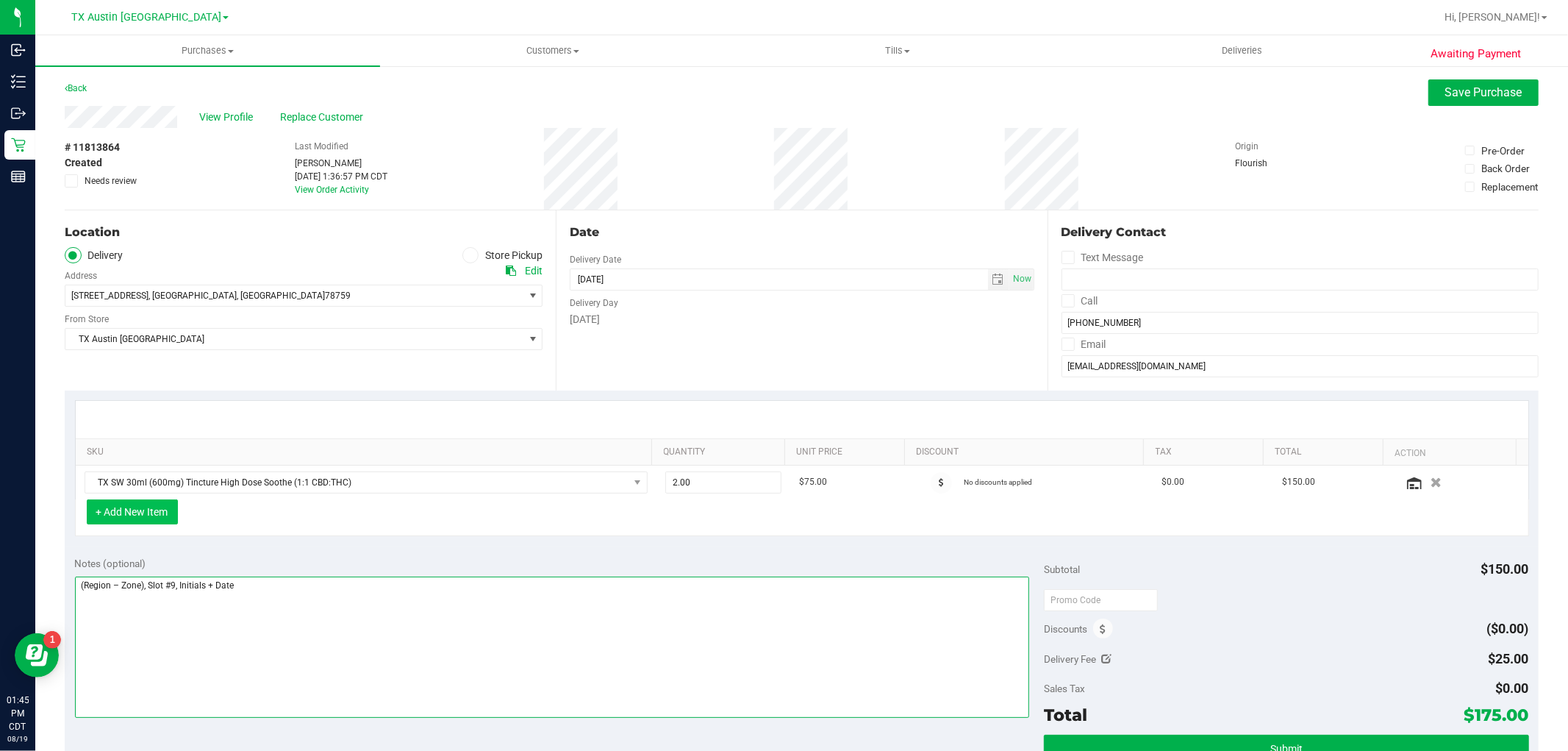
type textarea "(Region – Zone), Slot #9, Initials + Date"
click at [121, 516] on button "+ Add New Item" at bounding box center [132, 512] width 91 height 25
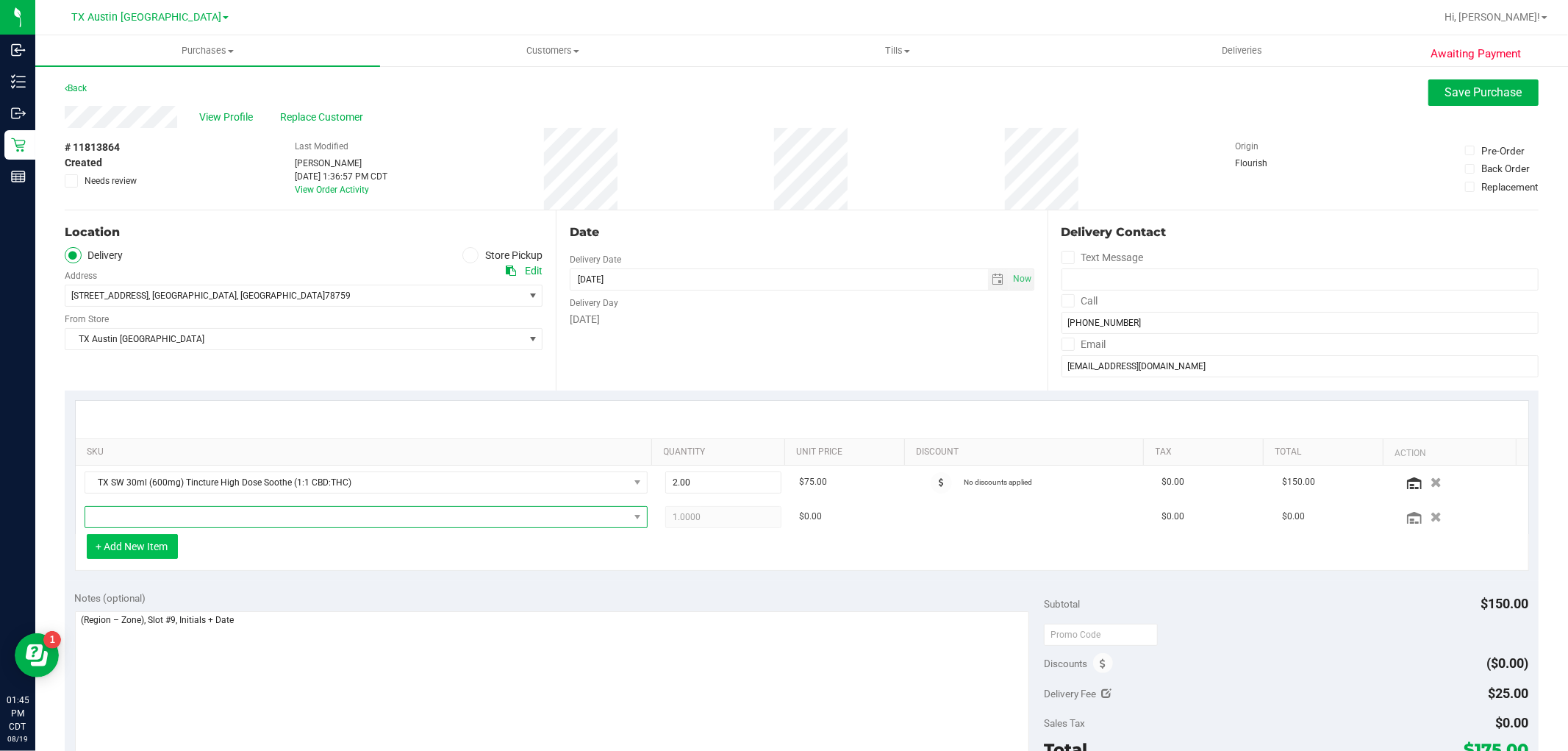
click at [121, 516] on span "NO DATA FOUND" at bounding box center [357, 517] width 543 height 21
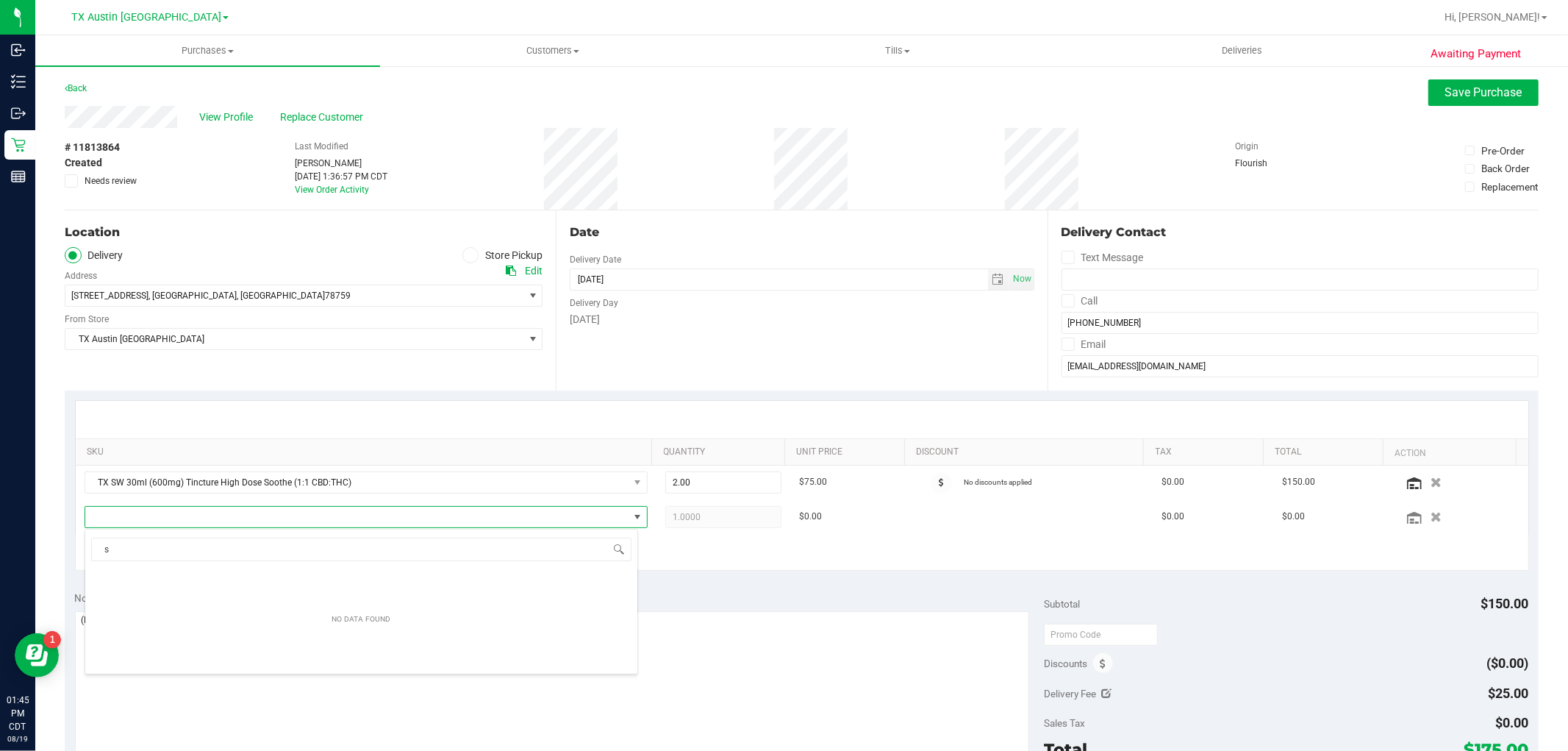
scroll to position [22, 549]
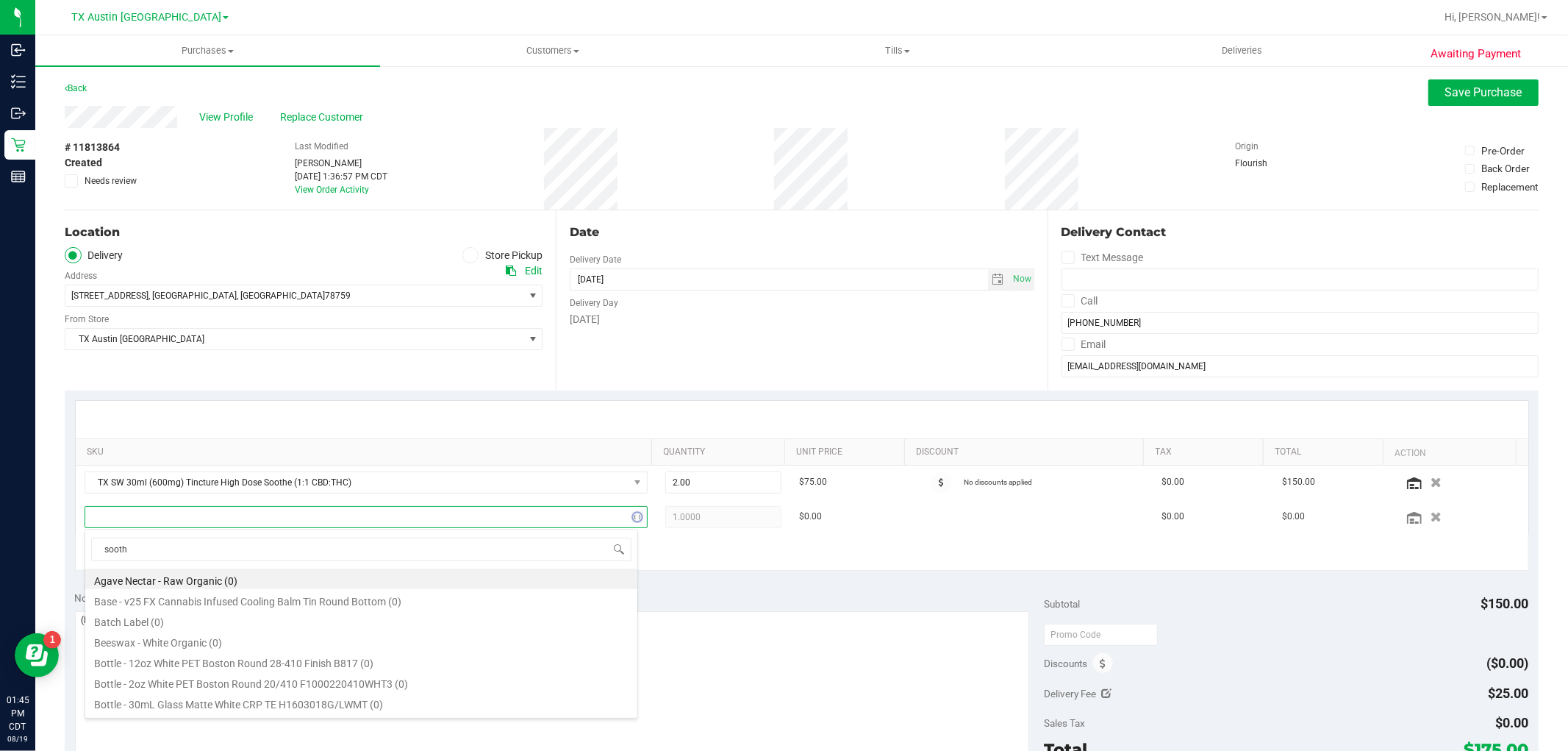
type input "soothe"
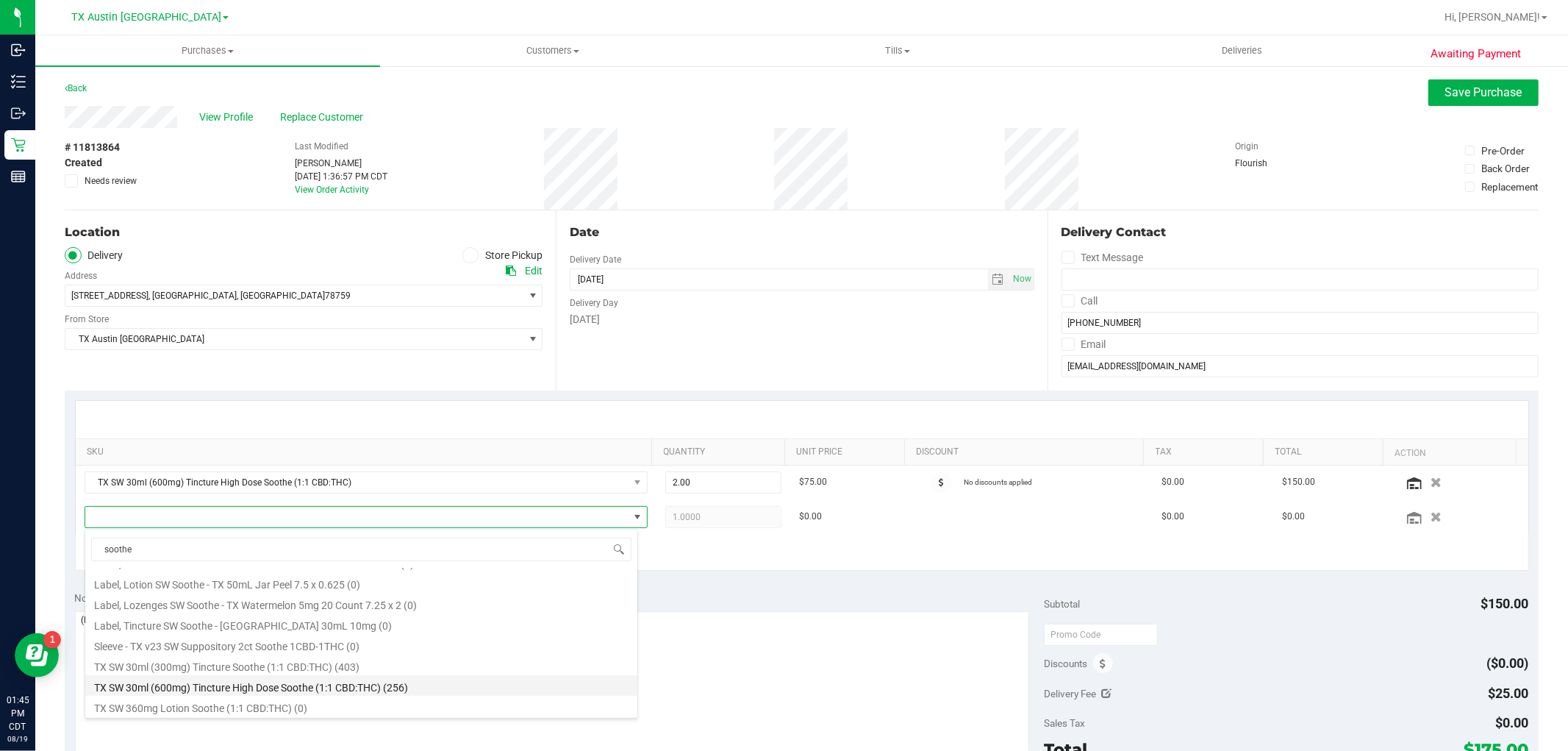
click at [399, 687] on li "TX SW 30ml (600mg) Tincture High Dose Soothe (1:1 CBD:THC) (256)" at bounding box center [361, 686] width 552 height 21
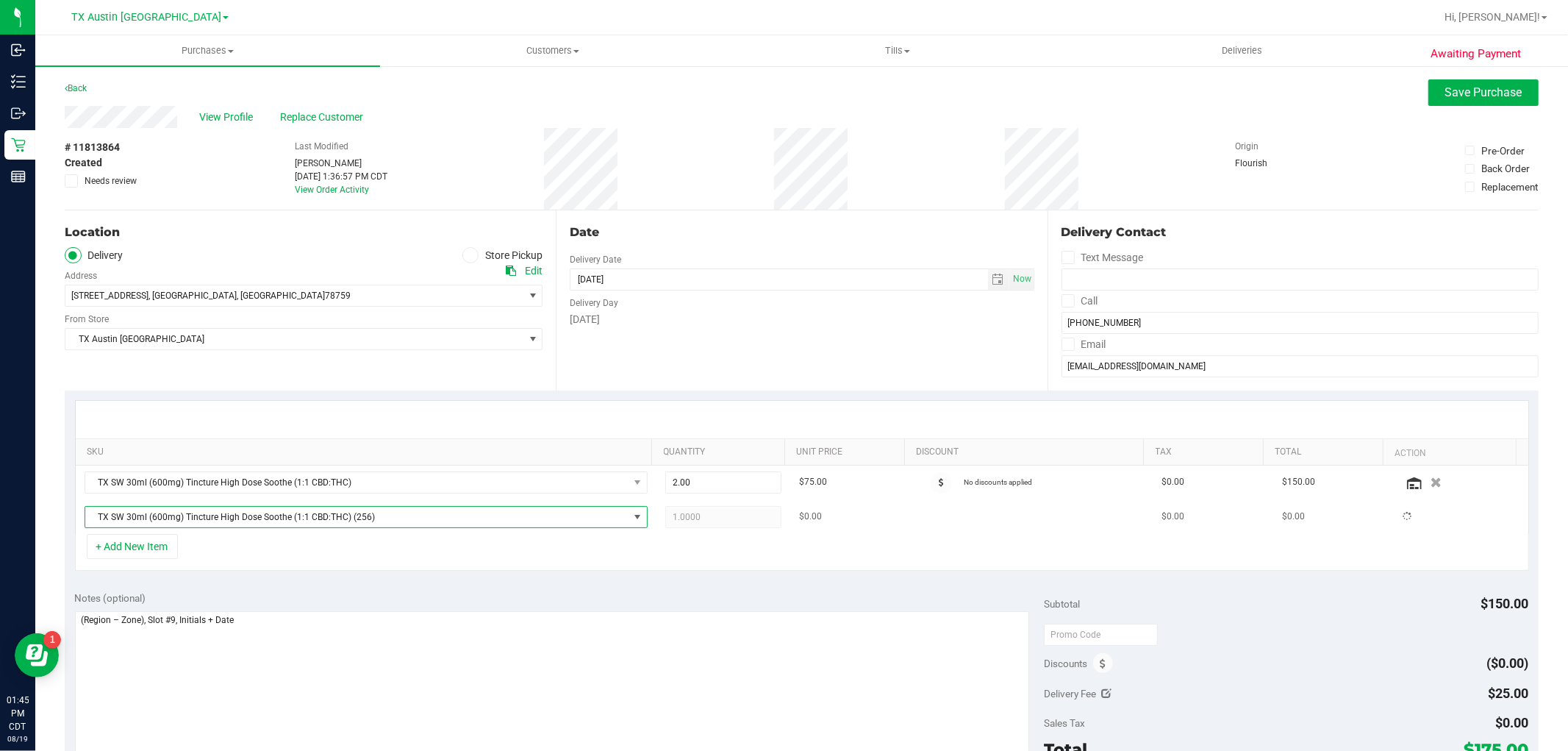
click at [424, 523] on span "TX SW 30ml (600mg) Tincture High Dose Soothe (1:1 CBD:THC) (256)" at bounding box center [357, 517] width 543 height 21
click at [424, 523] on span "TX SW 30ml (600mg) Tincture High Dose Soothe (1:1 CBD:THC)" at bounding box center [357, 517] width 543 height 21
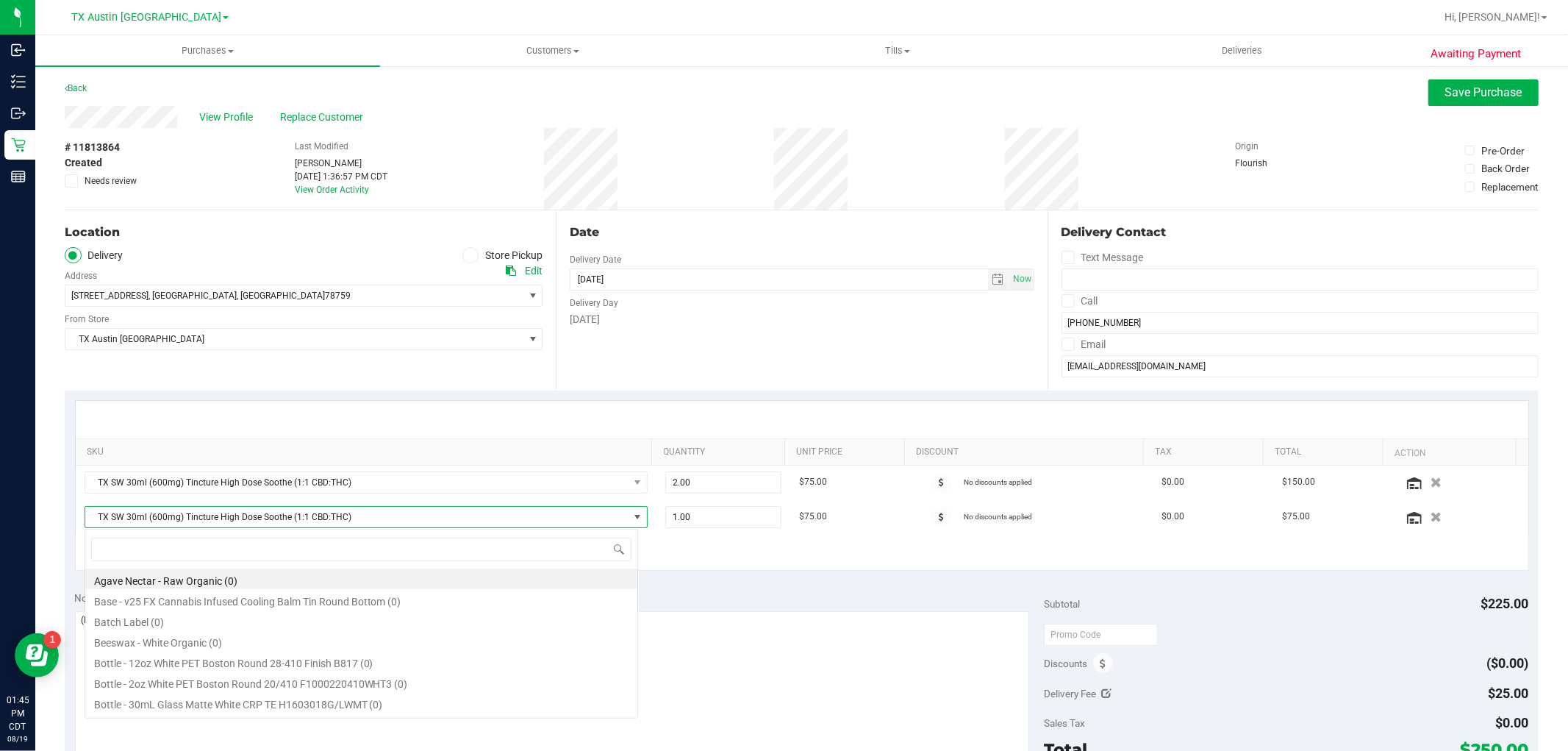
scroll to position [22, 549]
type input "soothe"
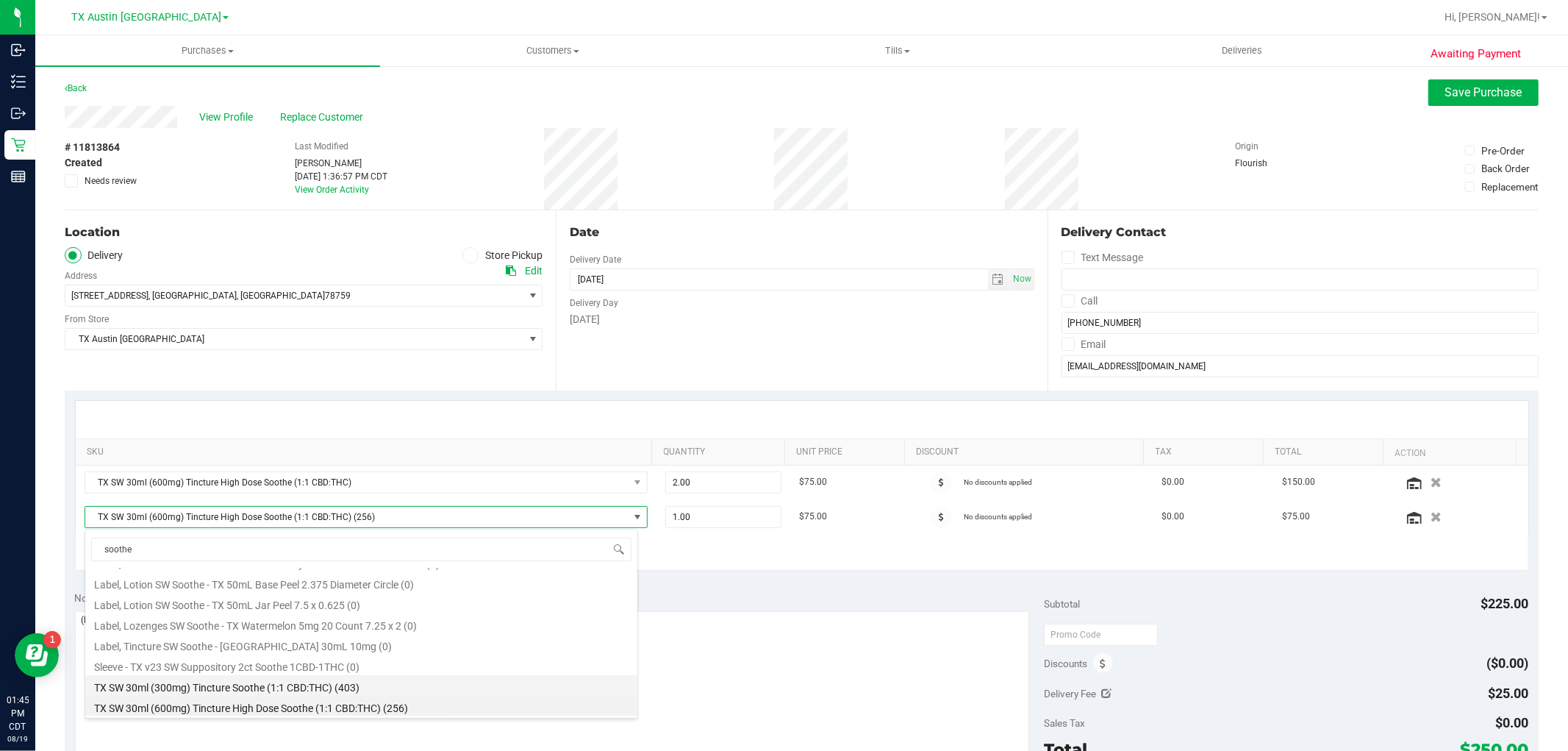
click at [489, 680] on li "TX SW 30ml (300mg) Tincture Soothe (1:1 CBD:THC) (403)" at bounding box center [361, 686] width 552 height 21
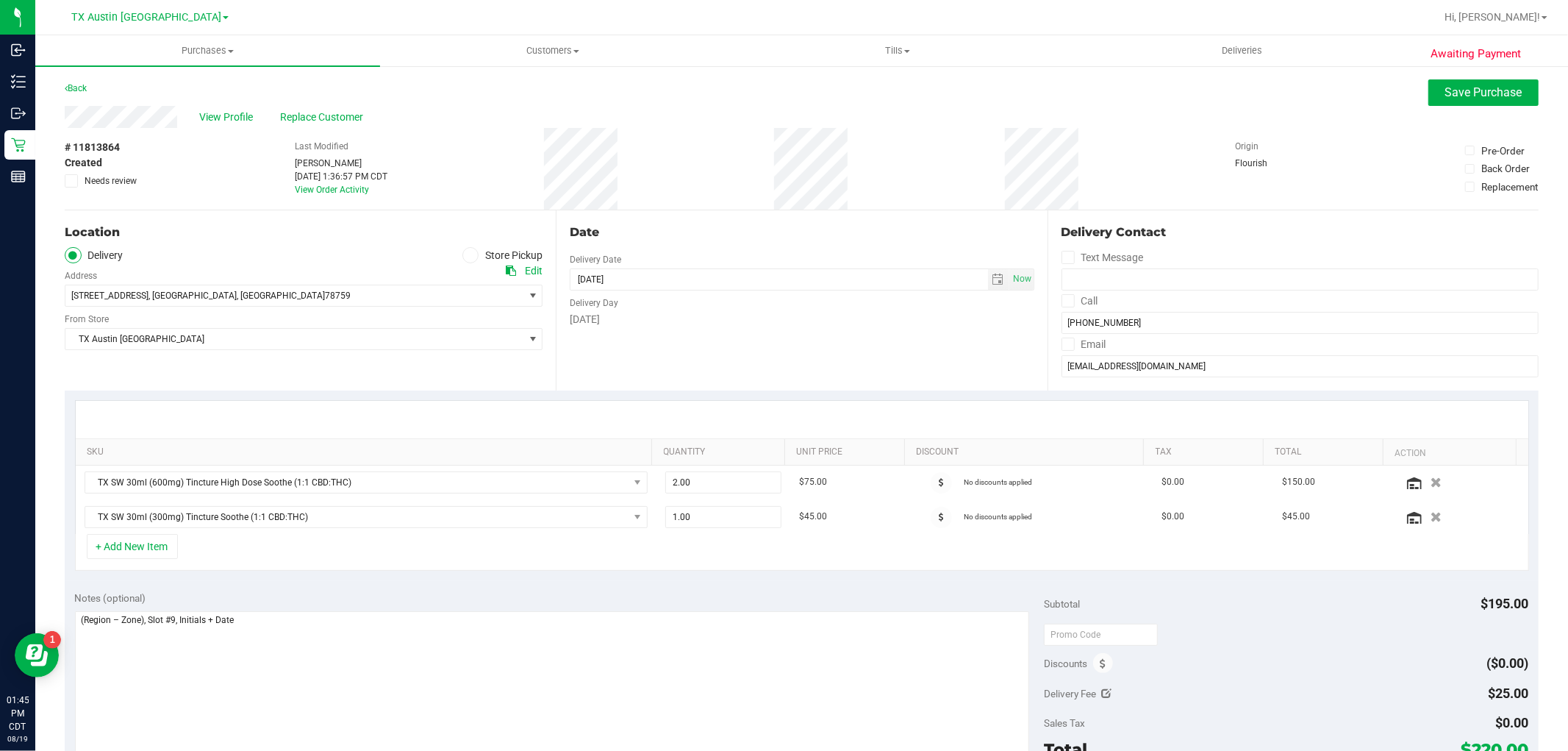
click at [649, 555] on div "+ Add New Item" at bounding box center [802, 552] width 1454 height 37
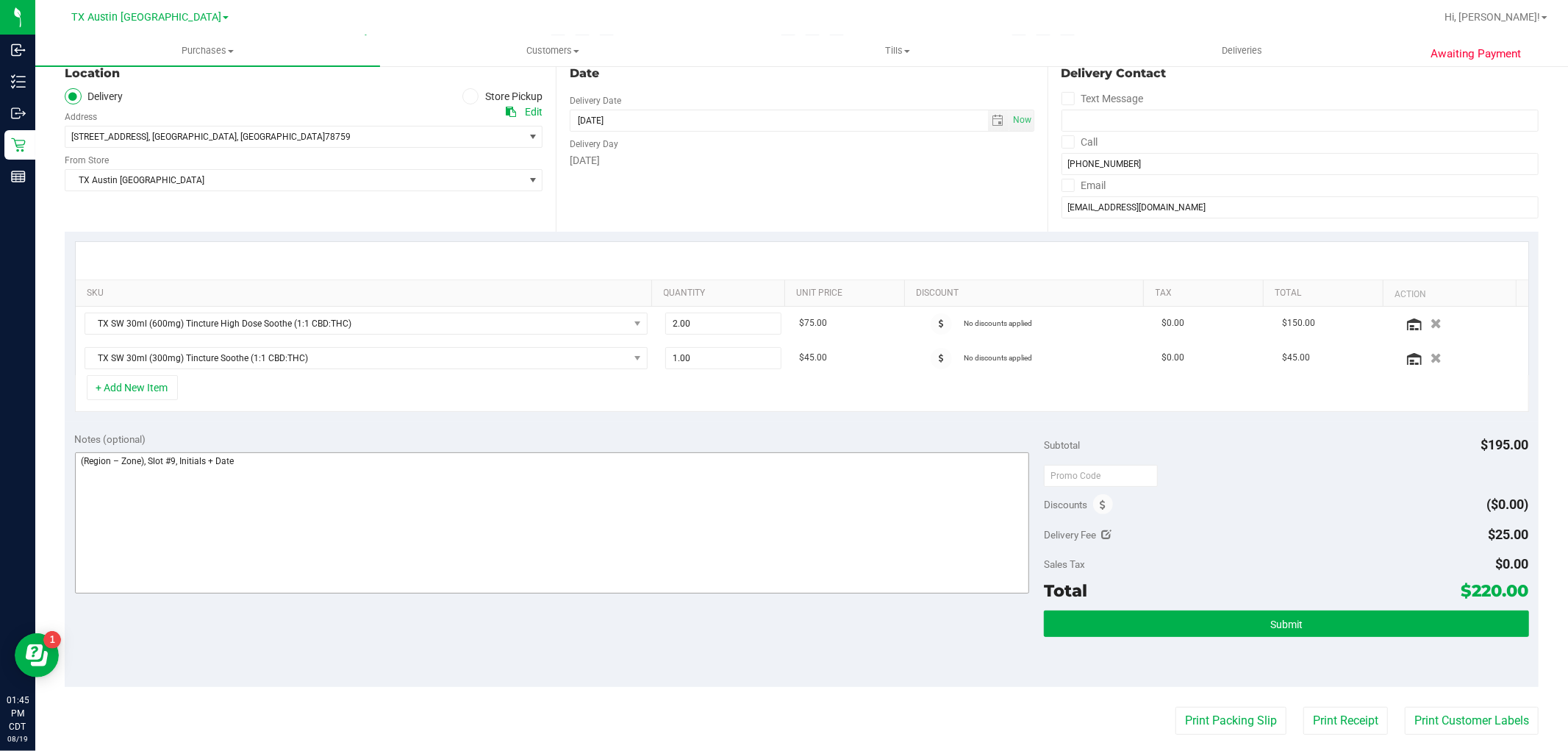
scroll to position [164, 0]
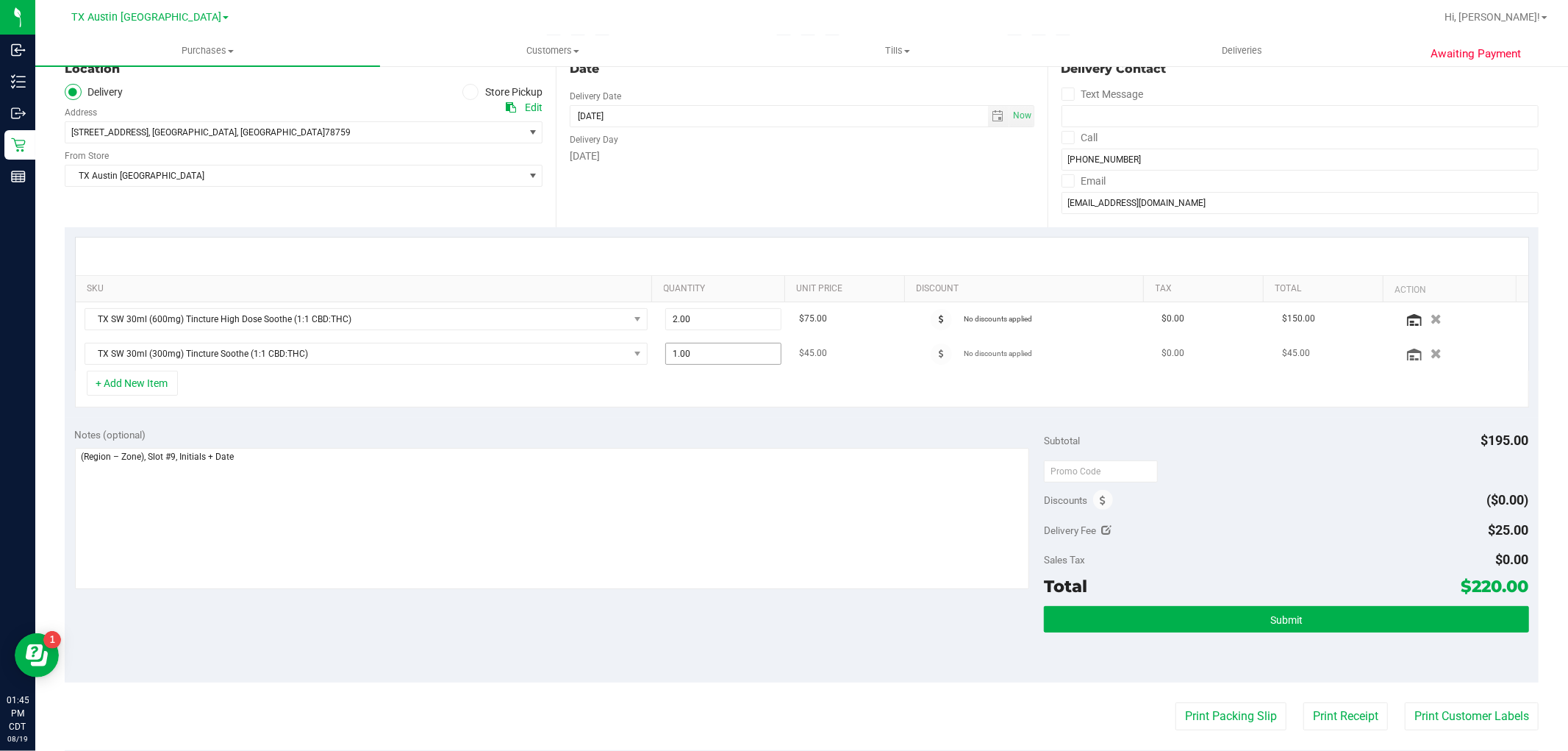
click at [691, 351] on span "1.00 1" at bounding box center [723, 354] width 116 height 22
click at [691, 351] on input "1" at bounding box center [723, 354] width 115 height 21
type input "3"
type input "3.00"
click at [1430, 321] on icon "button" at bounding box center [1436, 319] width 13 height 11
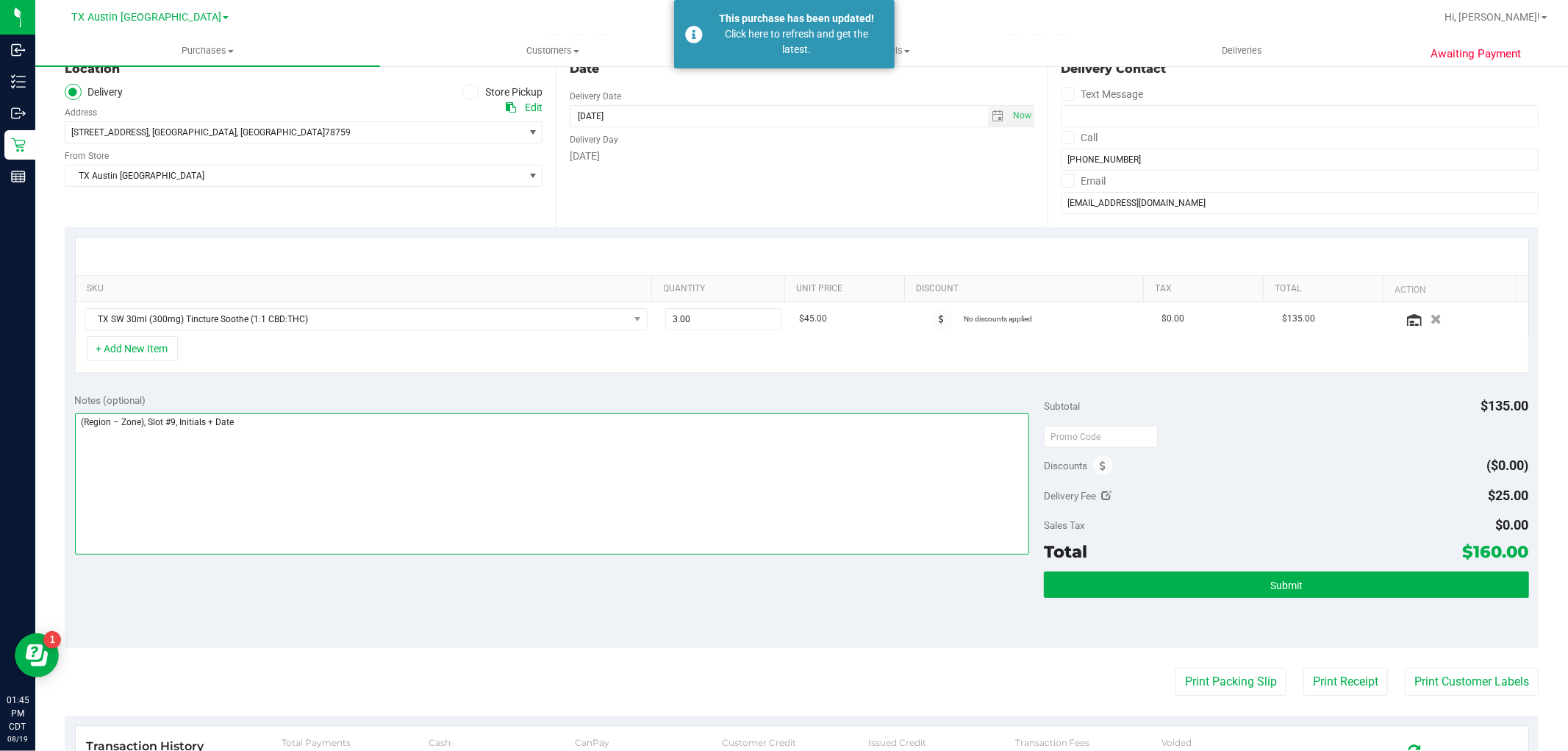
click at [907, 468] on textarea at bounding box center [552, 484] width 955 height 141
click at [820, 318] on td "$45.00" at bounding box center [850, 319] width 120 height 34
click at [497, 458] on textarea at bounding box center [552, 484] width 955 height 141
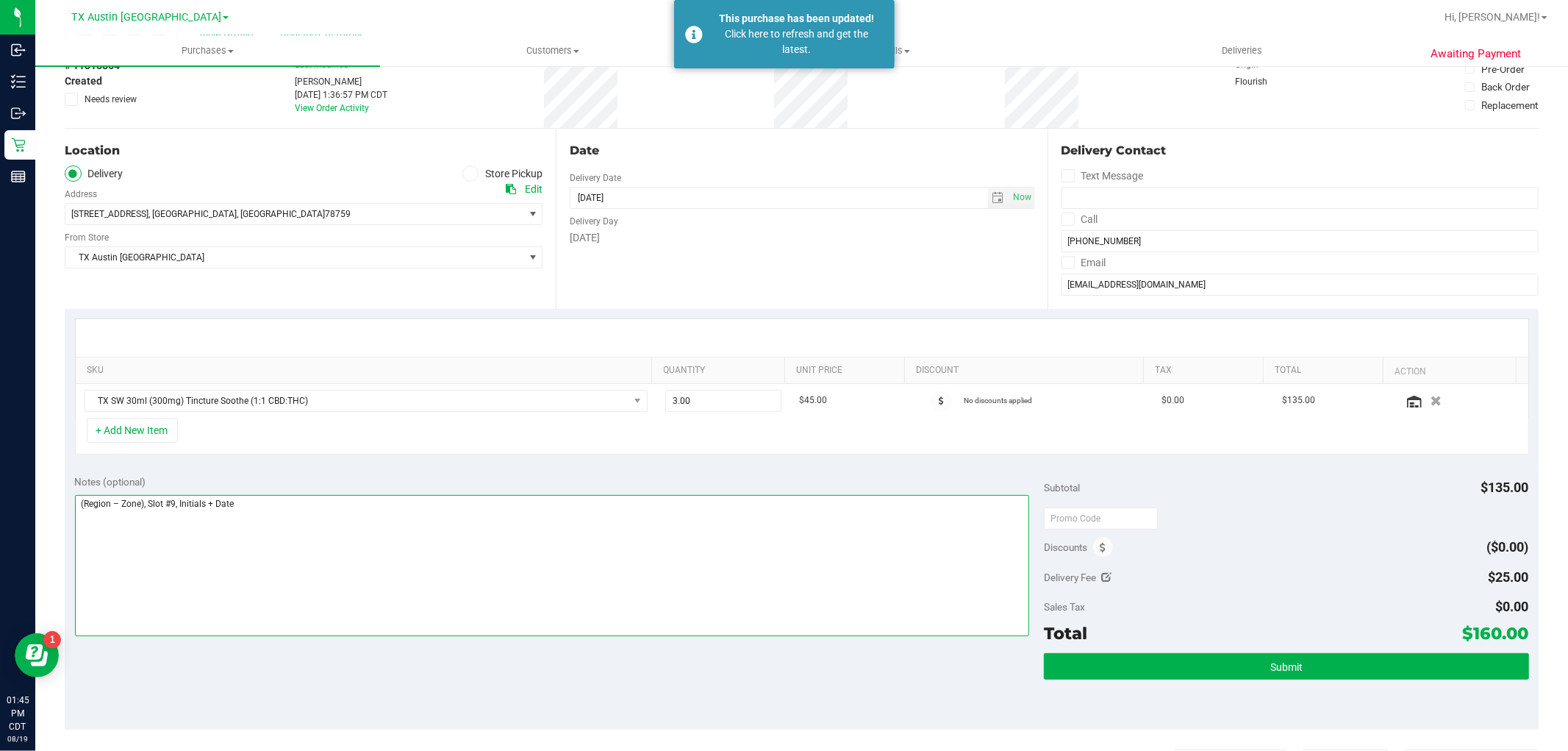
click at [730, 544] on textarea at bounding box center [552, 565] width 955 height 141
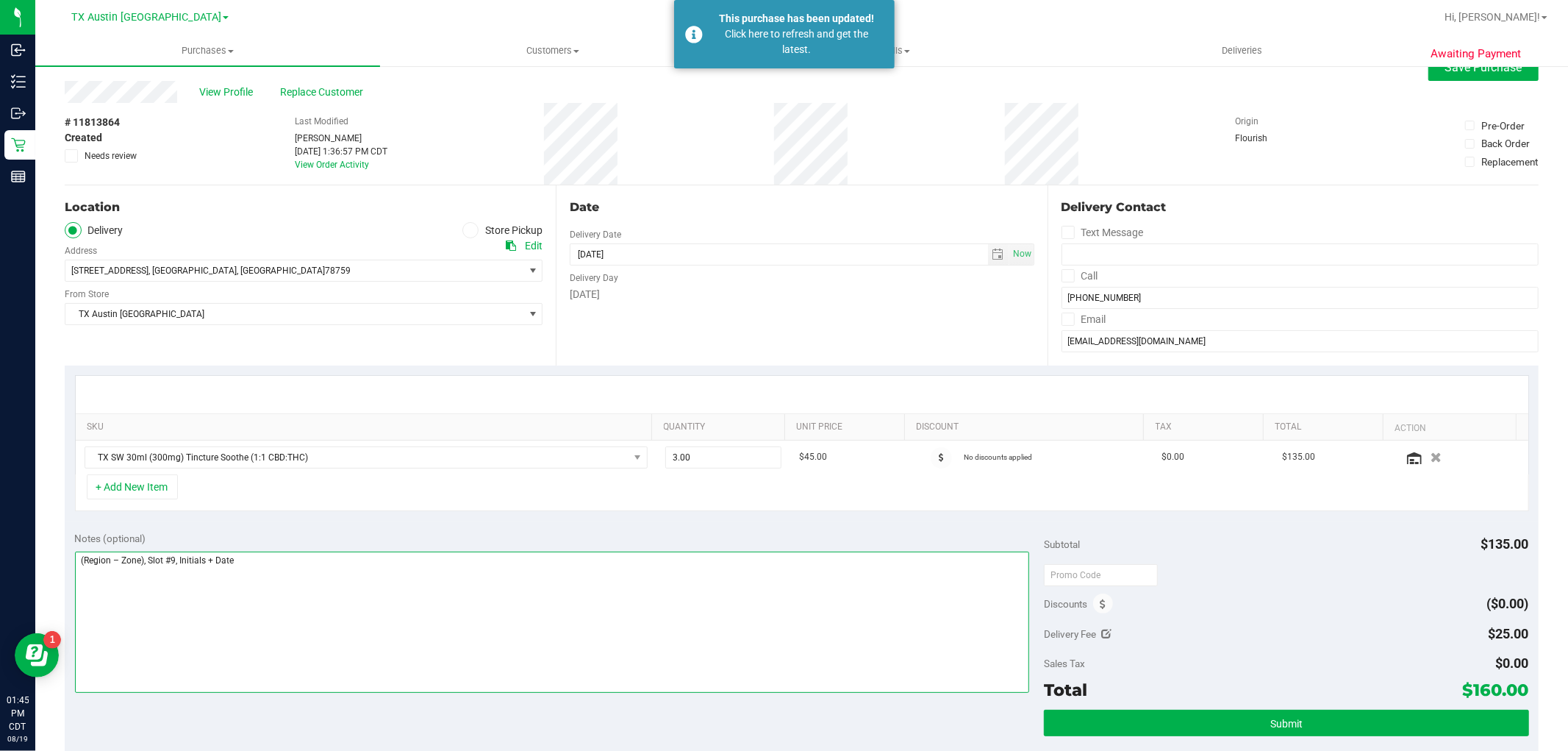
scroll to position [0, 0]
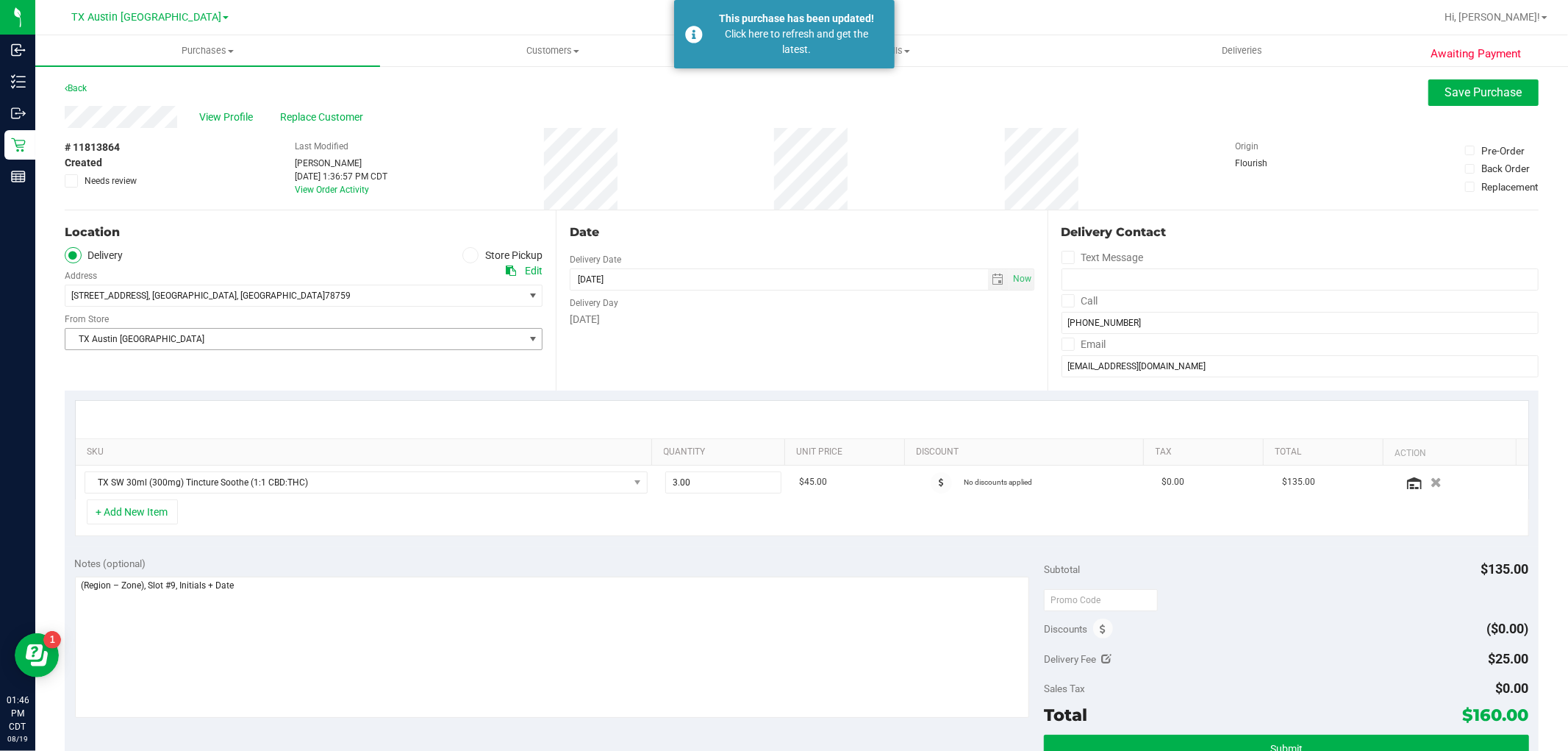
click at [527, 337] on span "select" at bounding box center [533, 339] width 12 height 12
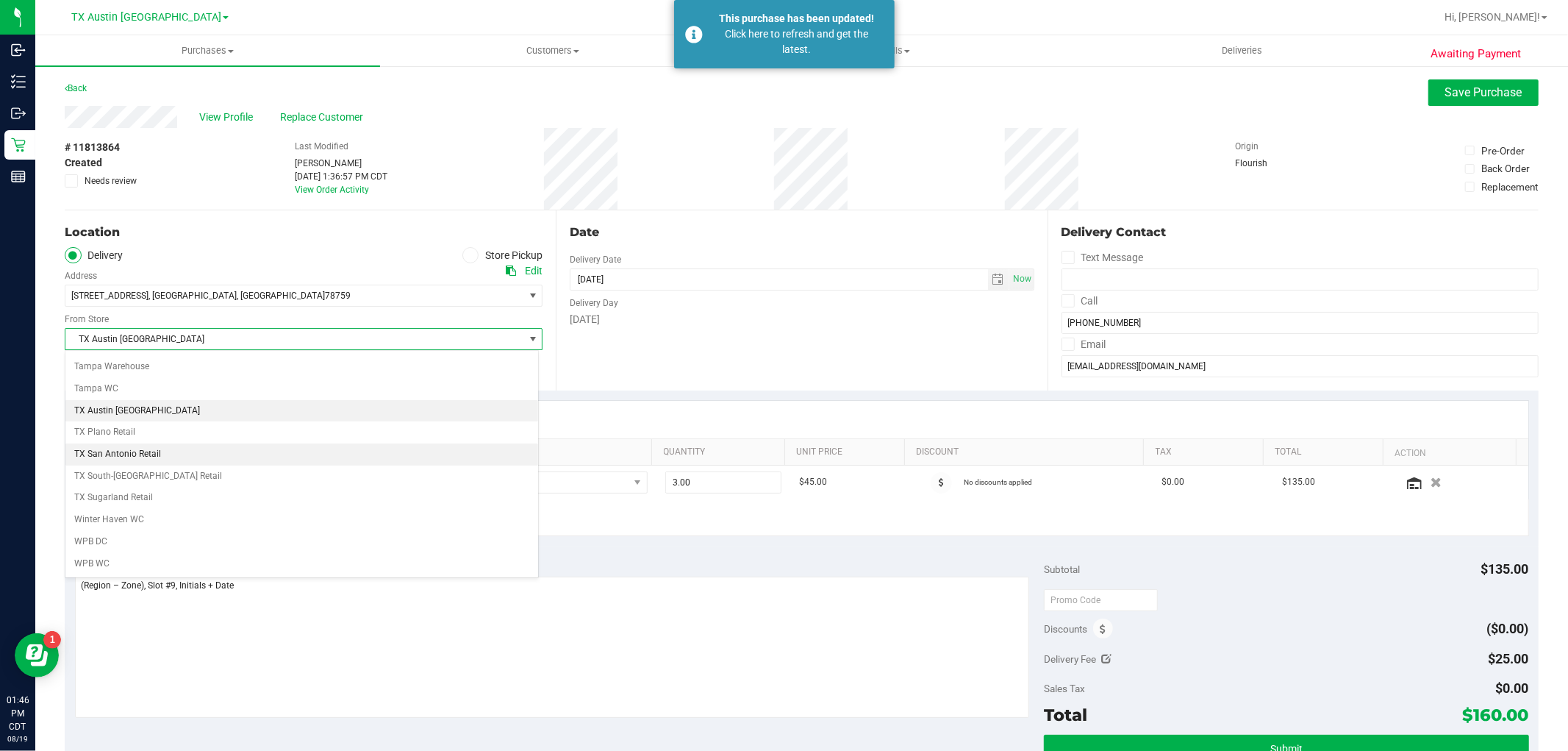
click at [415, 450] on li "TX San Antonio Retail" at bounding box center [301, 455] width 473 height 22
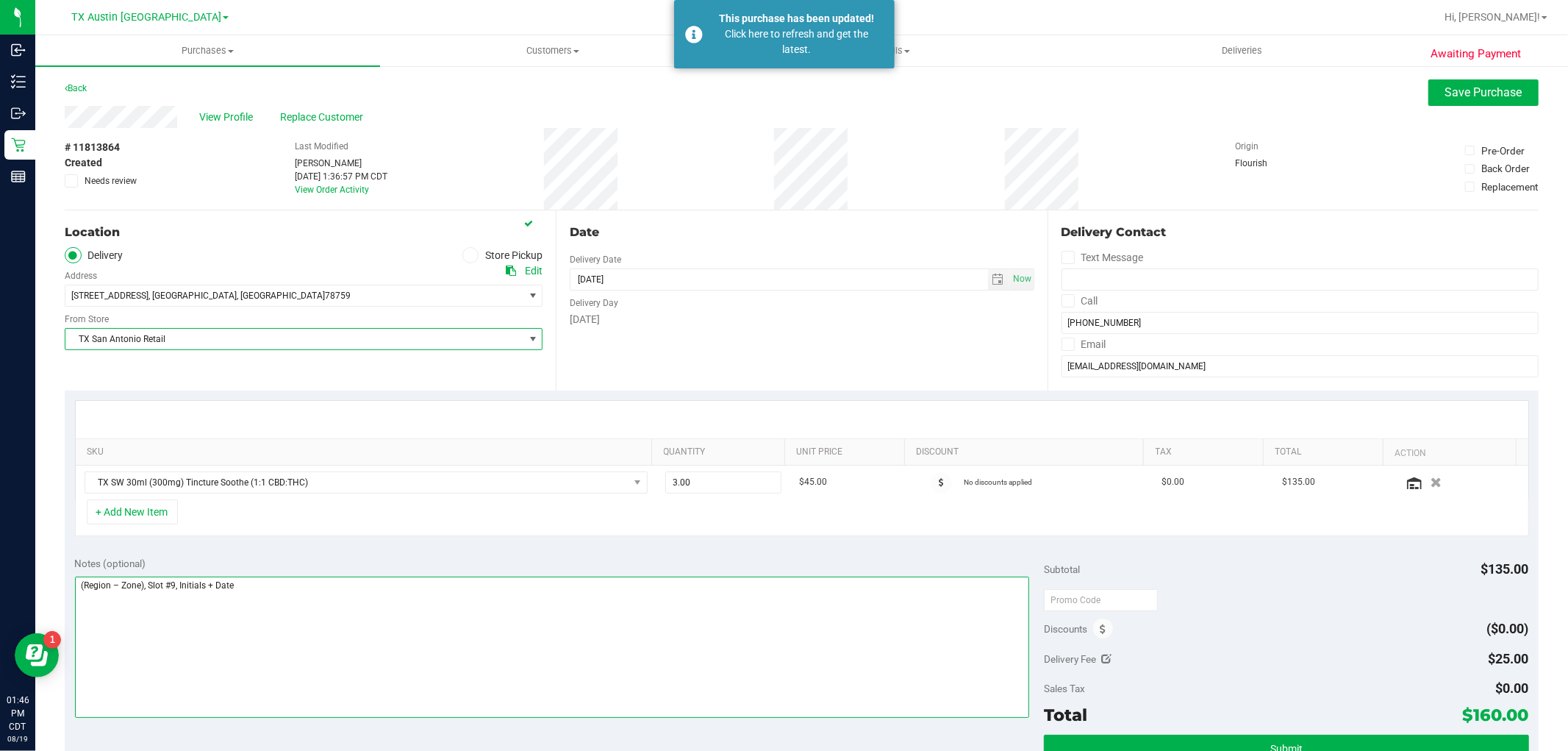
click at [92, 588] on textarea at bounding box center [552, 647] width 955 height 141
click at [131, 587] on textarea at bounding box center [552, 647] width 955 height 141
drag, startPoint x: 260, startPoint y: 589, endPoint x: 177, endPoint y: 594, distance: 83.2
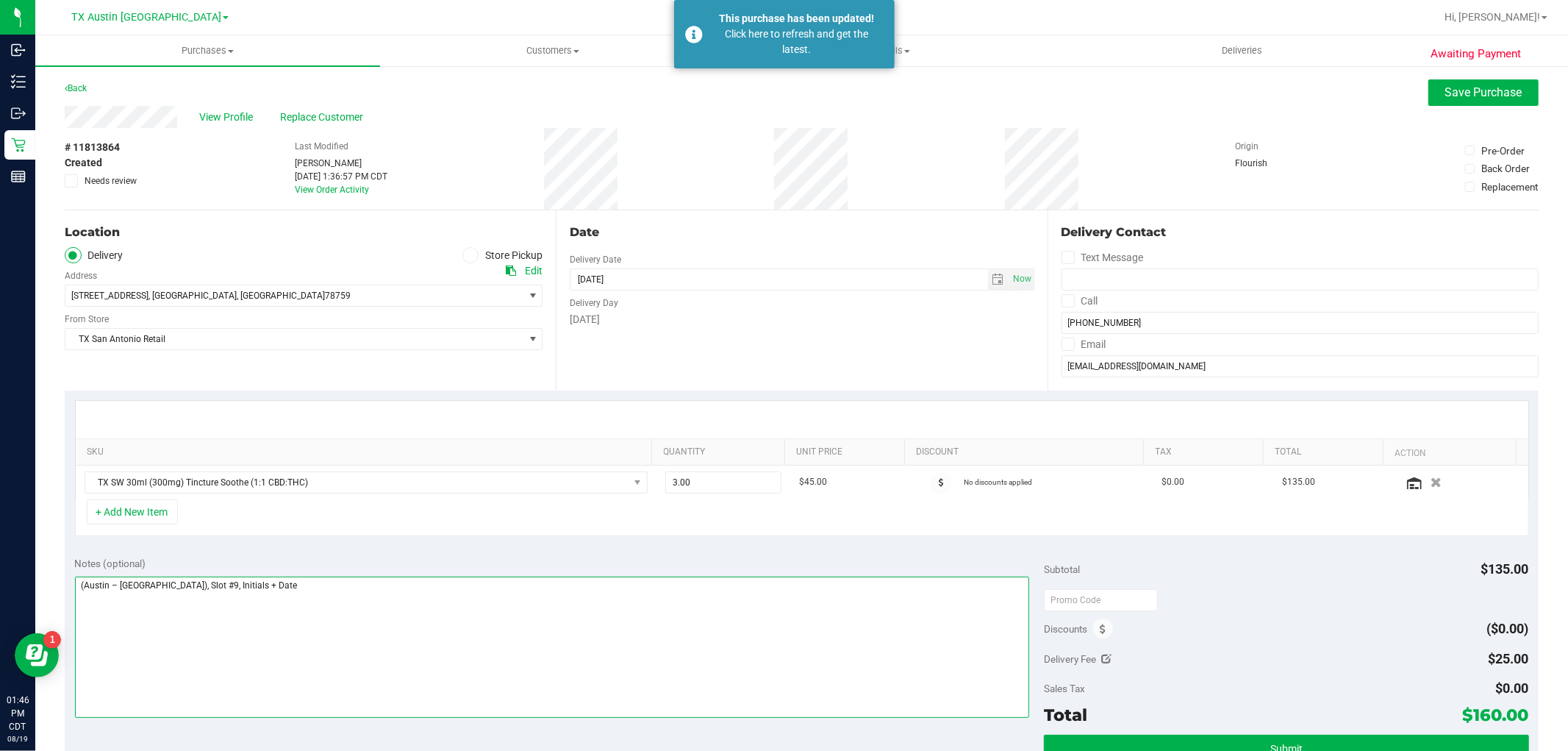
click at [177, 594] on textarea at bounding box center [552, 647] width 955 height 141
click at [78, 585] on textarea at bounding box center [552, 647] width 955 height 141
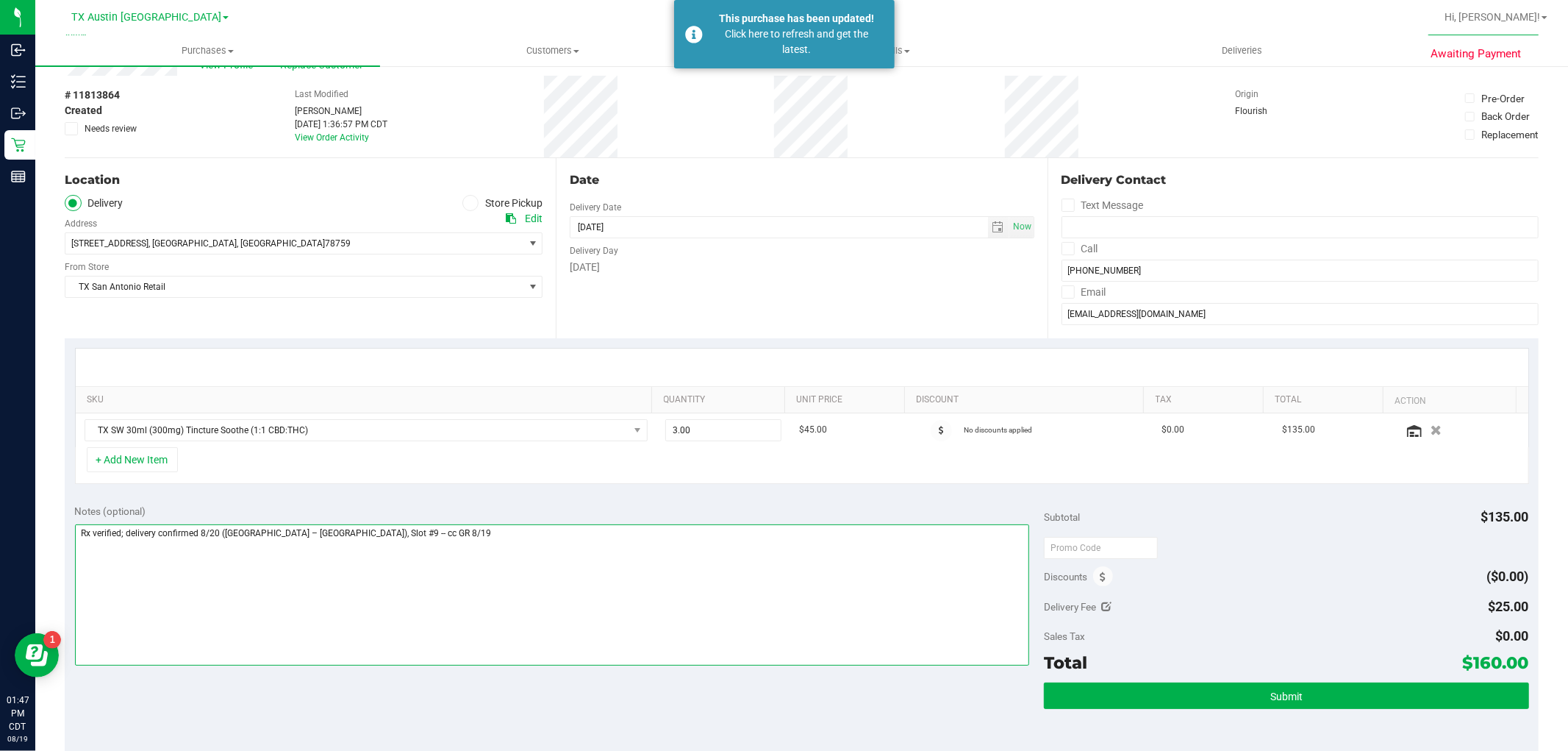
scroll to position [81, 0]
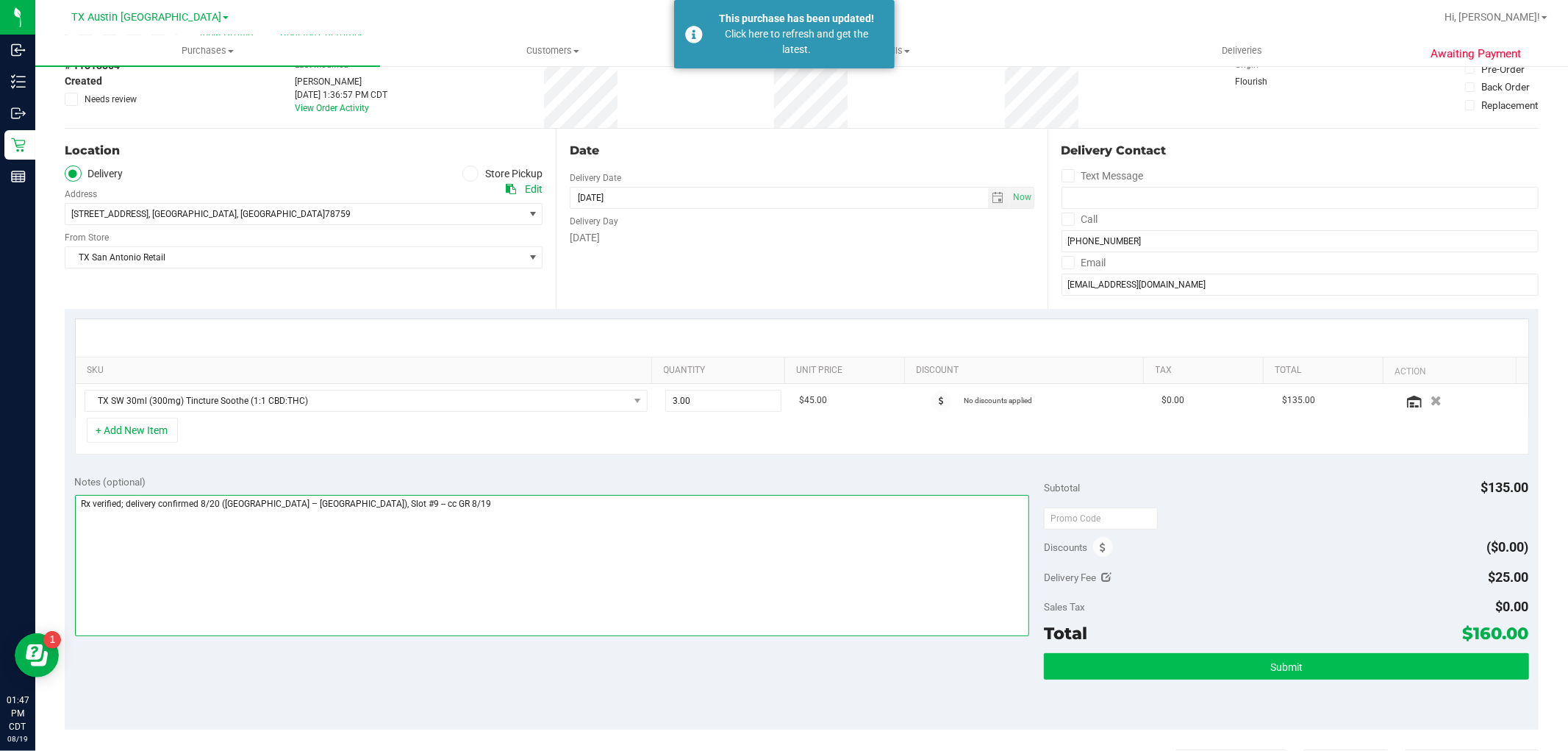
type textarea "Rx verified; delivery confirmed 8/20 (Austin – Austin), Slot #9 -- cc GR 8/19"
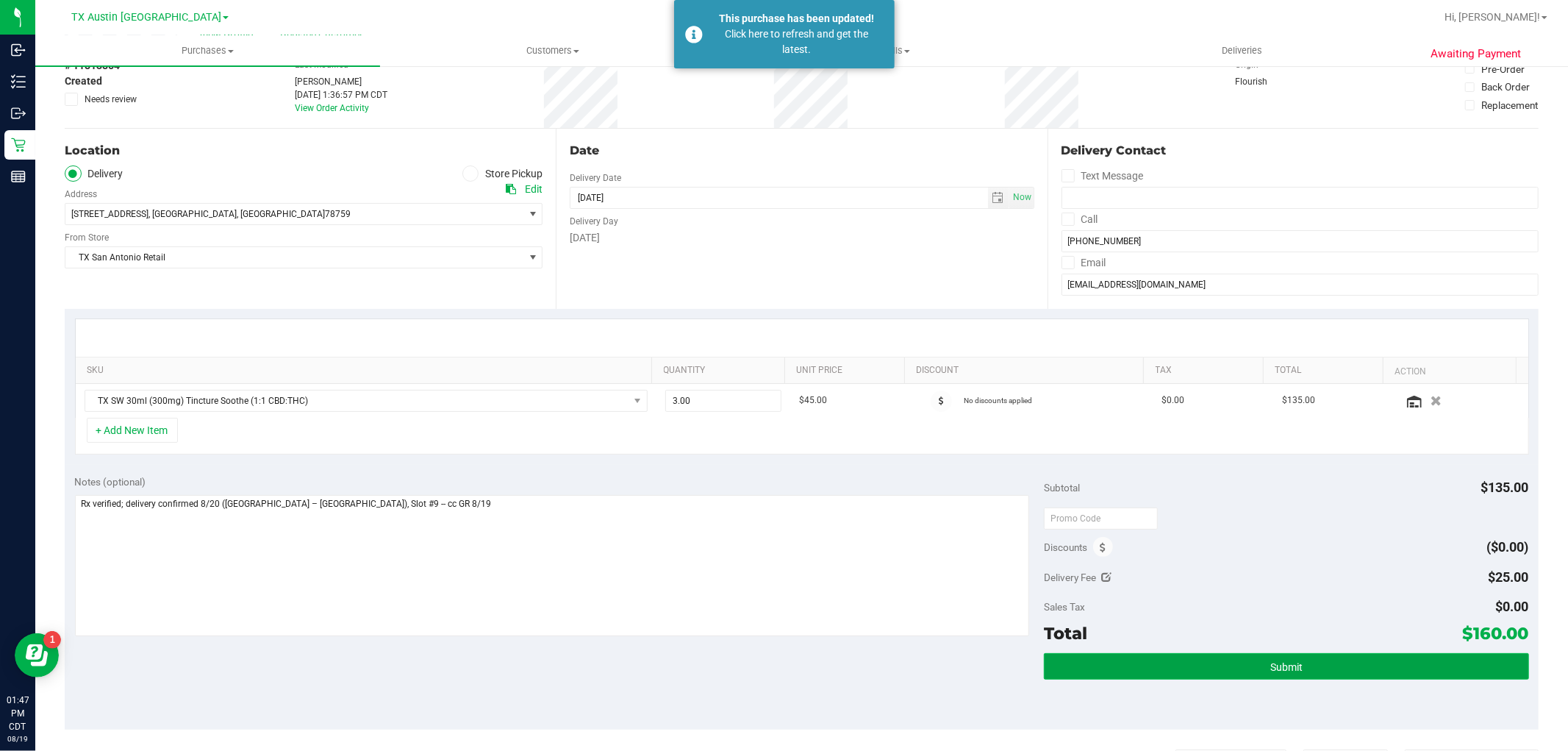
click at [1243, 660] on button "Submit" at bounding box center [1286, 666] width 484 height 26
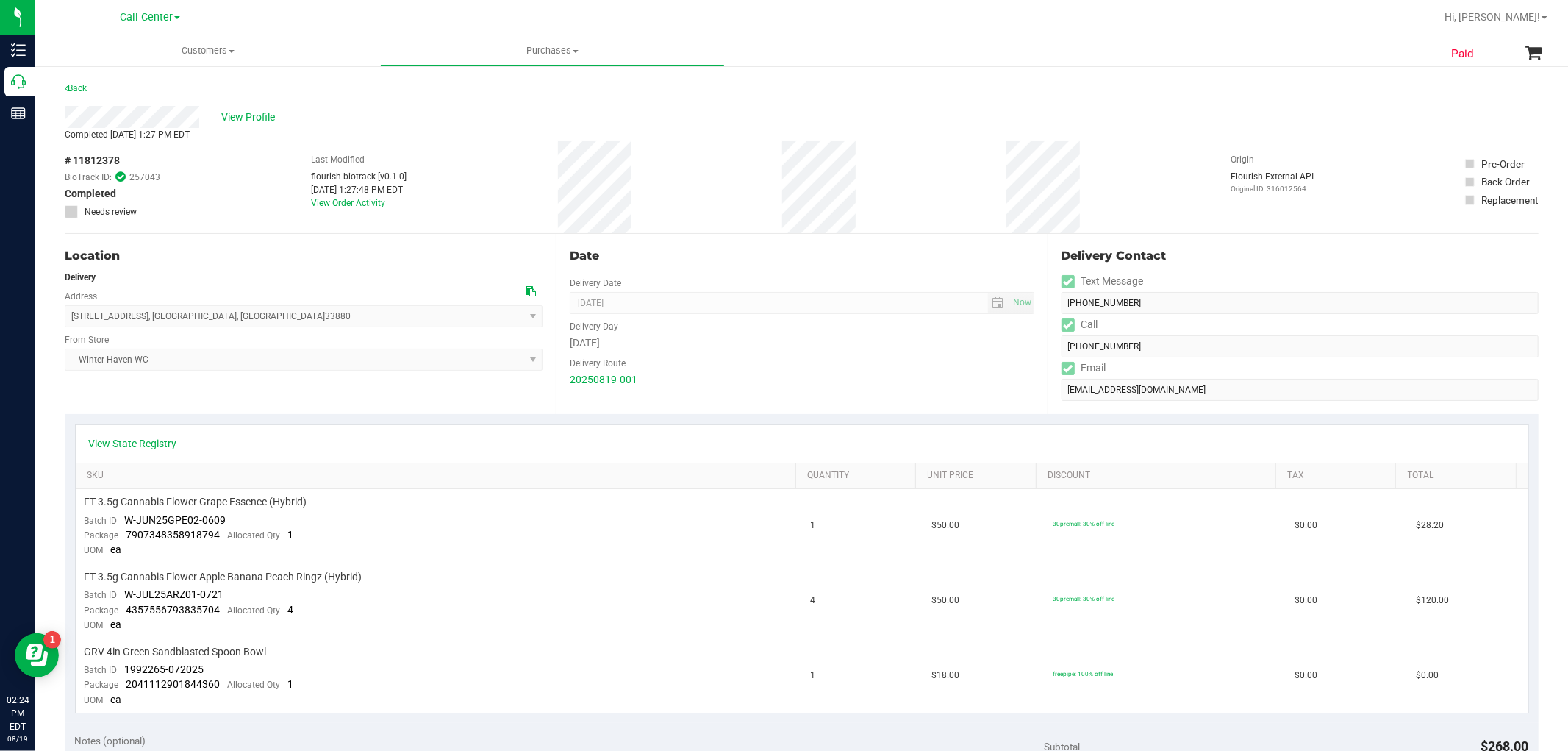
scroll to position [81, 0]
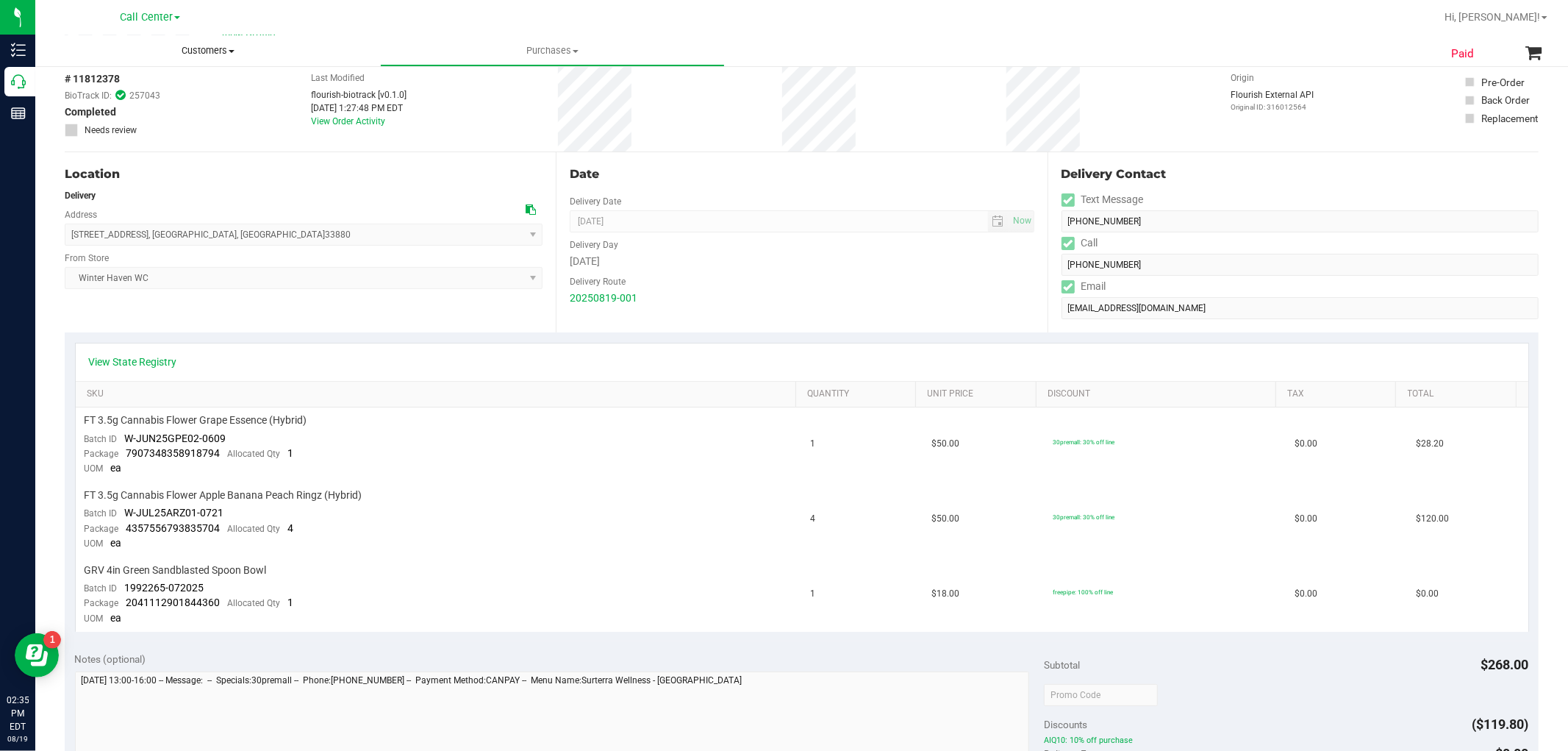
click at [215, 50] on span "Customers" at bounding box center [207, 50] width 345 height 14
click at [204, 77] on ul "All customers Add a new customer All physicians" at bounding box center [207, 107] width 345 height 80
click at [190, 55] on span "Customers" at bounding box center [207, 50] width 345 height 14
click at [141, 87] on li "All customers" at bounding box center [207, 89] width 345 height 18
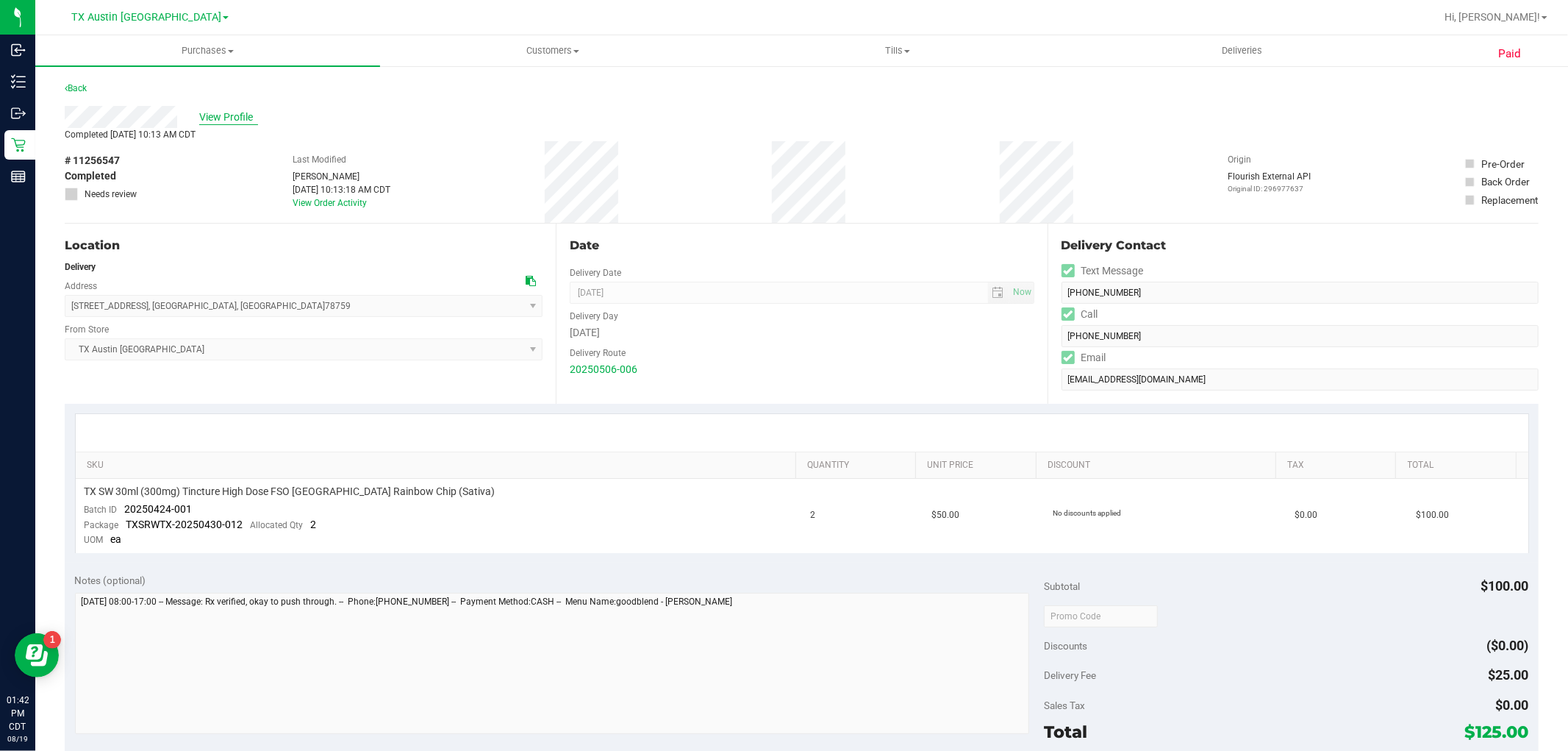
click at [248, 118] on span "View Profile" at bounding box center [229, 117] width 59 height 15
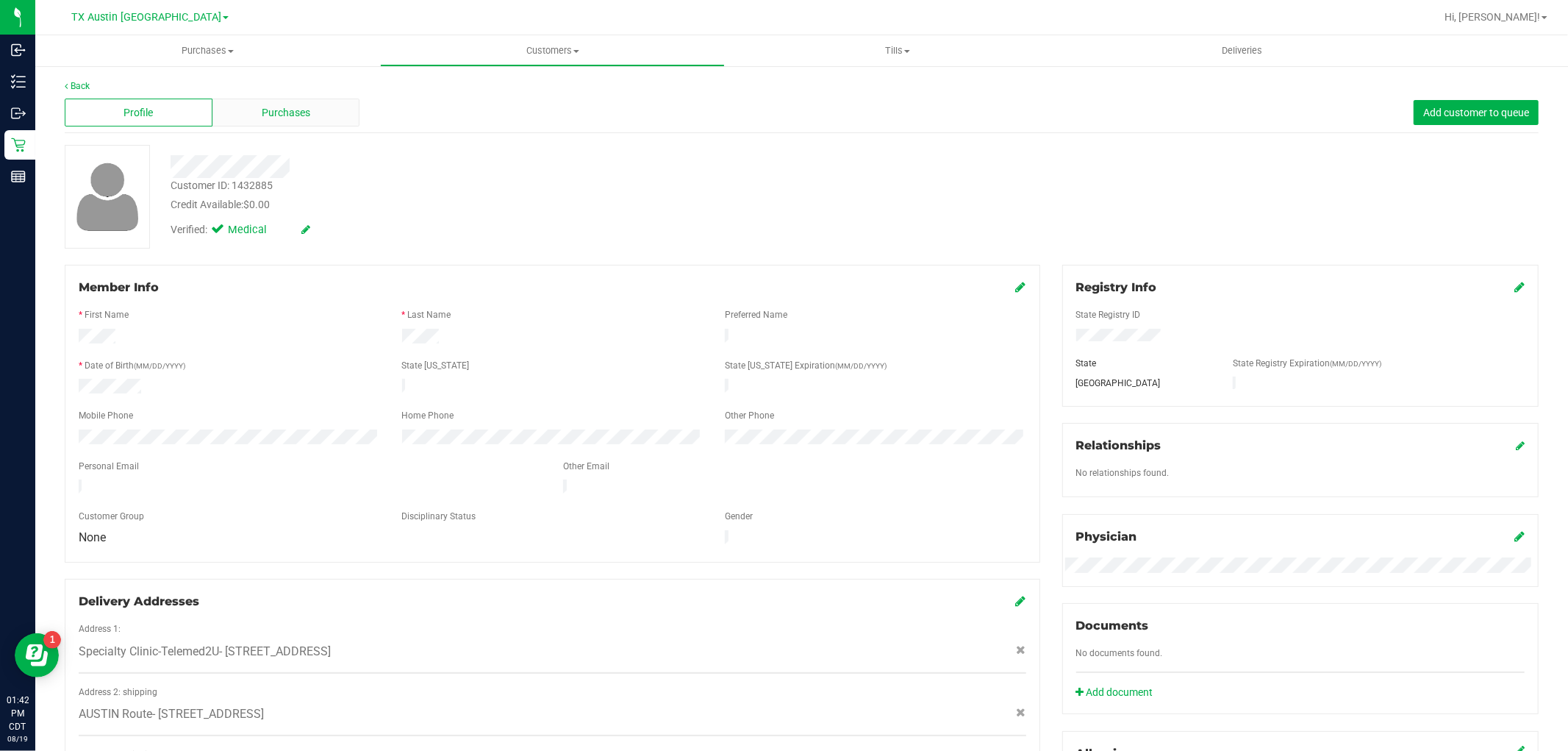
click at [269, 119] on span "Purchases" at bounding box center [286, 113] width 49 height 15
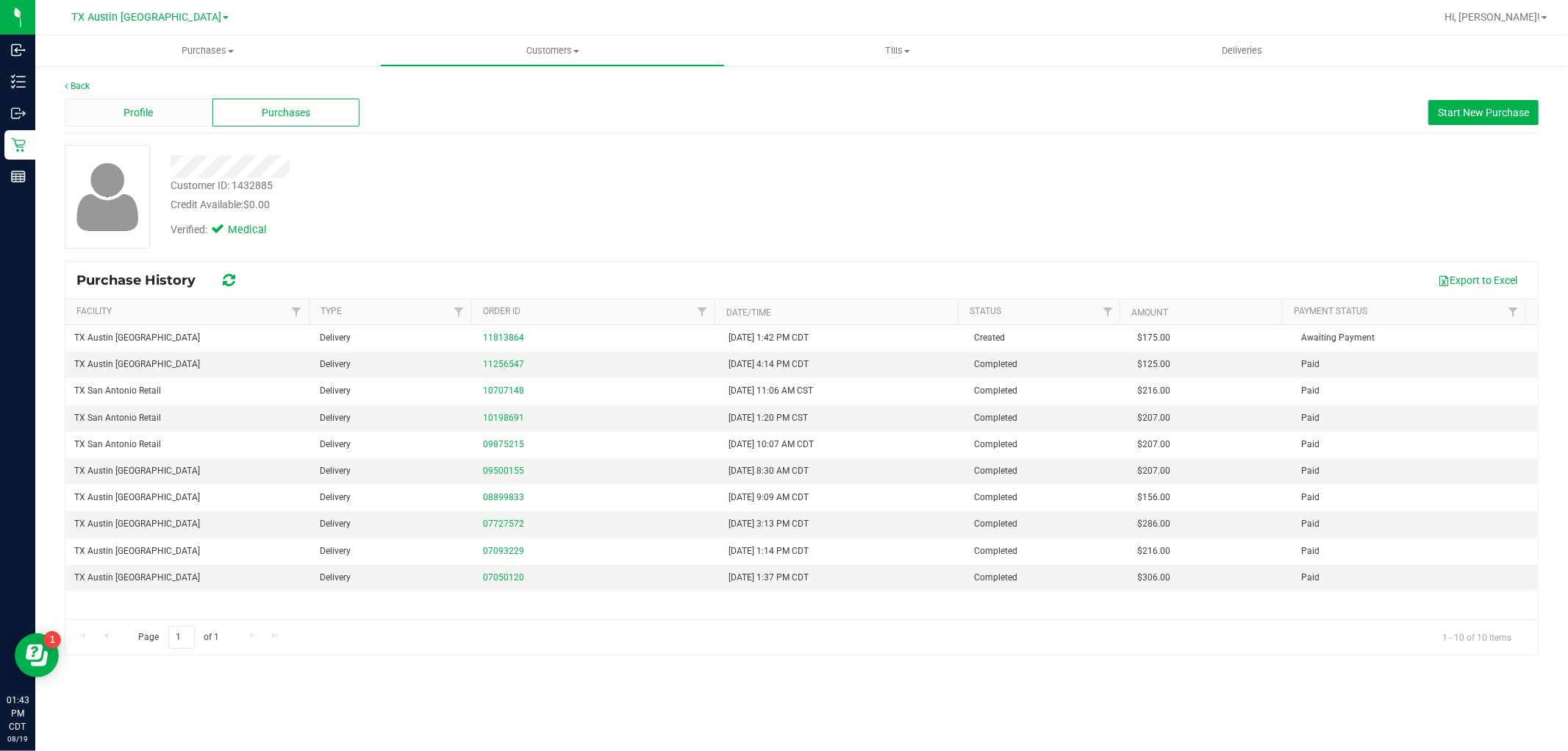
click at [163, 118] on div "Profile" at bounding box center [138, 113] width 148 height 28
